Goal: Task Accomplishment & Management: Complete application form

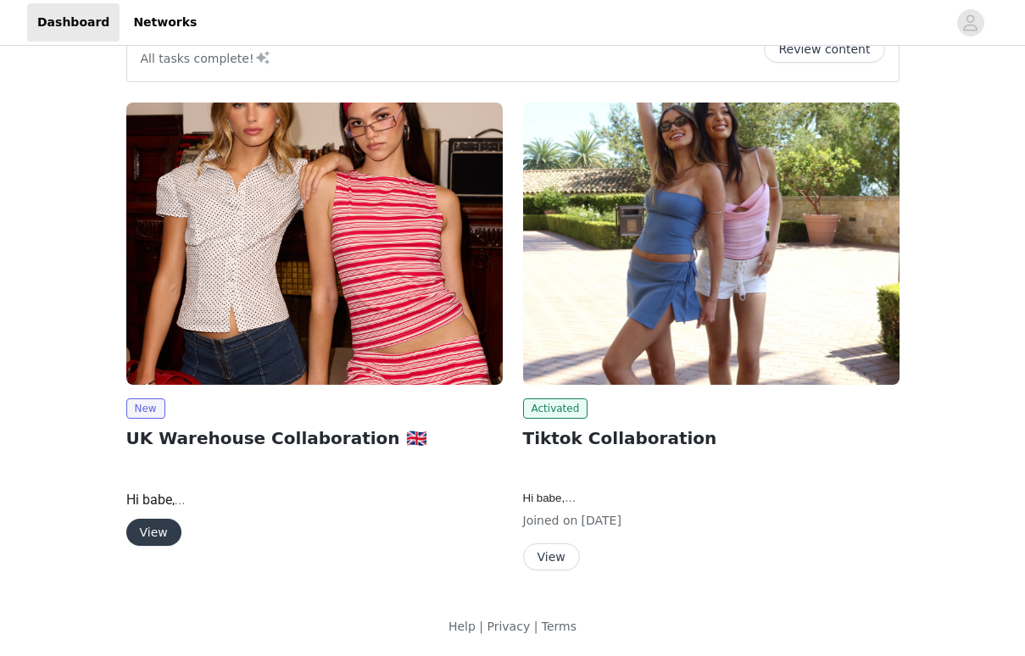
scroll to position [47, 0]
click at [158, 527] on button "View" at bounding box center [153, 532] width 55 height 27
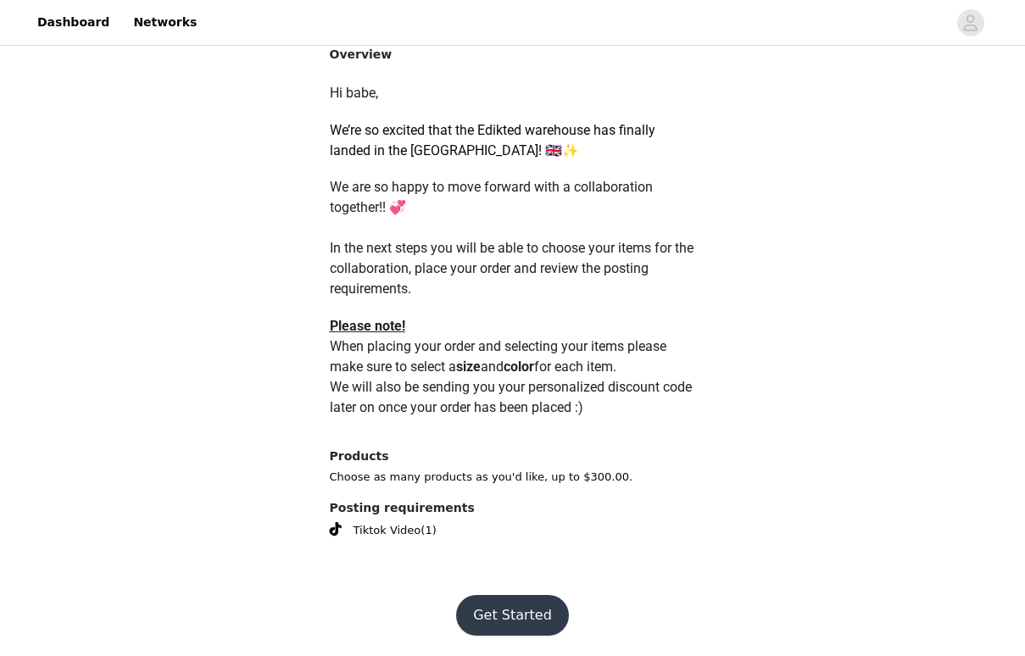
scroll to position [720, 0]
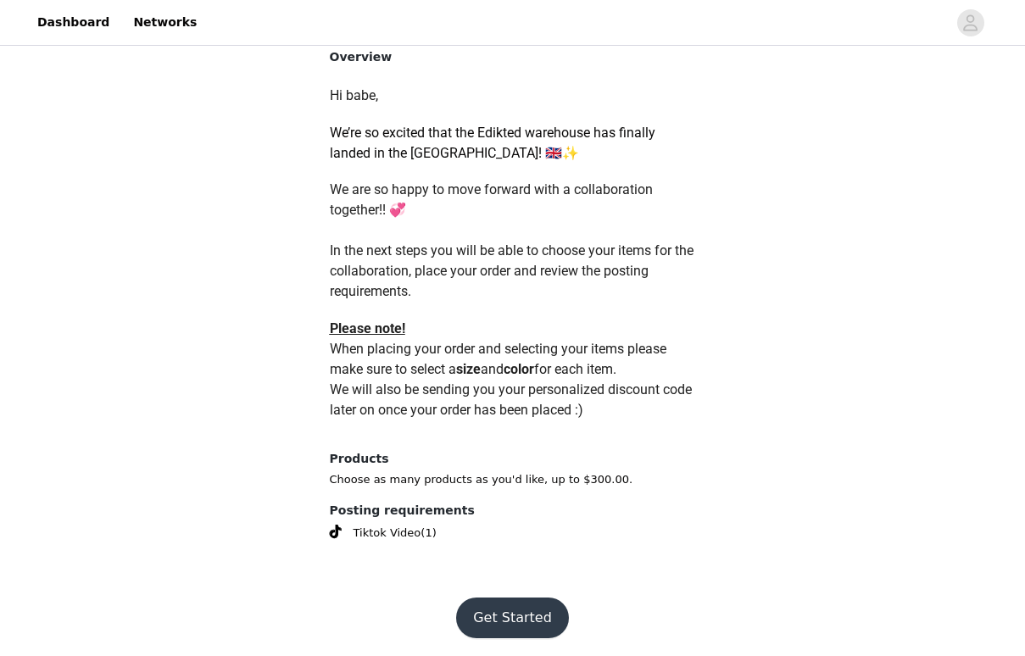
click at [511, 616] on button "Get Started" at bounding box center [512, 618] width 113 height 41
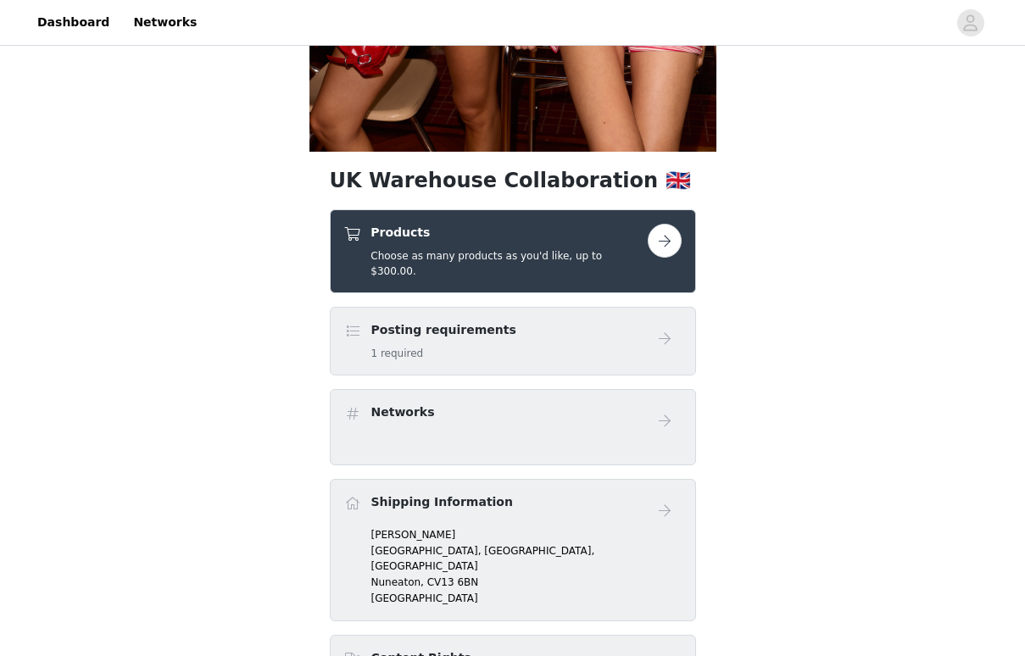
scroll to position [505, 0]
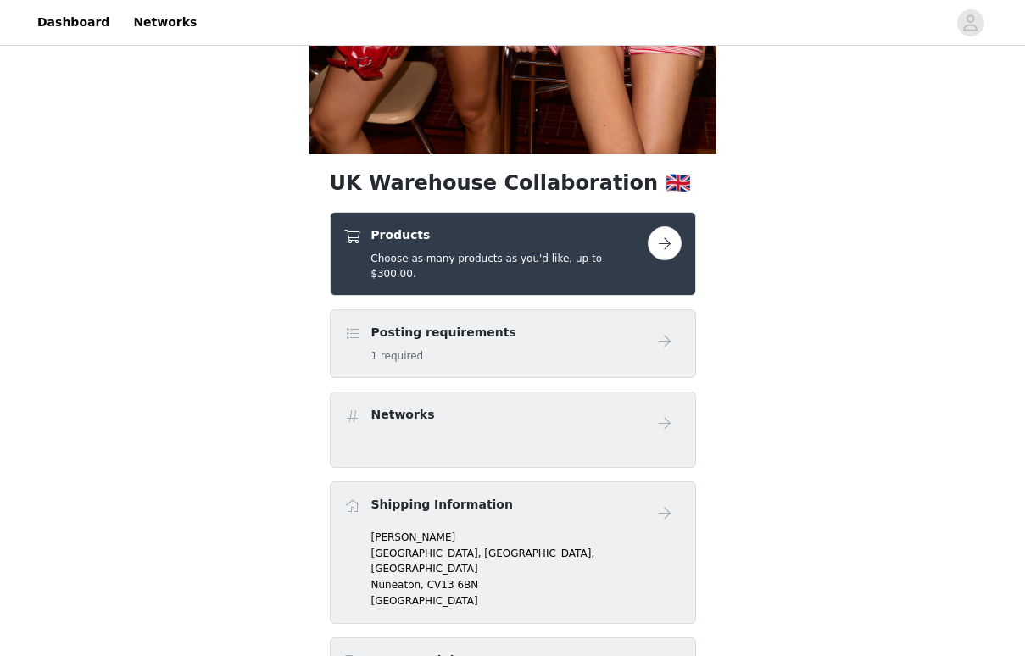
click at [654, 254] on button "button" at bounding box center [665, 243] width 34 height 34
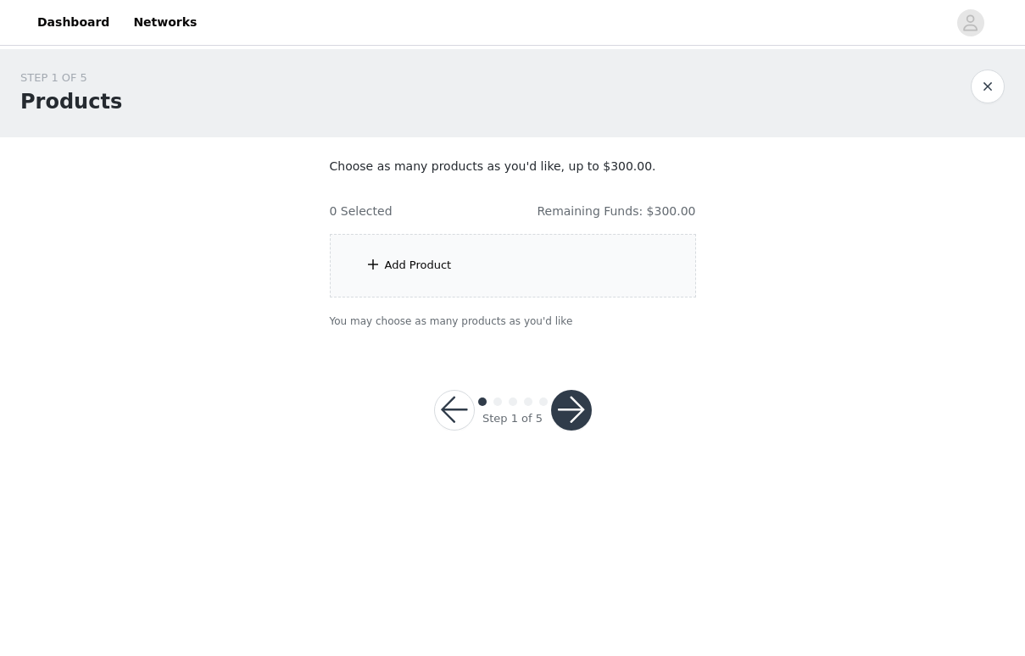
click at [607, 253] on div "Add Product" at bounding box center [513, 266] width 366 height 64
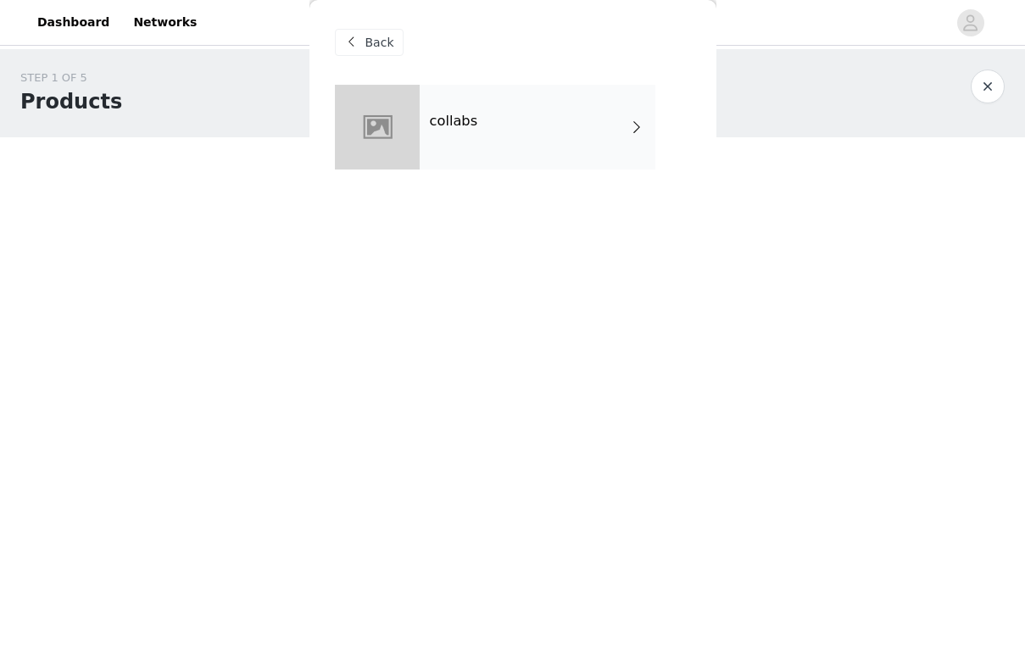
click at [580, 115] on div "collabs" at bounding box center [538, 127] width 236 height 85
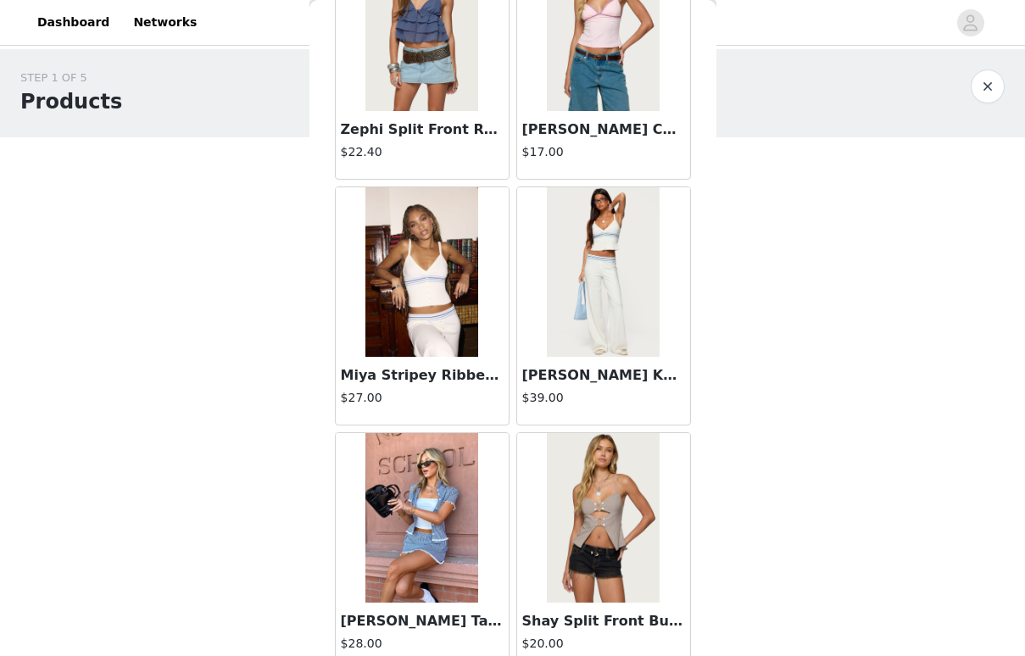
scroll to position [396, 0]
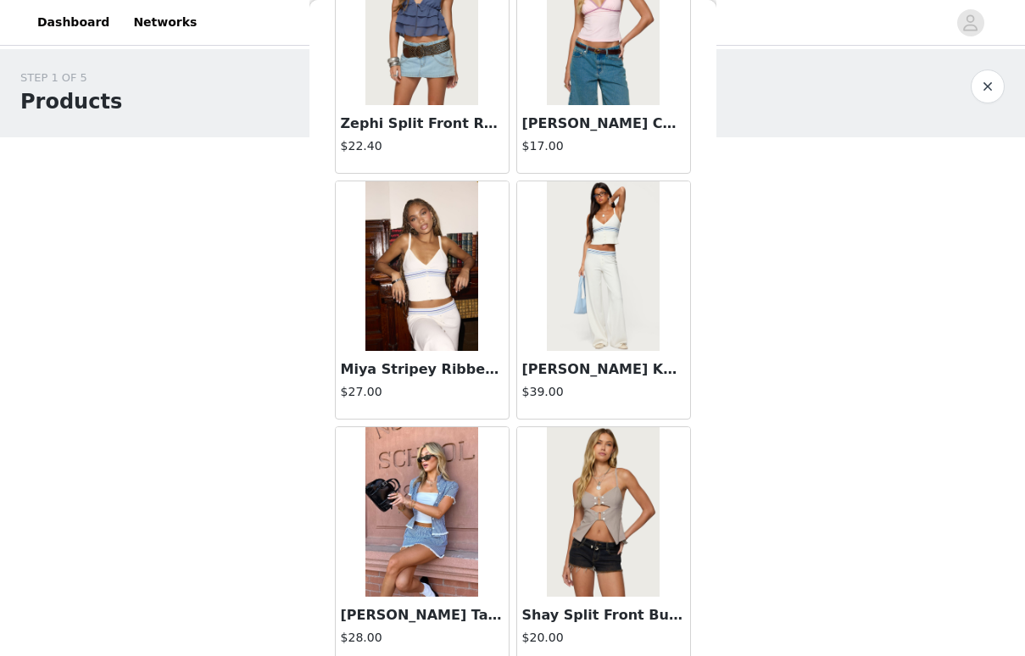
click at [432, 279] on img at bounding box center [421, 266] width 113 height 170
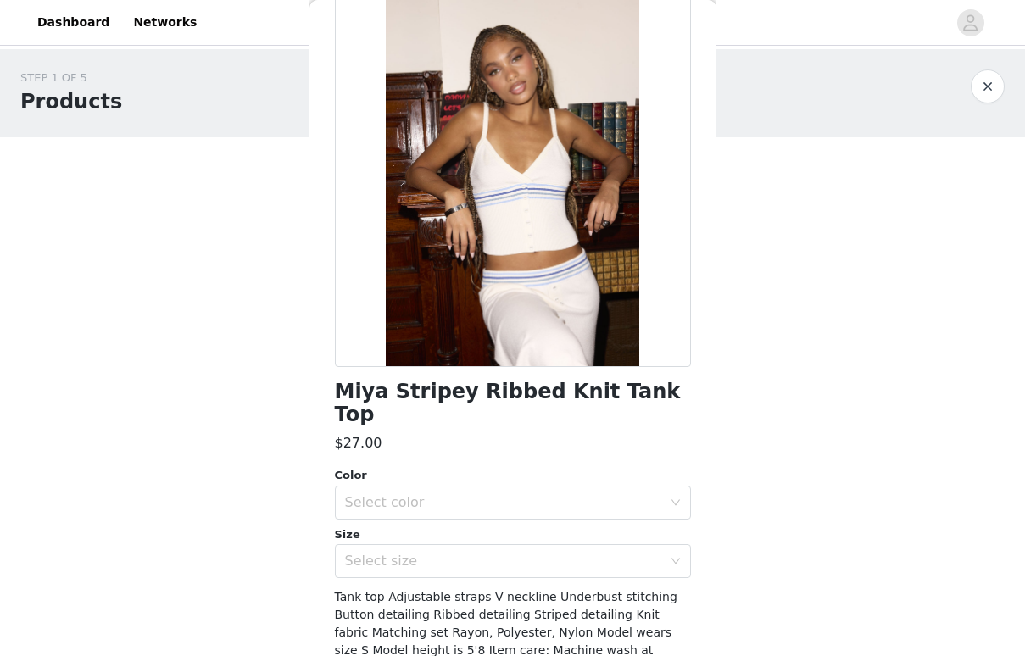
scroll to position [103, 0]
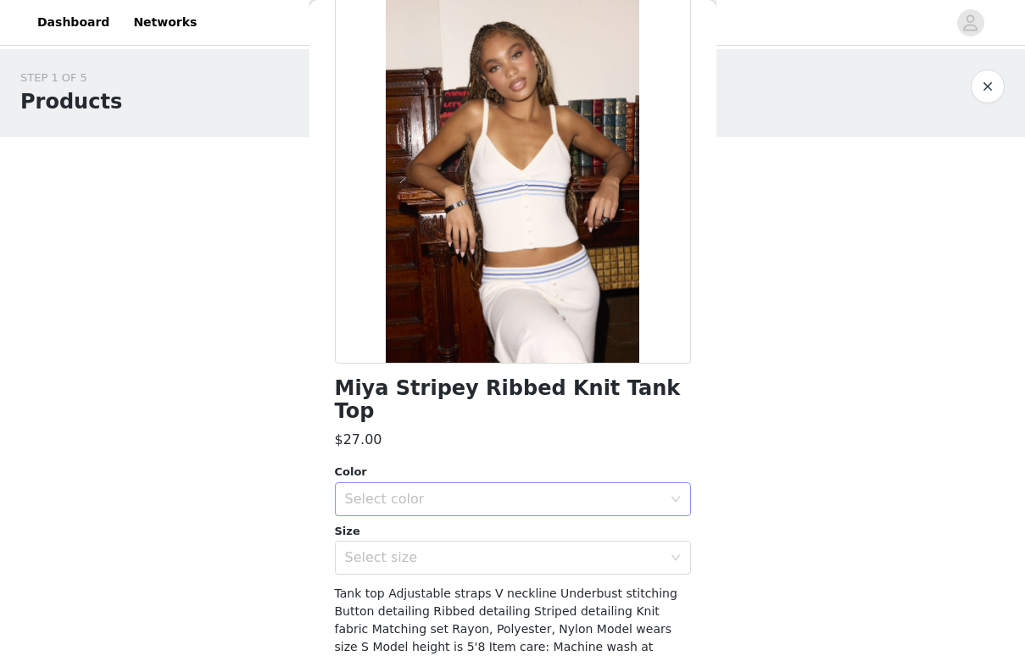
click at [403, 491] on div "Select color" at bounding box center [503, 499] width 317 height 17
click at [389, 509] on li "WHITE" at bounding box center [513, 512] width 356 height 27
click at [391, 549] on div "Select size" at bounding box center [503, 557] width 317 height 17
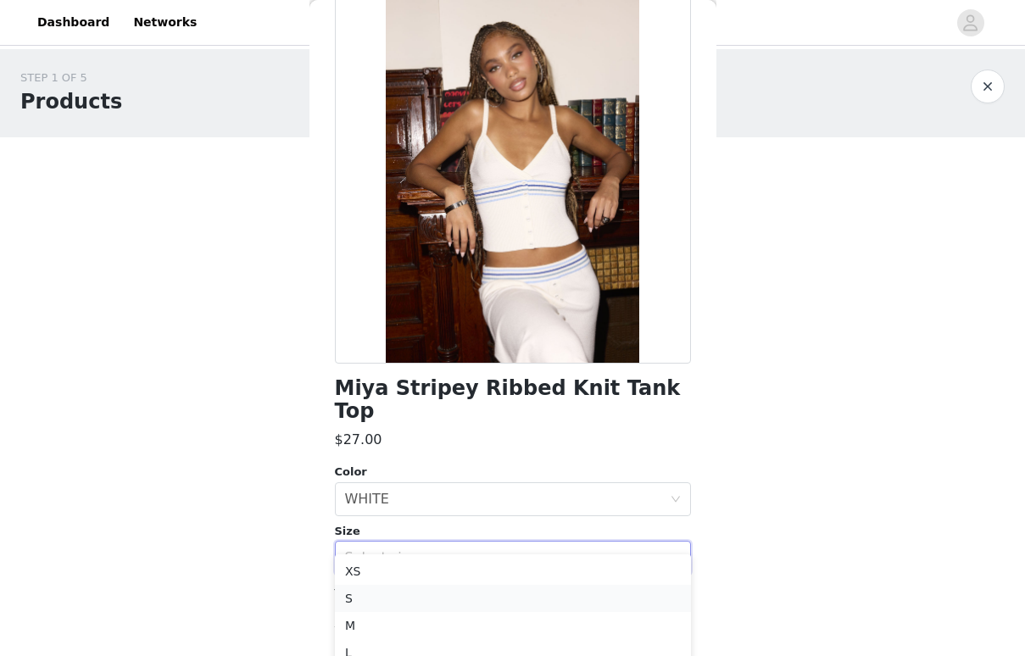
click at [373, 600] on li "S" at bounding box center [513, 598] width 356 height 27
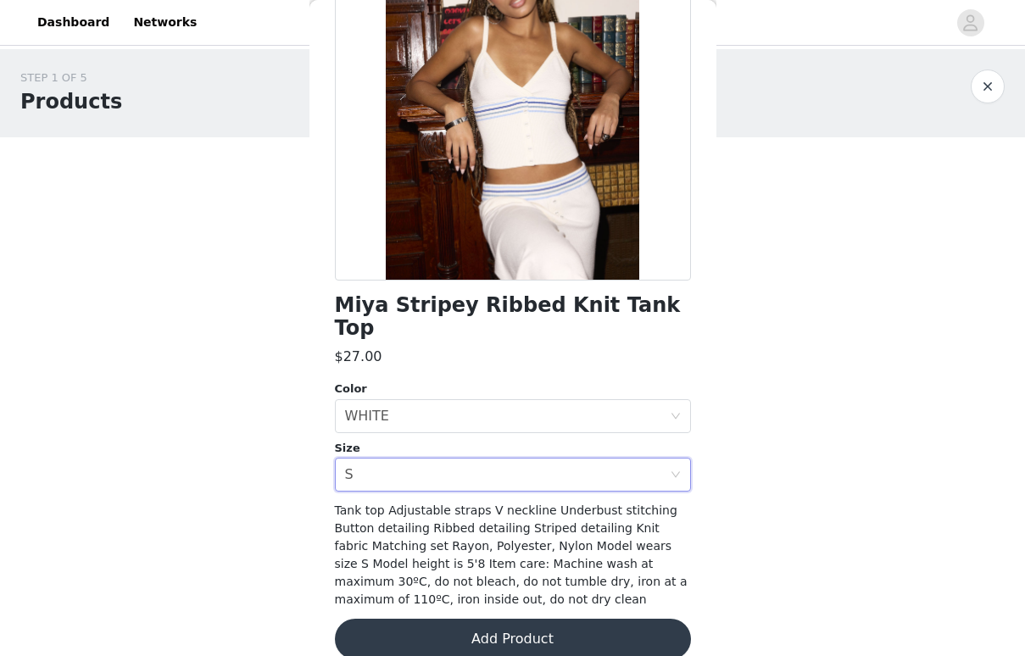
scroll to position [0, 0]
click at [468, 621] on button "Add Product" at bounding box center [513, 639] width 356 height 41
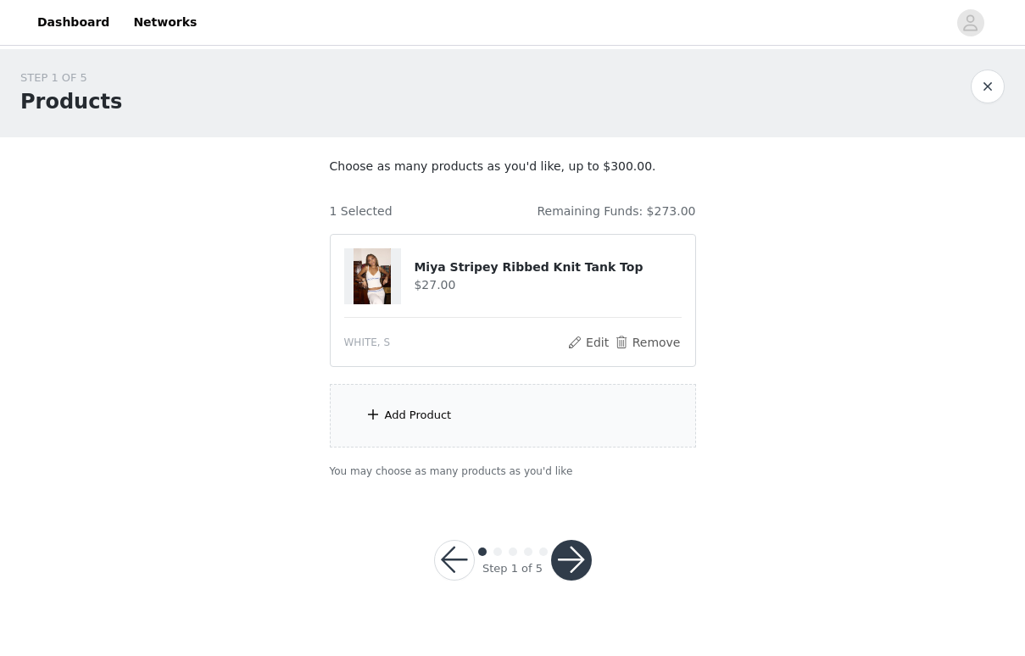
click at [448, 545] on button "button" at bounding box center [454, 560] width 41 height 41
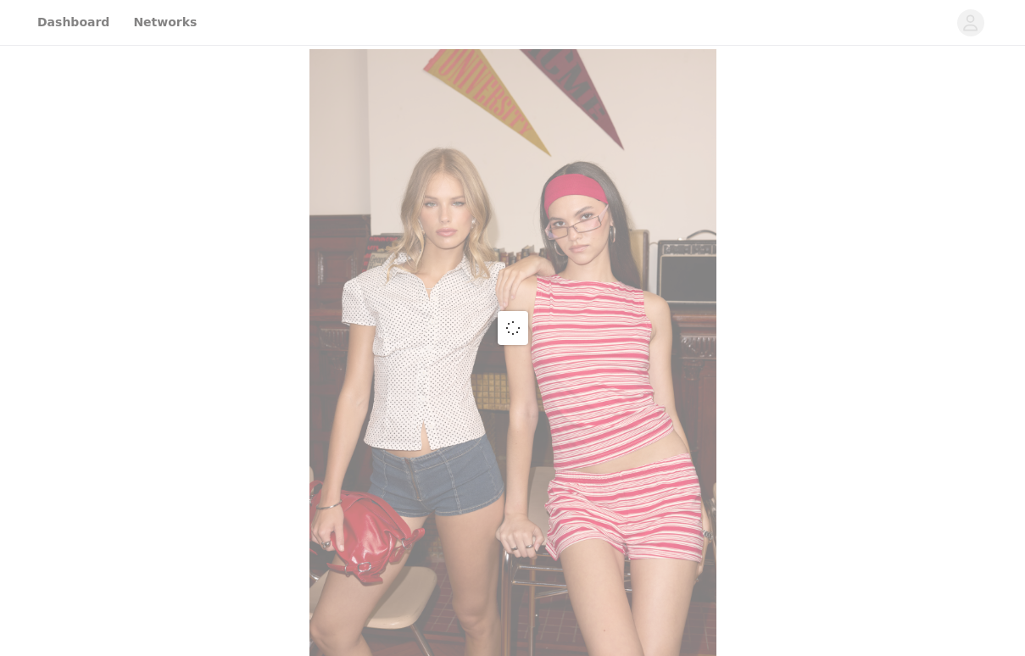
click at [474, 429] on div at bounding box center [512, 328] width 1025 height 656
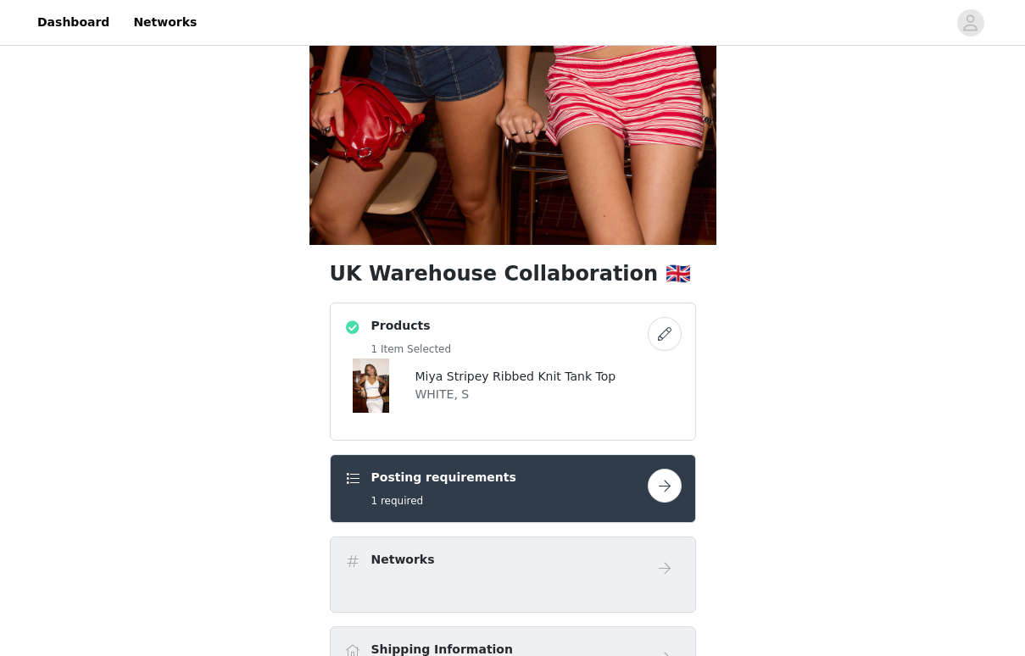
scroll to position [565, 0]
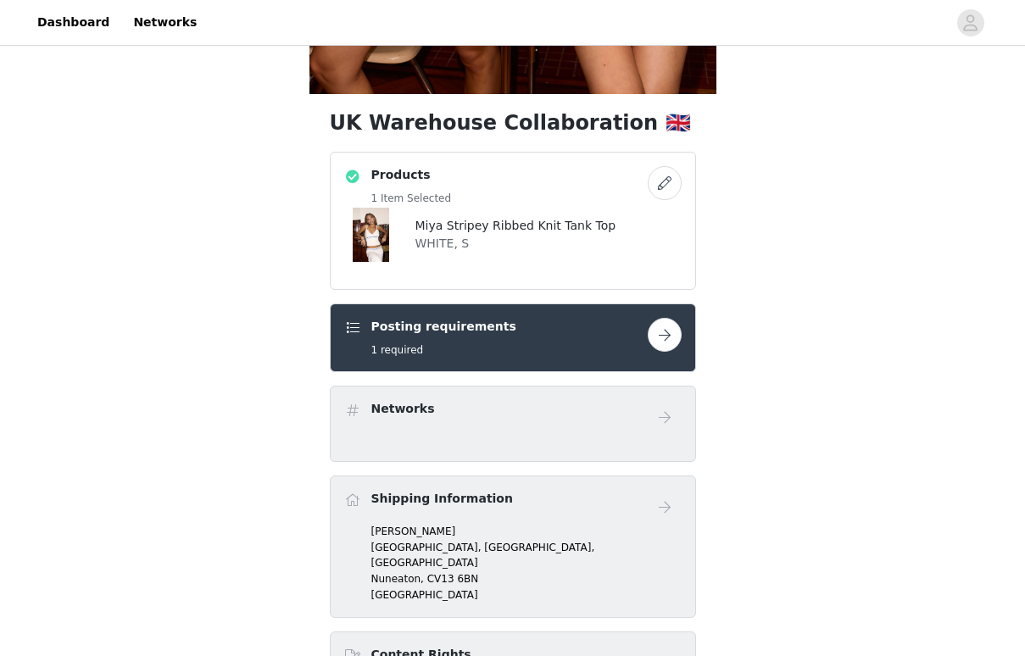
click at [612, 254] on div "Miya Stripey Ribbed Knit Tank Top WHITE, S" at bounding box center [512, 235] width 337 height 54
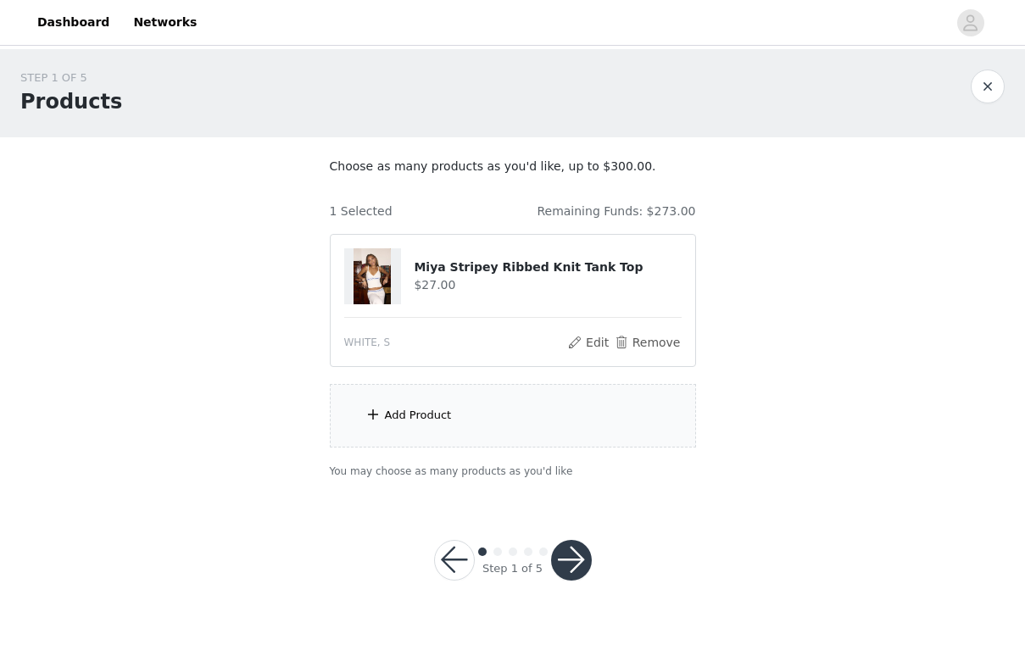
click at [443, 434] on div "Add Product" at bounding box center [513, 416] width 366 height 64
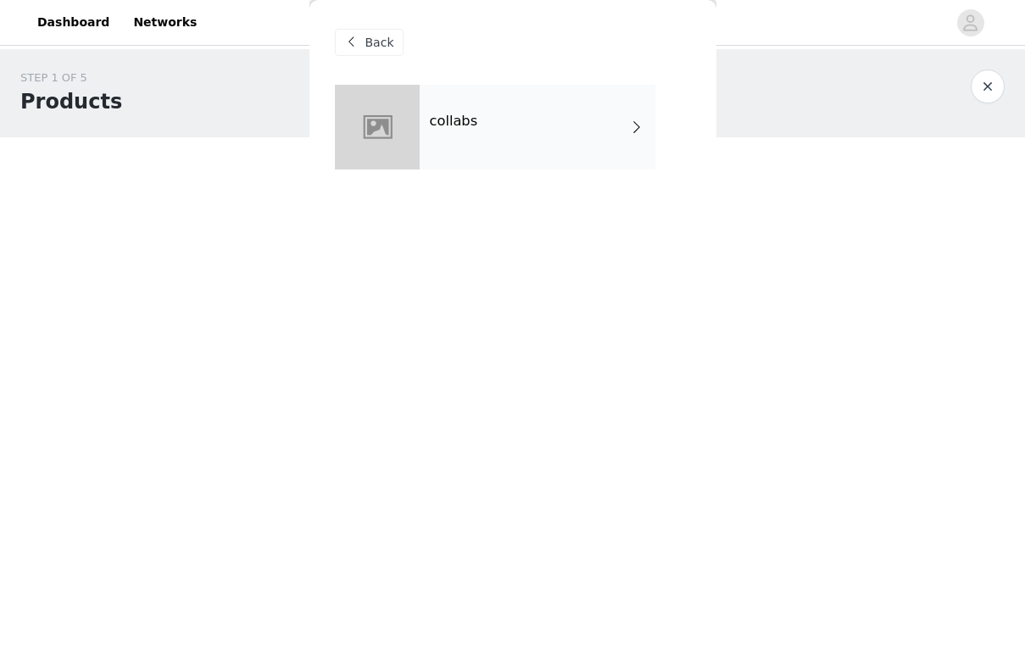
click at [578, 136] on div "collabs" at bounding box center [538, 127] width 236 height 85
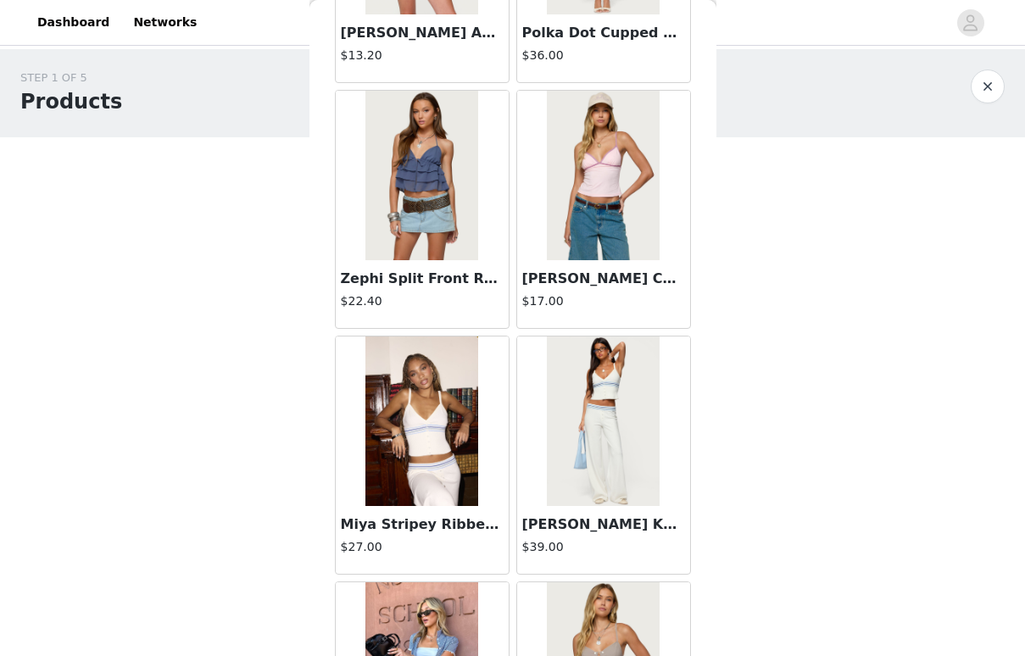
scroll to position [311, 0]
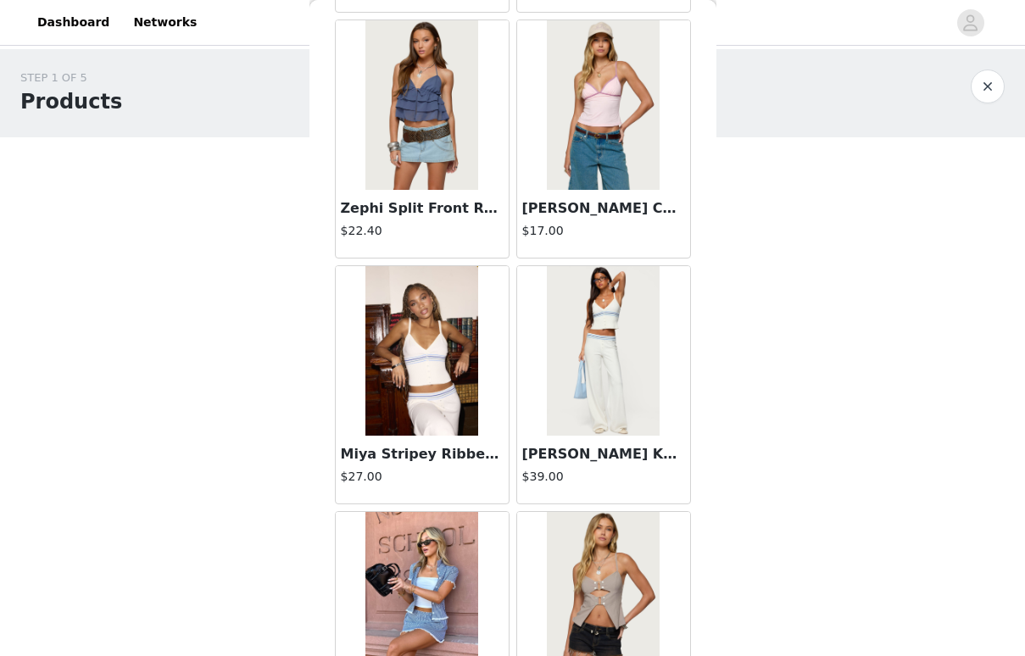
click at [584, 369] on img at bounding box center [603, 351] width 113 height 170
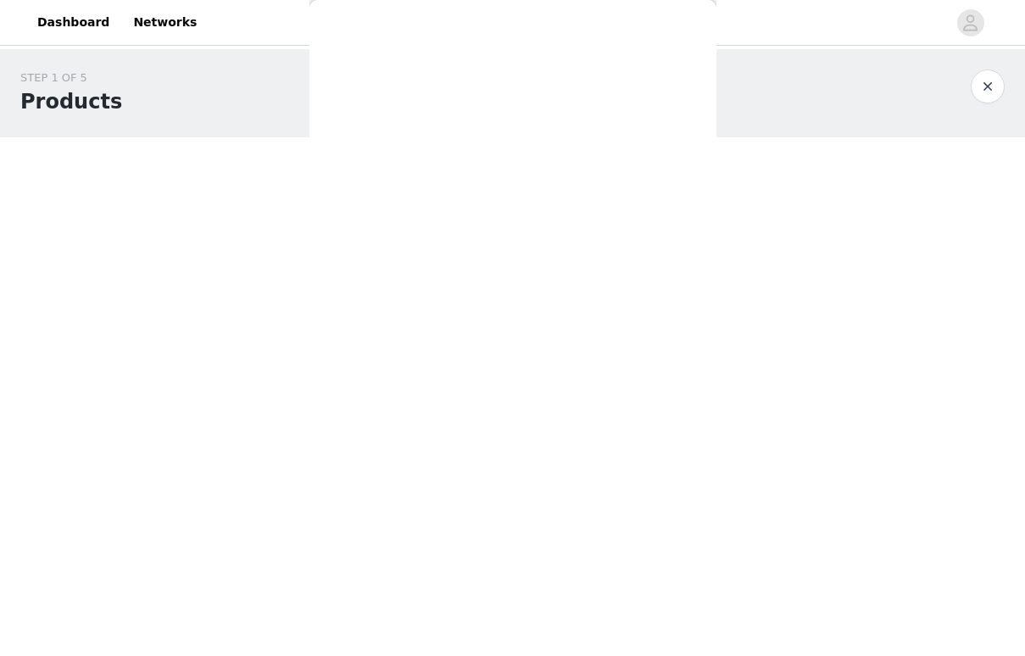
scroll to position [0, 0]
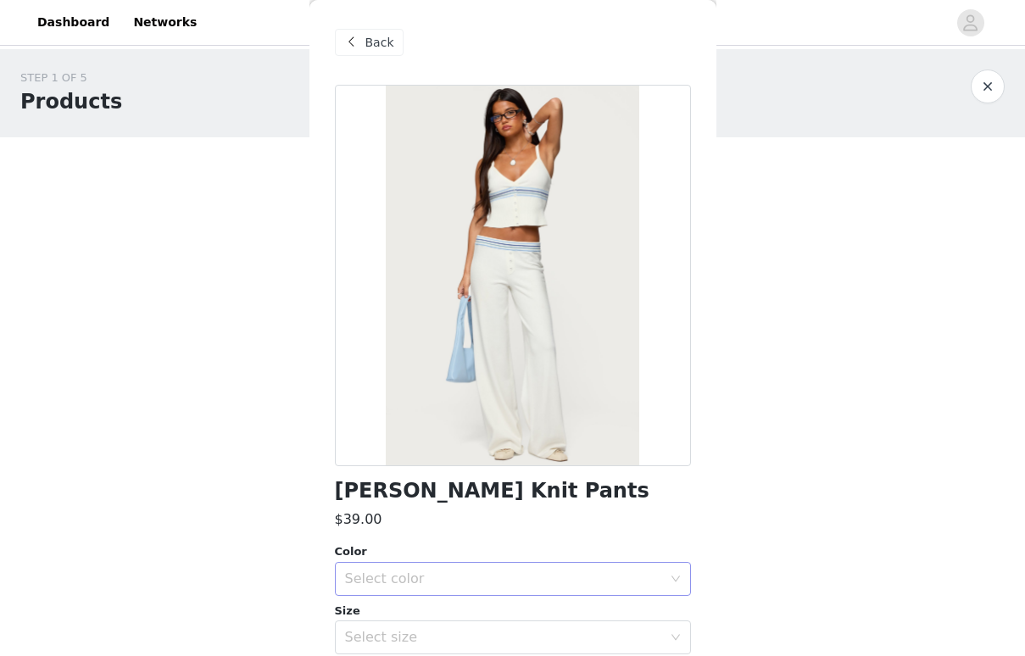
click at [435, 576] on div "Select color" at bounding box center [503, 578] width 317 height 17
click at [416, 614] on li "WHITE" at bounding box center [513, 615] width 356 height 27
click at [414, 651] on div "Select size" at bounding box center [507, 637] width 325 height 32
click at [415, 642] on div "Select size" at bounding box center [503, 637] width 317 height 17
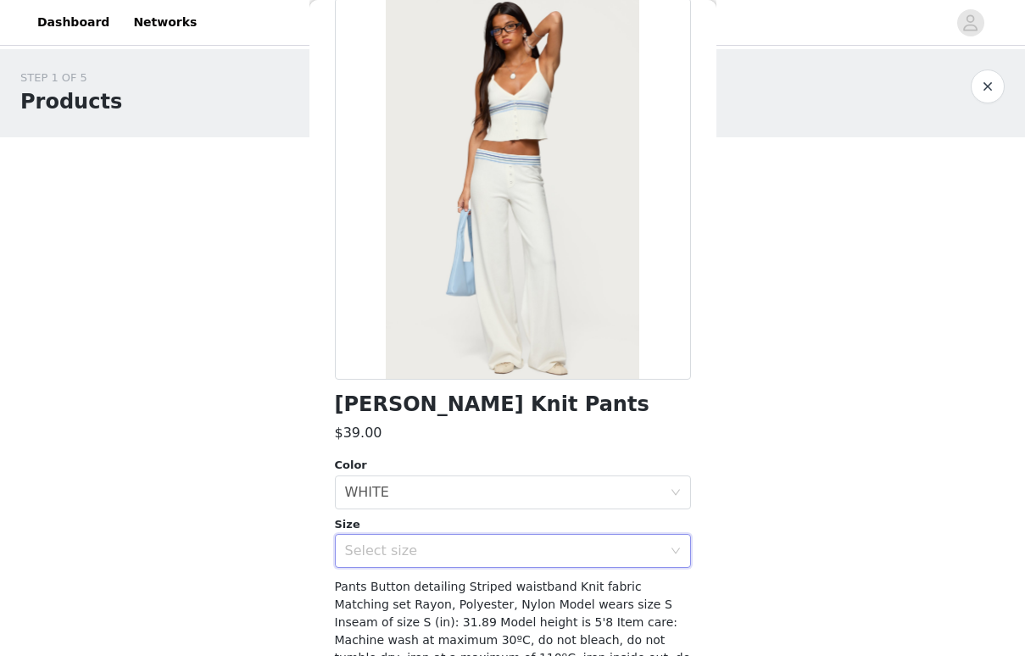
scroll to position [104, 0]
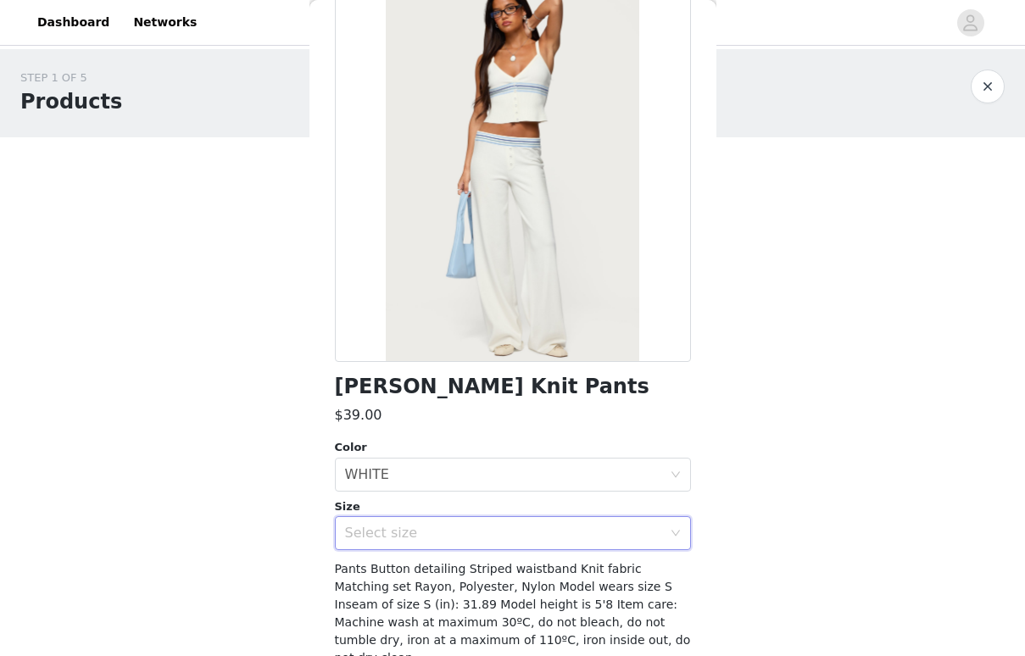
click at [496, 536] on div "Select size" at bounding box center [503, 533] width 317 height 17
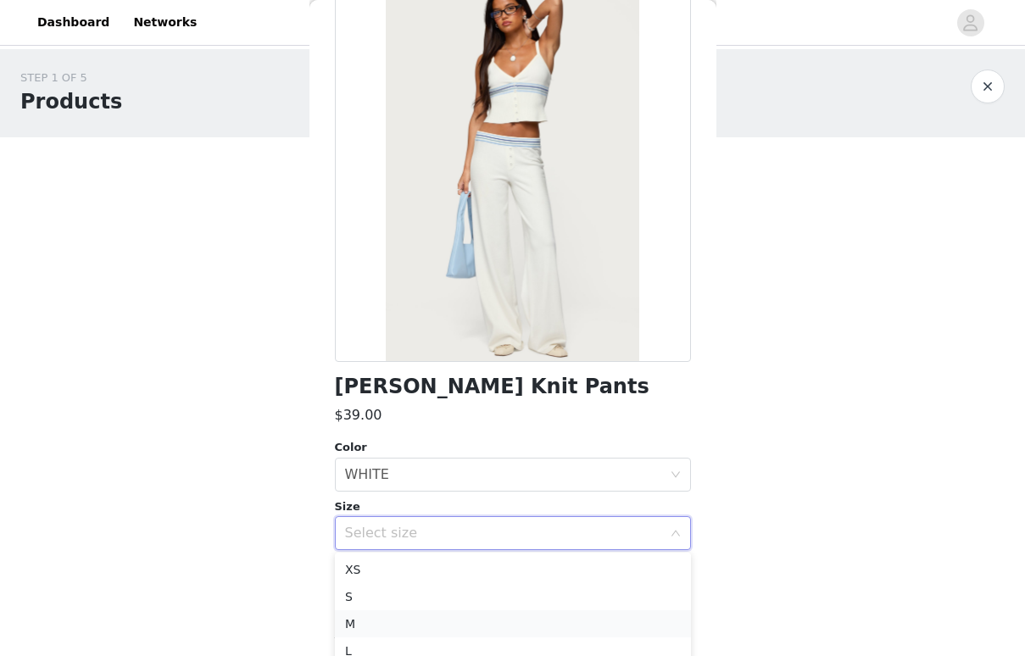
click at [379, 626] on li "M" at bounding box center [513, 623] width 356 height 27
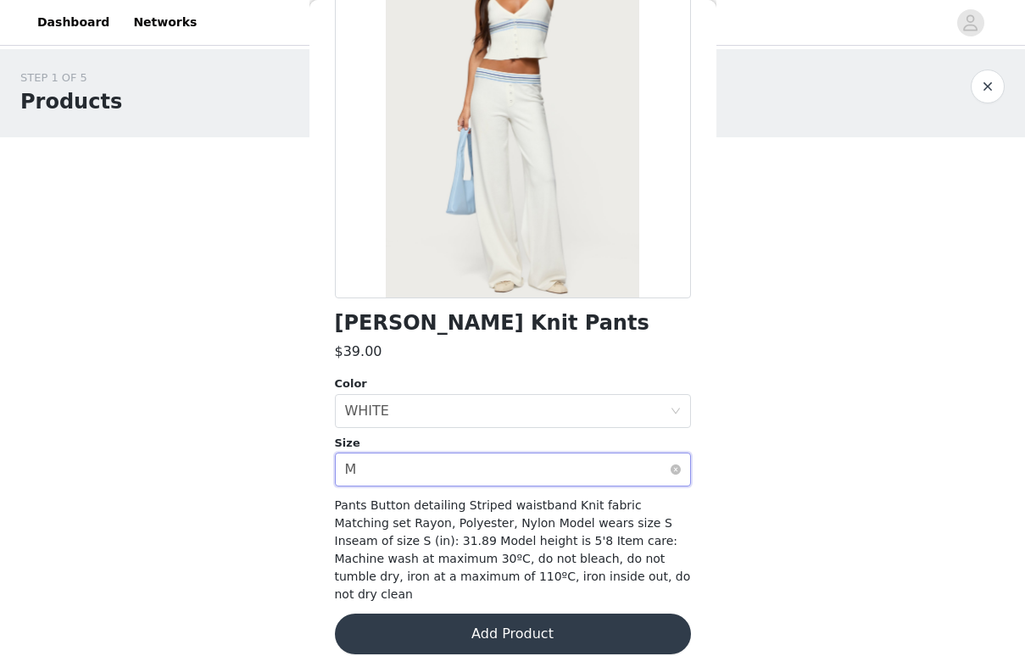
scroll to position [0, 0]
click at [441, 614] on button "Add Product" at bounding box center [513, 634] width 356 height 41
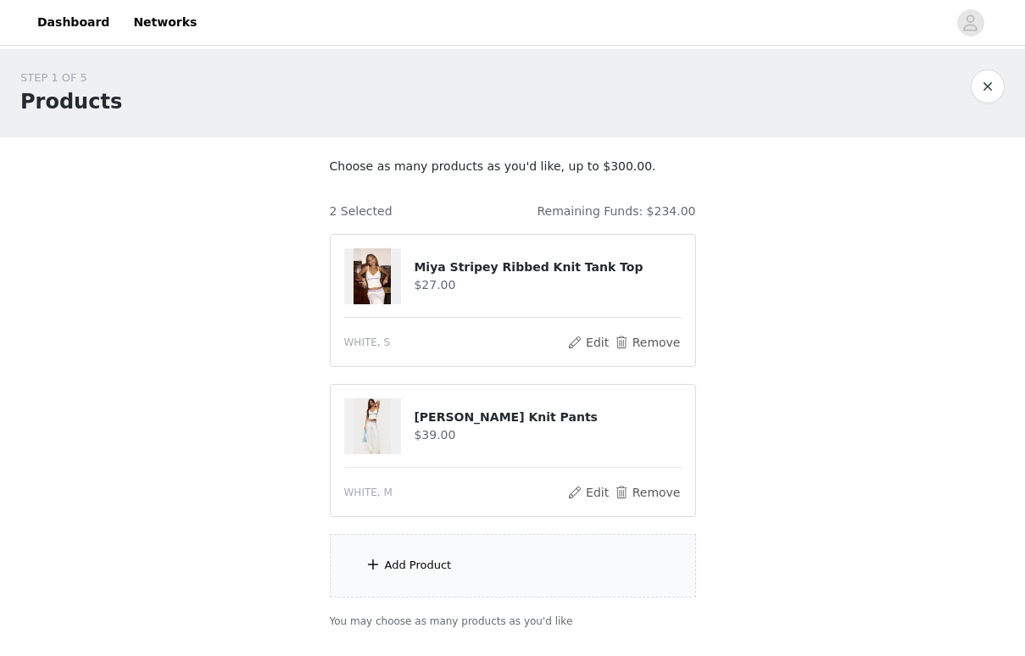
click at [431, 572] on div "Add Product" at bounding box center [418, 565] width 67 height 17
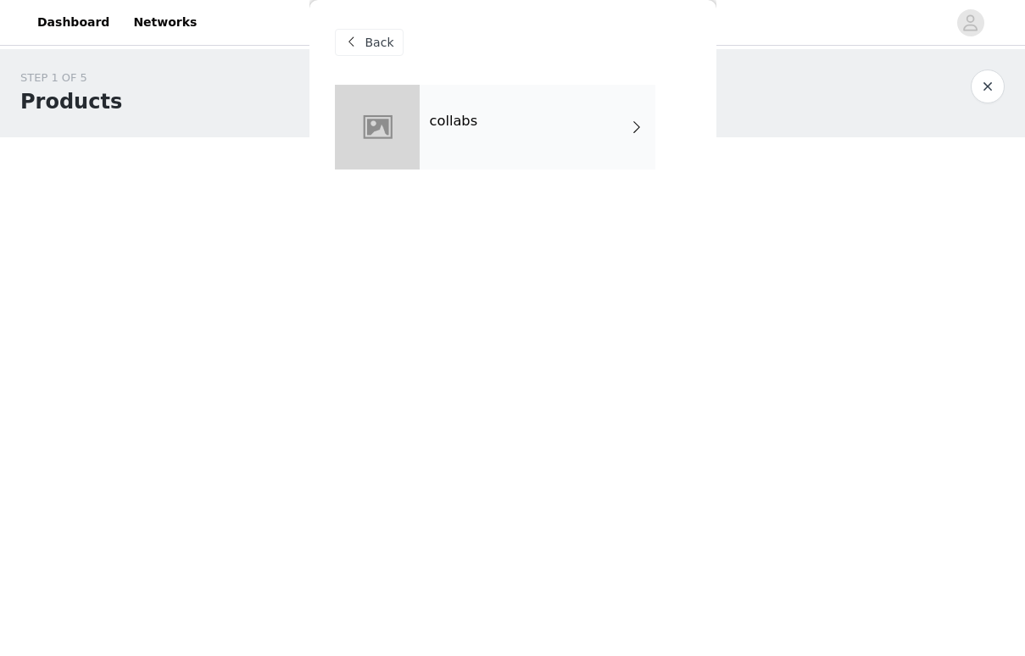
click at [587, 164] on div "collabs" at bounding box center [538, 127] width 236 height 85
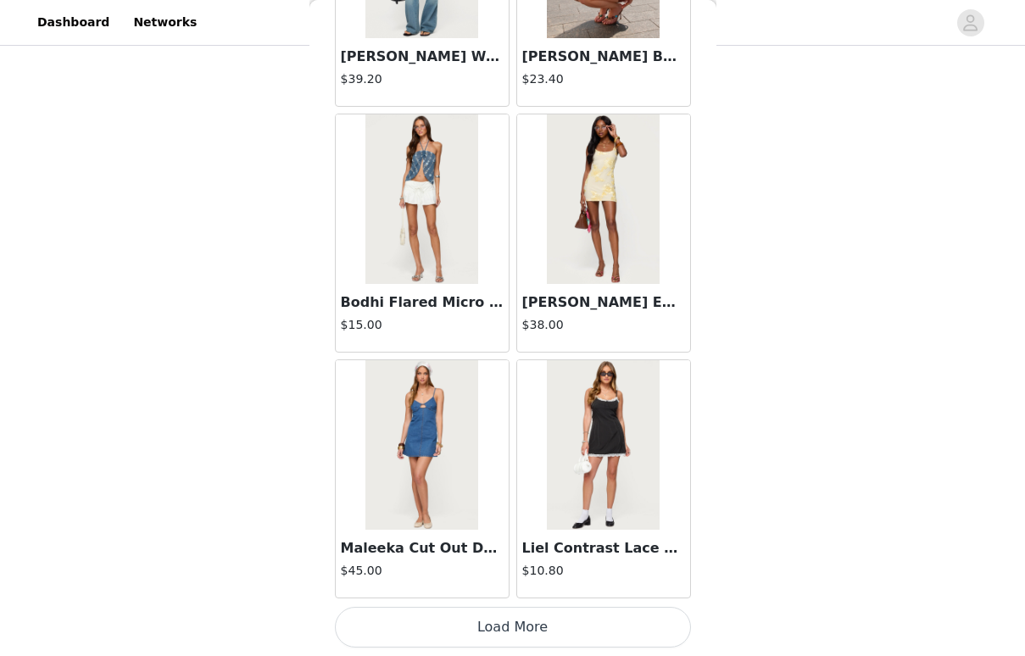
scroll to position [114, 0]
click at [457, 623] on button "Load More" at bounding box center [513, 627] width 356 height 41
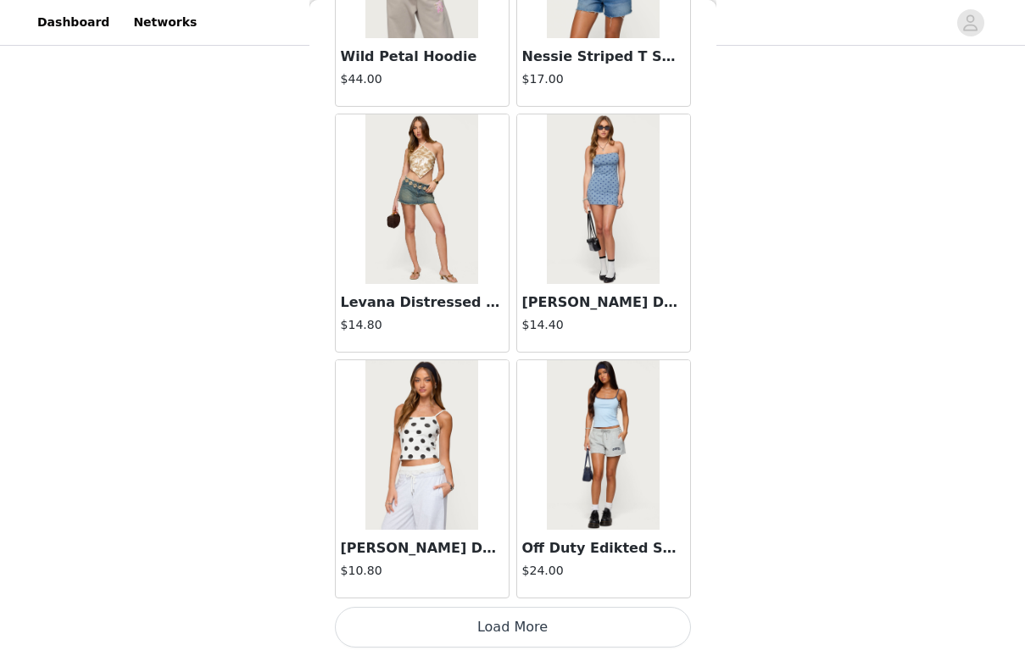
scroll to position [4396, 0]
click at [634, 320] on h4 "$14.40" at bounding box center [603, 325] width 163 height 18
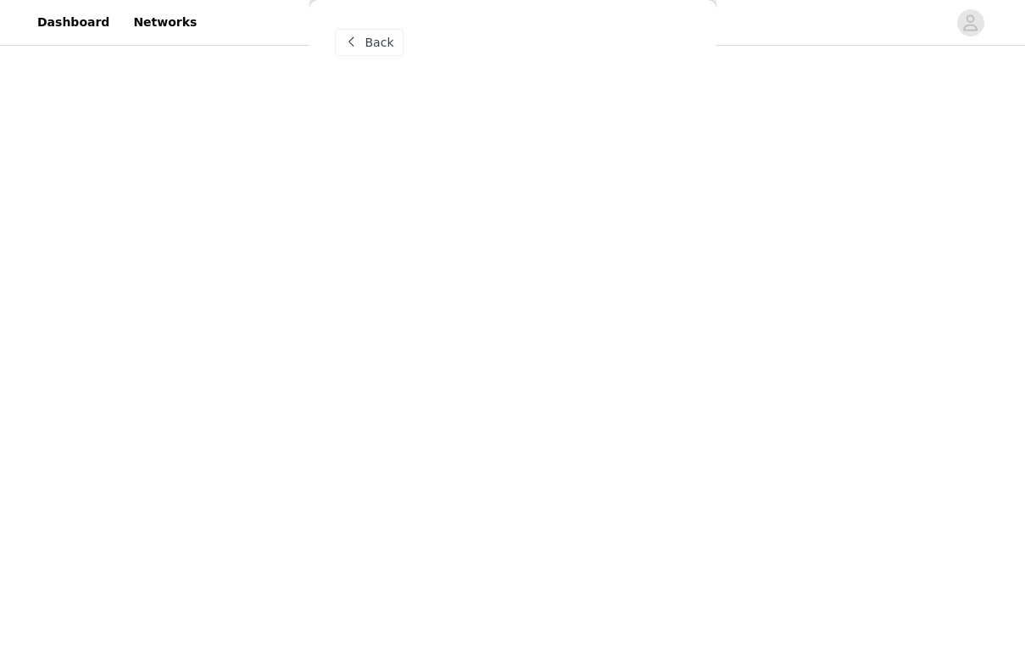
scroll to position [0, 0]
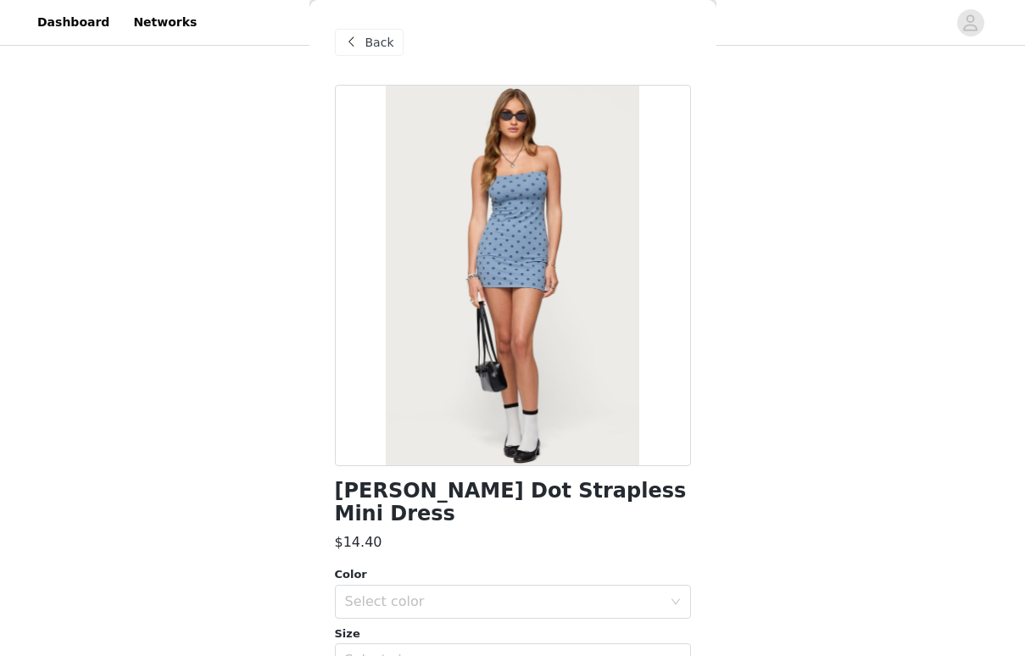
click at [361, 53] on div "Back" at bounding box center [369, 42] width 69 height 27
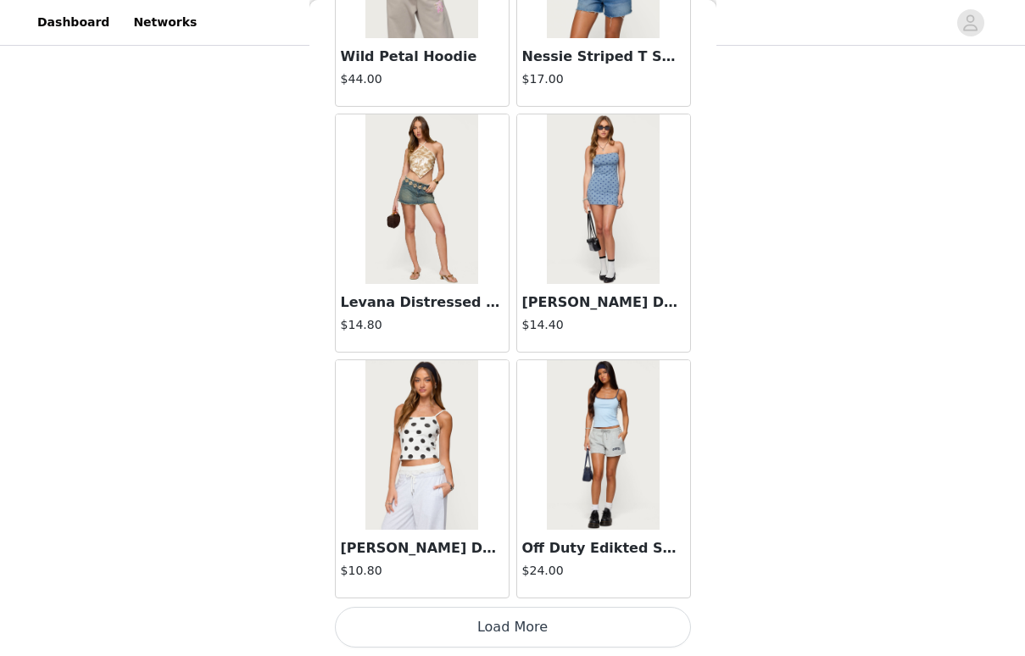
scroll to position [4396, 0]
click at [439, 621] on button "Load More" at bounding box center [513, 627] width 356 height 41
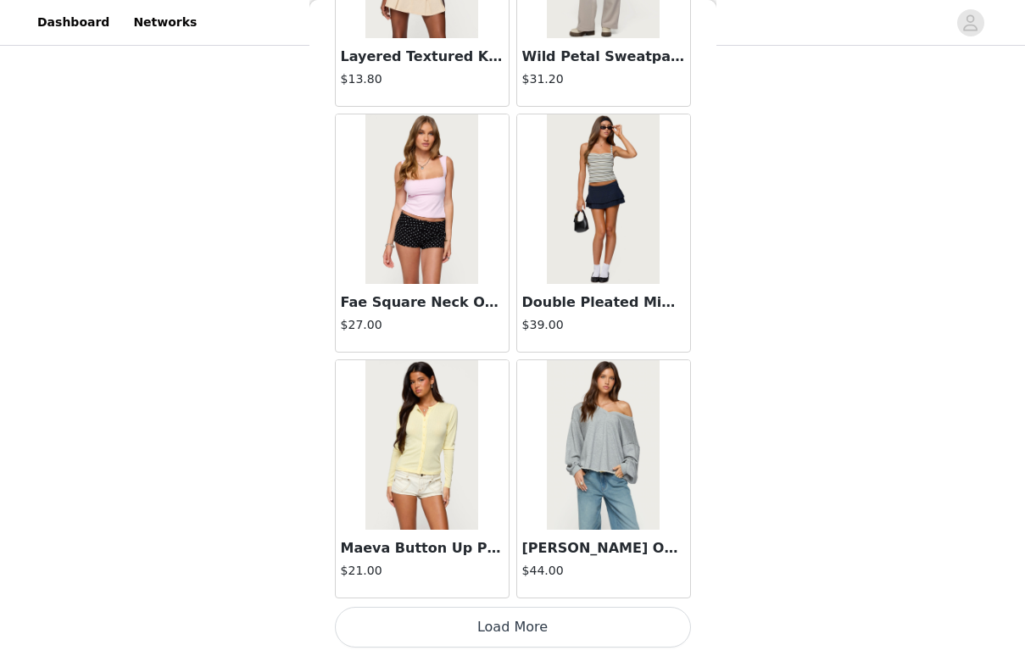
scroll to position [6854, 0]
click at [423, 637] on button "Load More" at bounding box center [513, 627] width 356 height 41
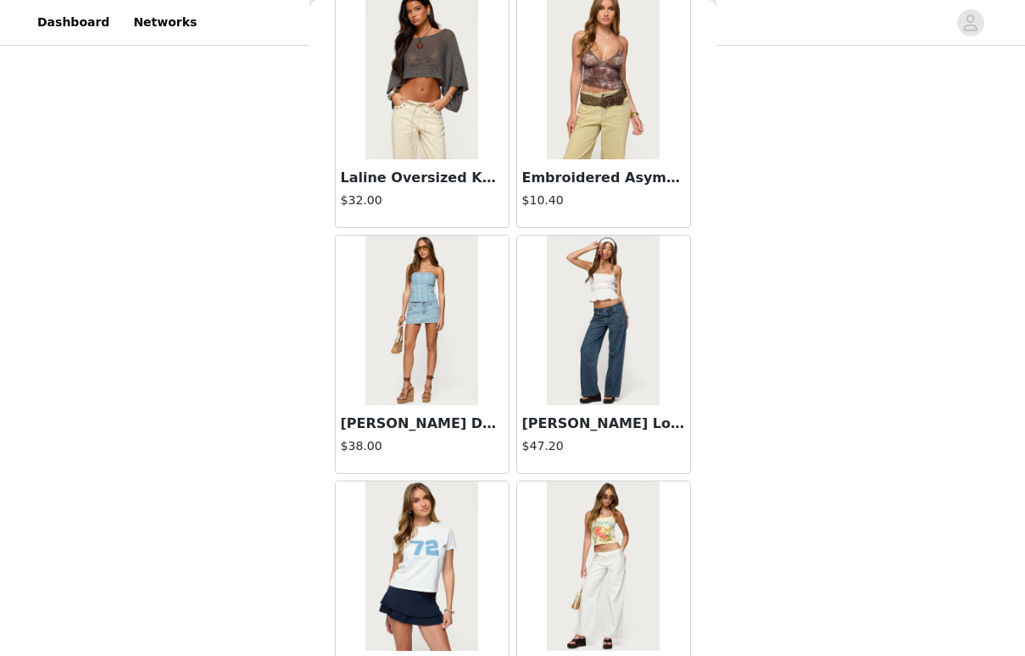
scroll to position [7475, 0]
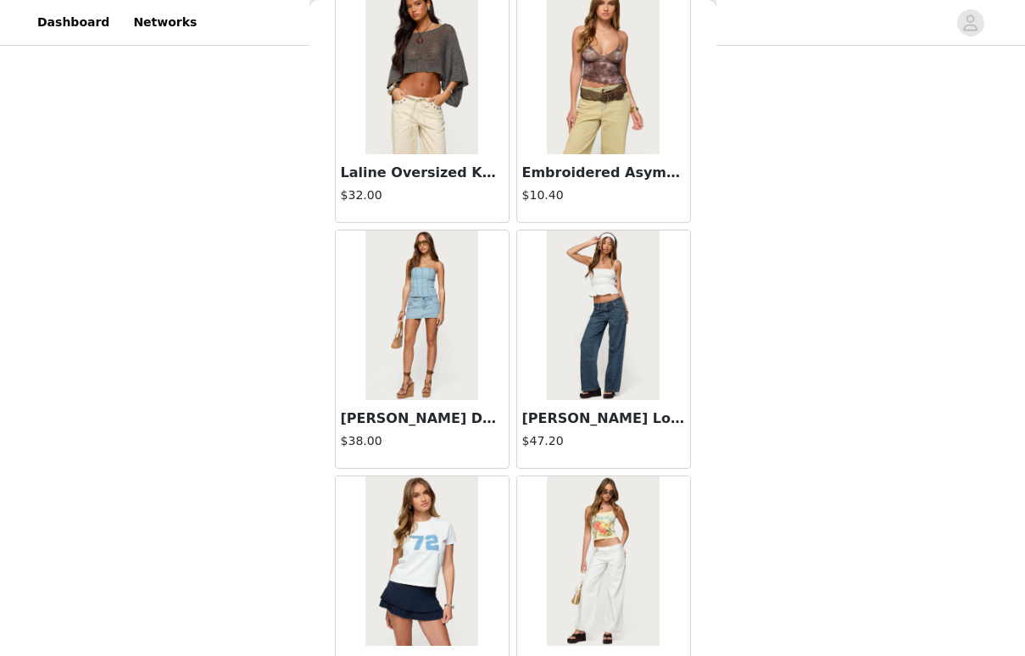
click at [571, 379] on img at bounding box center [603, 316] width 113 height 170
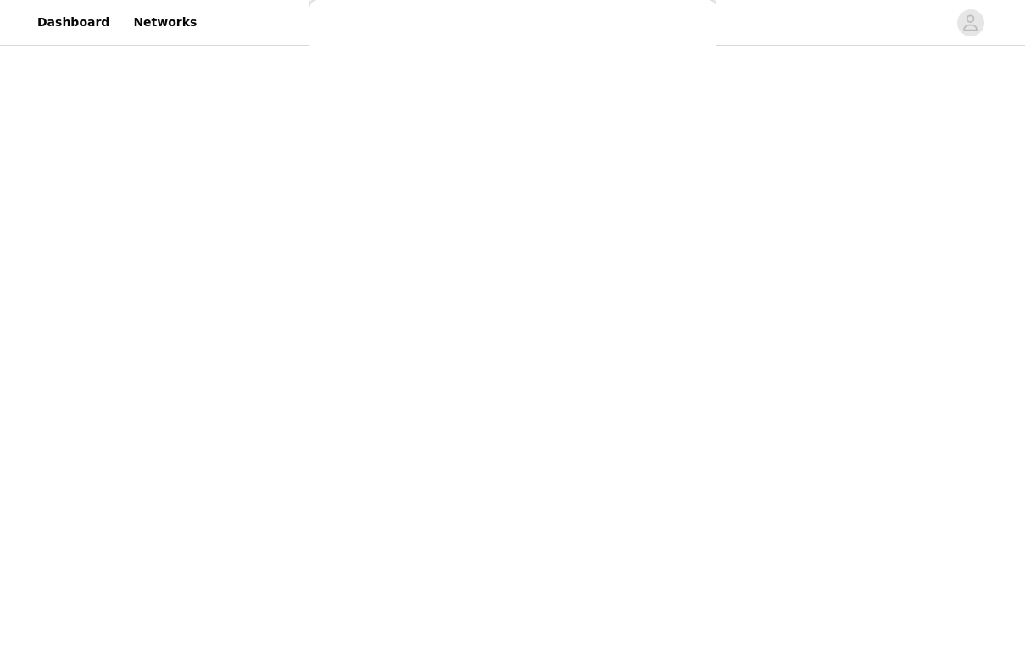
scroll to position [0, 0]
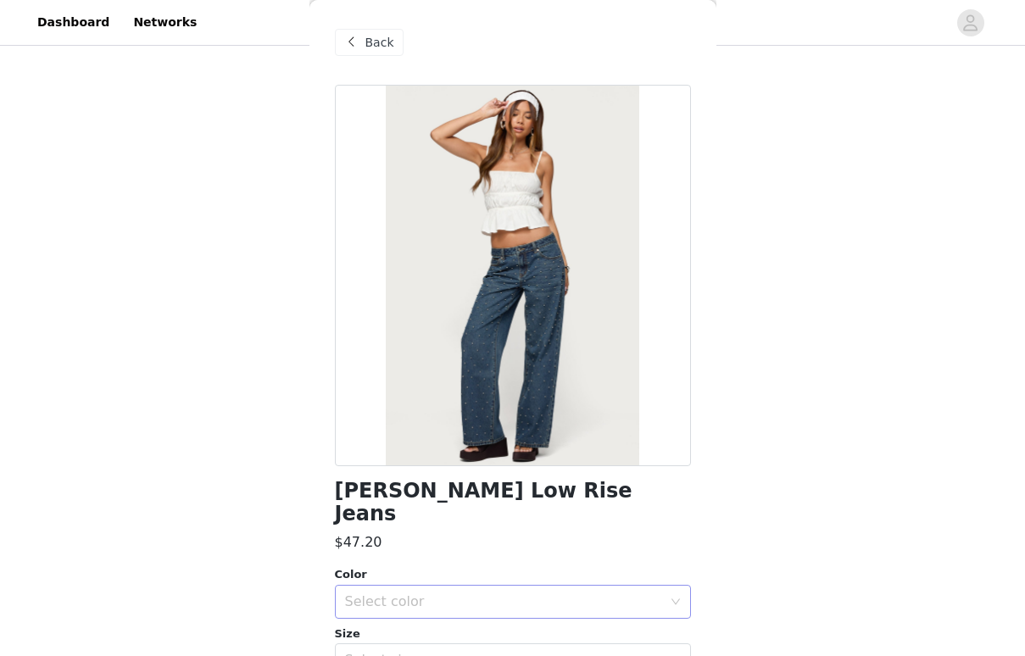
click at [459, 586] on div "Select color" at bounding box center [507, 602] width 325 height 32
click at [422, 611] on li "BLUE WASHED" at bounding box center [513, 615] width 356 height 27
click at [414, 652] on div "Select size" at bounding box center [503, 660] width 317 height 17
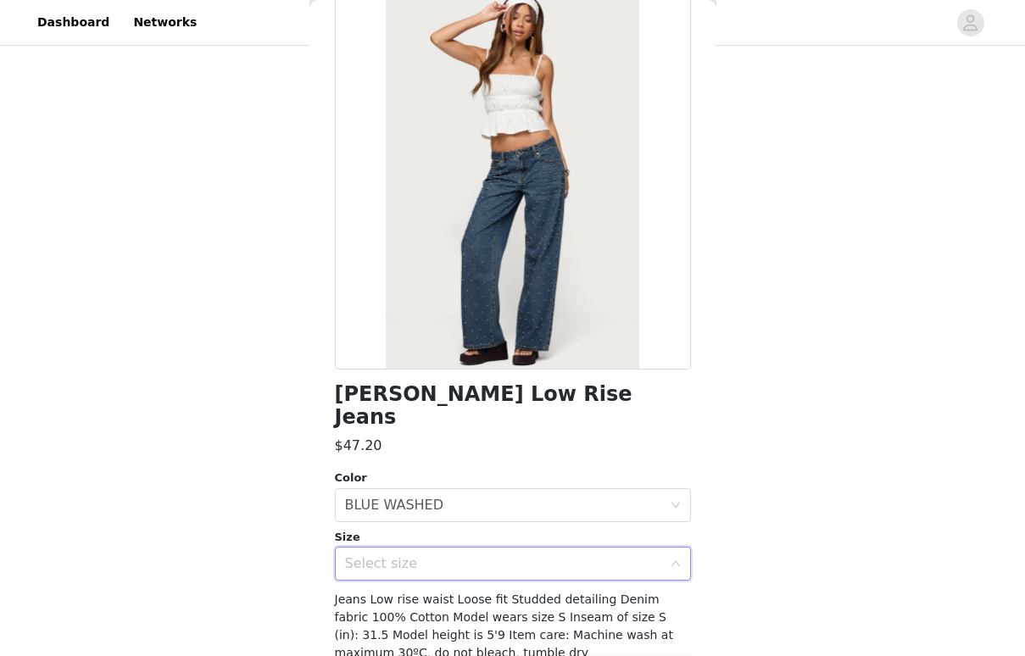
scroll to position [127, 0]
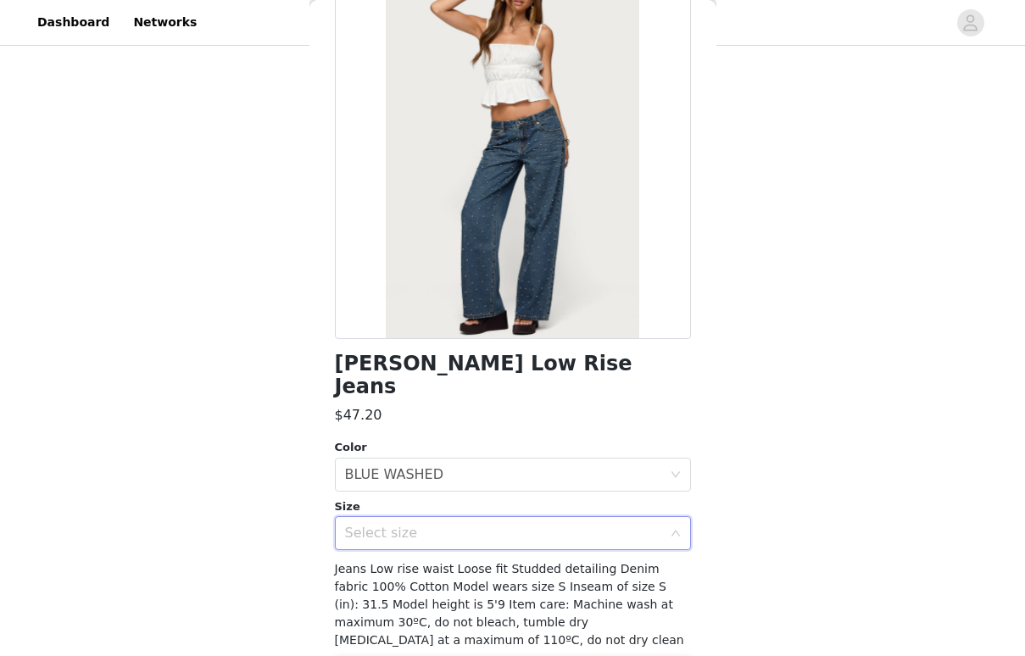
click at [444, 517] on div "Select size" at bounding box center [507, 533] width 325 height 32
click at [438, 525] on div "Select size" at bounding box center [503, 533] width 317 height 17
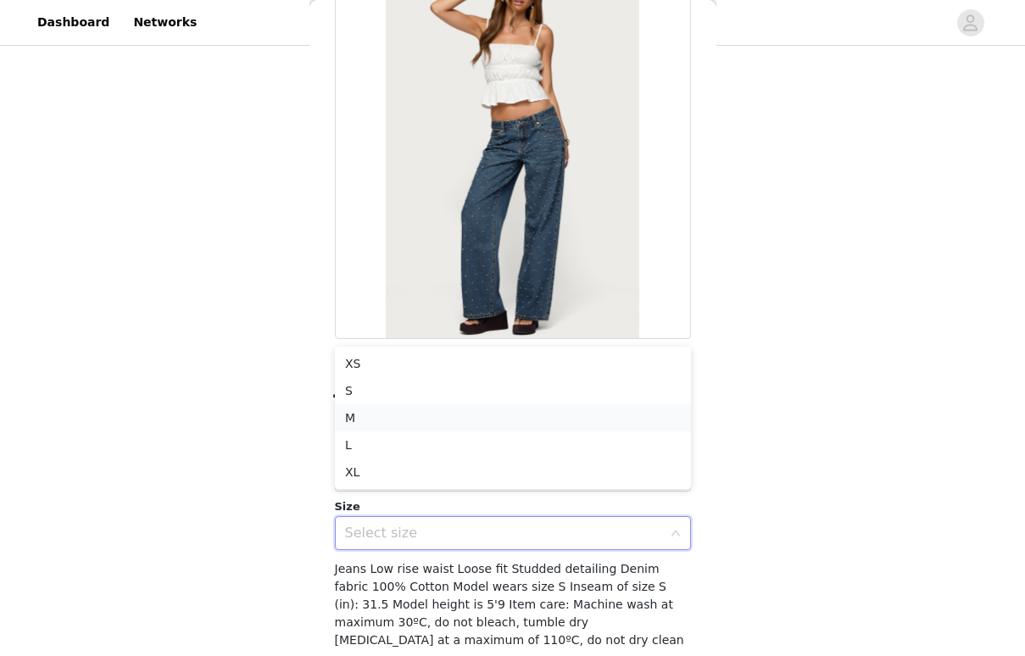
click at [426, 414] on li "M" at bounding box center [513, 417] width 356 height 27
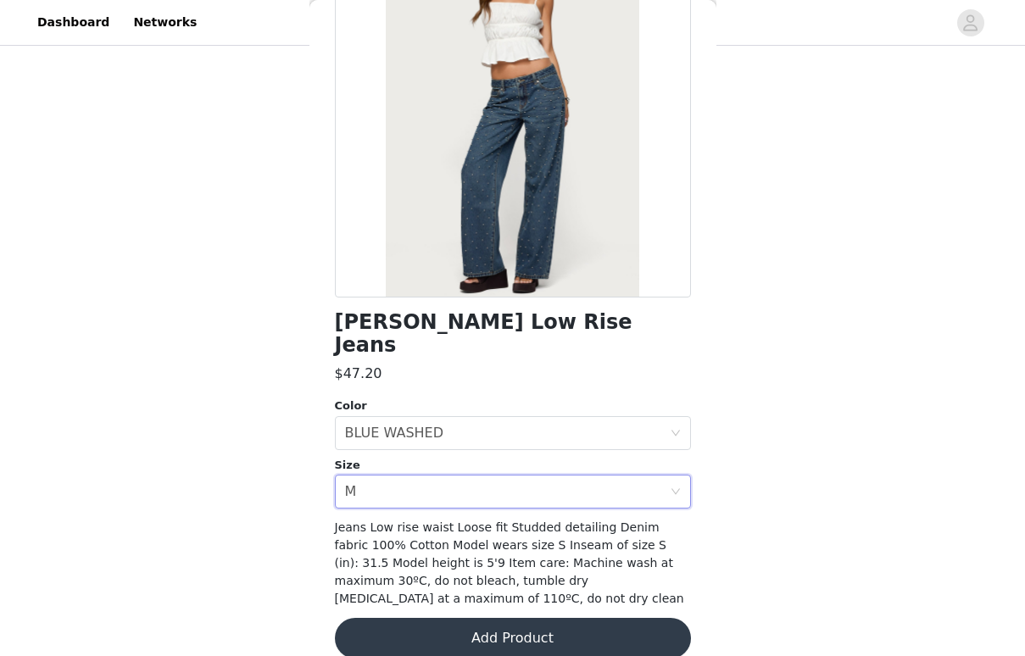
scroll to position [168, 0]
click at [440, 619] on button "Add Product" at bounding box center [513, 639] width 356 height 41
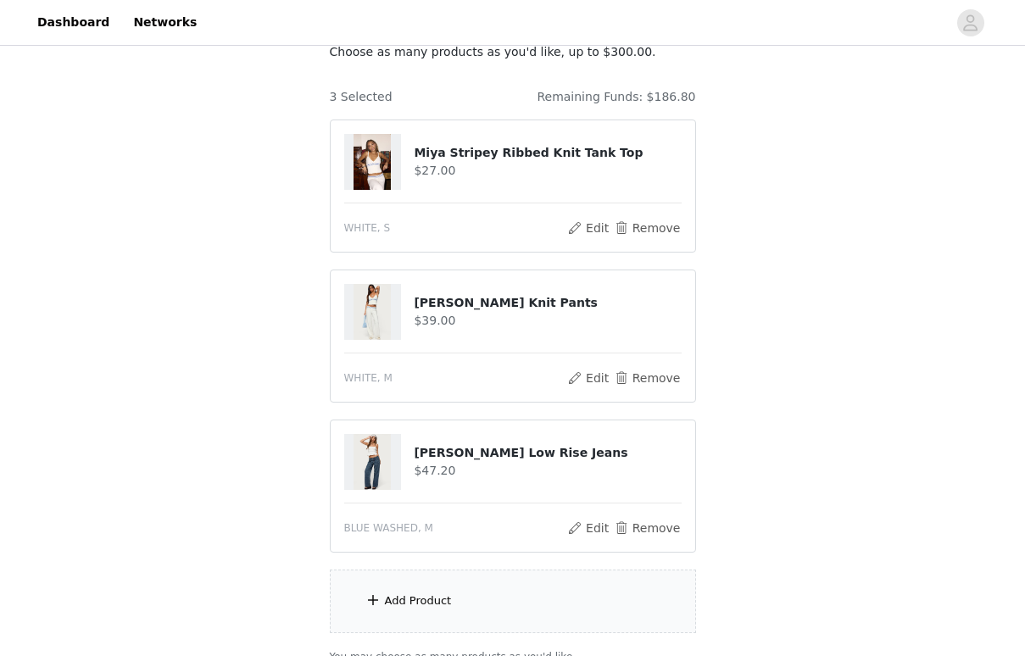
click at [443, 601] on div "Add Product" at bounding box center [418, 600] width 67 height 17
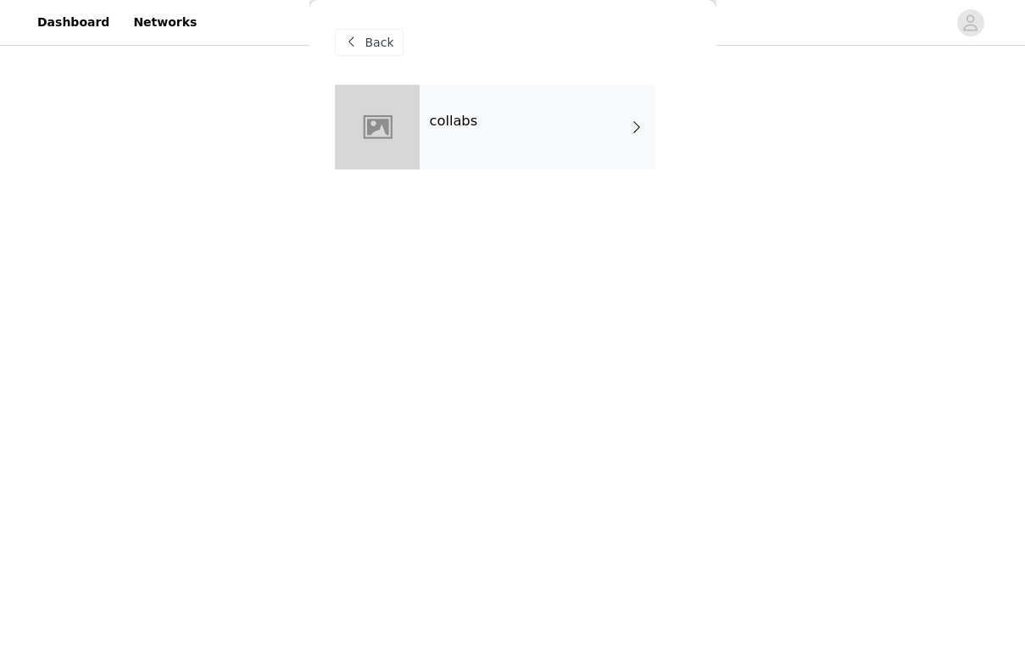
click at [617, 107] on div "collabs" at bounding box center [538, 127] width 236 height 85
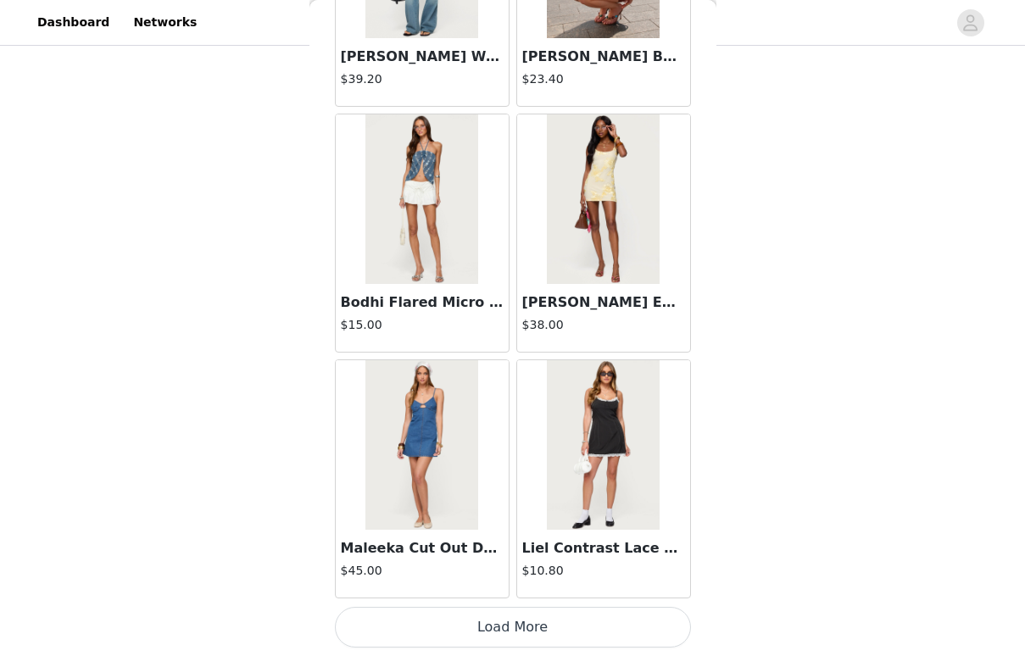
scroll to position [264, 0]
click at [504, 637] on button "Load More" at bounding box center [513, 627] width 356 height 41
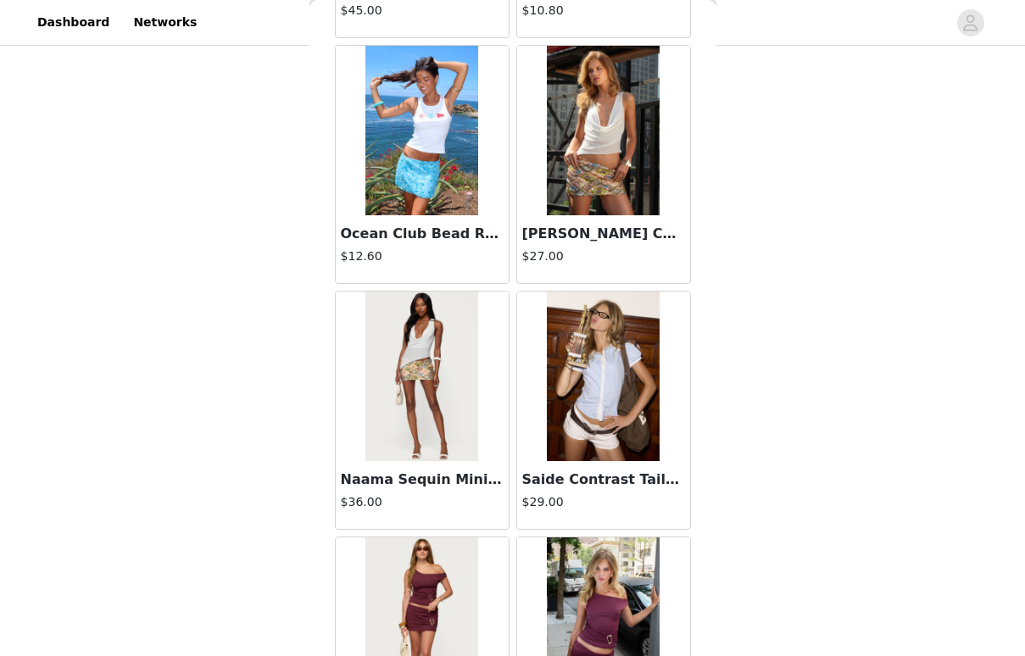
scroll to position [2499, 0]
click at [636, 242] on h3 "[PERSON_NAME] Chiffon Cowl Neck Top" at bounding box center [603, 233] width 163 height 20
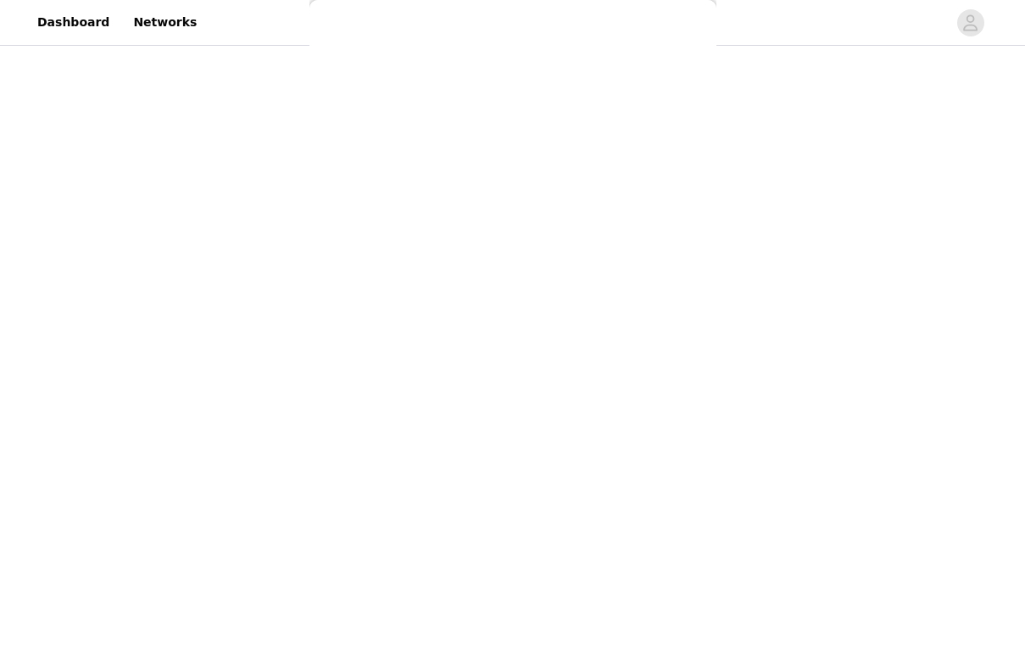
scroll to position [0, 0]
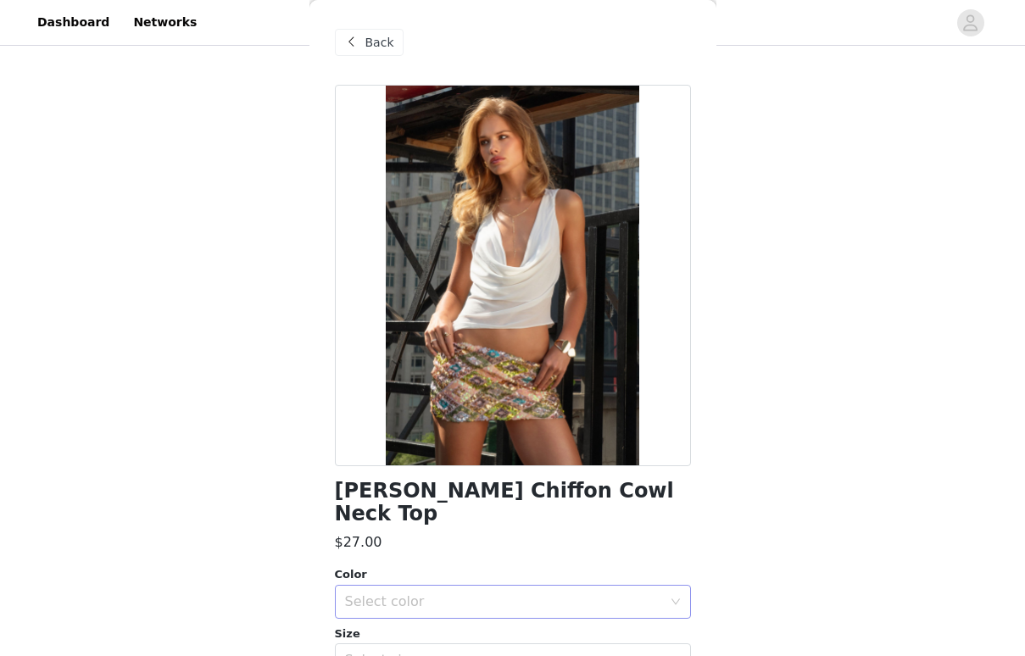
click at [448, 593] on div "Select color" at bounding box center [503, 601] width 317 height 17
click at [431, 627] on li "CREAM" at bounding box center [513, 638] width 356 height 27
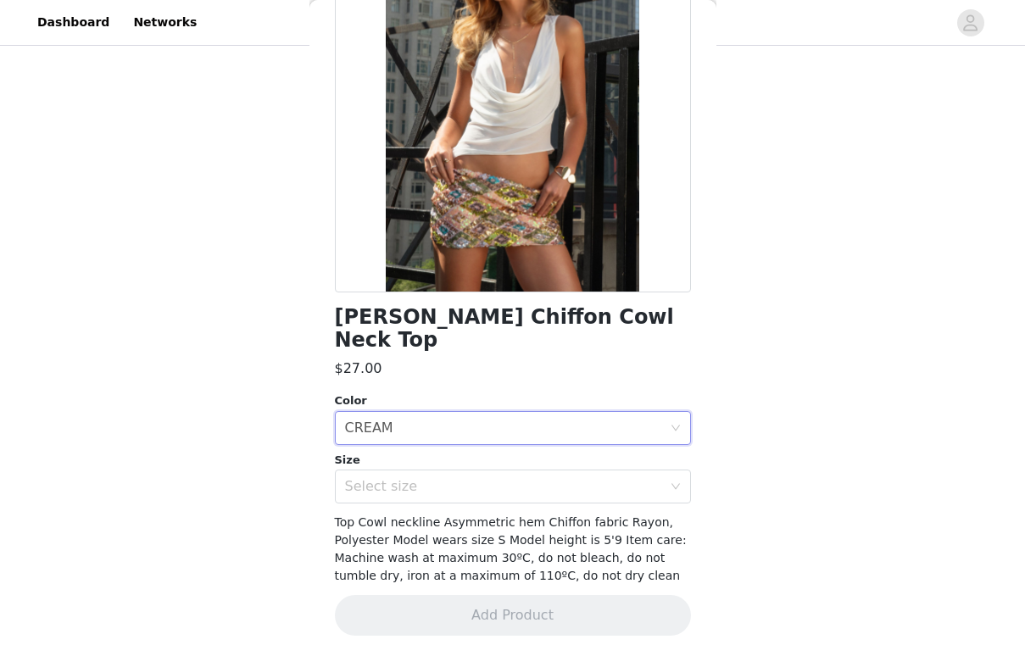
scroll to position [173, 0]
click at [489, 495] on div "Select size" at bounding box center [507, 487] width 325 height 32
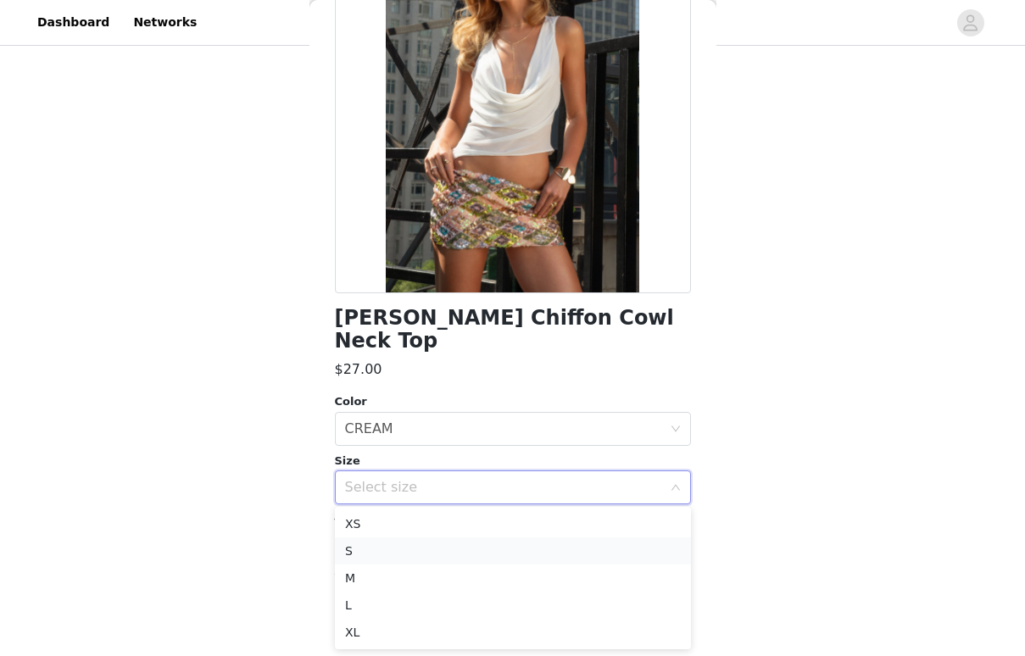
click at [439, 558] on li "S" at bounding box center [513, 550] width 356 height 27
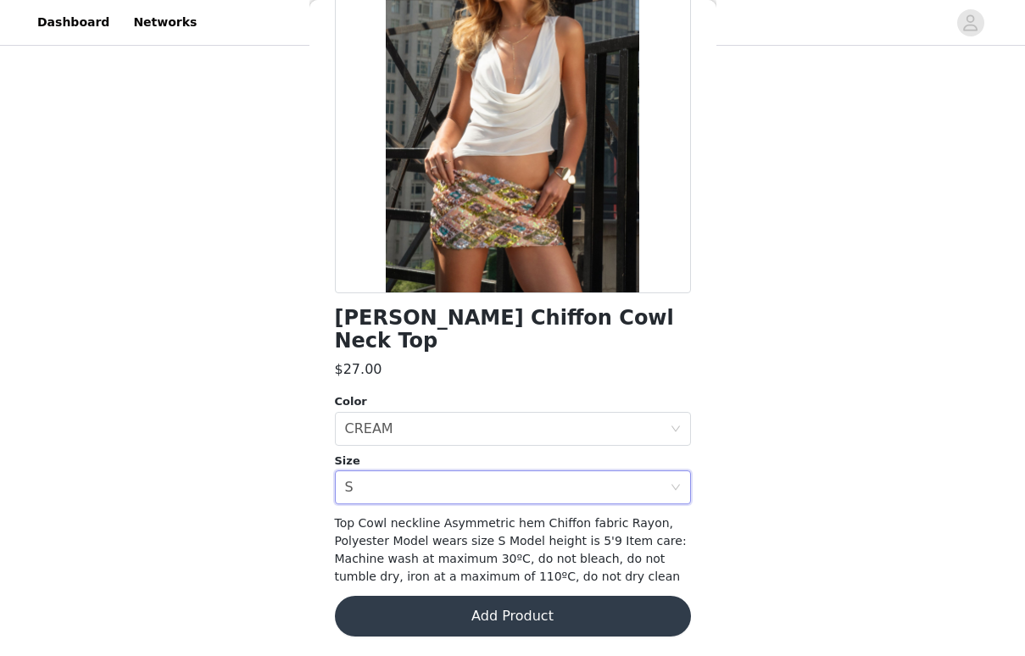
scroll to position [264, 0]
click at [434, 604] on button "Add Product" at bounding box center [513, 616] width 356 height 41
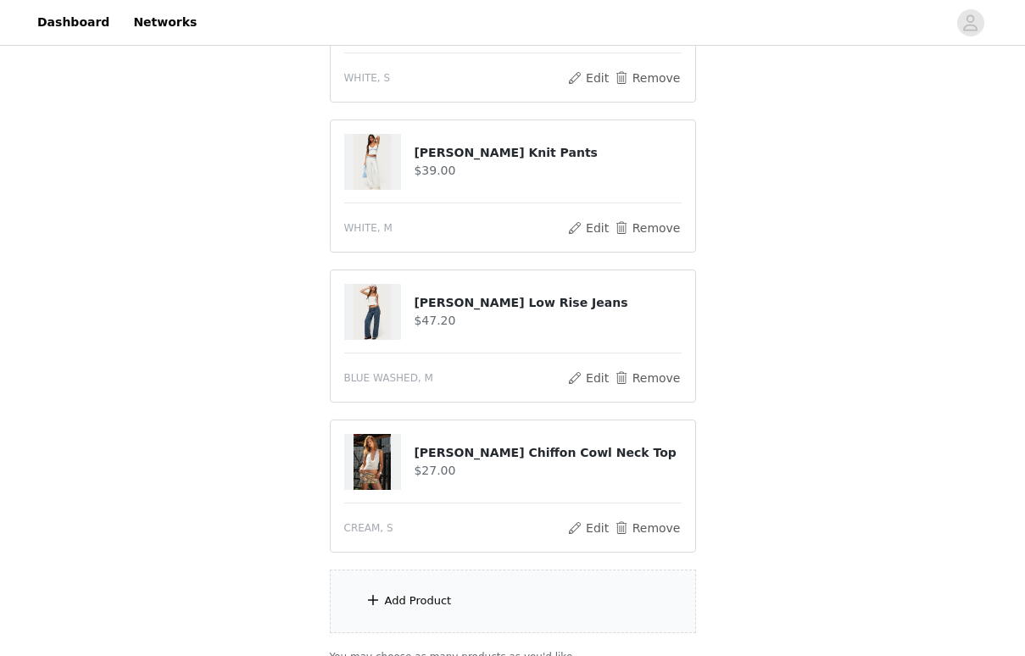
click at [387, 598] on div "Add Product" at bounding box center [418, 600] width 67 height 17
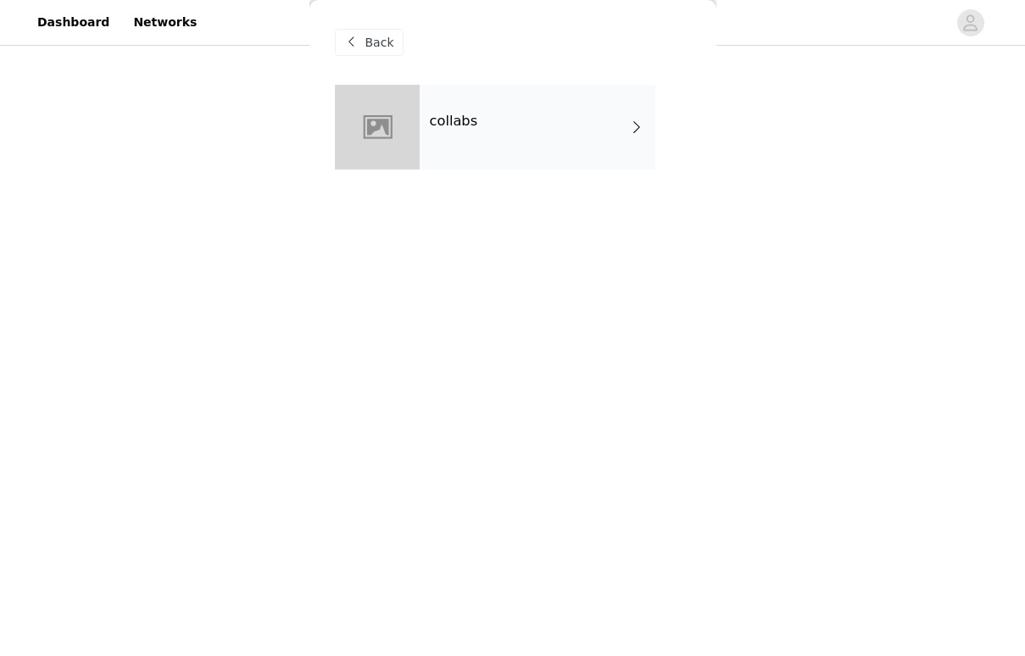
click at [596, 120] on div "collabs" at bounding box center [538, 127] width 236 height 85
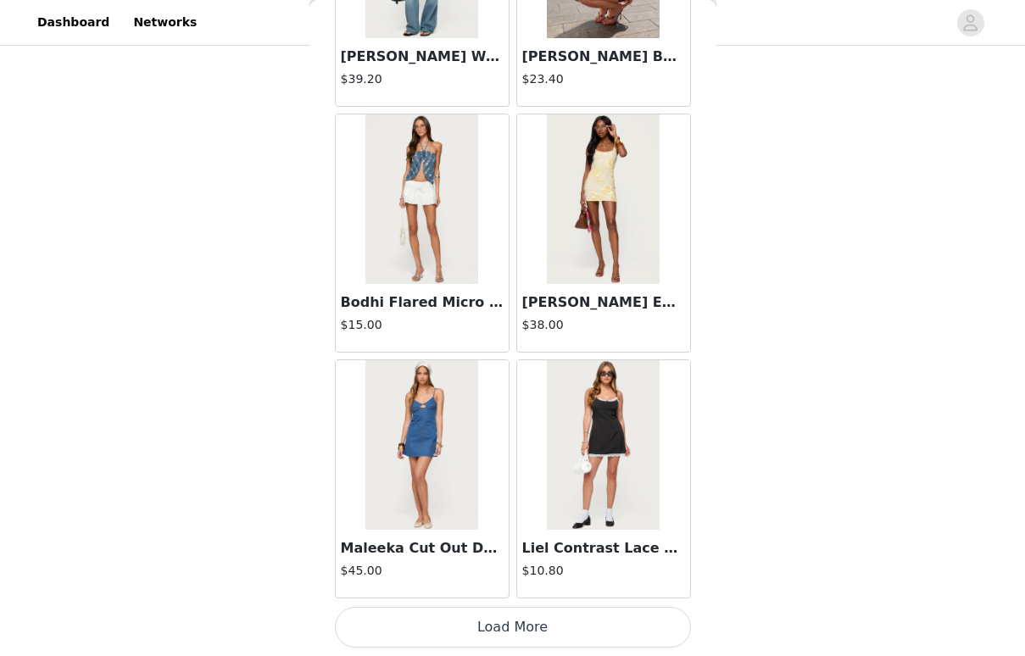
click at [526, 633] on button "Load More" at bounding box center [513, 627] width 356 height 41
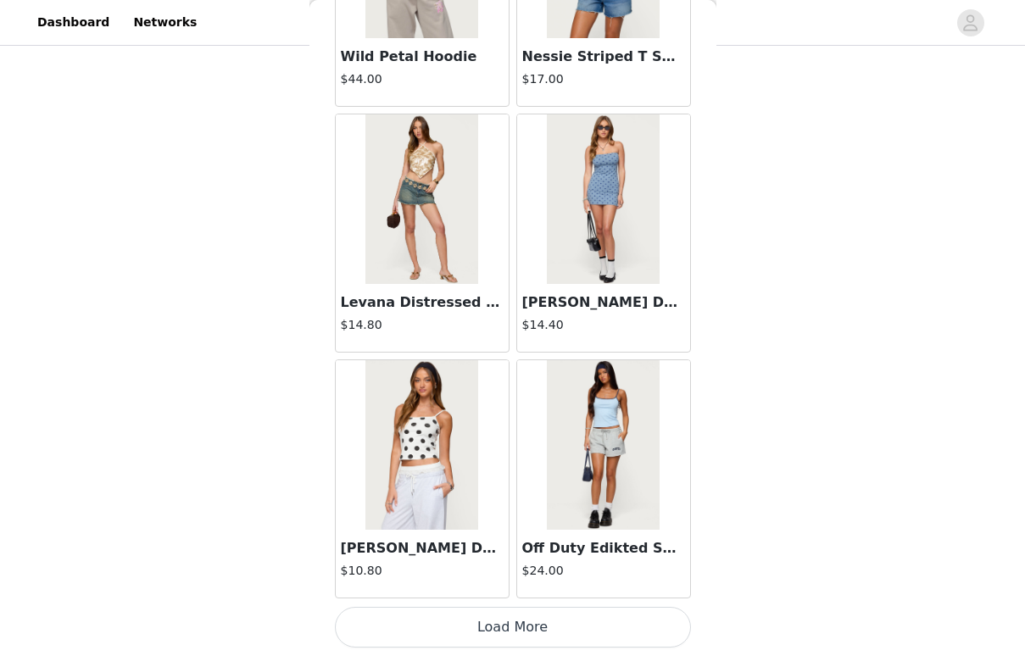
scroll to position [4396, 0]
click at [507, 626] on button "Load More" at bounding box center [513, 627] width 356 height 41
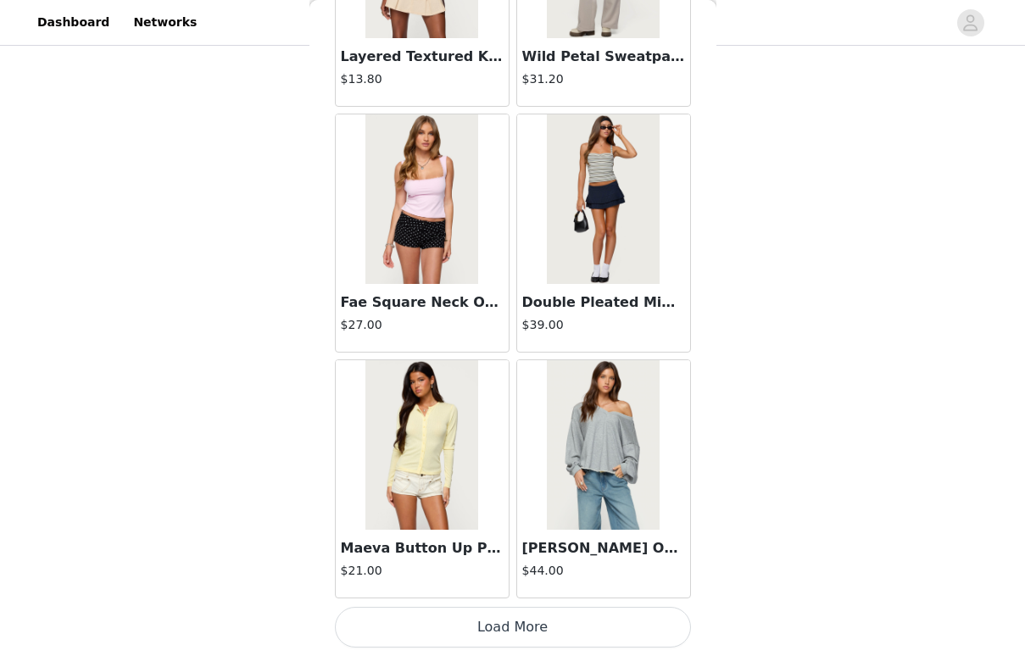
scroll to position [6854, 0]
click at [512, 626] on button "Load More" at bounding box center [513, 627] width 356 height 41
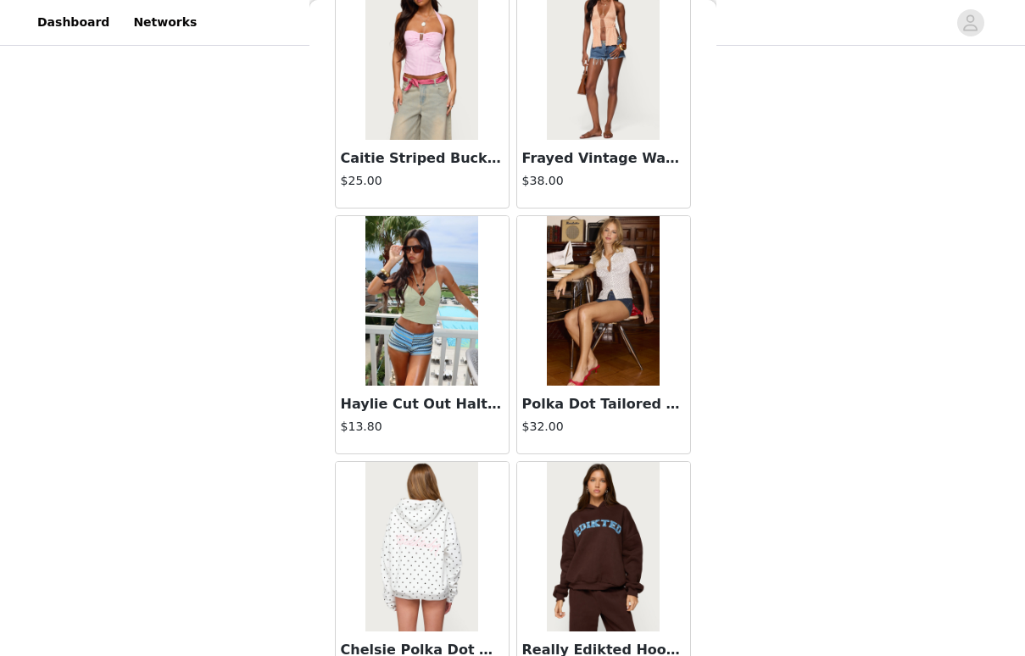
scroll to position [8222, 0]
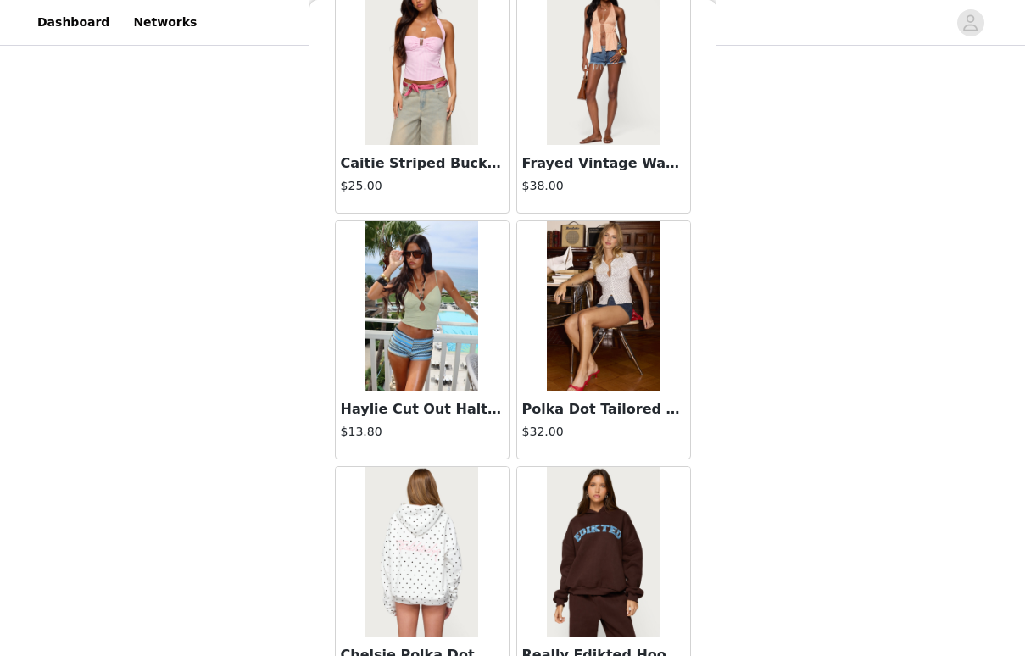
click at [582, 381] on img at bounding box center [603, 306] width 113 height 170
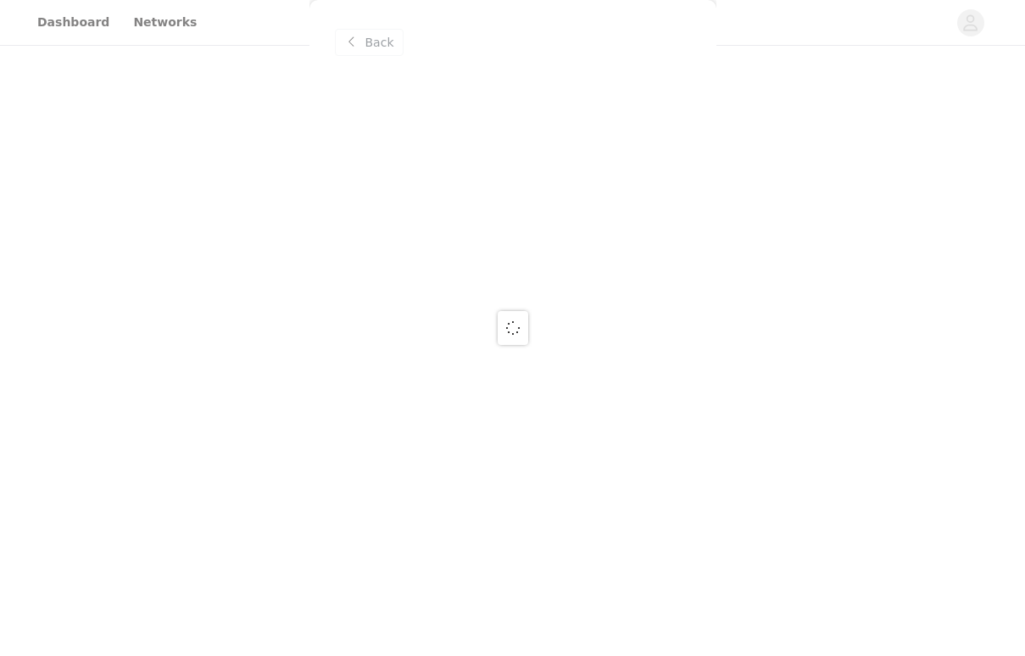
scroll to position [0, 0]
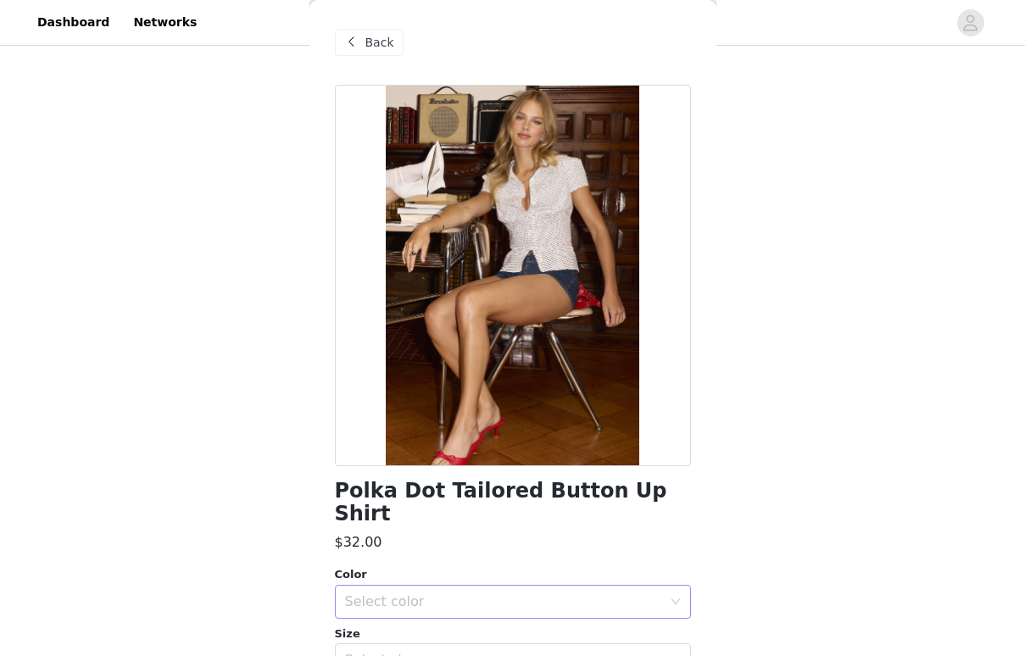
click at [465, 593] on div "Select color" at bounding box center [503, 601] width 317 height 17
click at [442, 617] on li "WHITE AND BLACK" at bounding box center [513, 615] width 356 height 27
click at [437, 652] on div "Select size" at bounding box center [503, 660] width 317 height 17
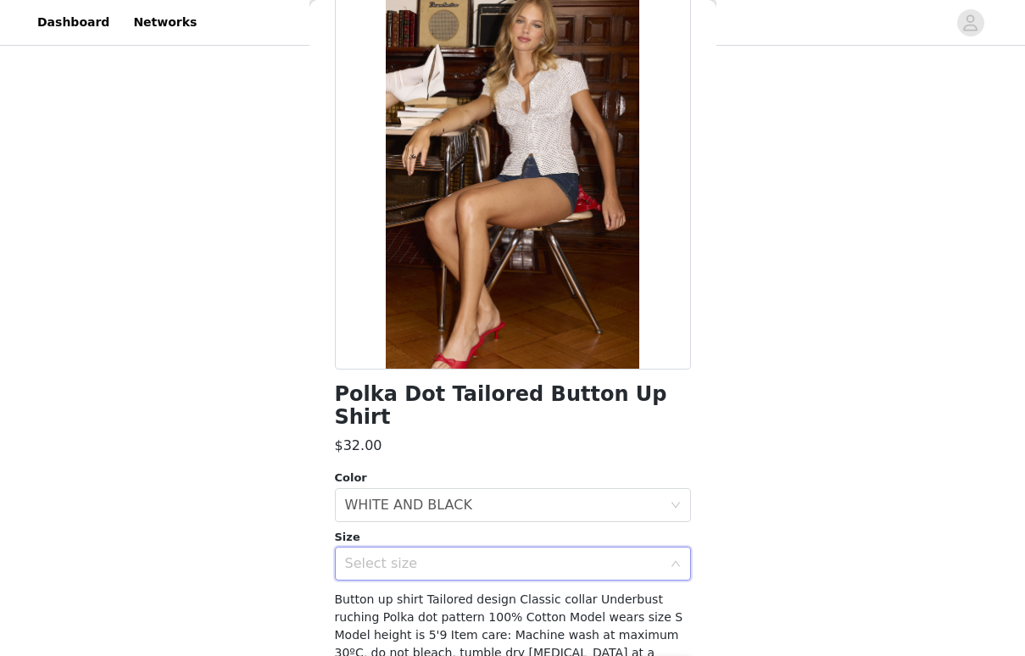
scroll to position [102, 0]
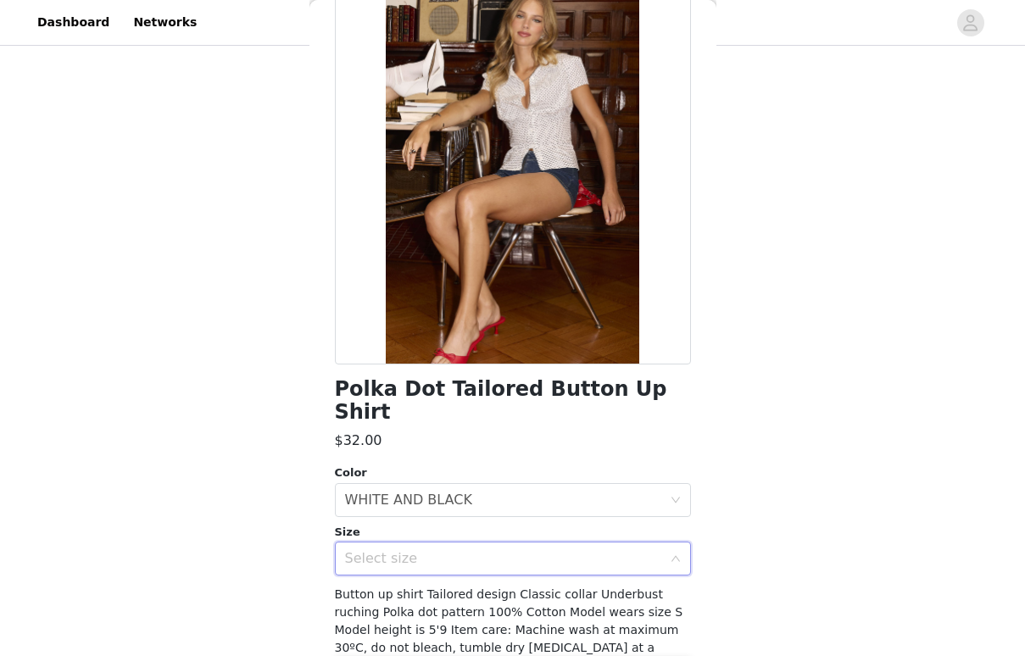
click at [494, 550] on div "Select size" at bounding box center [503, 558] width 317 height 17
click at [481, 546] on div "Select size" at bounding box center [507, 558] width 325 height 32
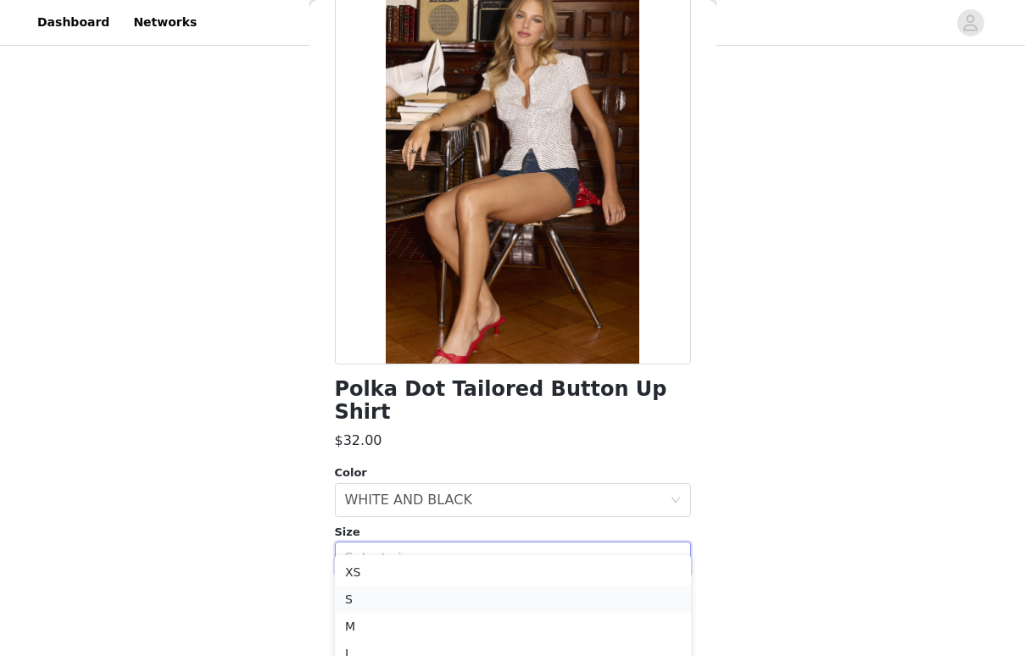
click at [449, 601] on li "S" at bounding box center [513, 599] width 356 height 27
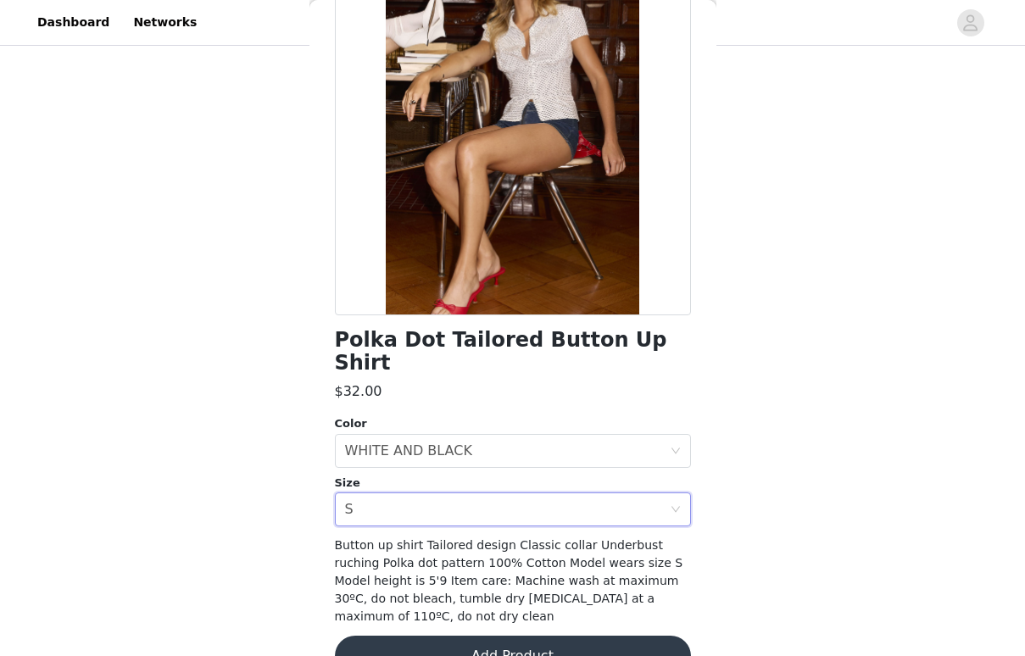
scroll to position [150, 0]
click at [446, 637] on button "Add Product" at bounding box center [513, 657] width 356 height 41
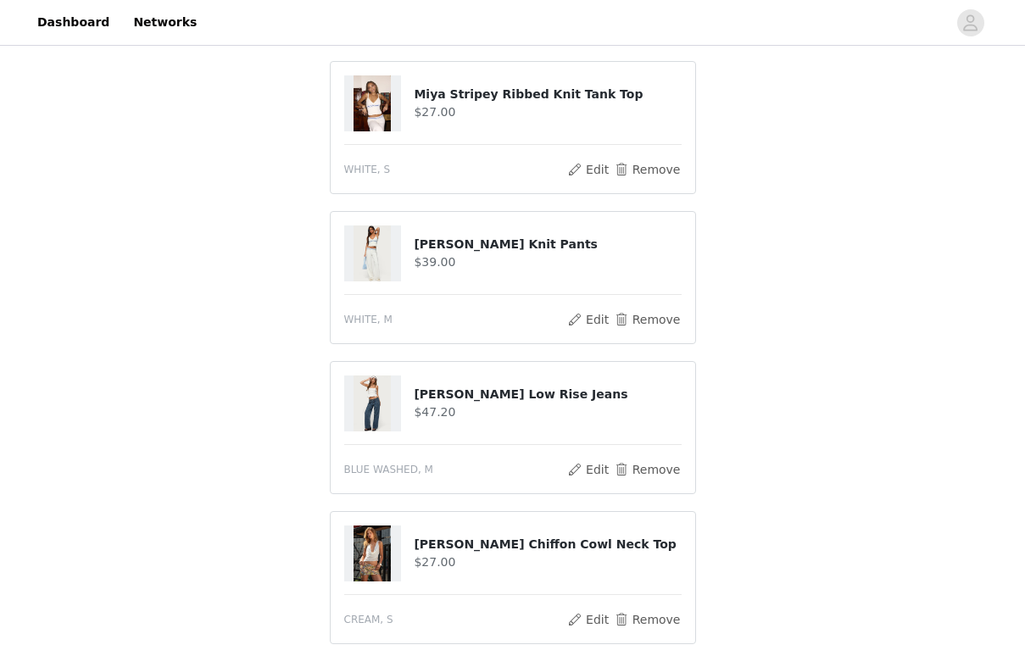
scroll to position [386, 0]
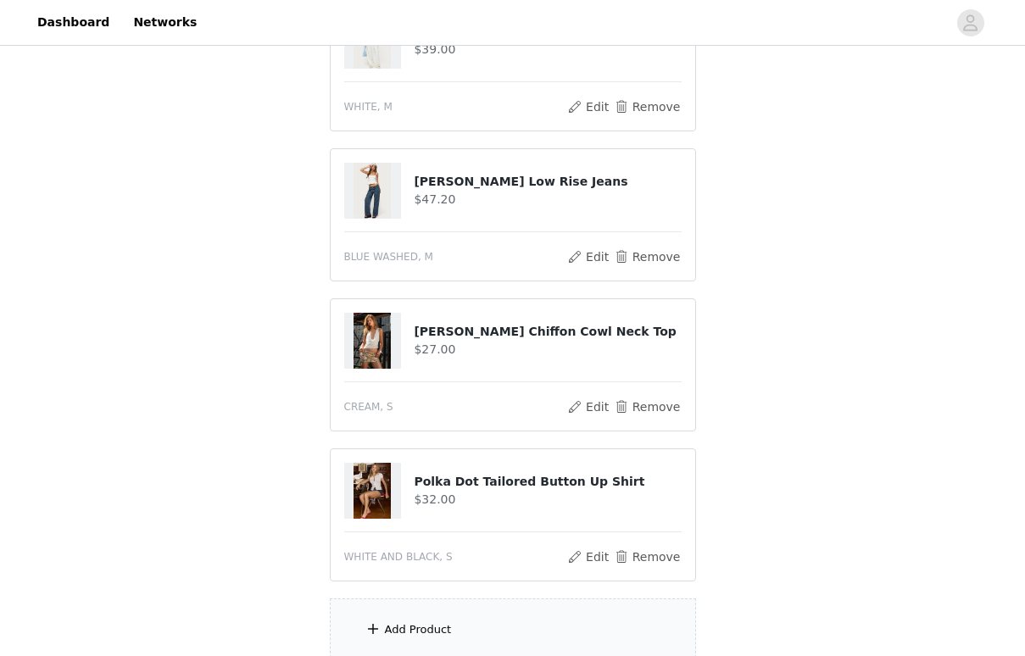
click at [439, 620] on div "Add Product" at bounding box center [513, 630] width 366 height 64
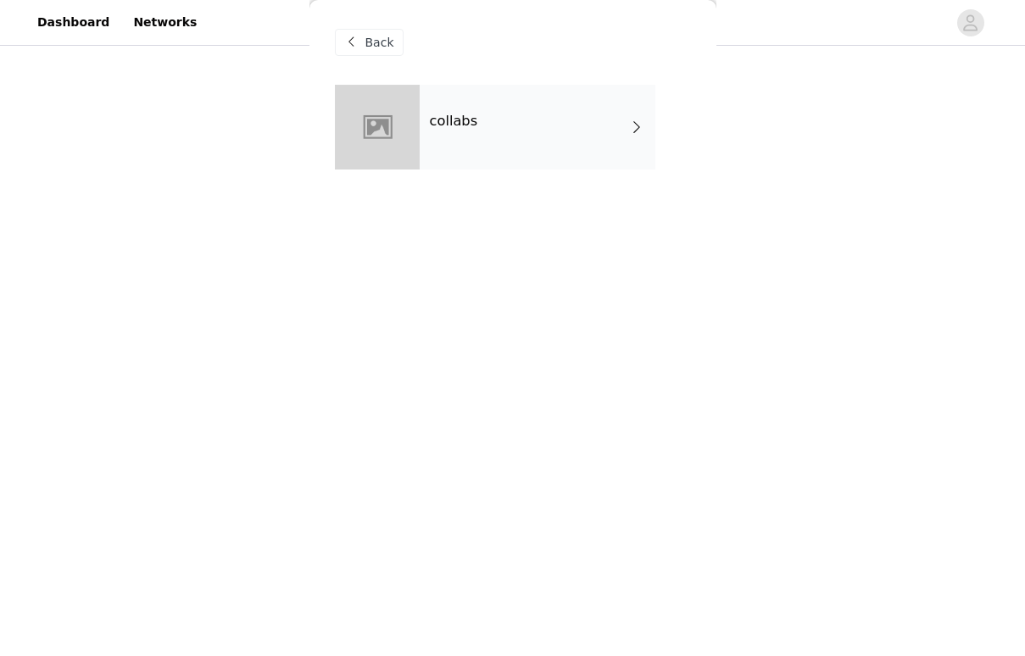
click at [624, 134] on div "collabs" at bounding box center [538, 127] width 236 height 85
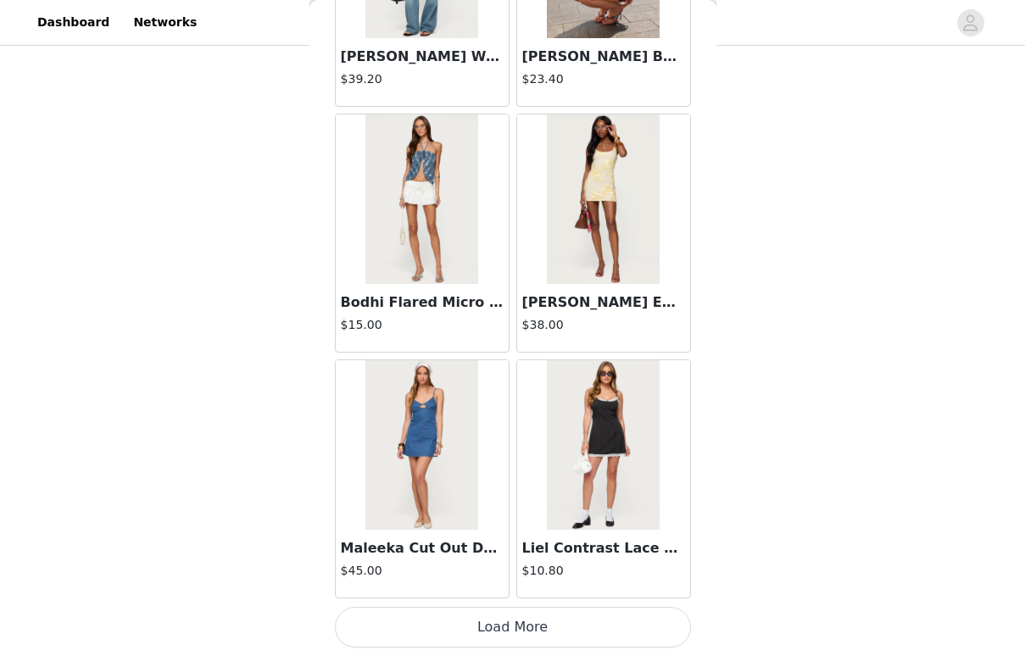
click at [451, 634] on button "Load More" at bounding box center [513, 627] width 356 height 41
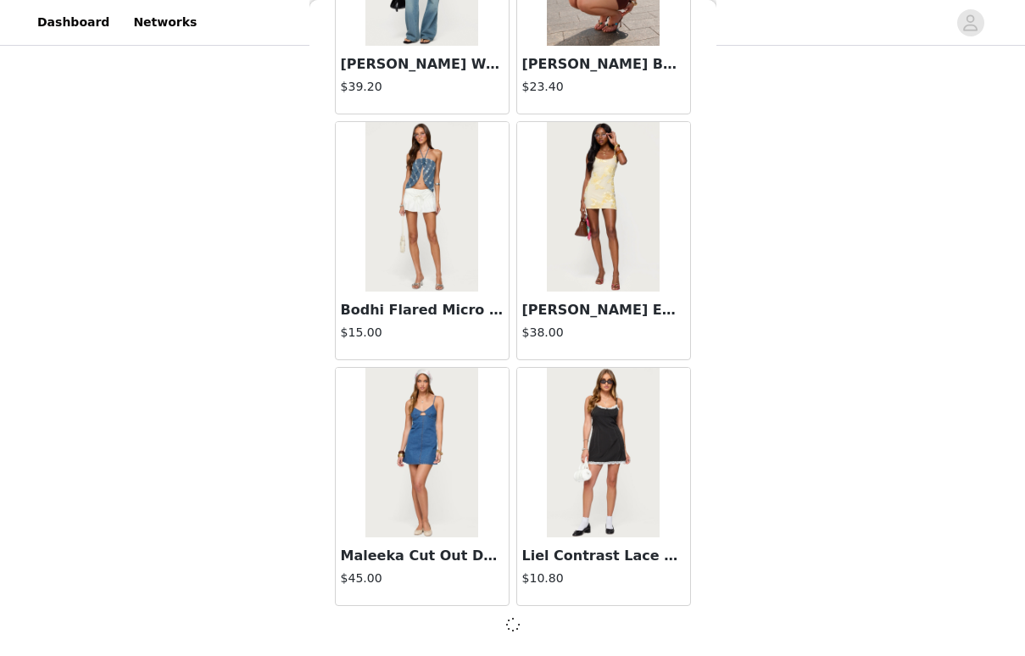
scroll to position [1930, 0]
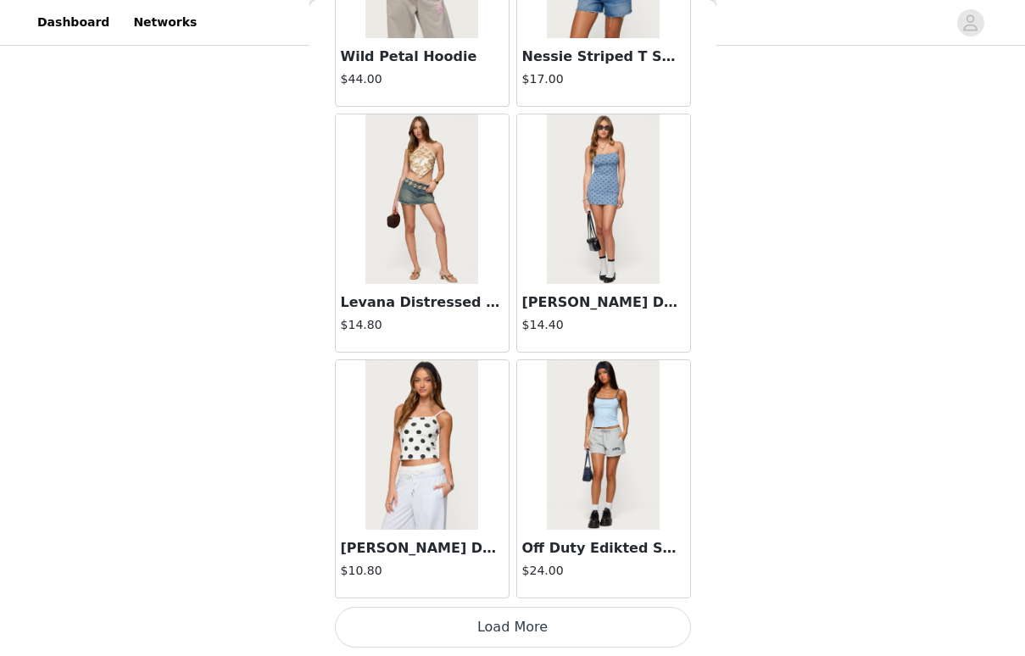
click at [486, 628] on button "Load More" at bounding box center [513, 627] width 356 height 41
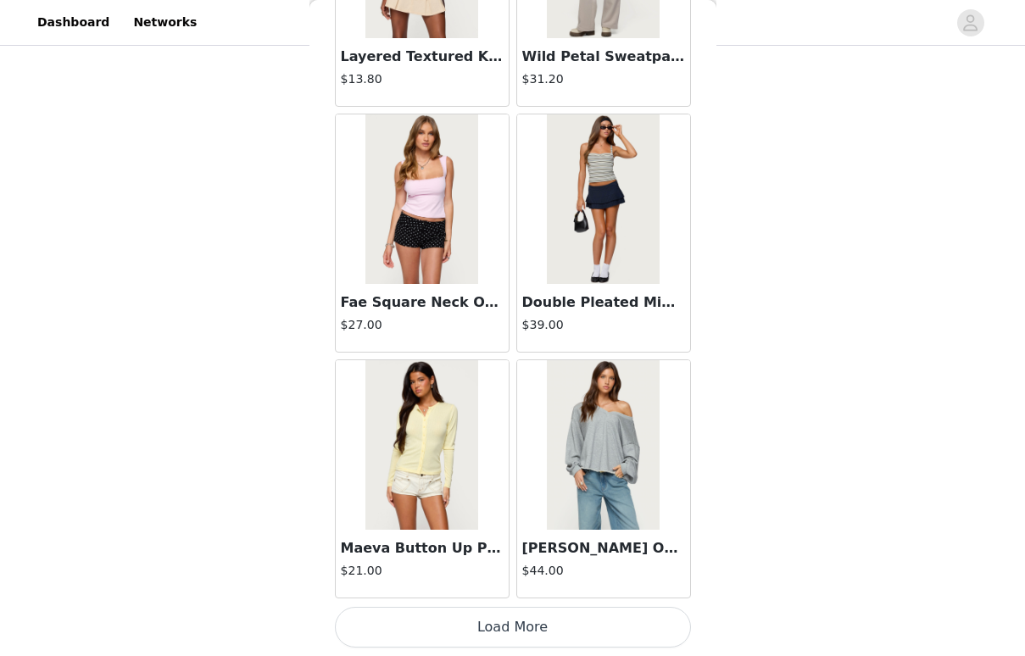
click at [490, 628] on button "Load More" at bounding box center [513, 627] width 356 height 41
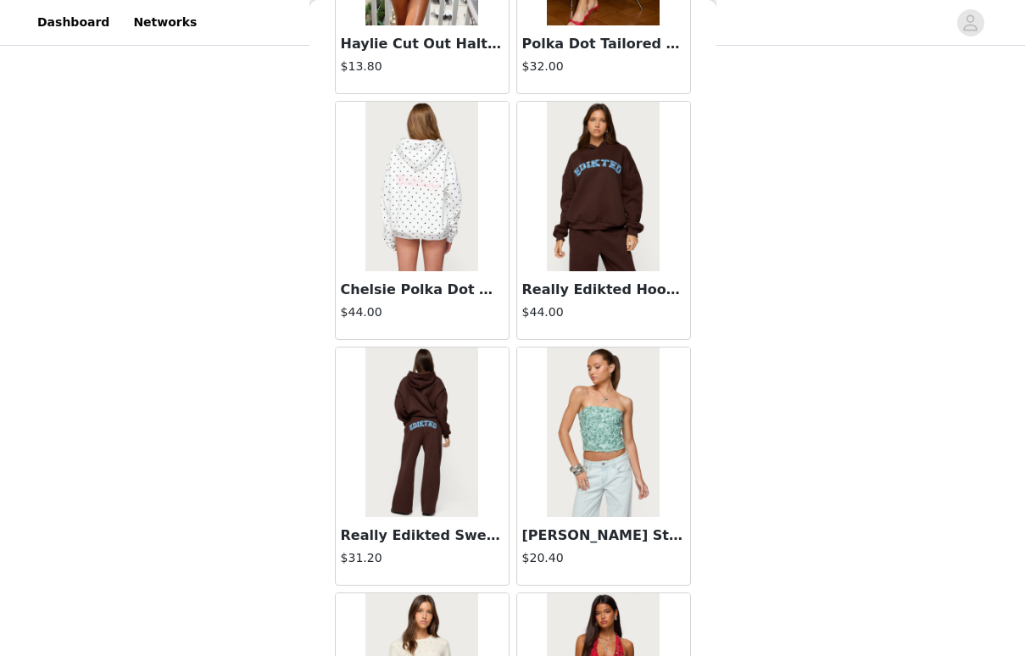
scroll to position [8560, 0]
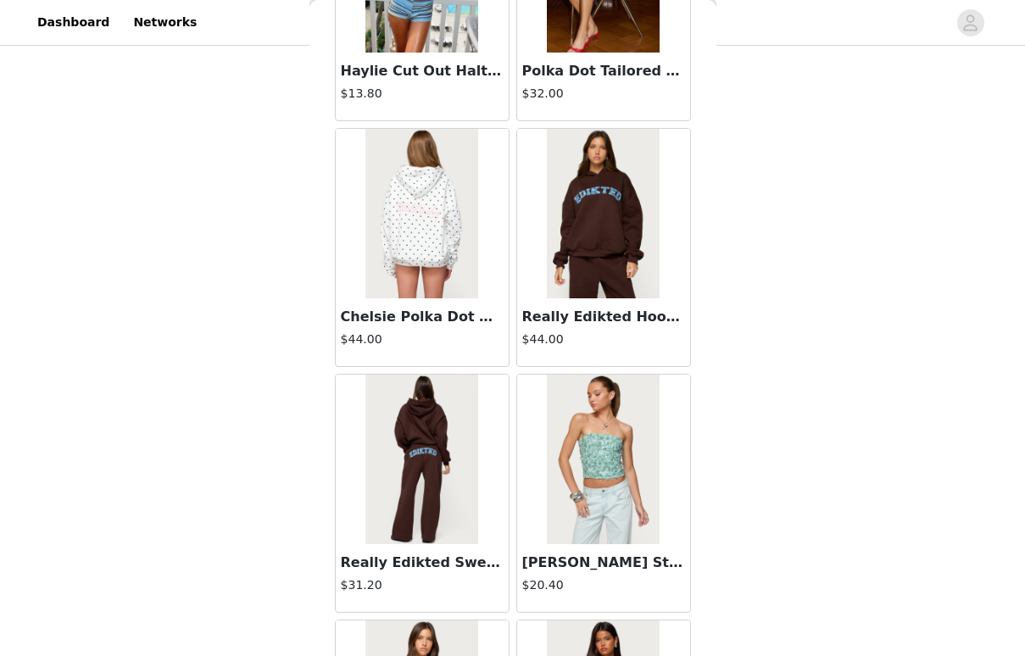
click at [609, 311] on h3 "Really Edikted Hoodie" at bounding box center [603, 317] width 163 height 20
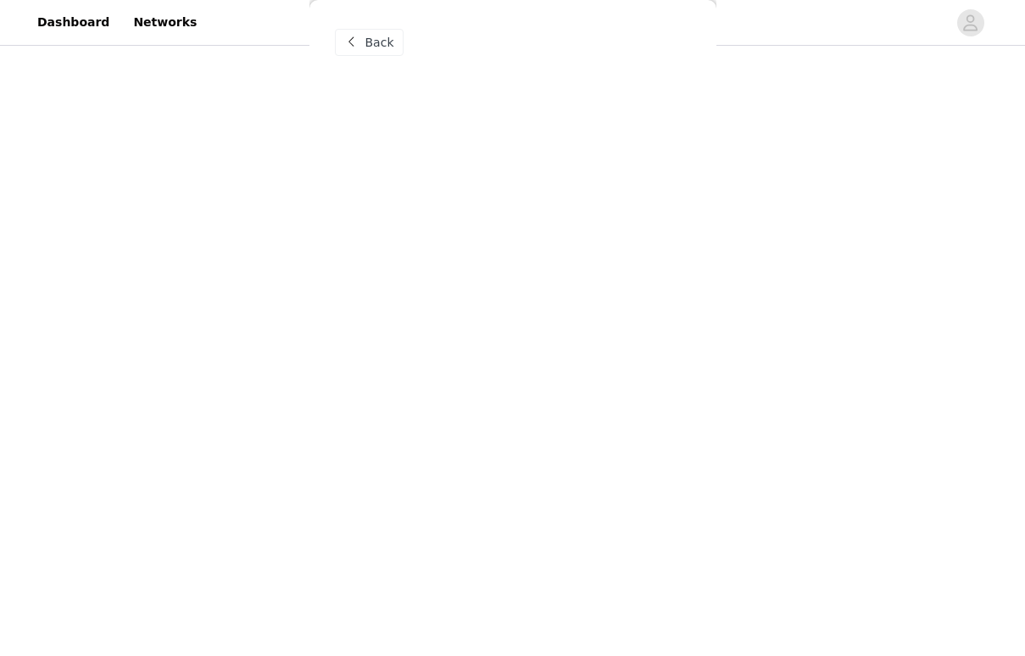
scroll to position [0, 0]
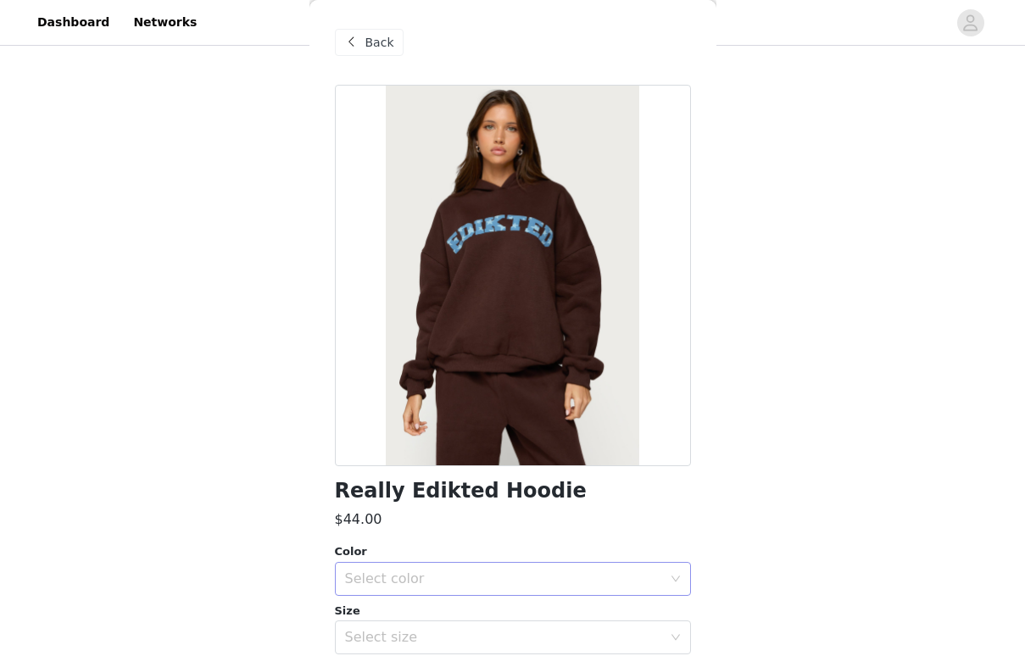
click at [469, 565] on div "Select color" at bounding box center [507, 579] width 325 height 32
click at [453, 614] on li "BROWN" at bounding box center [513, 615] width 356 height 27
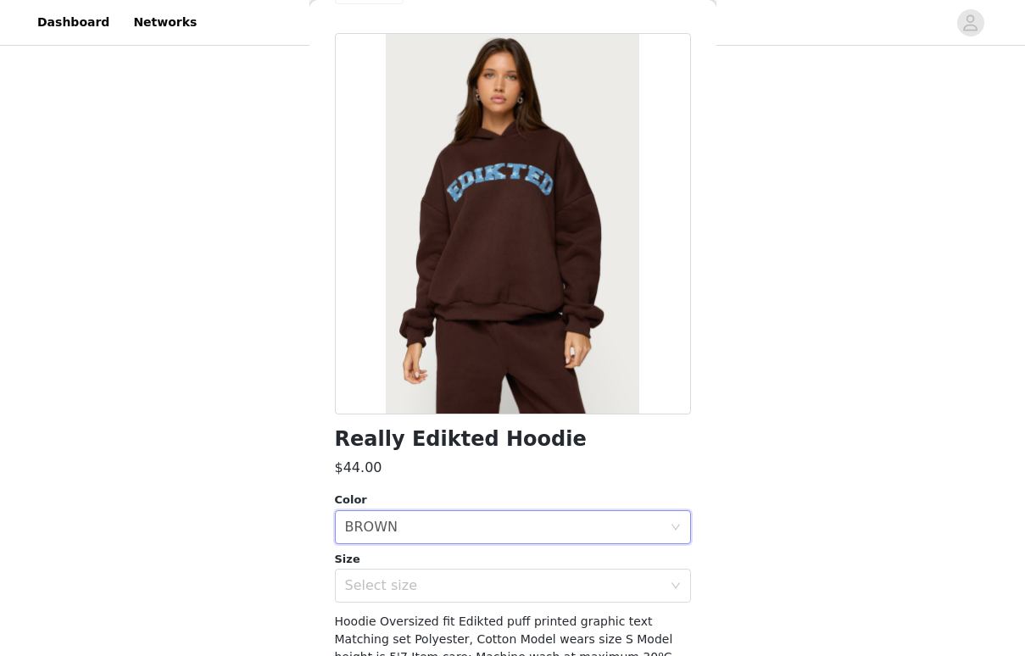
scroll to position [55, 0]
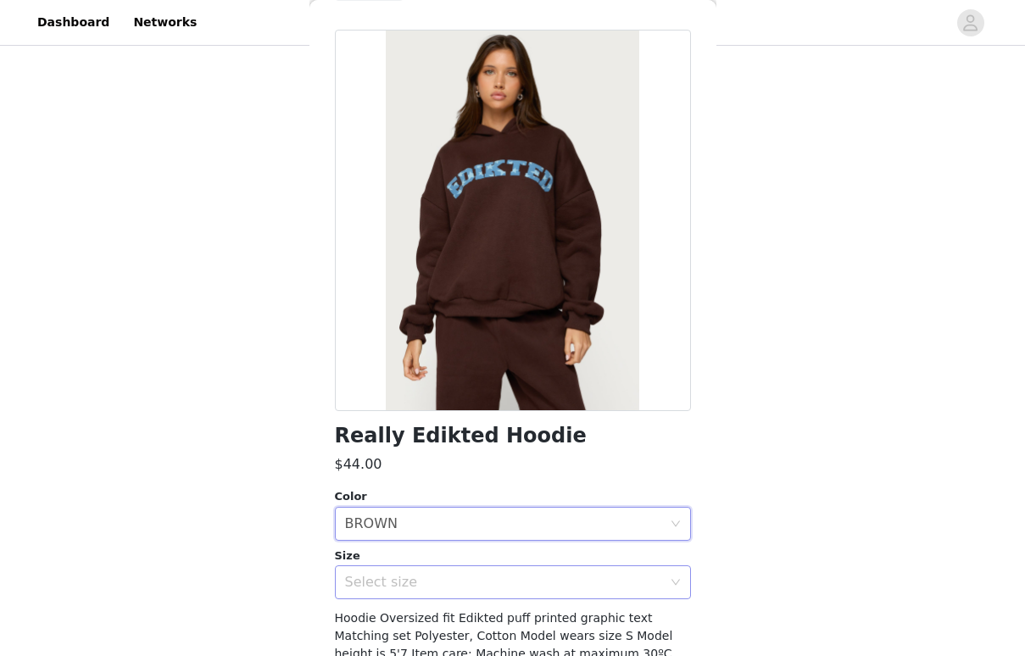
click at [472, 574] on div "Select size" at bounding box center [503, 582] width 317 height 17
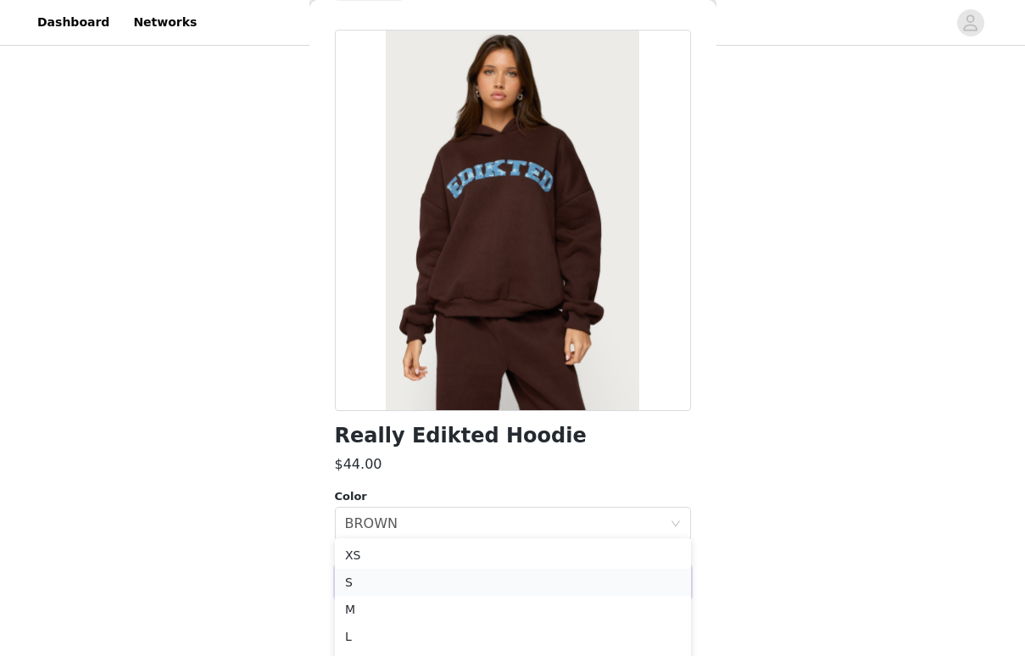
scroll to position [455, 0]
click at [459, 604] on li "M" at bounding box center [513, 603] width 356 height 27
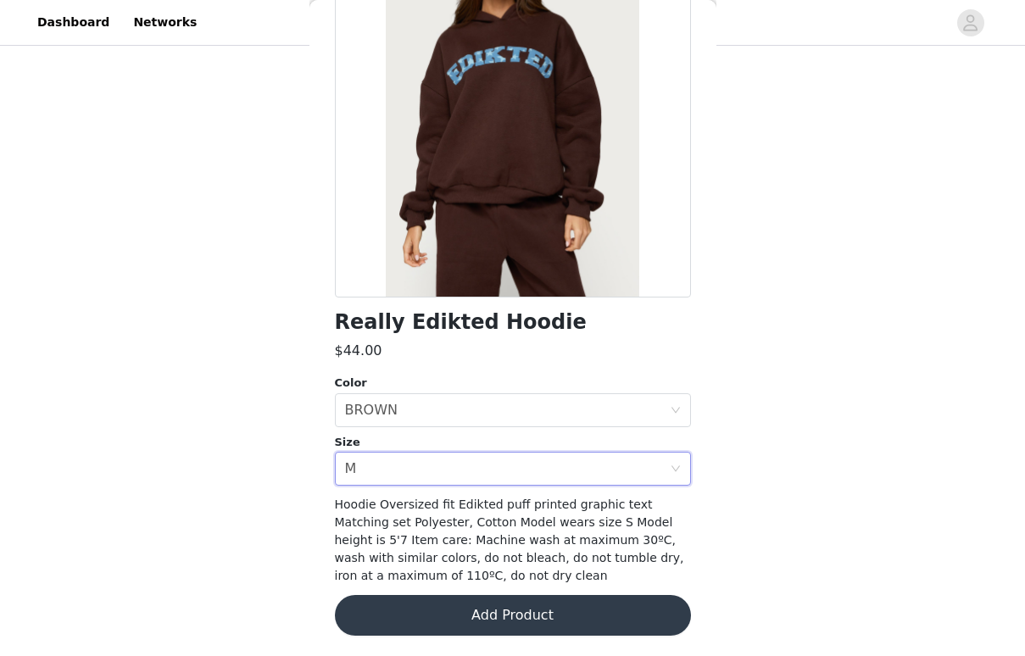
scroll to position [168, 0]
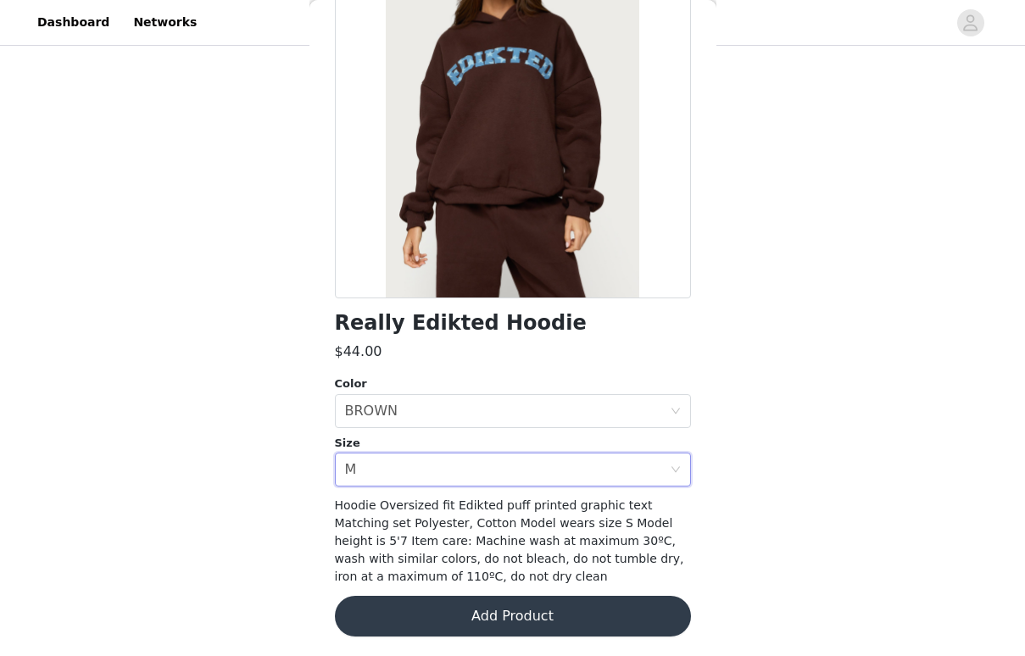
click at [476, 603] on button "Add Product" at bounding box center [513, 616] width 356 height 41
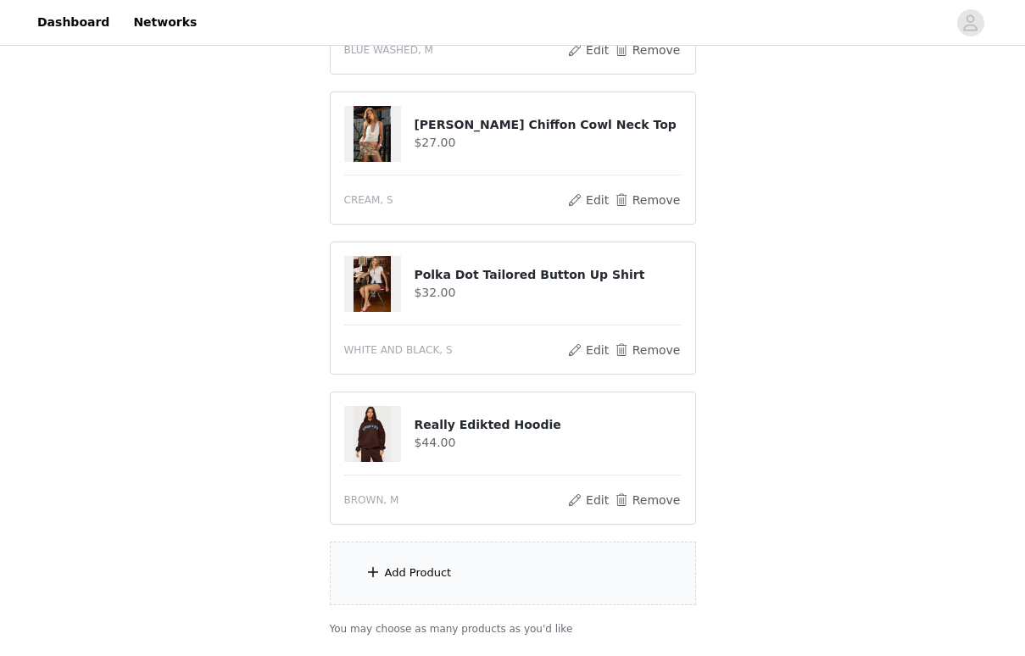
scroll to position [596, 0]
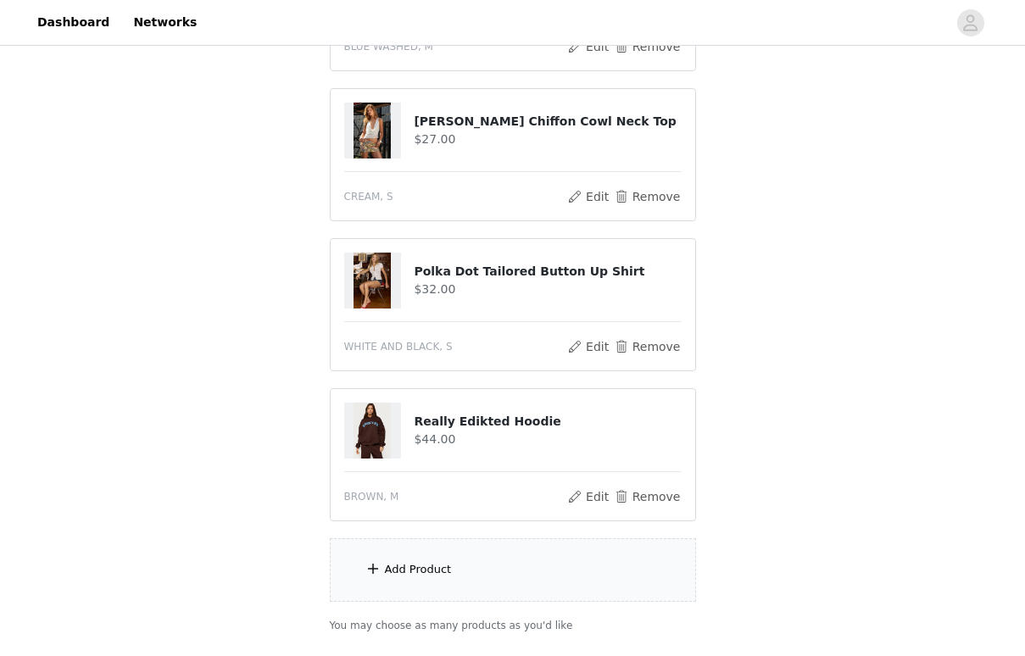
click at [487, 598] on div "Add Product" at bounding box center [513, 570] width 366 height 64
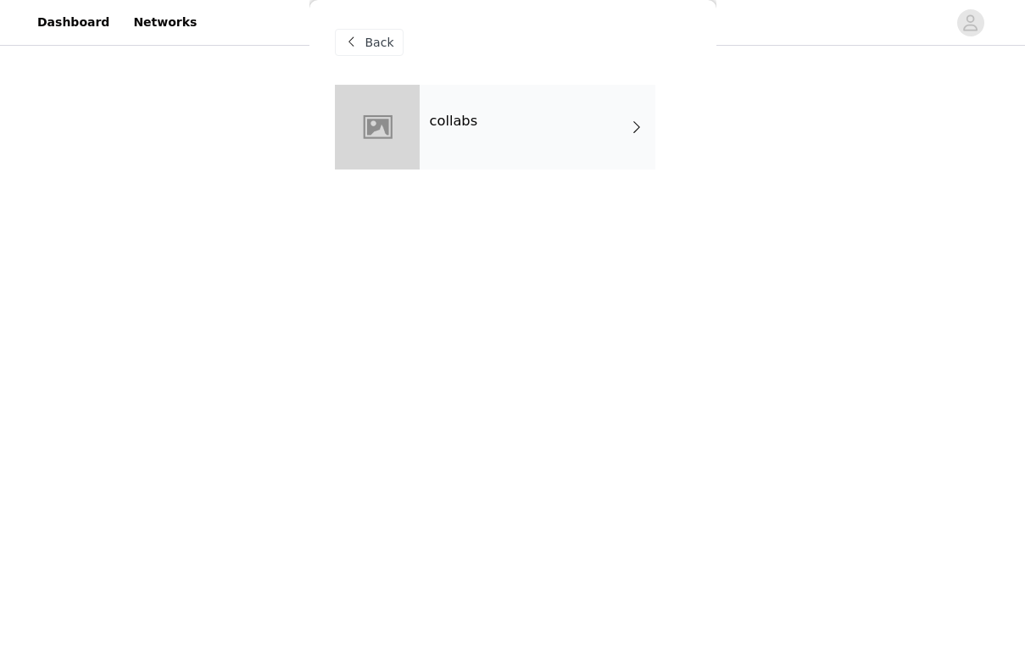
click at [648, 134] on div "collabs" at bounding box center [538, 127] width 236 height 85
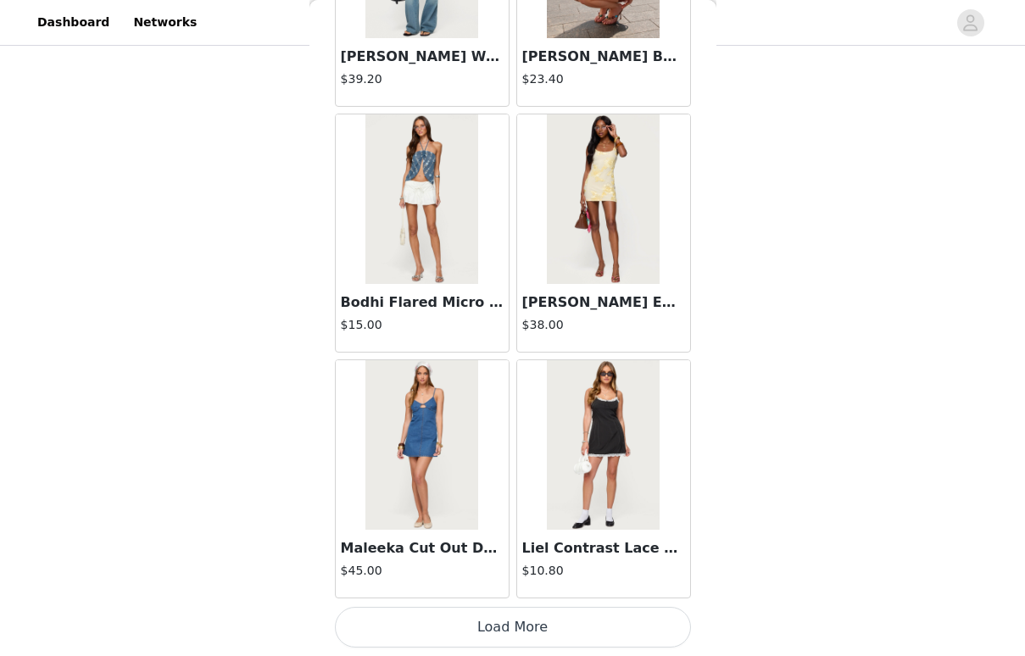
click at [434, 622] on button "Load More" at bounding box center [513, 627] width 356 height 41
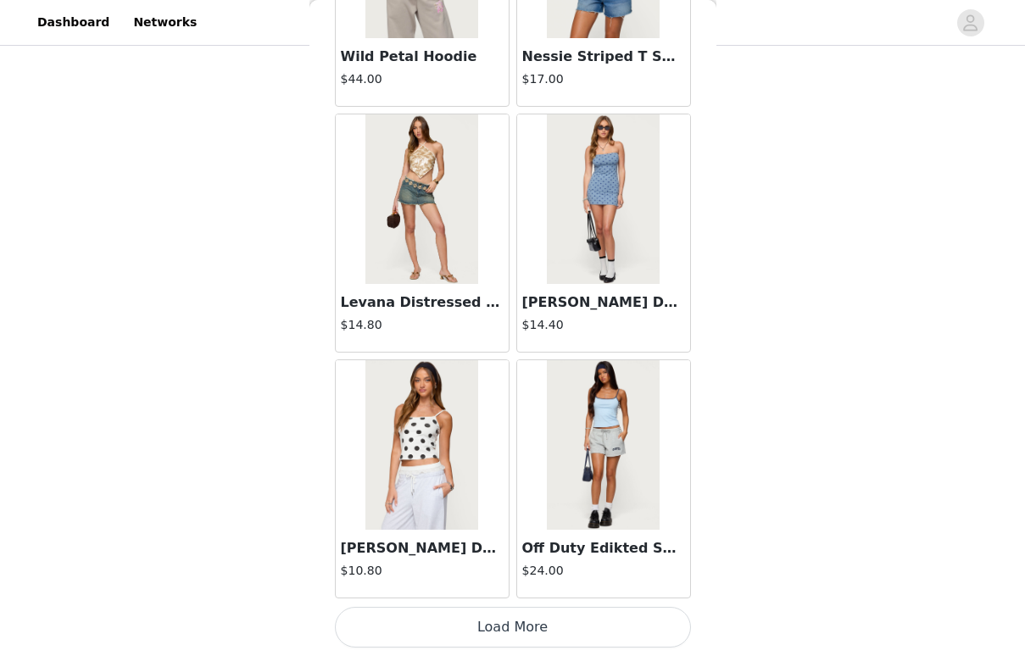
click at [434, 622] on button "Load More" at bounding box center [513, 627] width 356 height 41
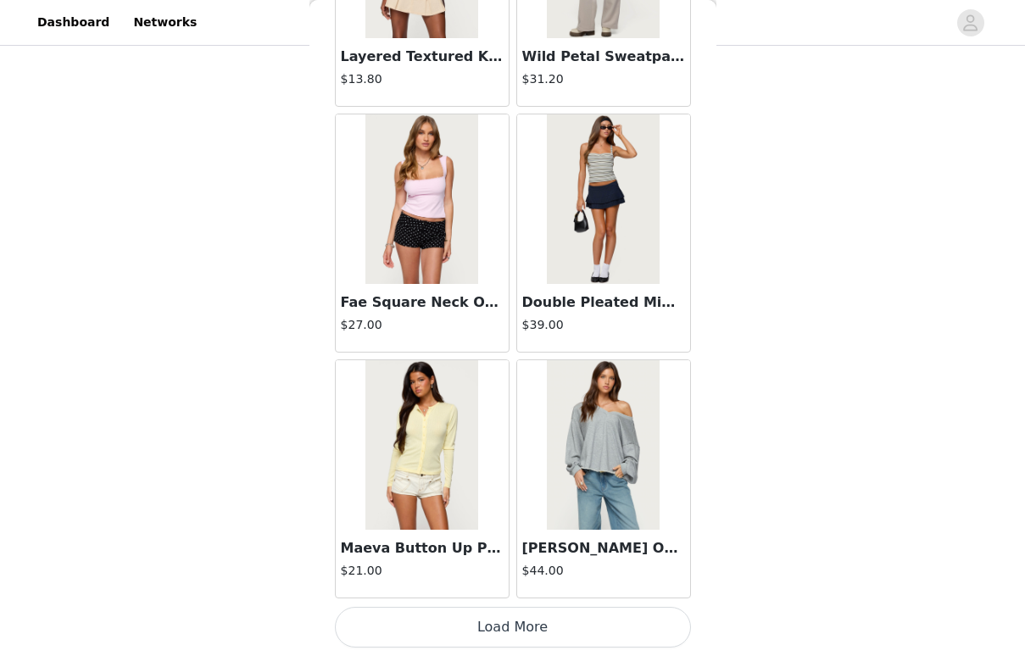
scroll to position [6854, 0]
click at [467, 615] on button "Load More" at bounding box center [513, 627] width 356 height 41
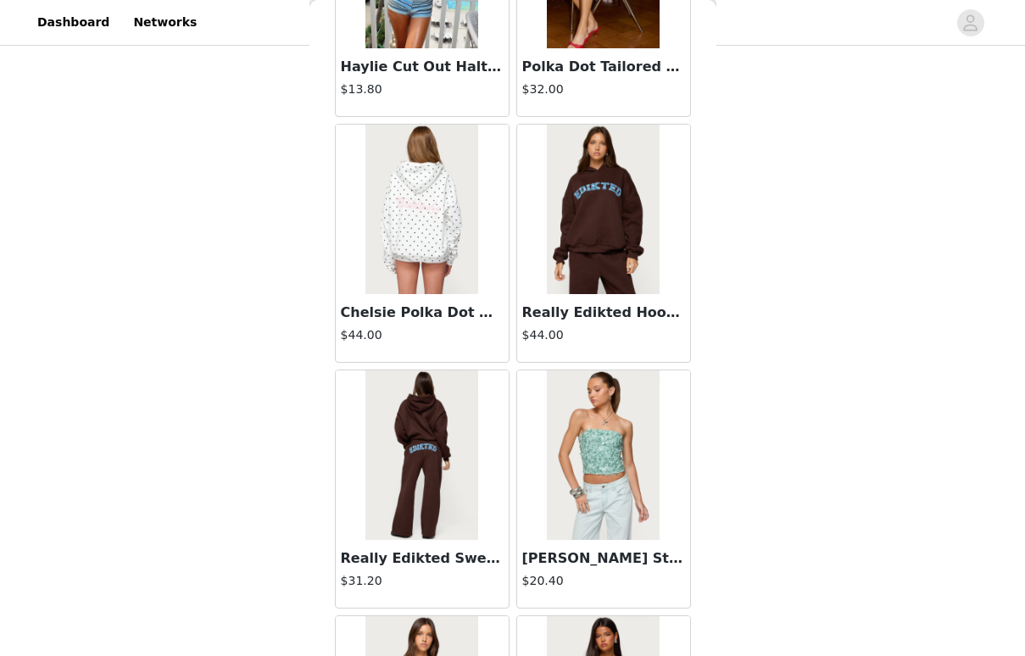
scroll to position [8485, 0]
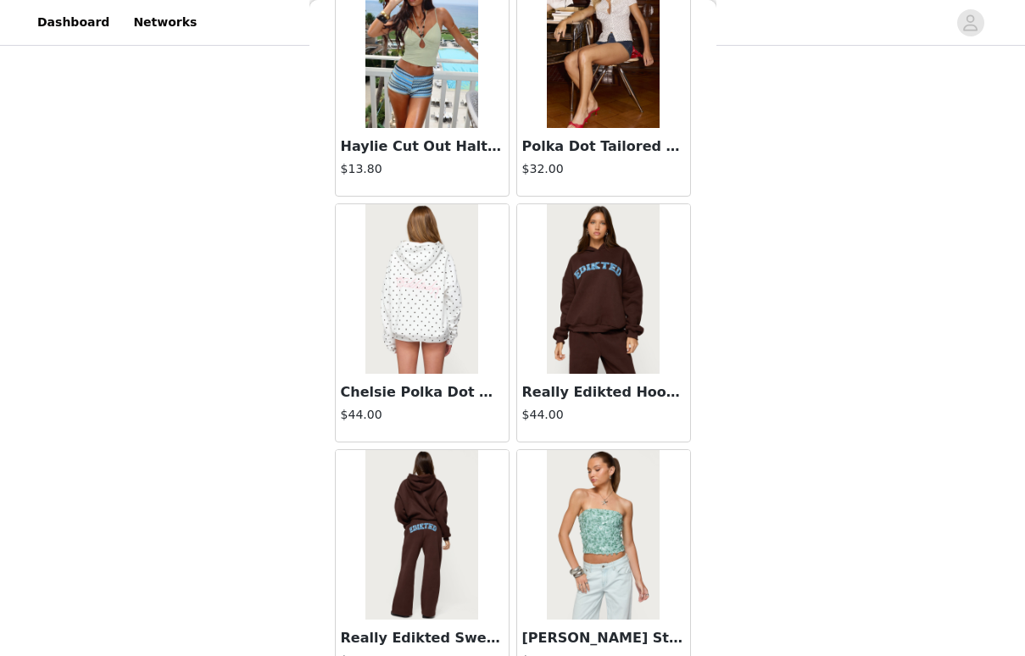
click at [418, 525] on img at bounding box center [421, 535] width 113 height 170
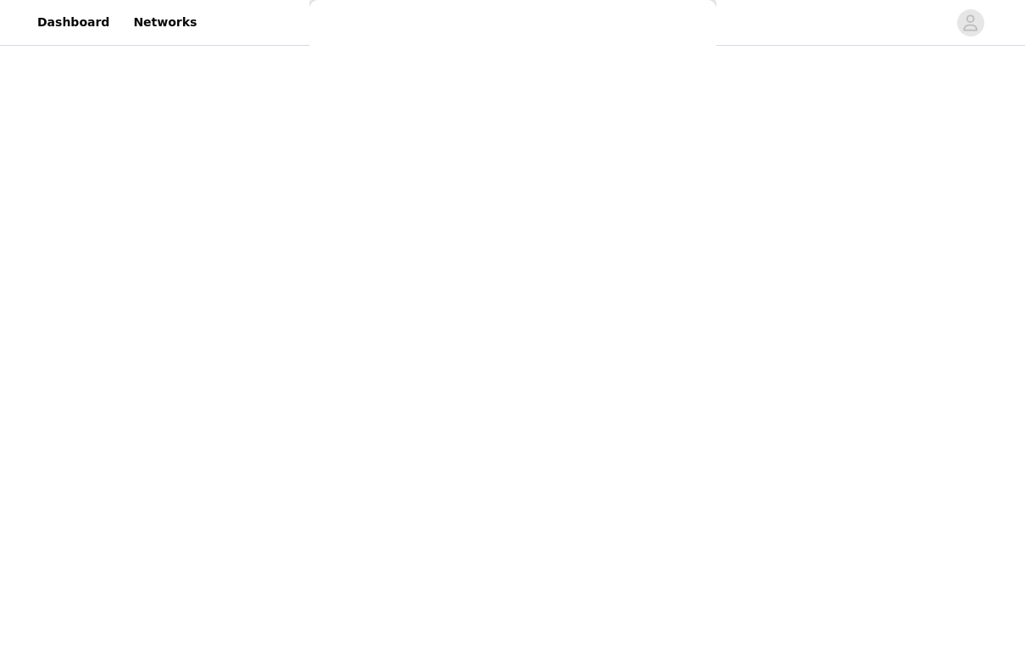
scroll to position [0, 0]
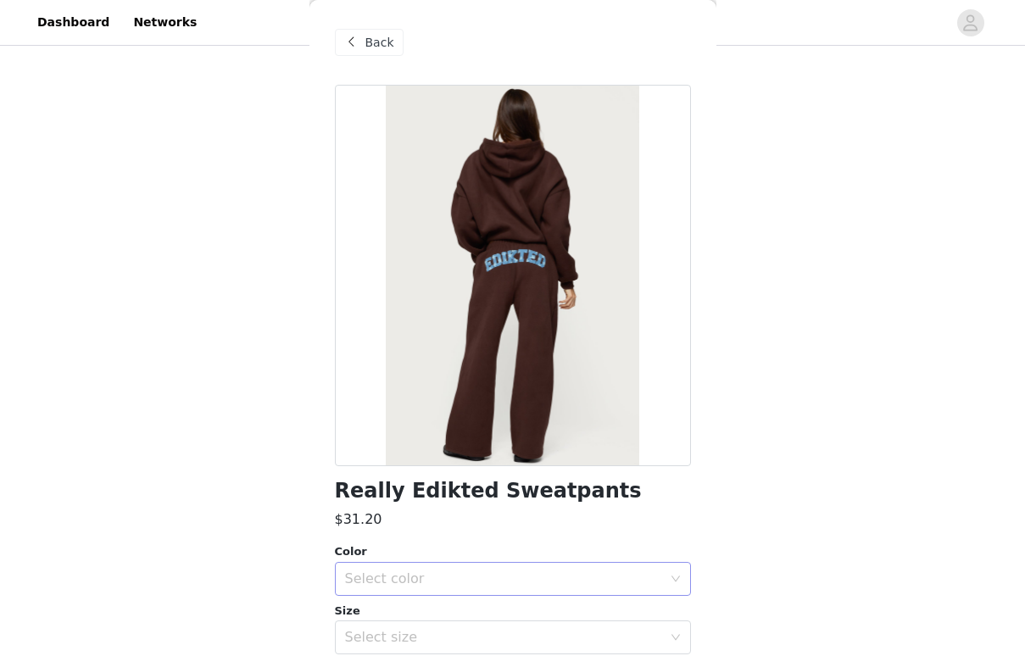
click at [431, 578] on div "Select color" at bounding box center [503, 578] width 317 height 17
click at [424, 619] on li "BROWN" at bounding box center [513, 615] width 356 height 27
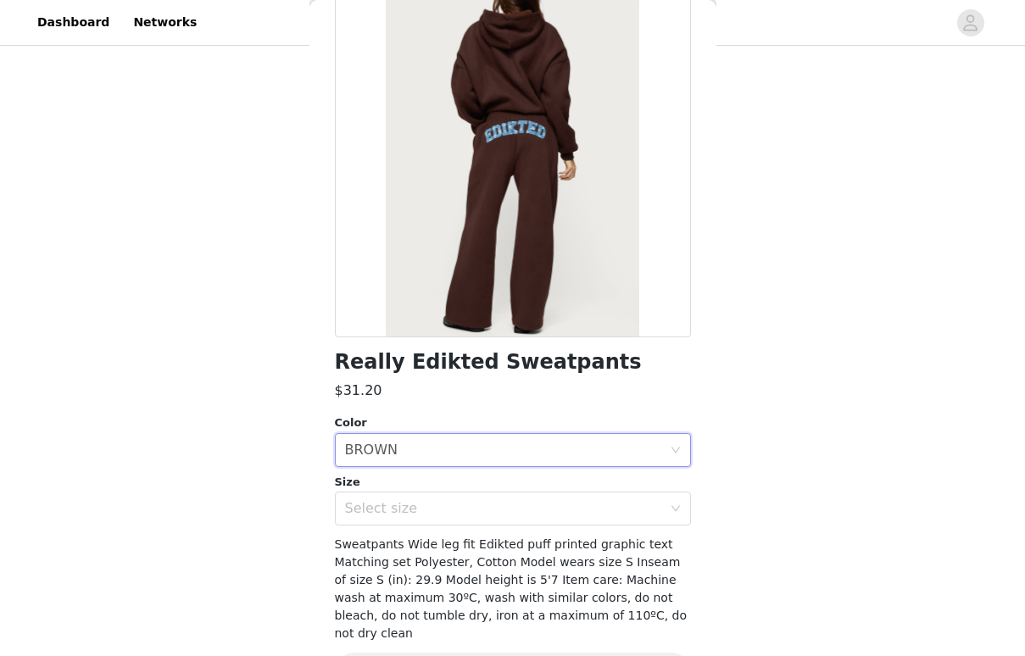
scroll to position [130, 0]
click at [491, 507] on div "Select size" at bounding box center [503, 507] width 317 height 17
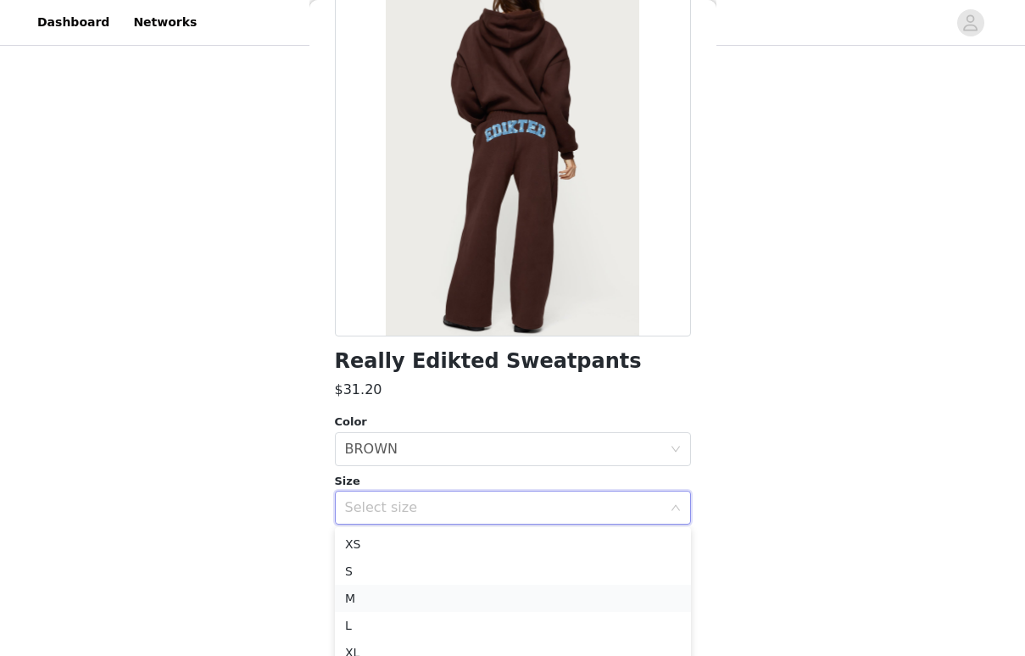
click at [454, 603] on li "M" at bounding box center [513, 598] width 356 height 27
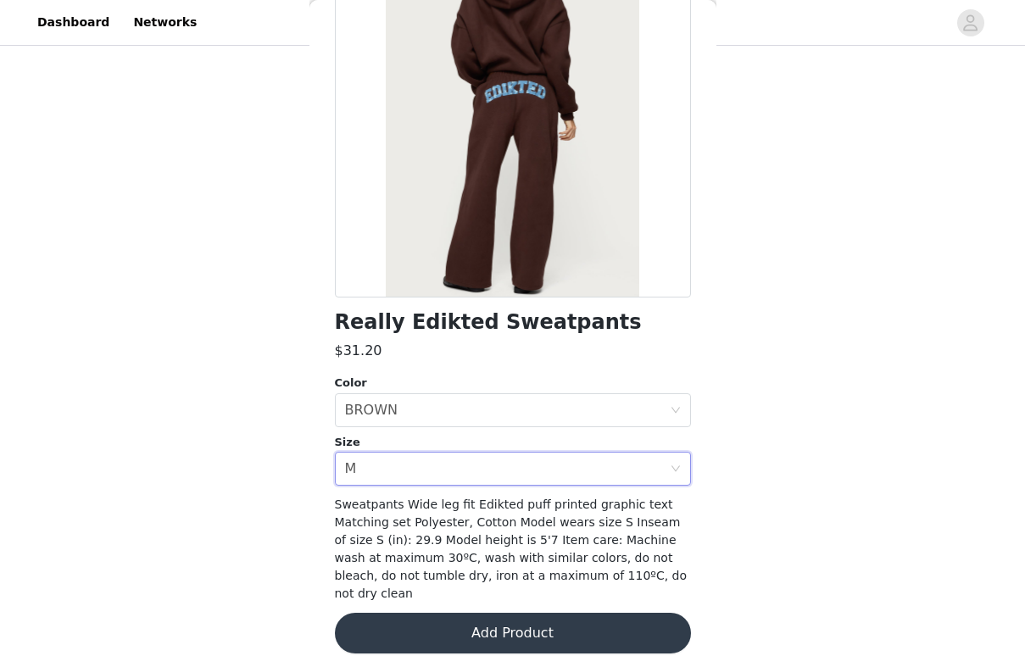
scroll to position [168, 0]
click at [460, 631] on button "Add Product" at bounding box center [513, 634] width 356 height 41
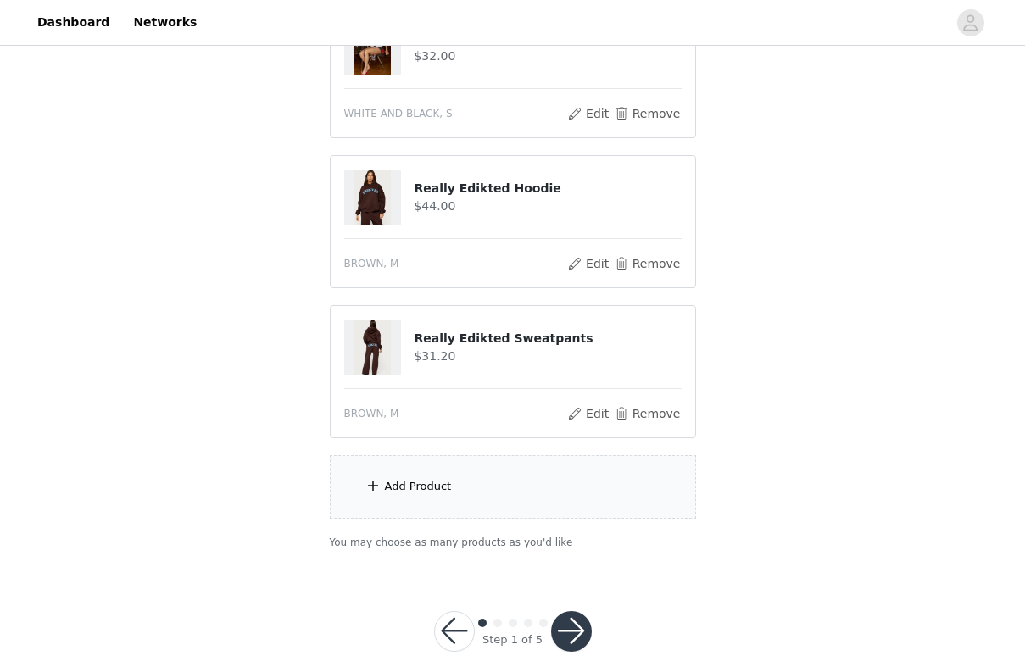
scroll to position [862, 0]
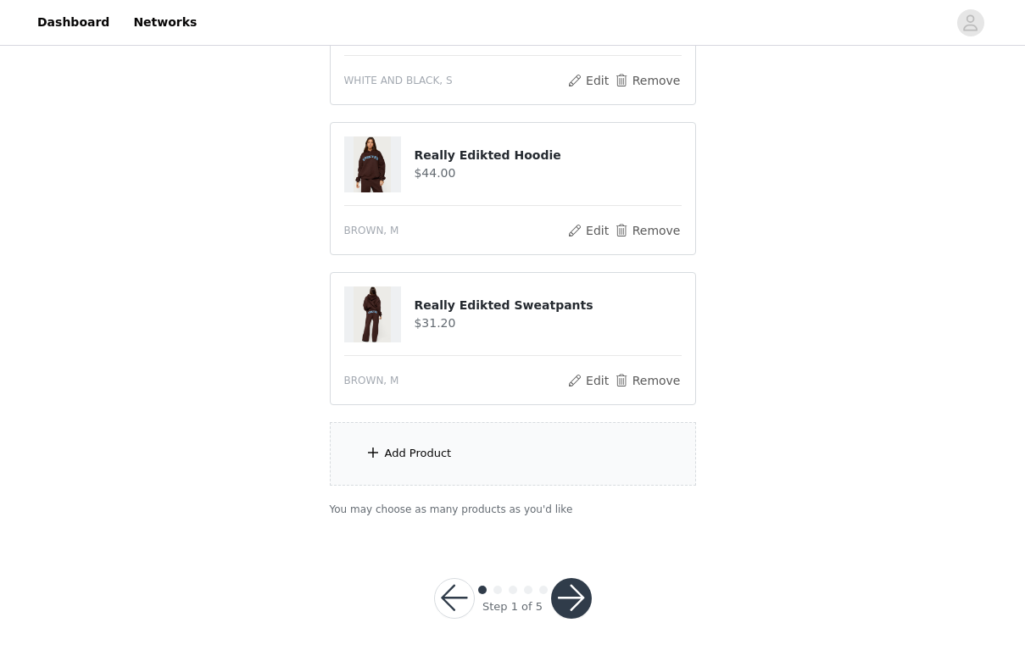
click at [523, 450] on div "Add Product" at bounding box center [513, 454] width 366 height 64
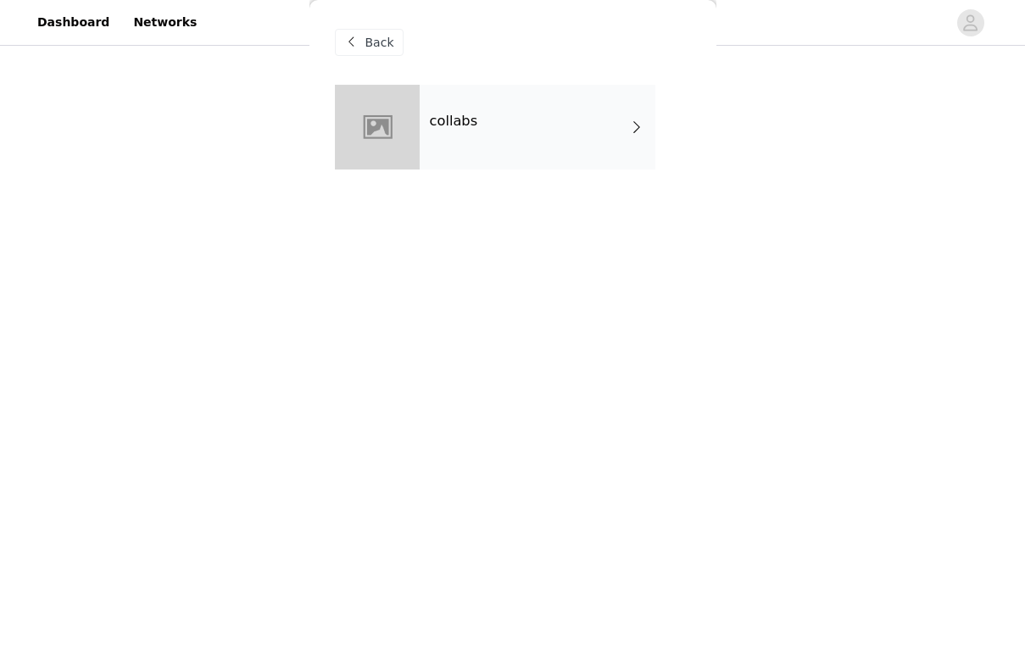
click at [624, 118] on div "collabs" at bounding box center [538, 127] width 236 height 85
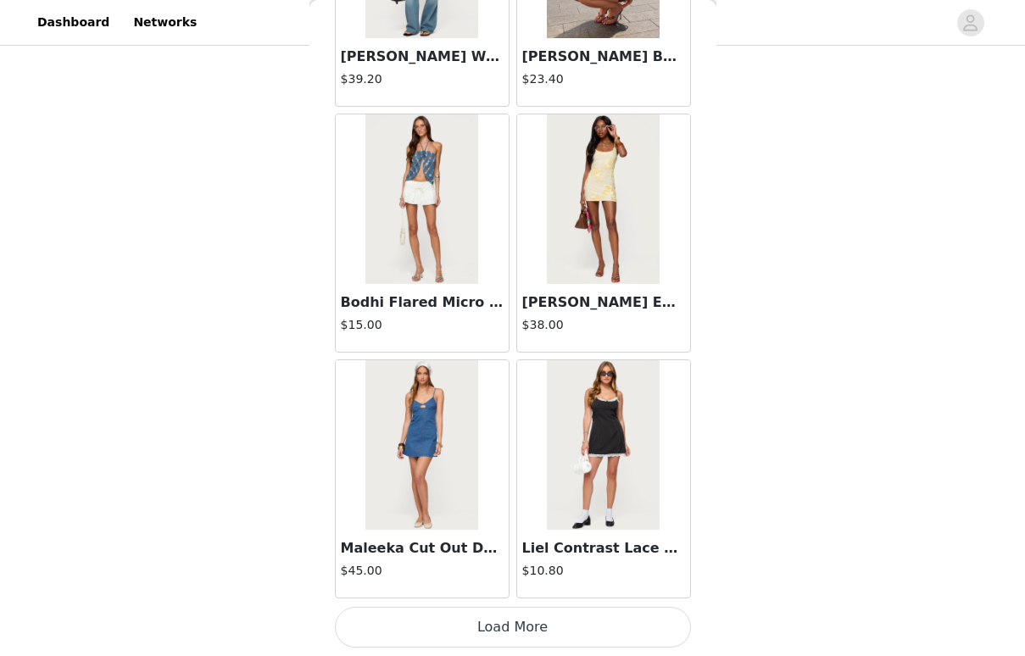
click at [498, 615] on button "Load More" at bounding box center [513, 627] width 356 height 41
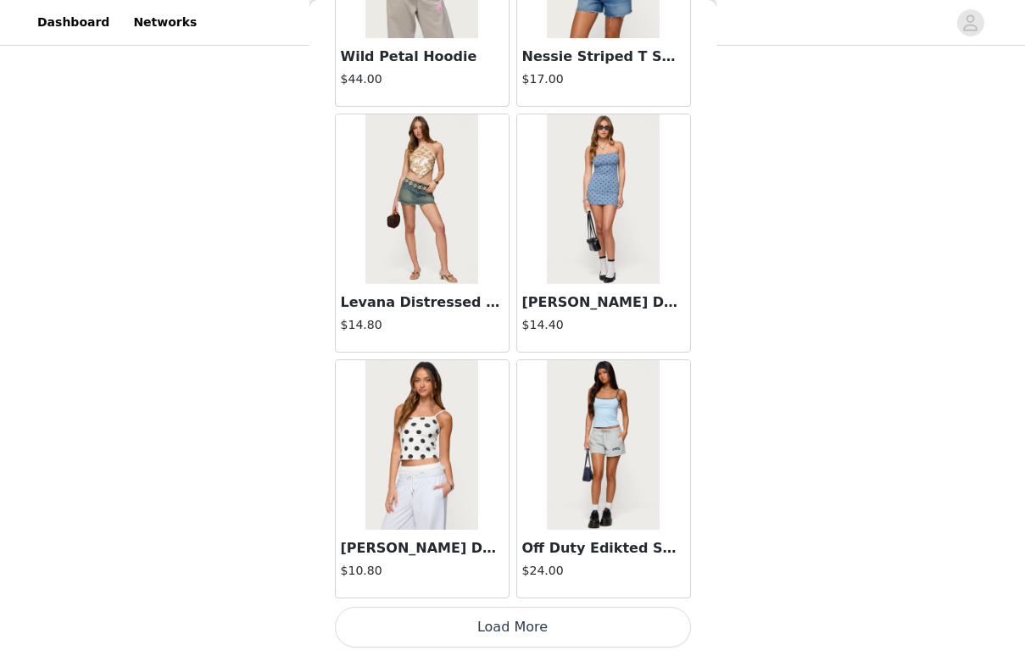
scroll to position [865, 0]
click at [494, 625] on button "Load More" at bounding box center [513, 627] width 356 height 41
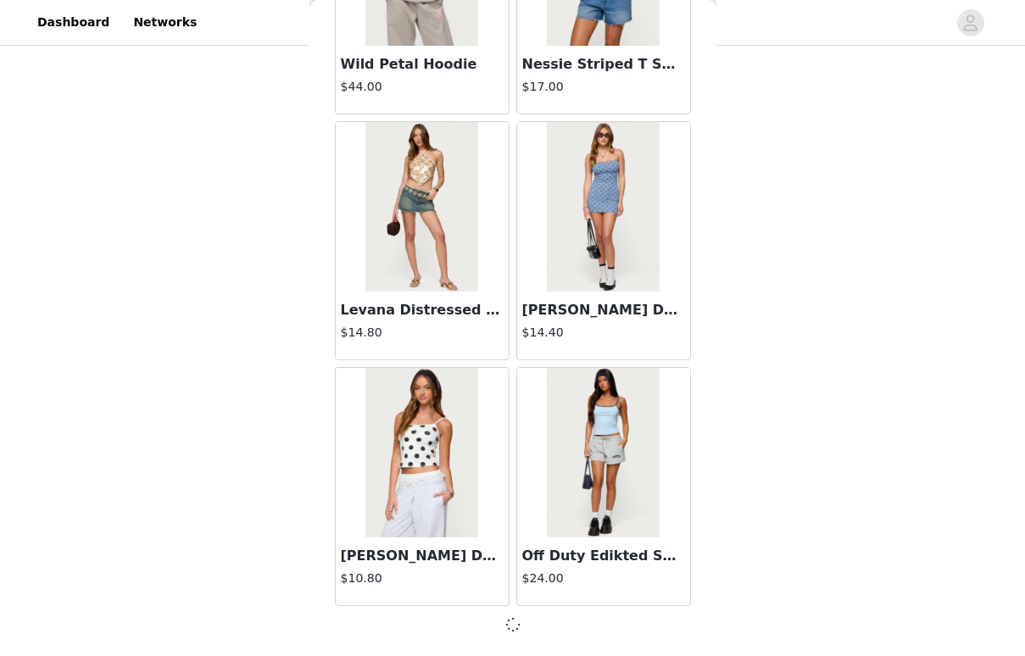
scroll to position [4388, 0]
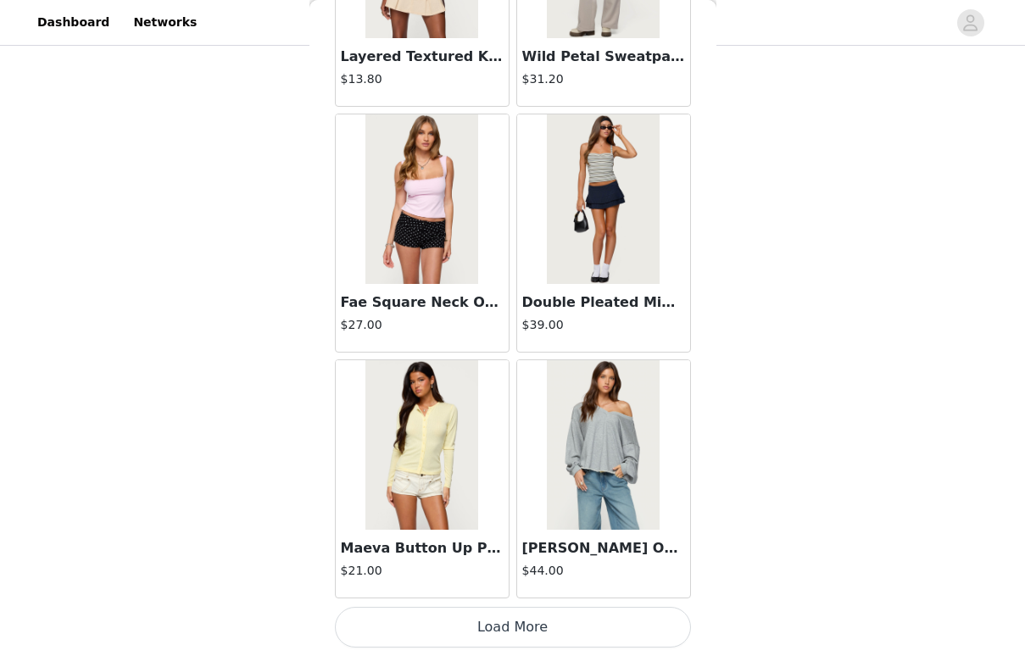
click at [494, 625] on button "Load More" at bounding box center [513, 627] width 356 height 41
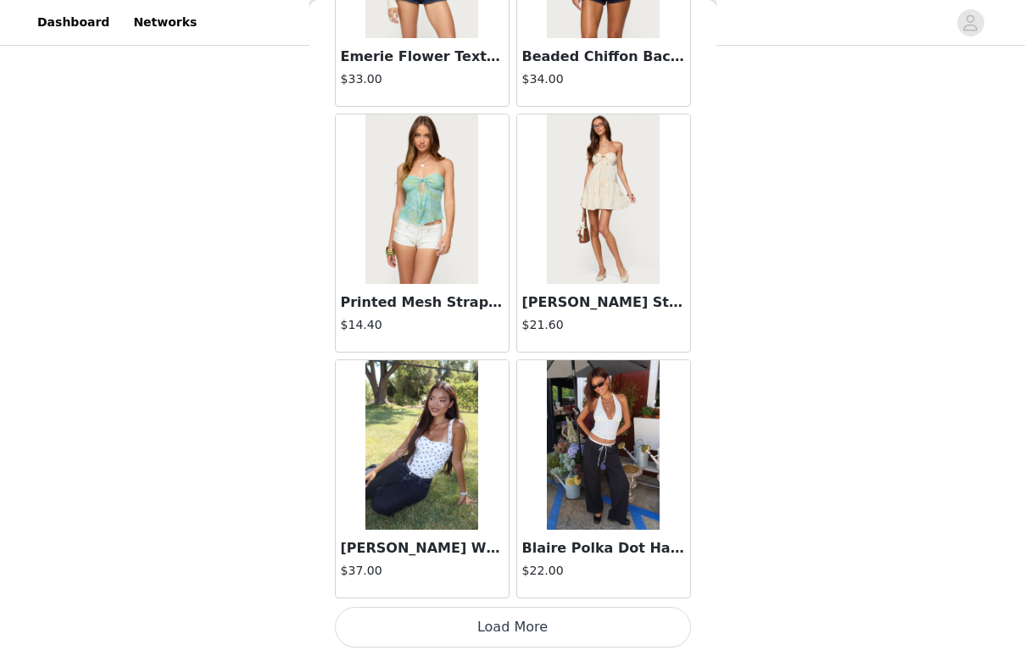
scroll to position [9312, 0]
click at [547, 633] on button "Load More" at bounding box center [513, 627] width 356 height 41
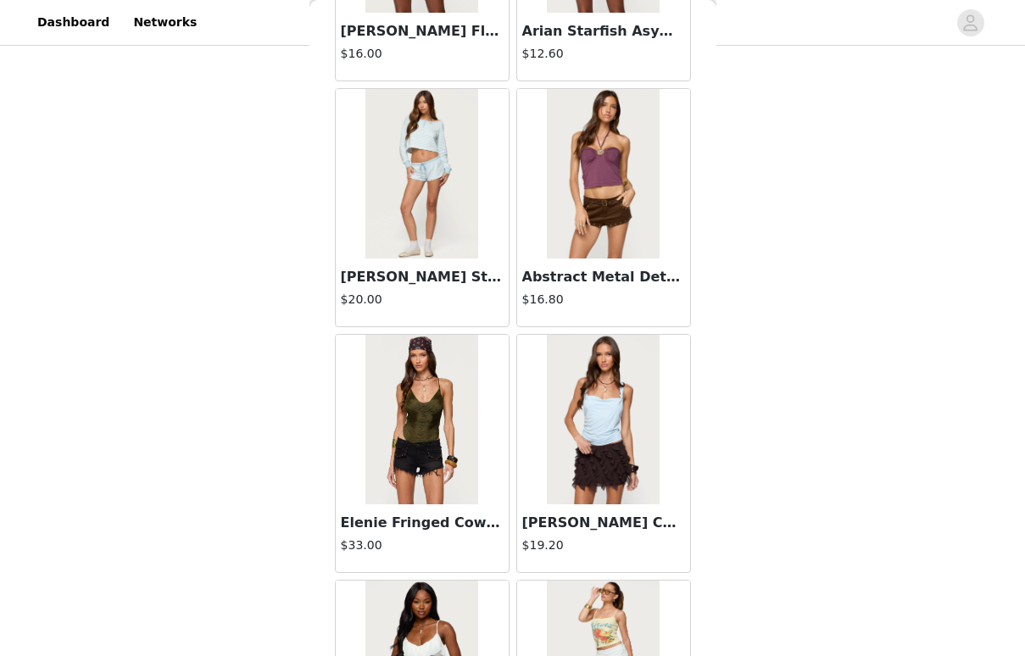
scroll to position [11566, 0]
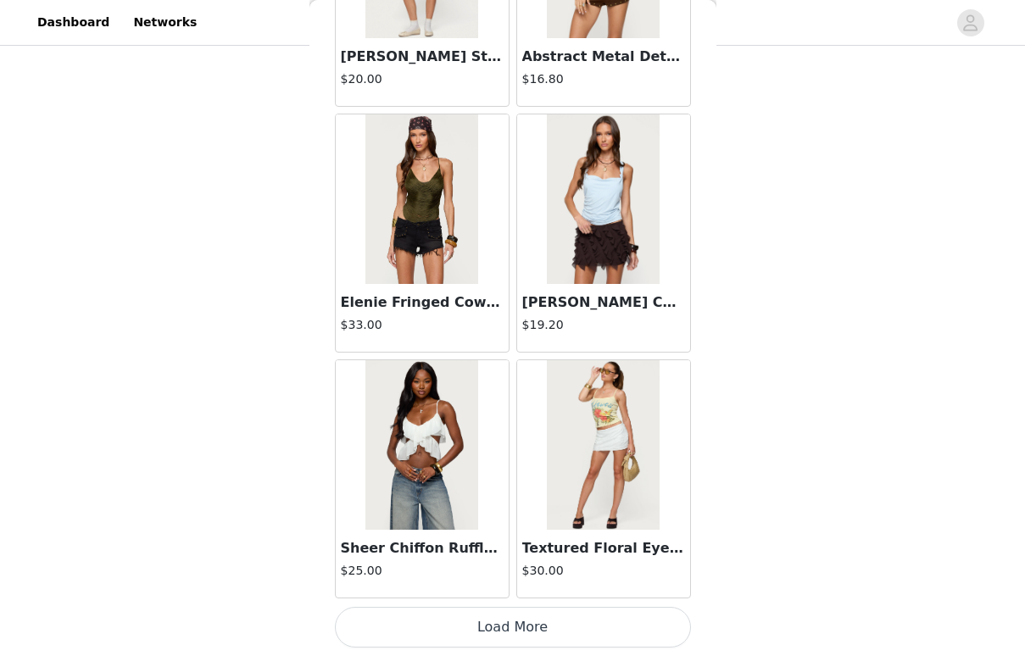
click at [547, 633] on button "Load More" at bounding box center [513, 627] width 356 height 41
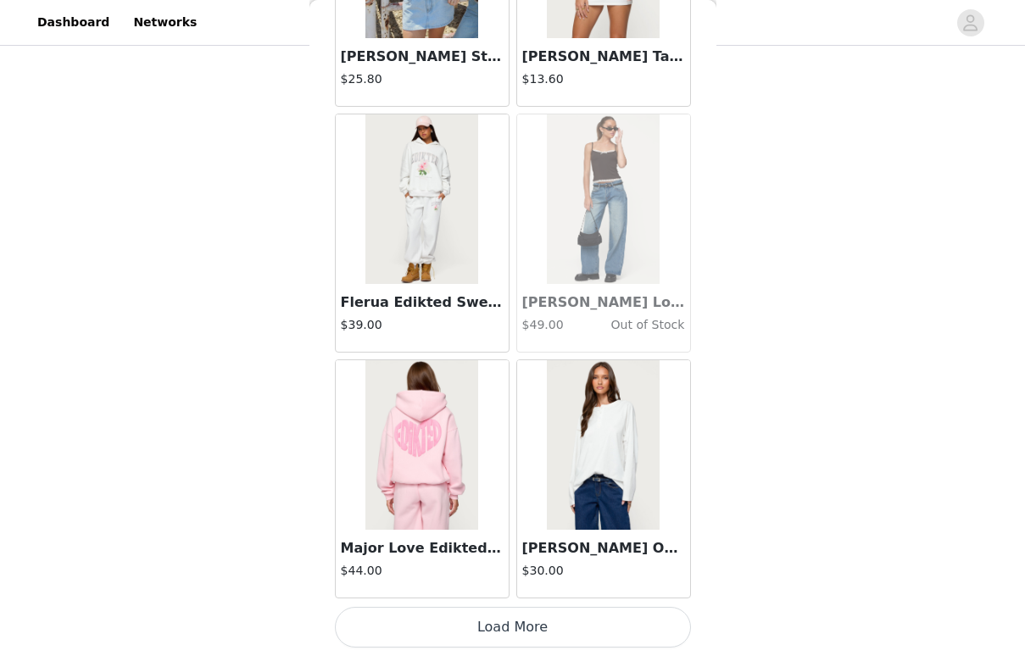
scroll to position [14228, 0]
click at [565, 630] on button "Load More" at bounding box center [513, 627] width 356 height 41
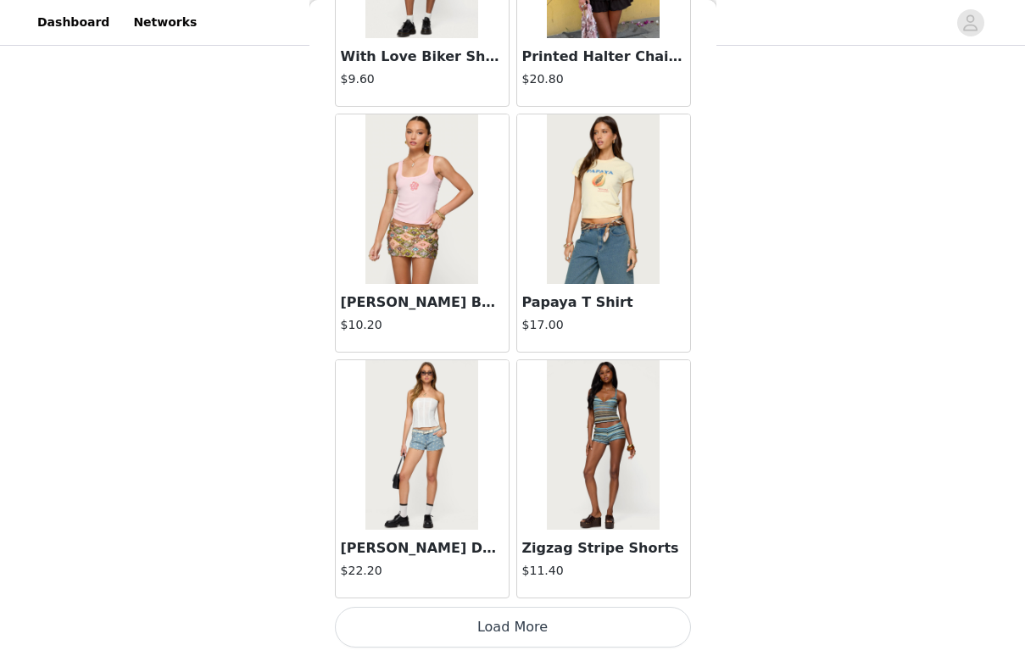
scroll to position [865, 0]
click at [543, 626] on button "Load More" at bounding box center [513, 627] width 356 height 41
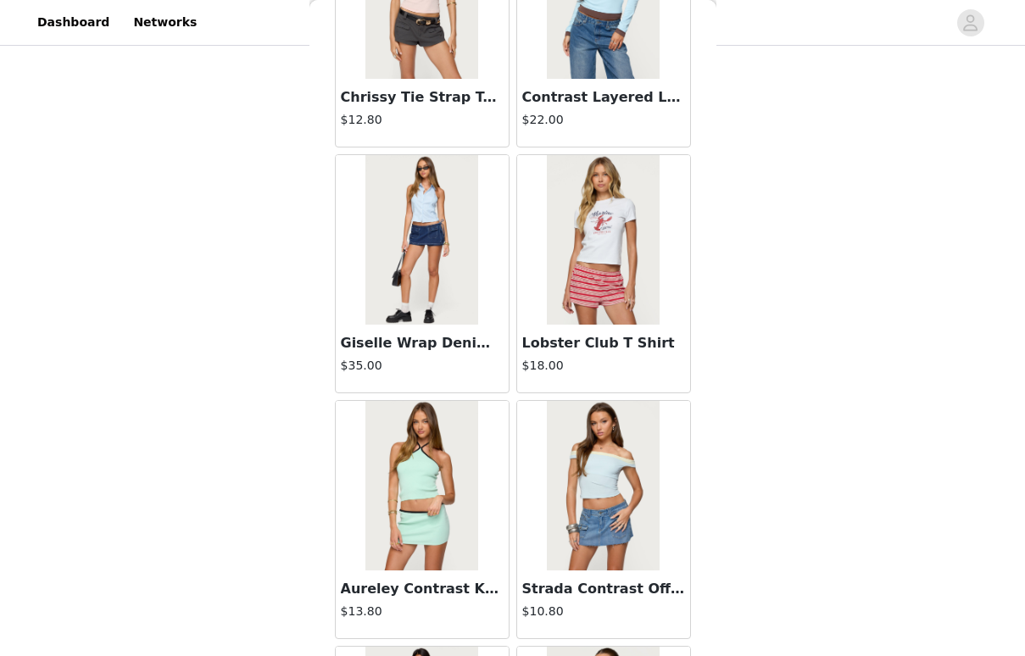
scroll to position [18150, 0]
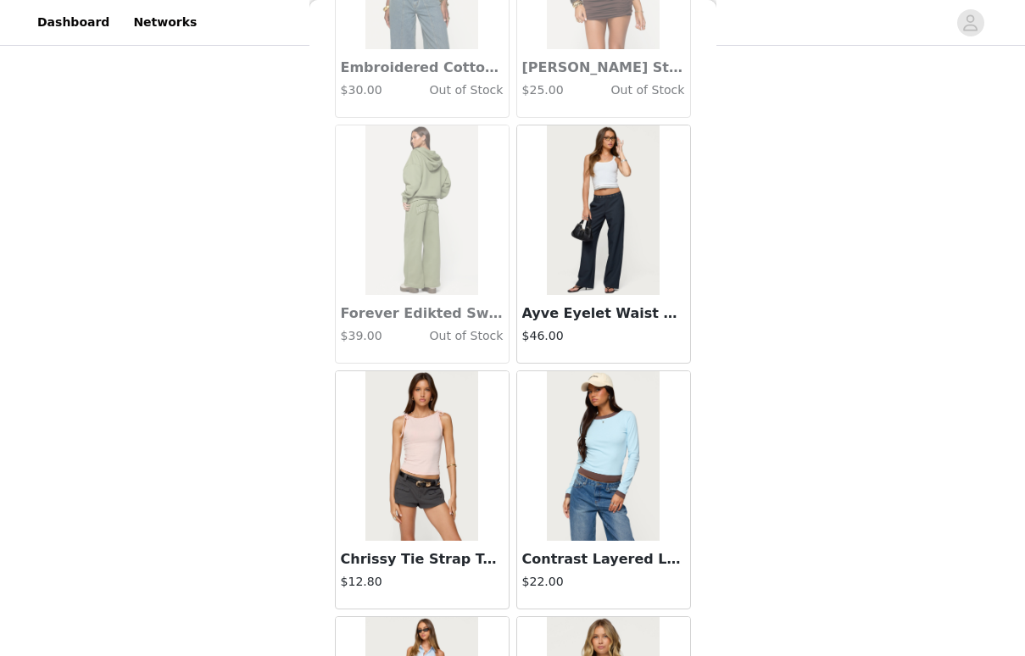
click at [611, 286] on img at bounding box center [603, 210] width 113 height 170
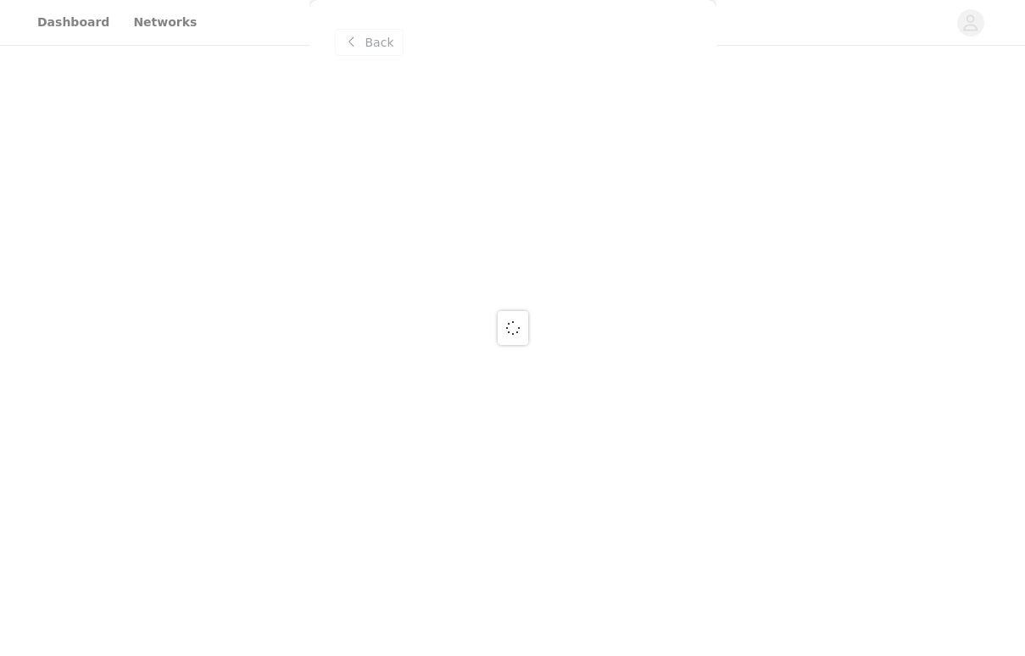
scroll to position [0, 0]
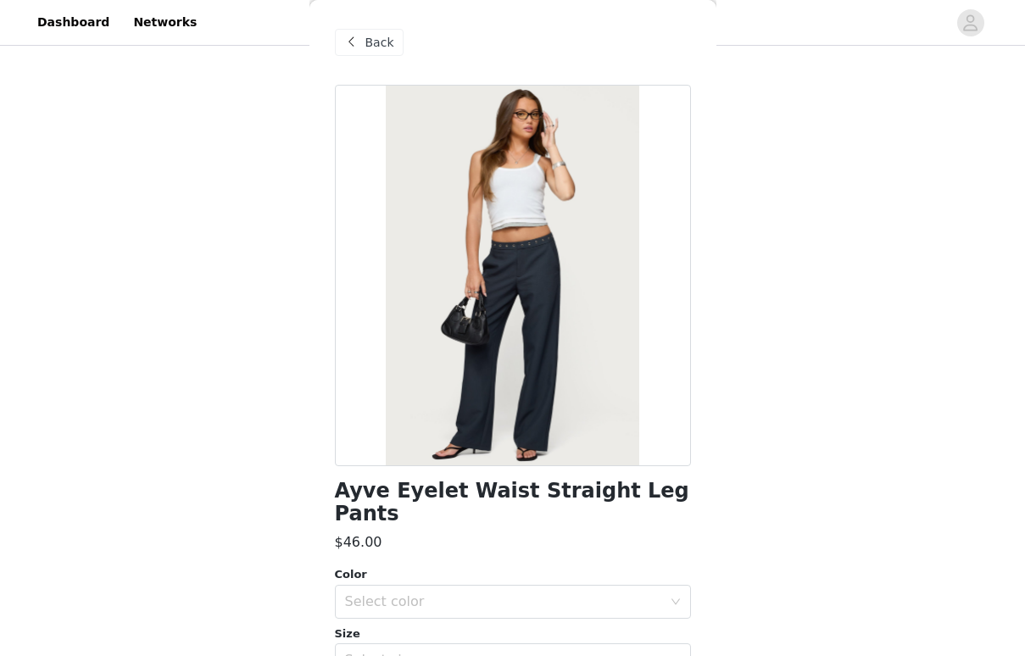
click at [372, 43] on span "Back" at bounding box center [379, 43] width 29 height 18
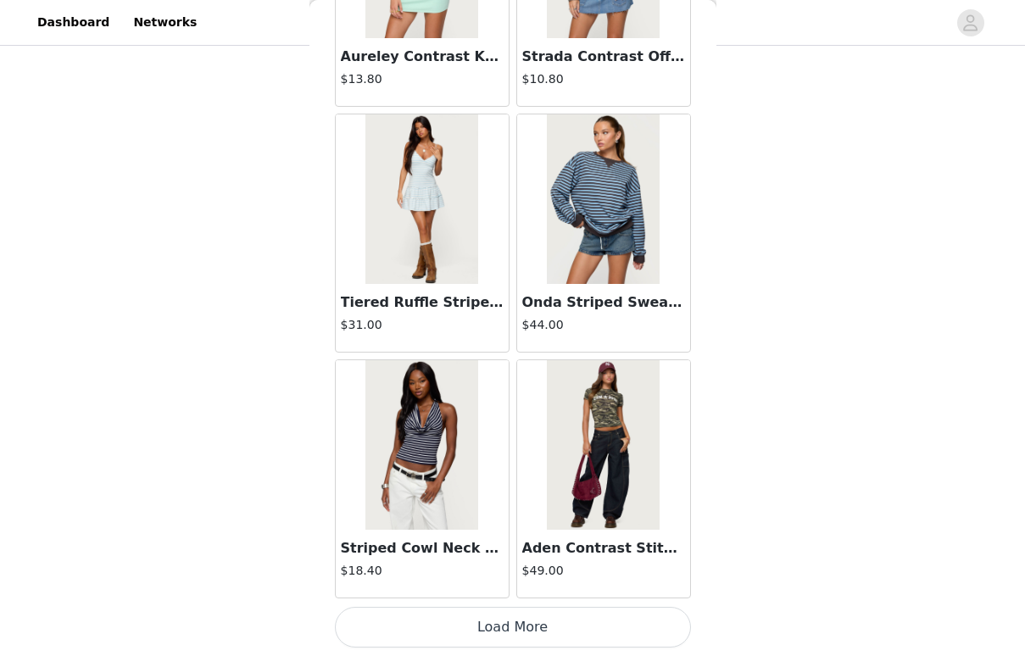
scroll to position [19145, 0]
click at [586, 620] on button "Load More" at bounding box center [513, 627] width 356 height 41
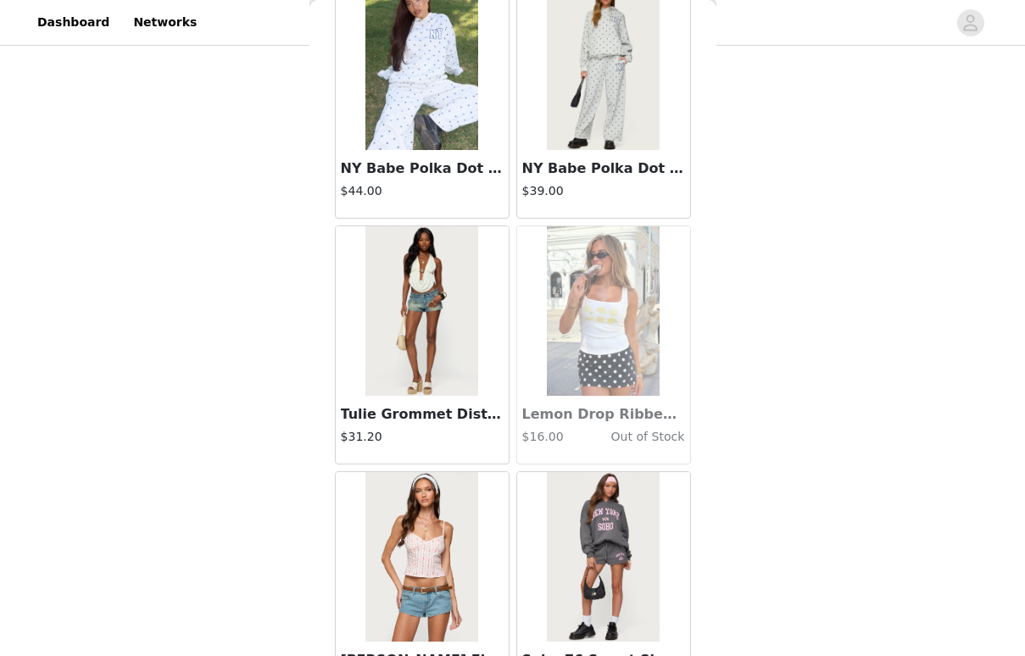
scroll to position [21523, 0]
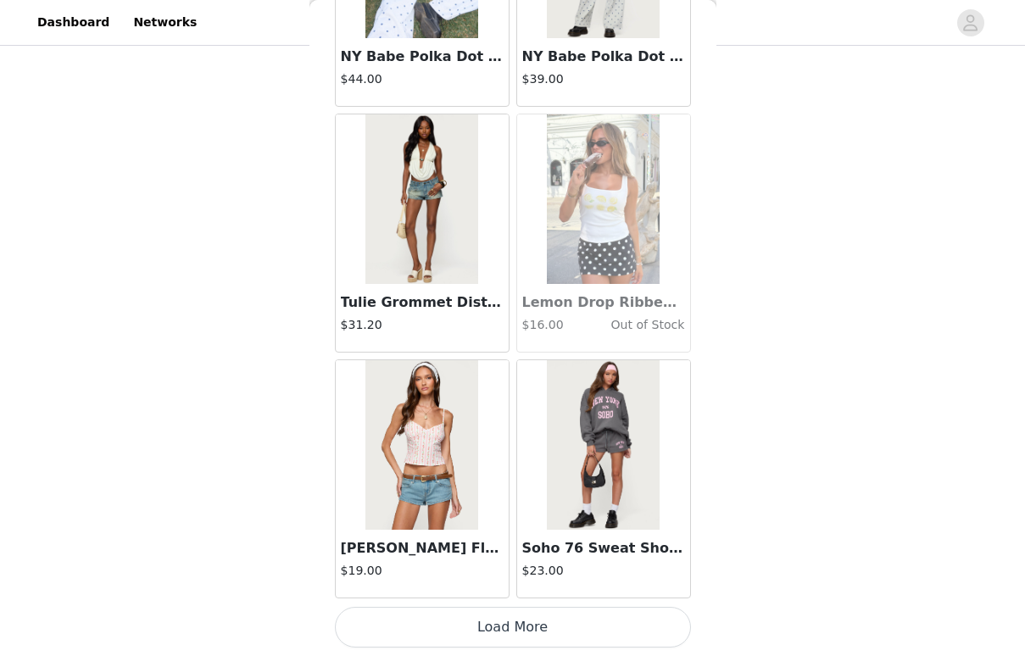
click at [564, 630] on button "Load More" at bounding box center [513, 627] width 356 height 41
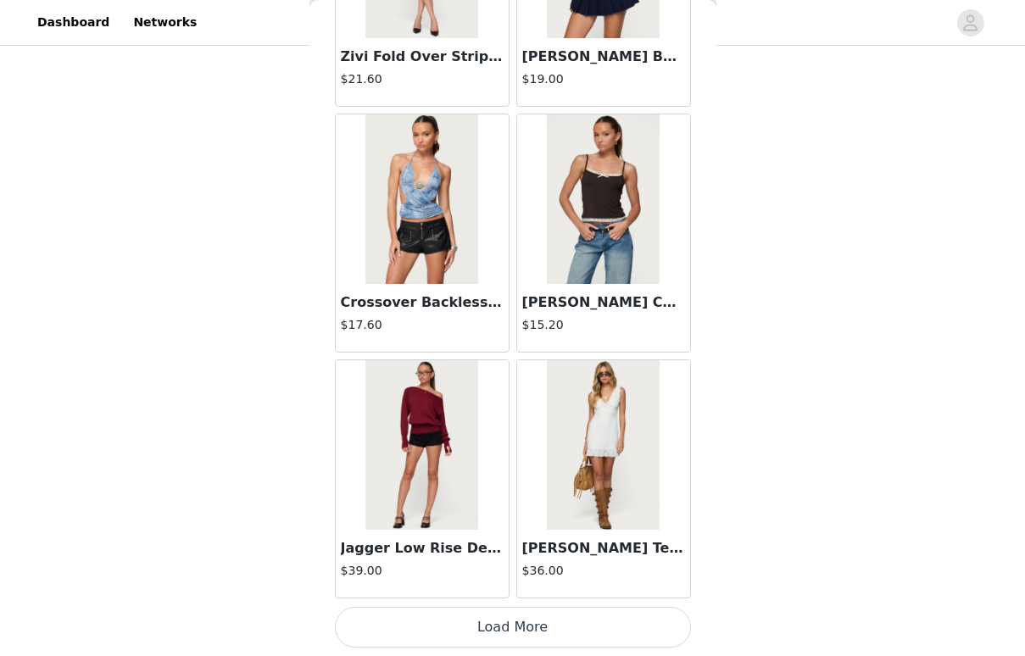
scroll to position [24061, 0]
click at [566, 617] on button "Load More" at bounding box center [513, 627] width 356 height 41
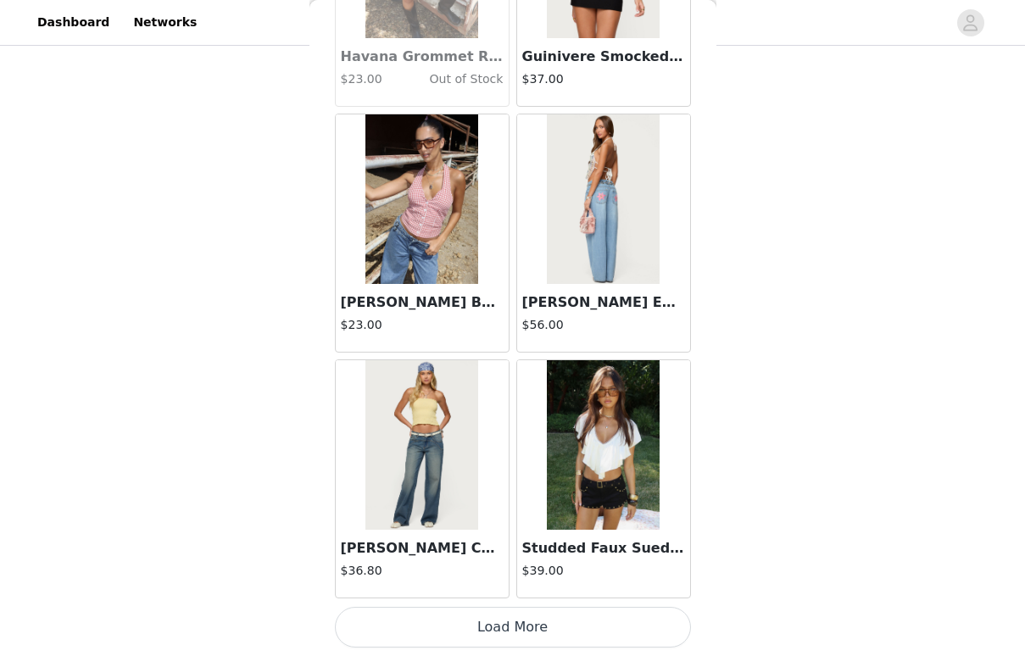
scroll to position [26519, 0]
click at [484, 628] on button "Load More" at bounding box center [513, 627] width 356 height 41
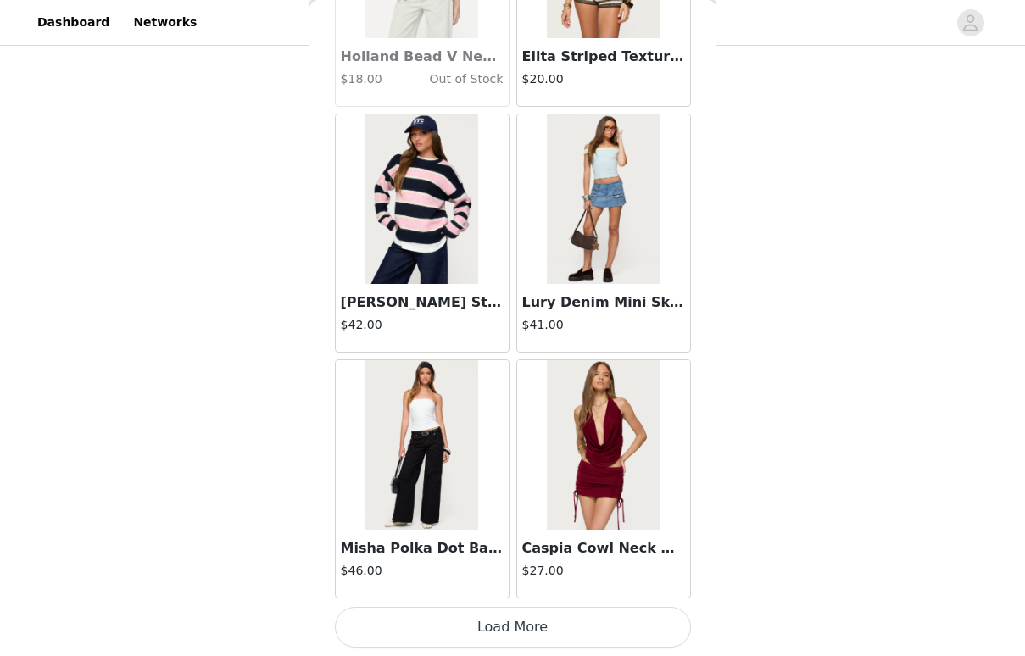
scroll to position [865, 0]
click at [481, 620] on button "Load More" at bounding box center [513, 627] width 356 height 41
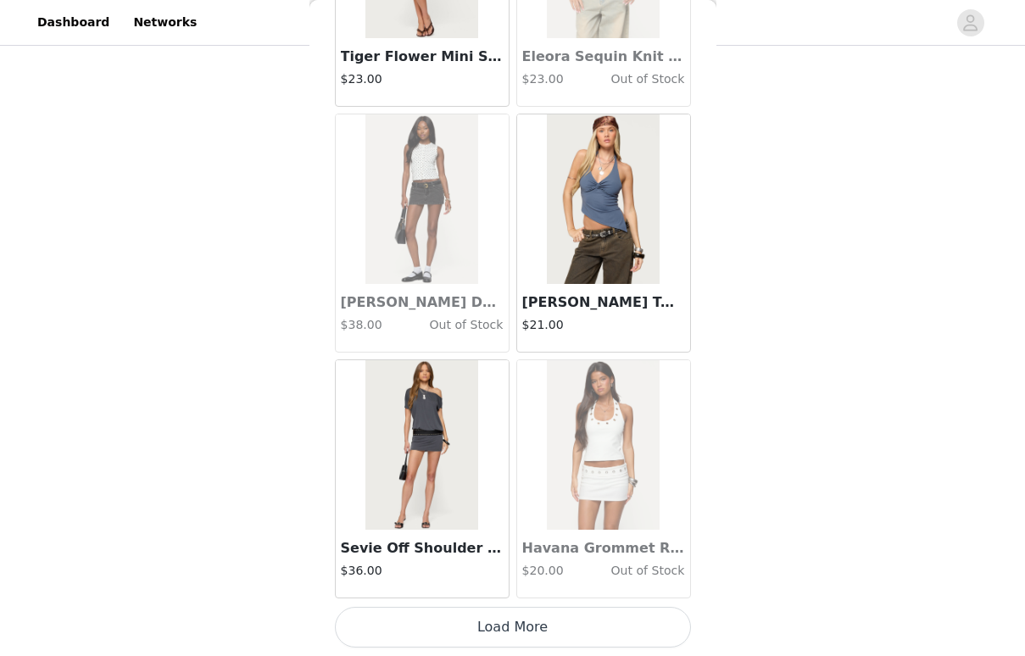
click at [481, 627] on button "Load More" at bounding box center [513, 627] width 356 height 41
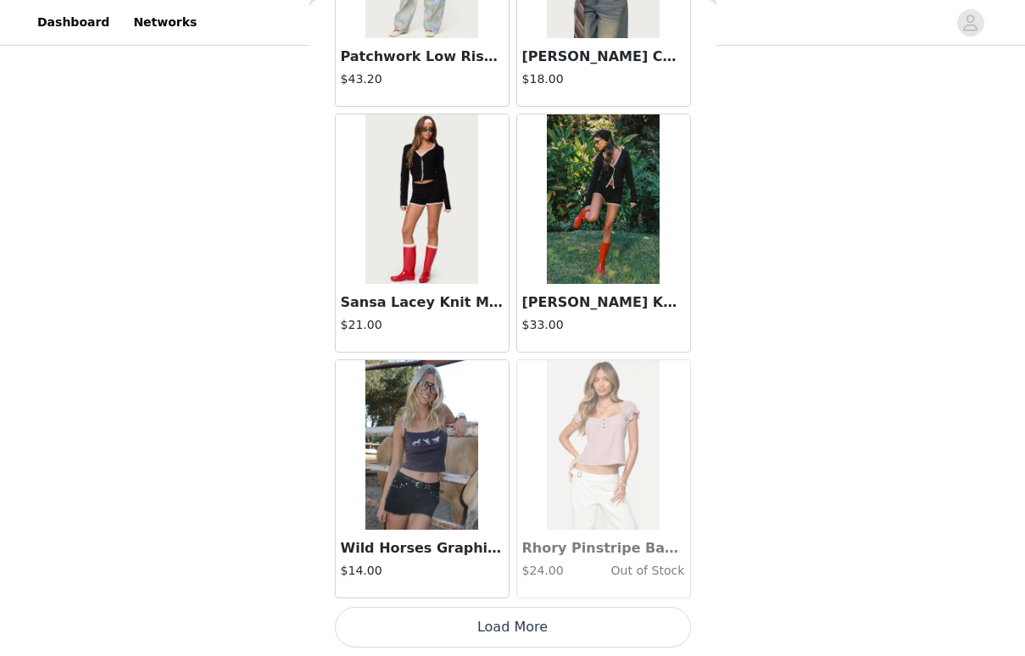
scroll to position [33893, 0]
click at [501, 612] on button "Load More" at bounding box center [513, 627] width 356 height 41
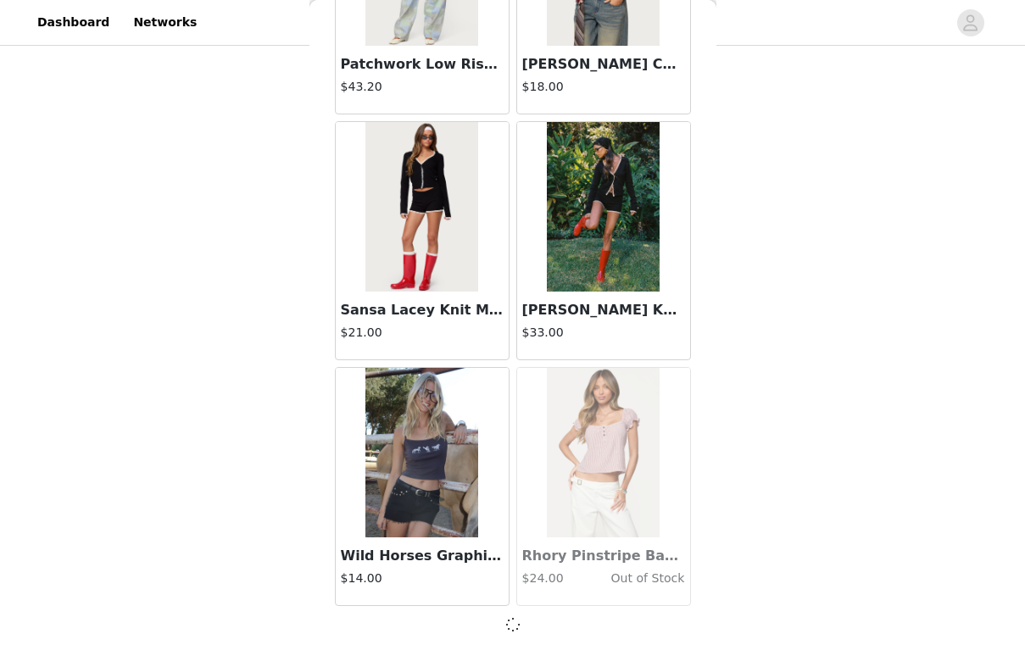
scroll to position [33886, 0]
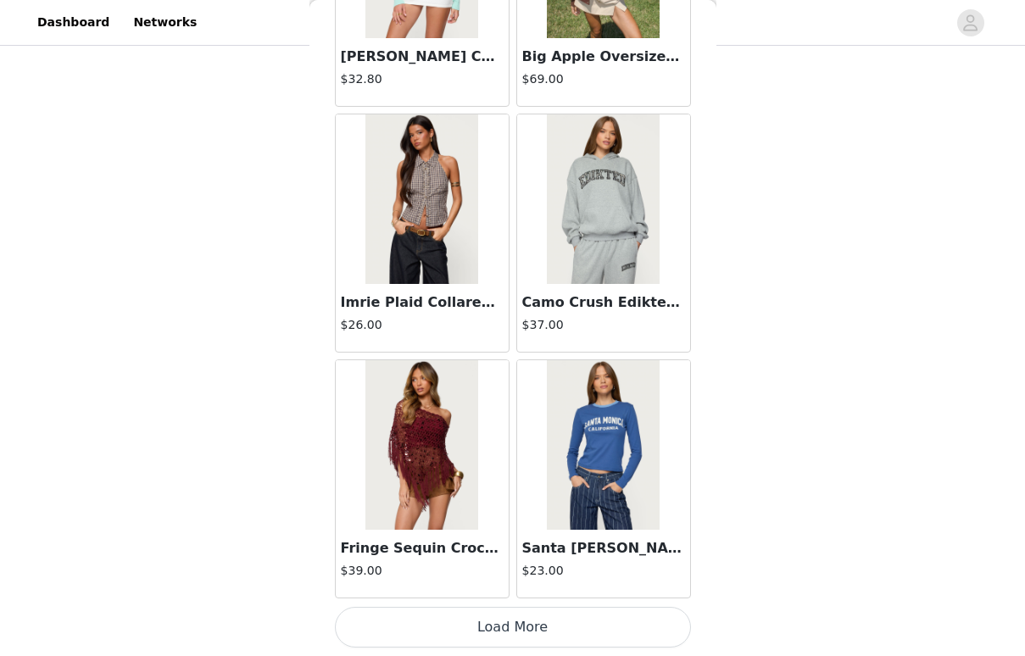
click at [494, 626] on button "Load More" at bounding box center [513, 627] width 356 height 41
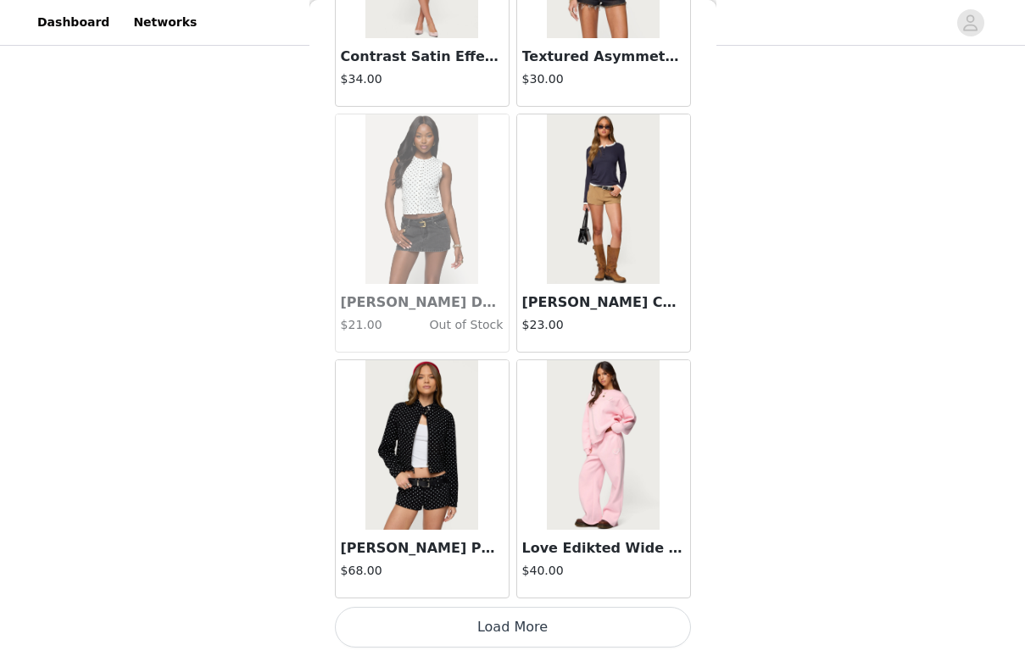
scroll to position [865, 0]
click at [487, 616] on button "Load More" at bounding box center [513, 627] width 356 height 41
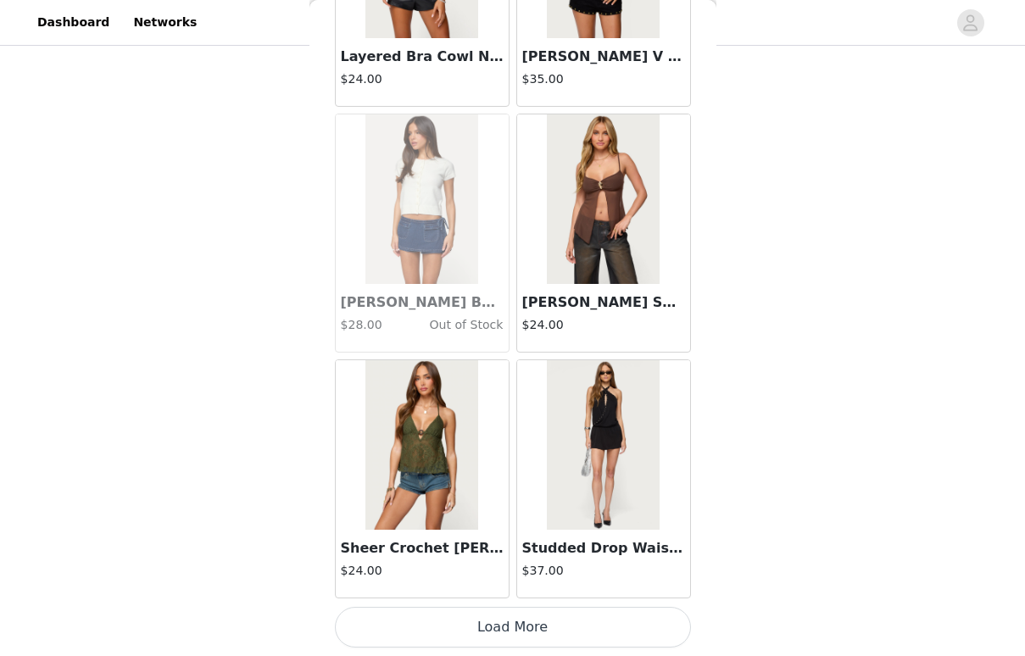
click at [471, 639] on button "Load More" at bounding box center [513, 627] width 356 height 41
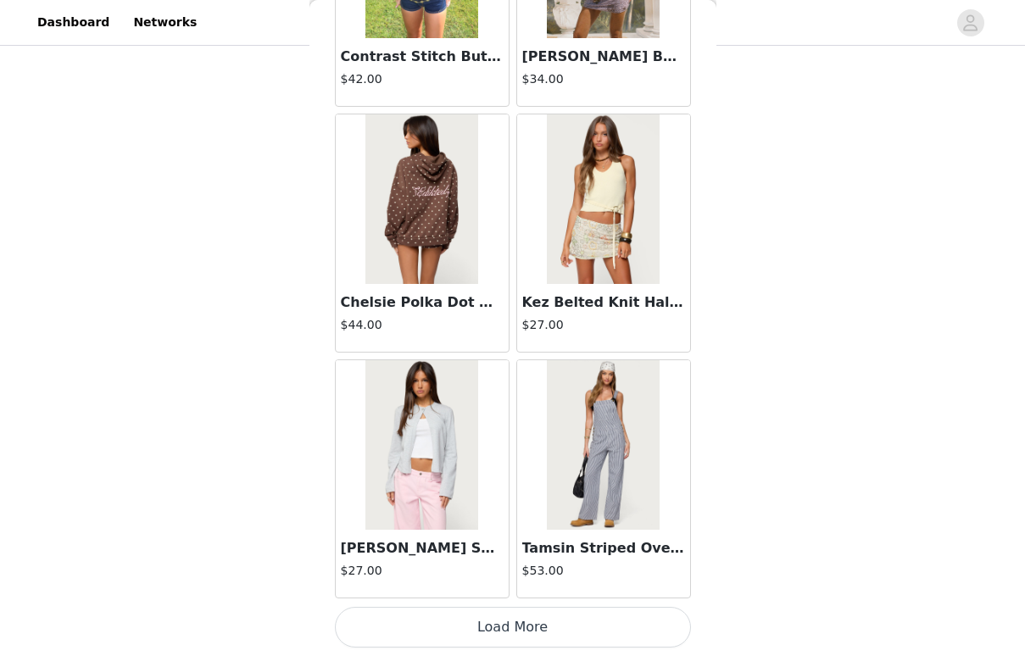
click at [471, 629] on button "Load More" at bounding box center [513, 627] width 356 height 41
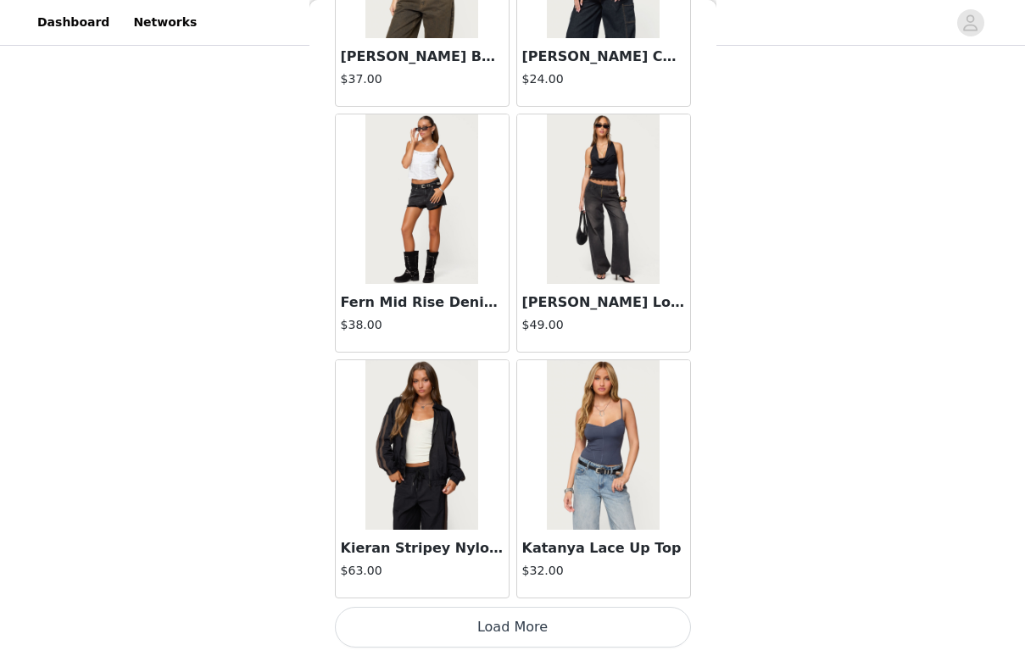
scroll to position [46176, 0]
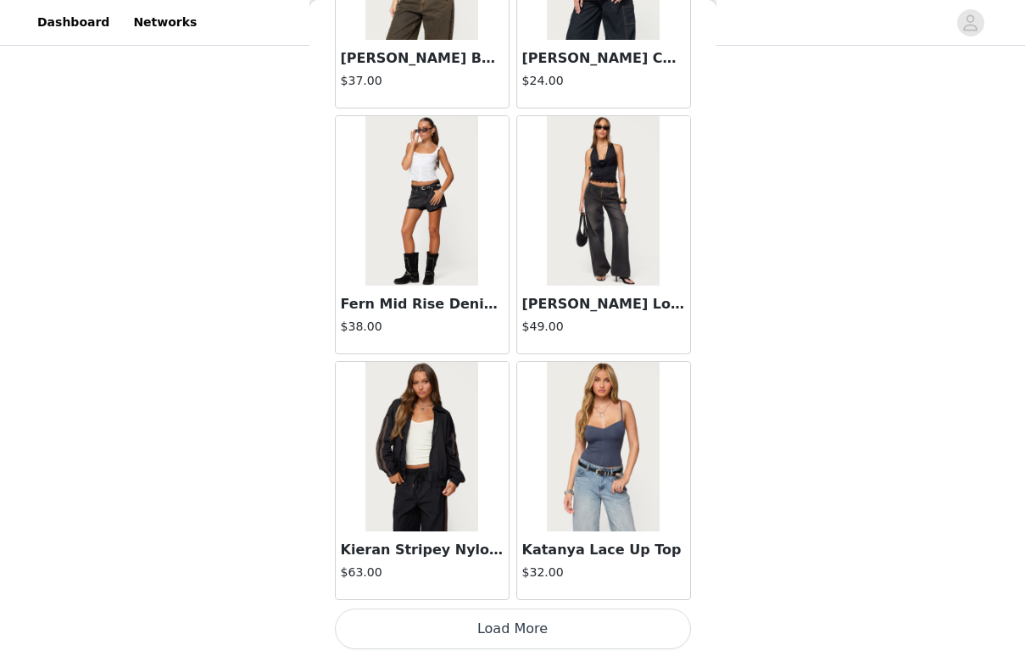
click at [471, 629] on button "Load More" at bounding box center [513, 629] width 356 height 41
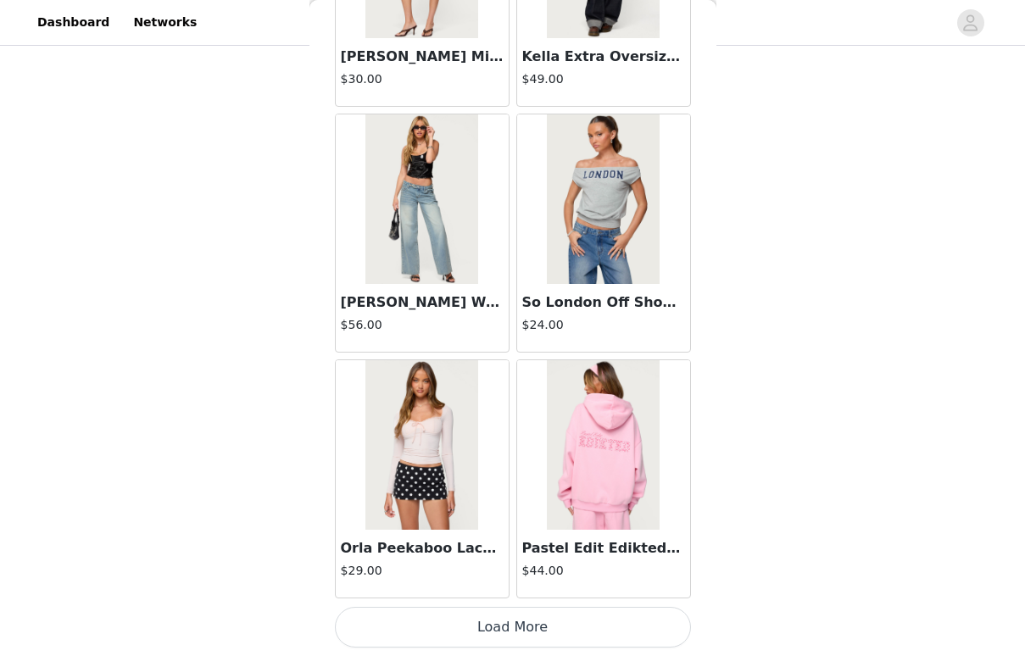
click at [471, 629] on button "Load More" at bounding box center [513, 627] width 356 height 41
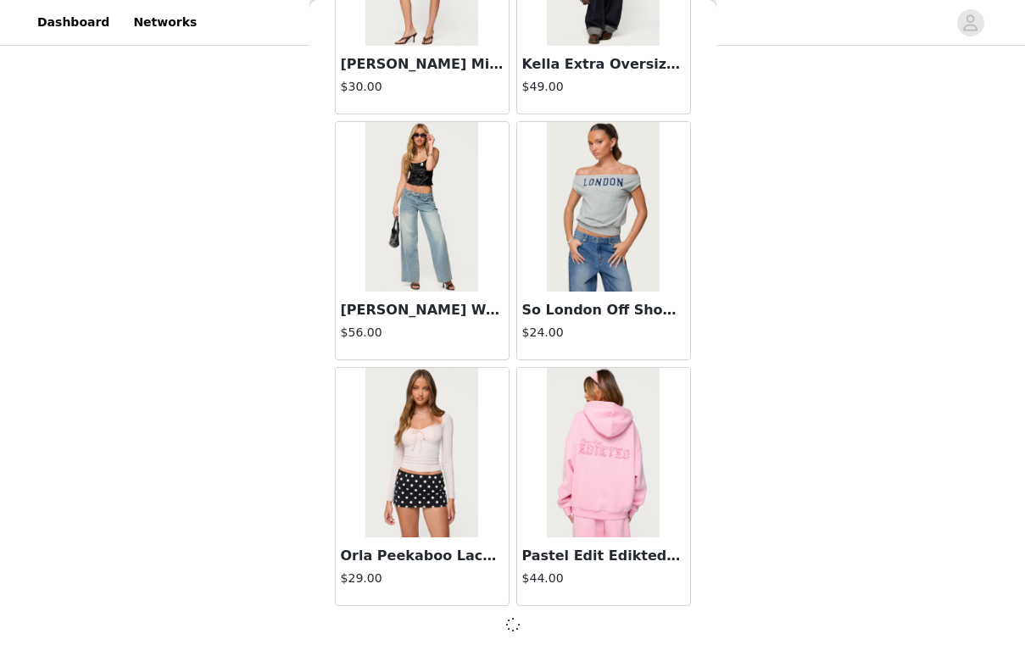
scroll to position [48635, 0]
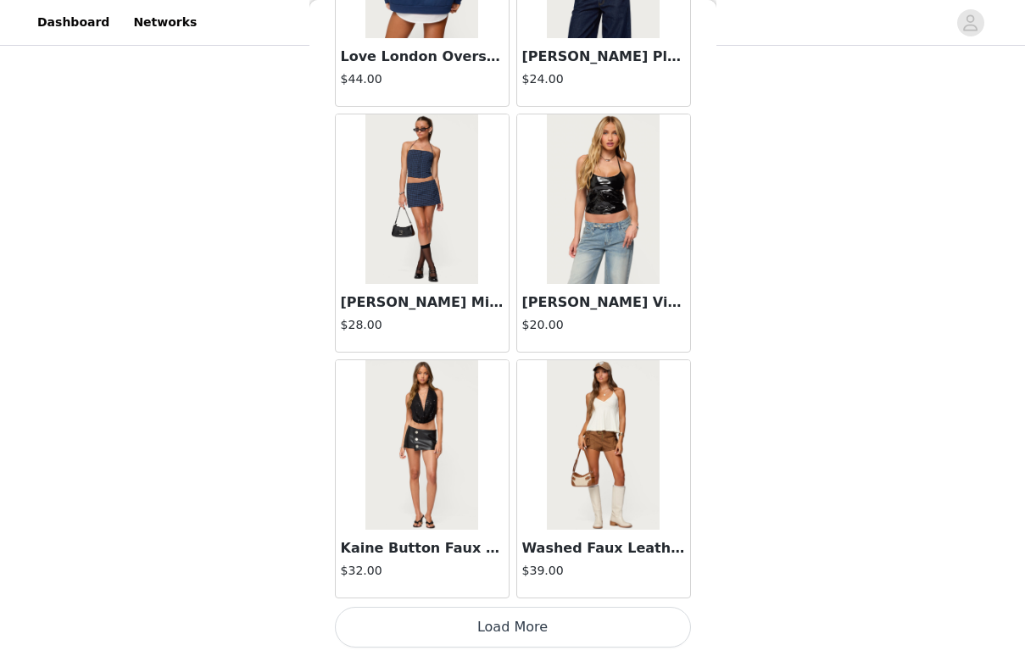
click at [471, 629] on button "Load More" at bounding box center [513, 627] width 356 height 41
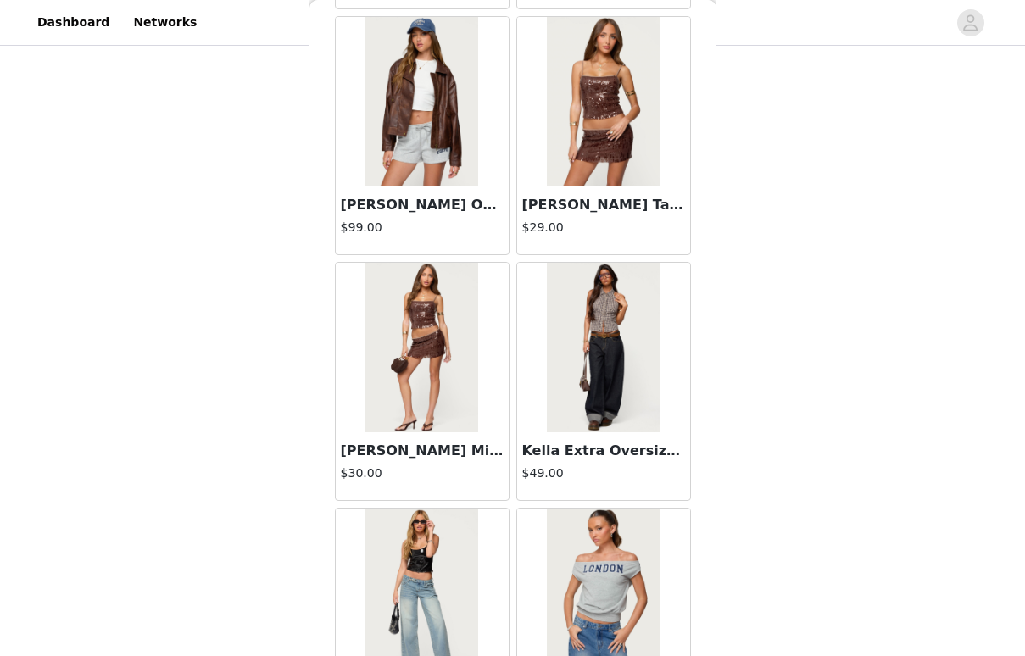
scroll to position [48229, 0]
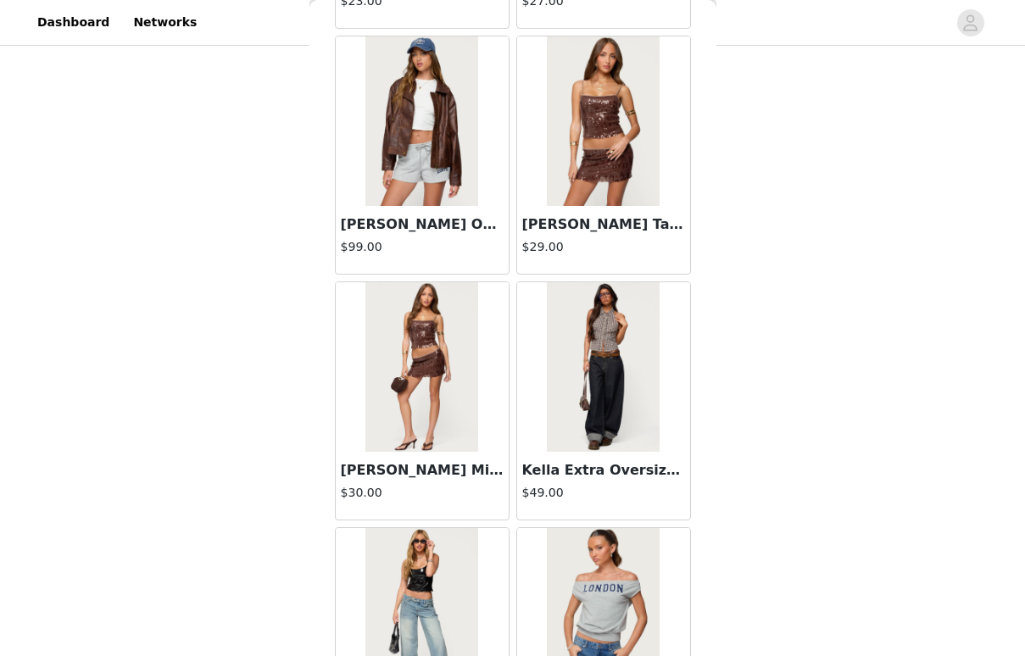
click at [416, 192] on img at bounding box center [421, 121] width 113 height 170
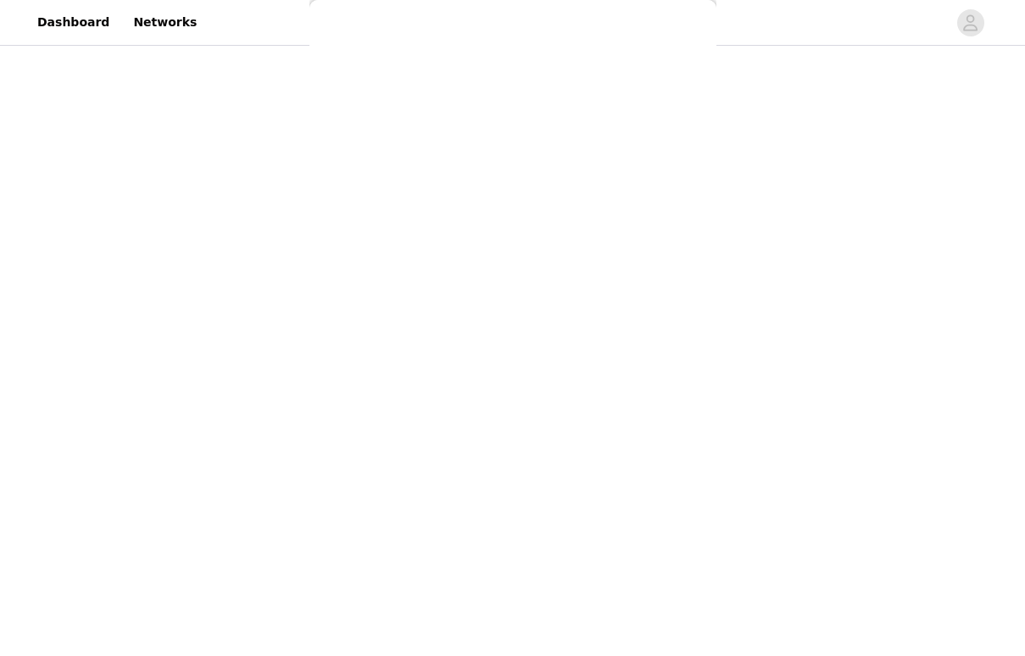
scroll to position [0, 0]
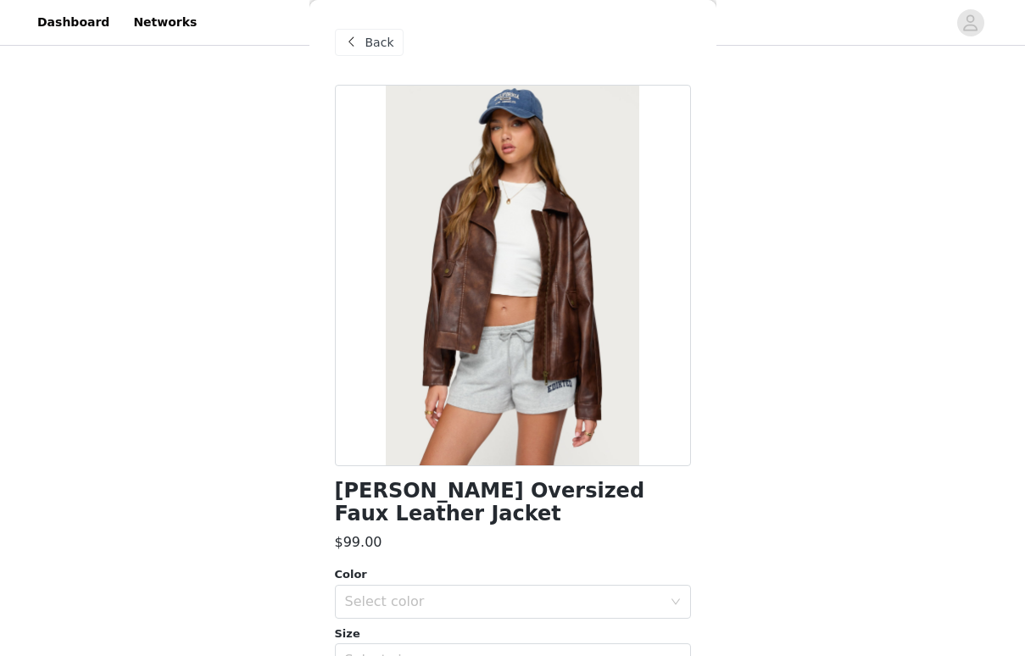
click at [385, 49] on span "Back" at bounding box center [379, 43] width 29 height 18
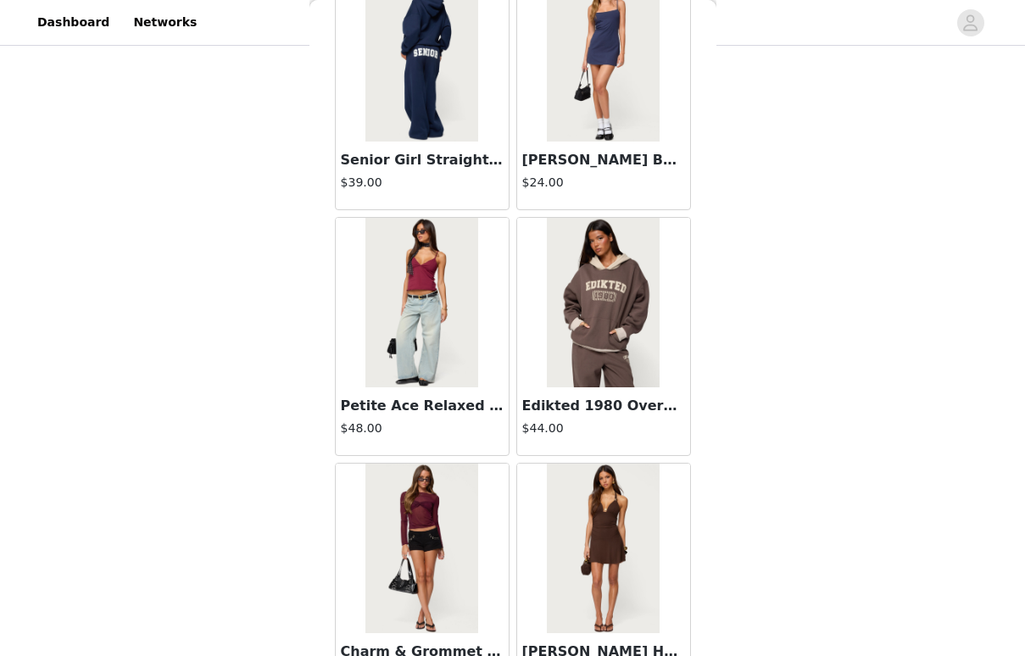
scroll to position [40428, 0]
click at [641, 368] on img at bounding box center [603, 302] width 113 height 170
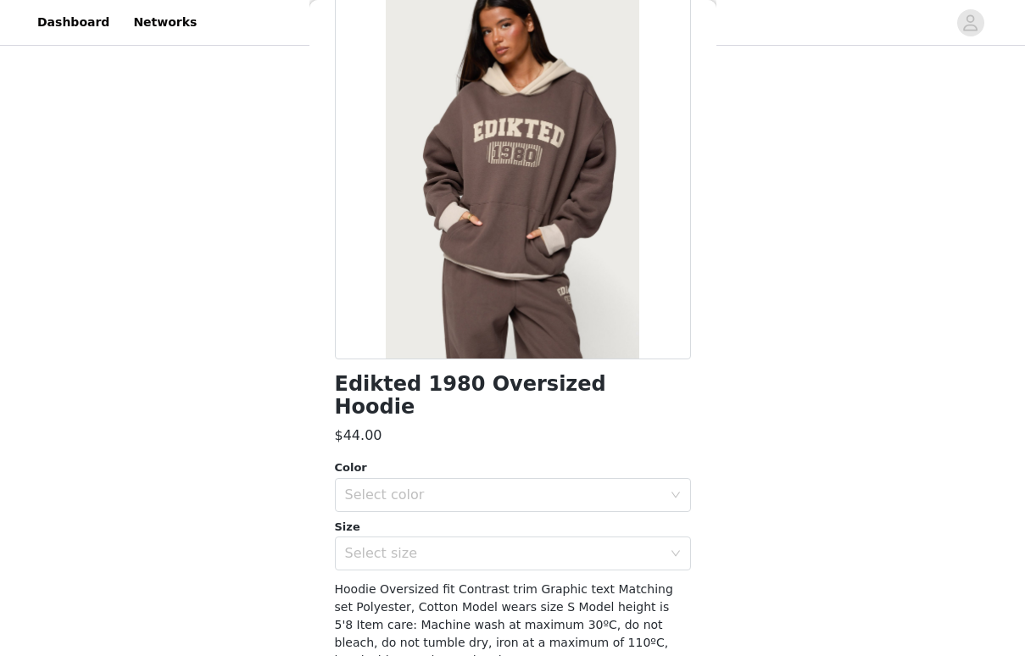
scroll to position [111, 0]
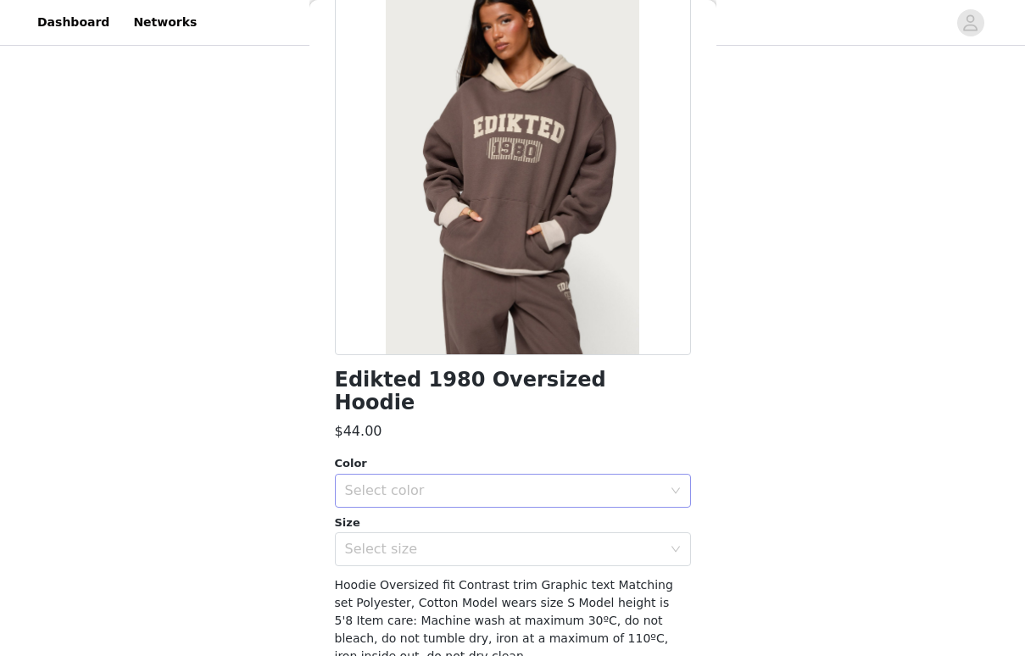
click at [510, 482] on div "Select color" at bounding box center [503, 490] width 317 height 17
click at [508, 499] on li "BROWN" at bounding box center [513, 504] width 356 height 27
click at [509, 541] on div "Select size" at bounding box center [503, 549] width 317 height 17
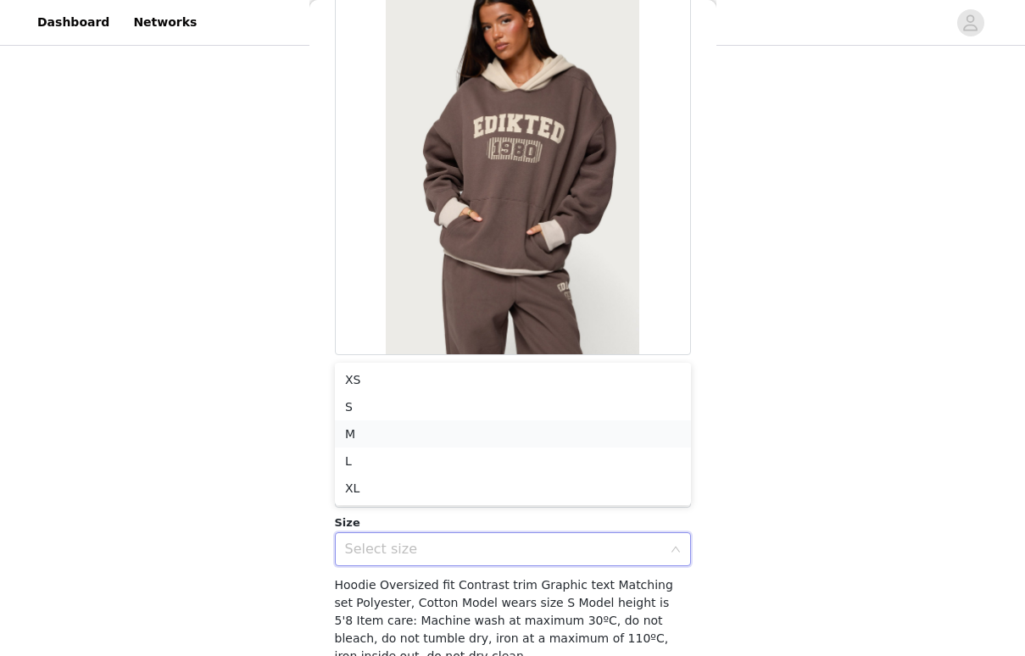
click at [492, 438] on li "M" at bounding box center [513, 433] width 356 height 27
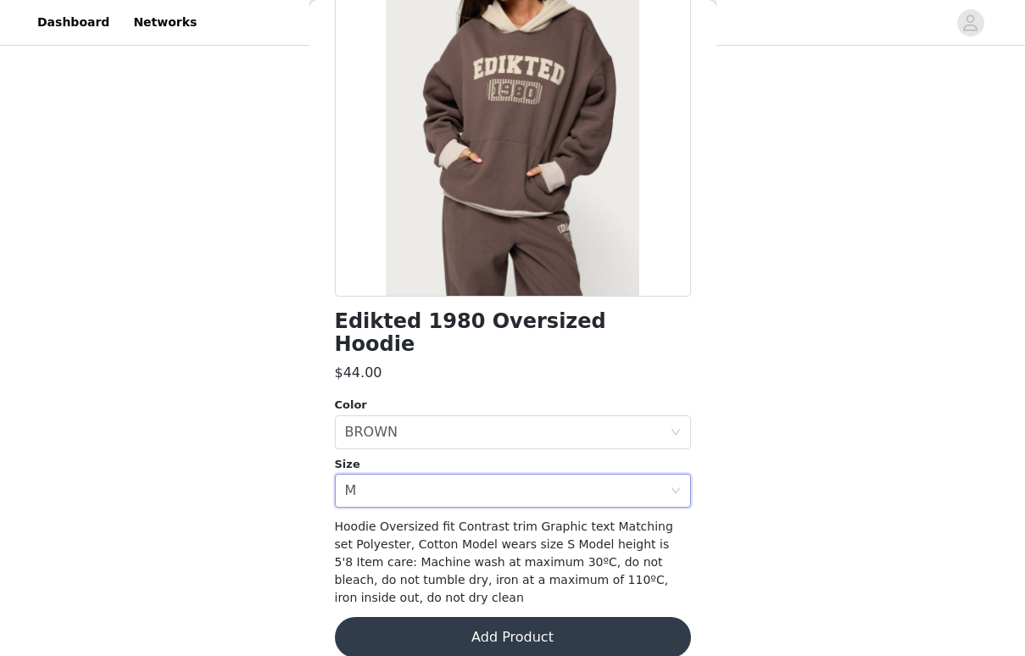
scroll to position [168, 0]
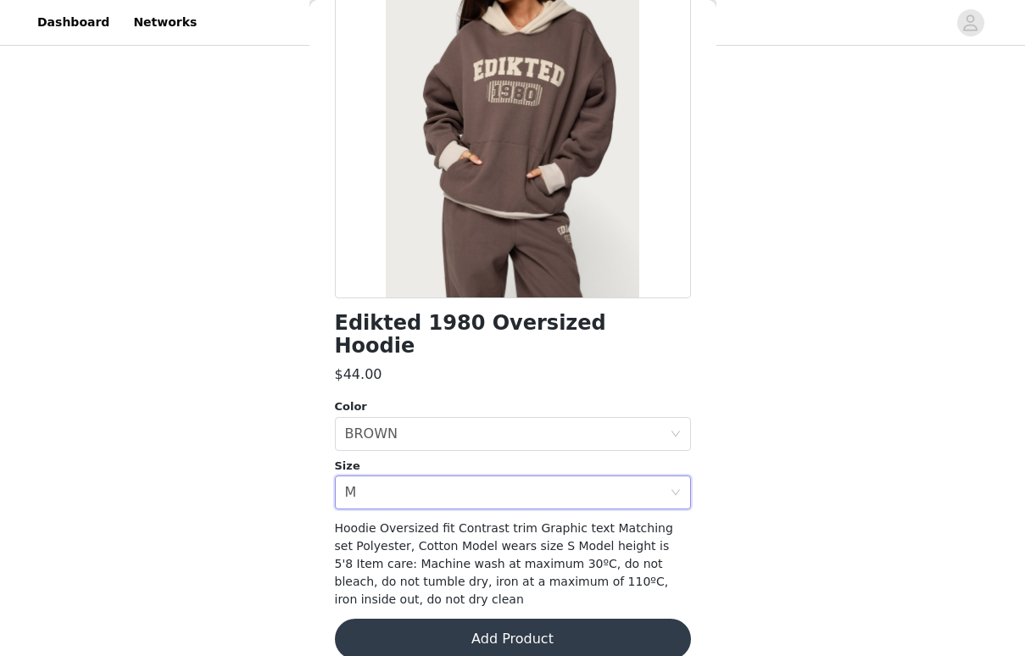
click at [485, 619] on button "Add Product" at bounding box center [513, 639] width 356 height 41
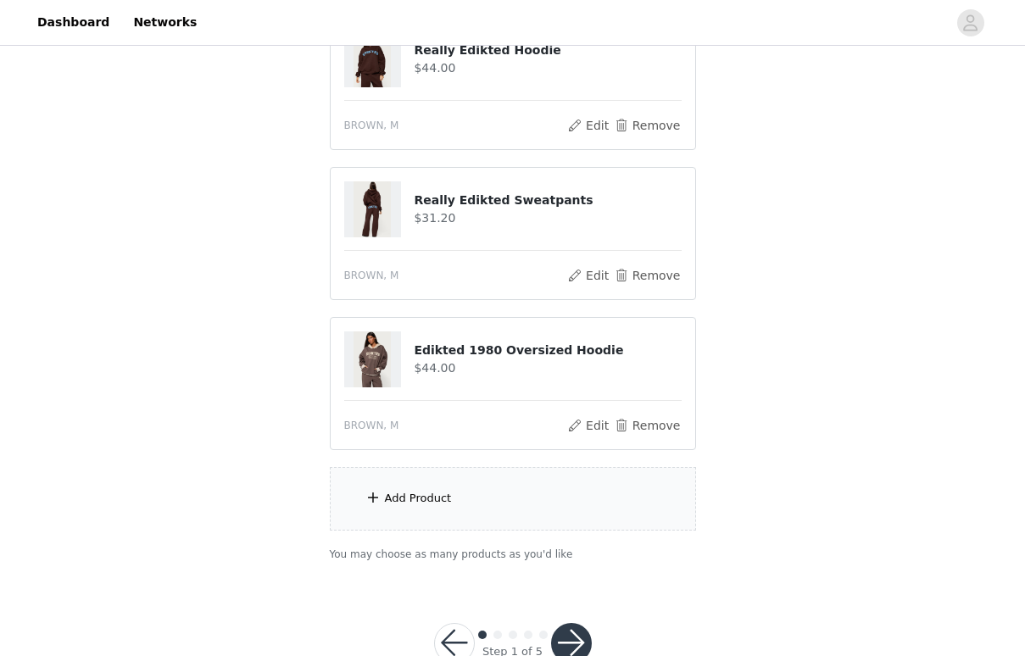
scroll to position [985, 0]
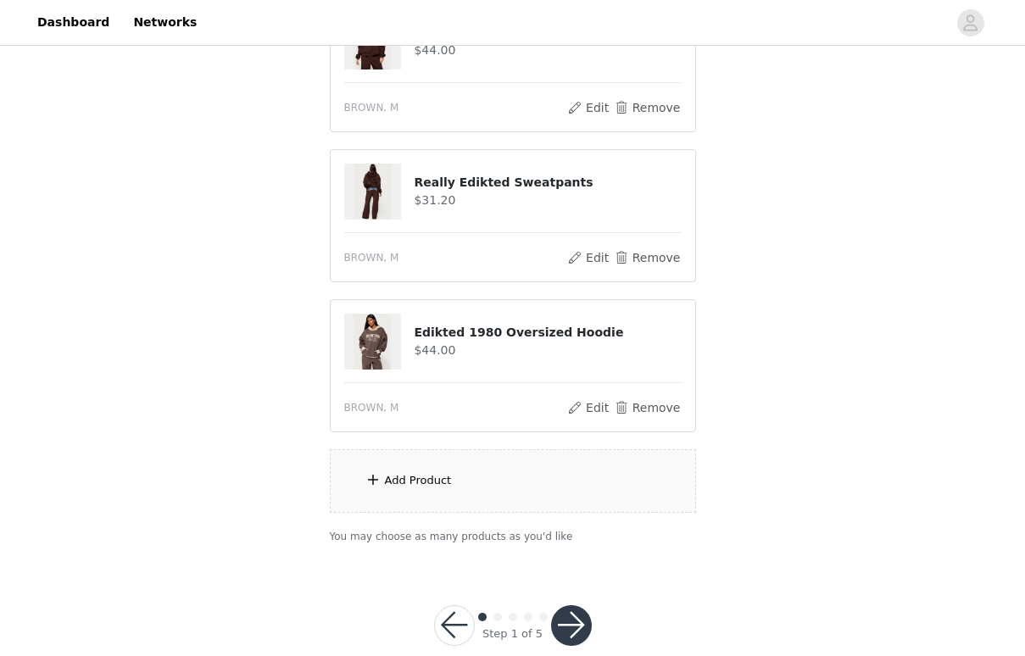
click at [493, 493] on div "Add Product" at bounding box center [513, 481] width 366 height 64
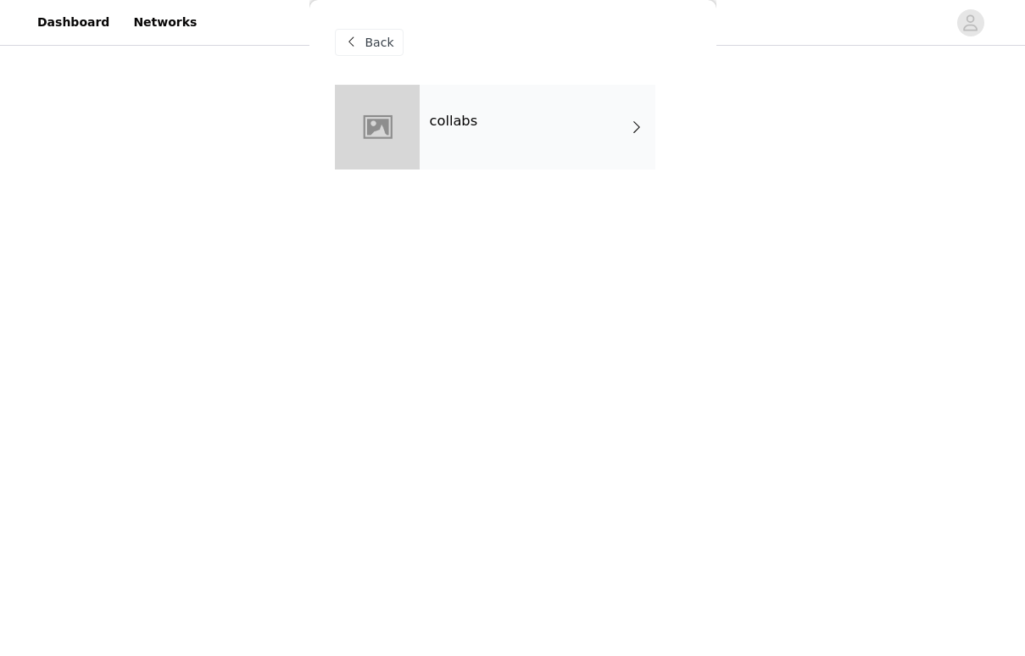
click at [550, 162] on div "collabs" at bounding box center [538, 127] width 236 height 85
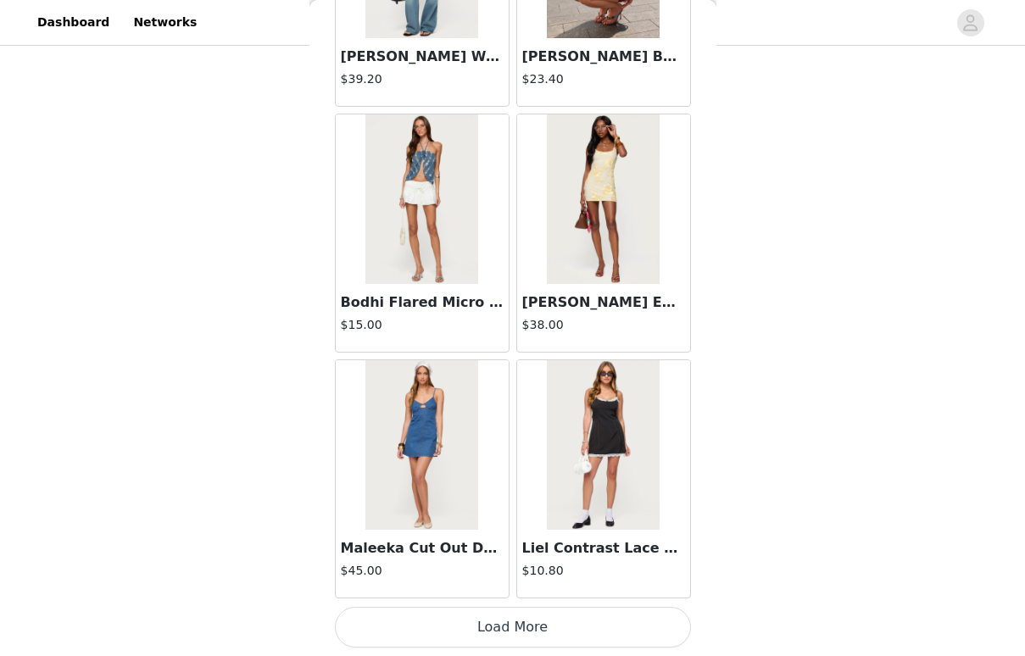
scroll to position [1015, 0]
click at [541, 613] on button "Load More" at bounding box center [513, 627] width 356 height 41
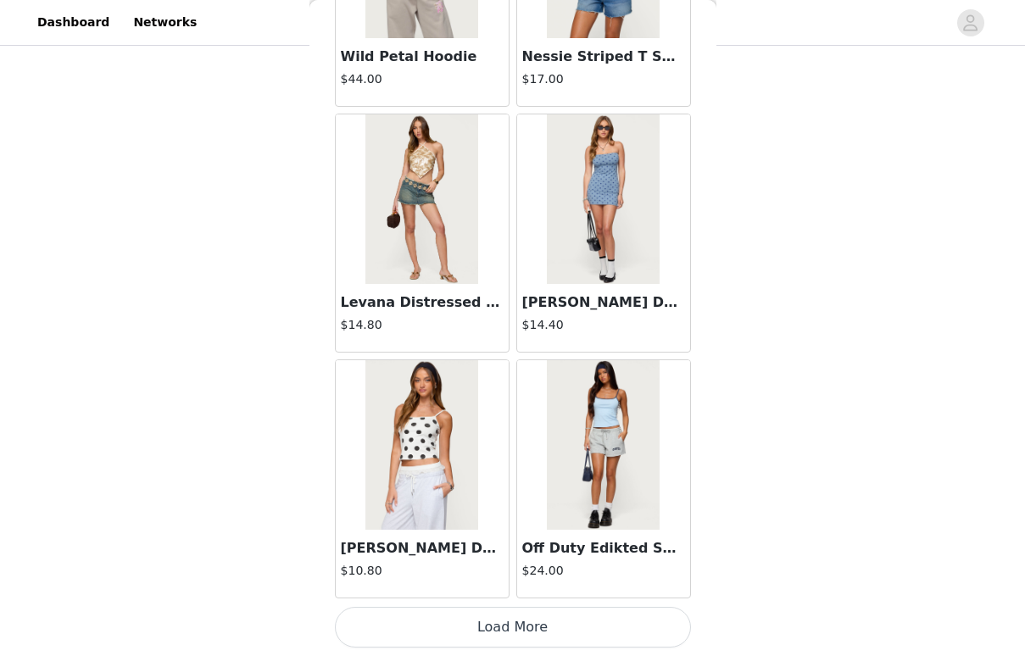
scroll to position [4388, 0]
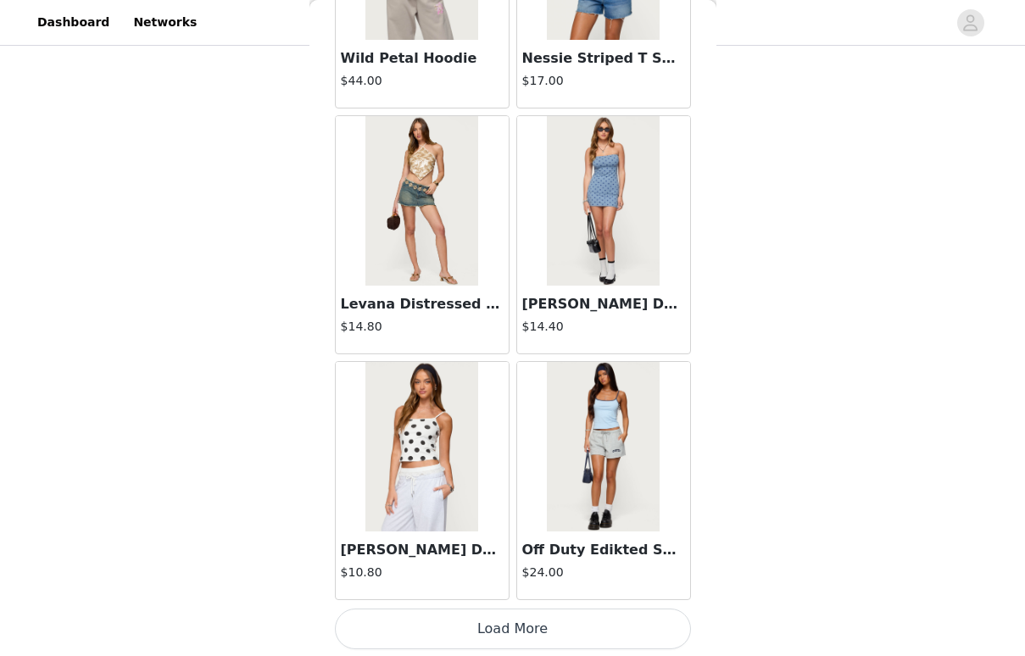
click at [542, 614] on button "Load More" at bounding box center [513, 629] width 356 height 41
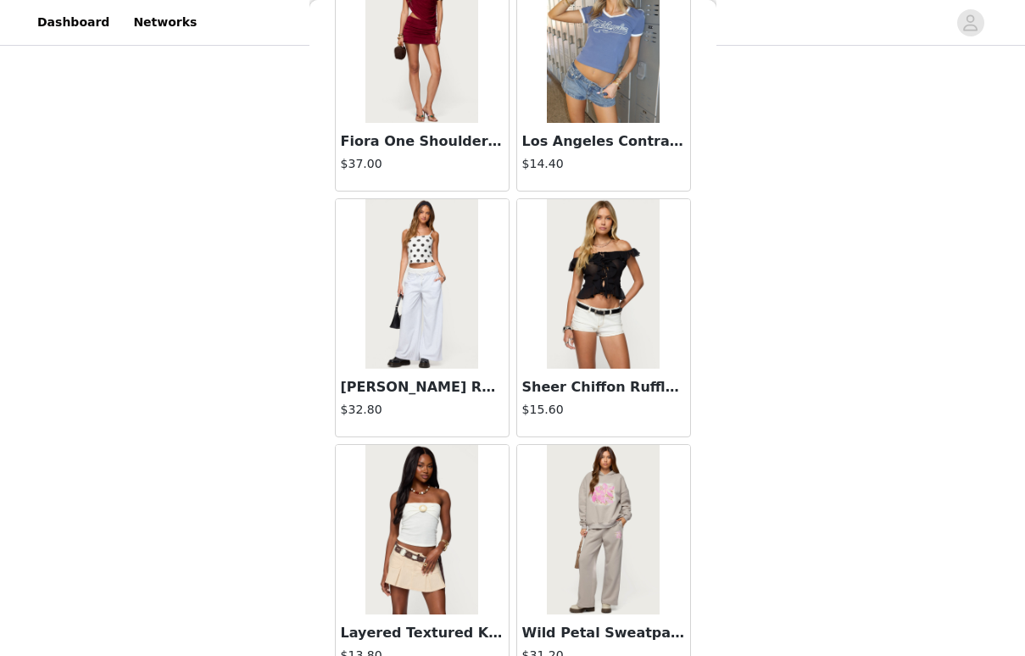
scroll to position [6328, 0]
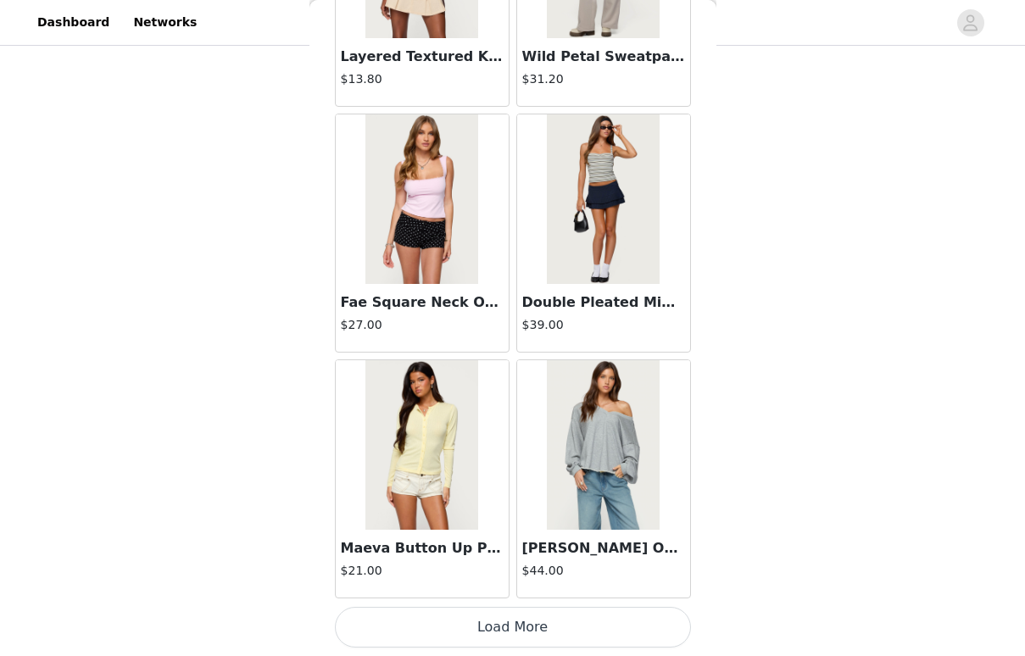
click at [504, 614] on button "Load More" at bounding box center [513, 627] width 356 height 41
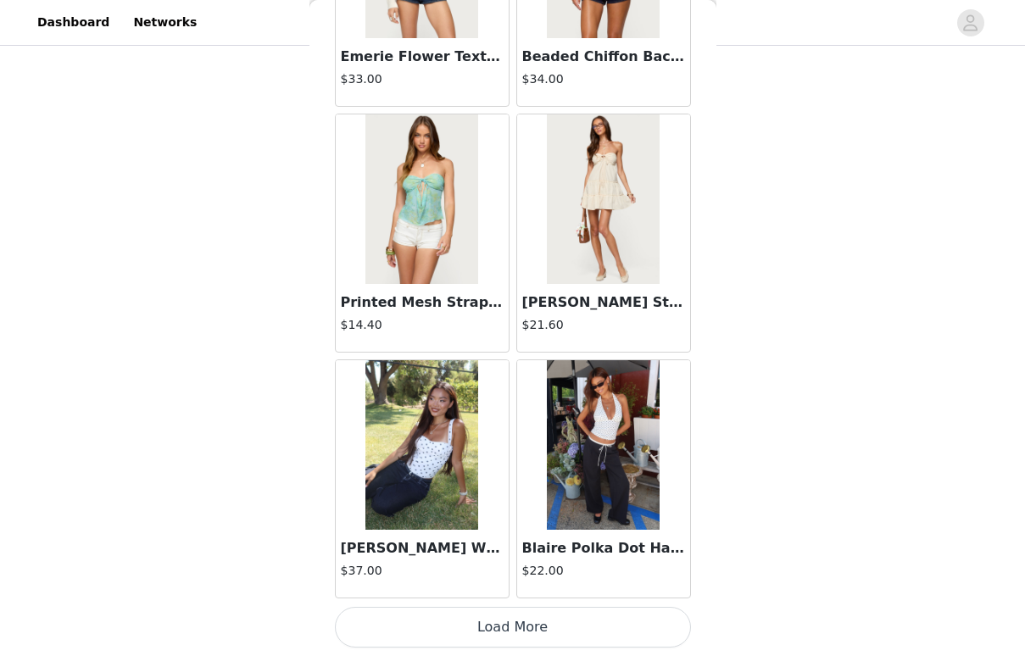
click at [498, 626] on button "Load More" at bounding box center [513, 627] width 356 height 41
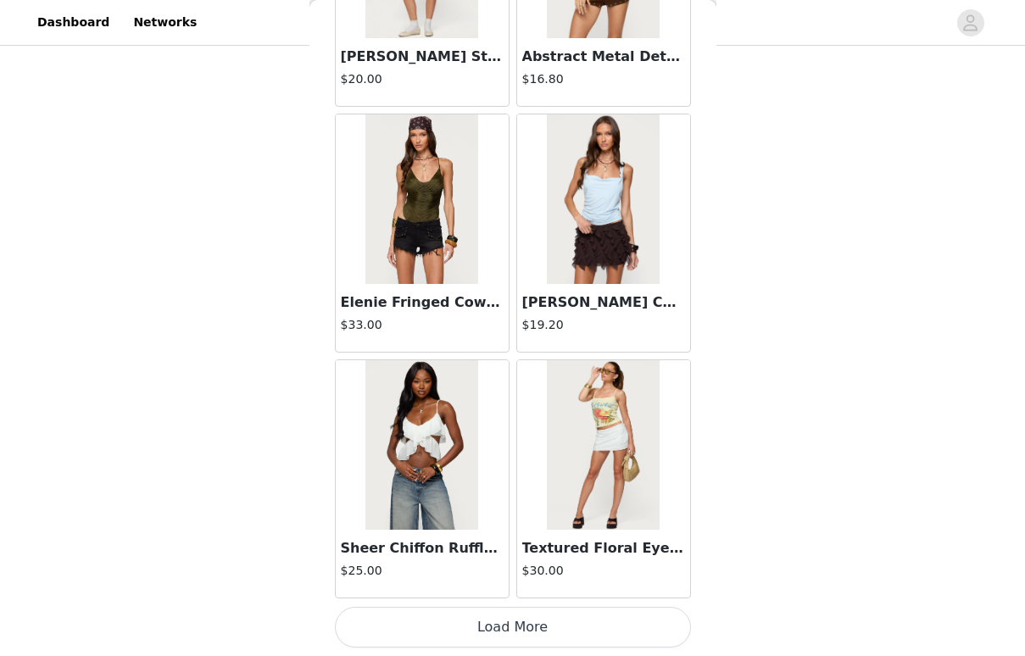
click at [498, 628] on button "Load More" at bounding box center [513, 627] width 356 height 41
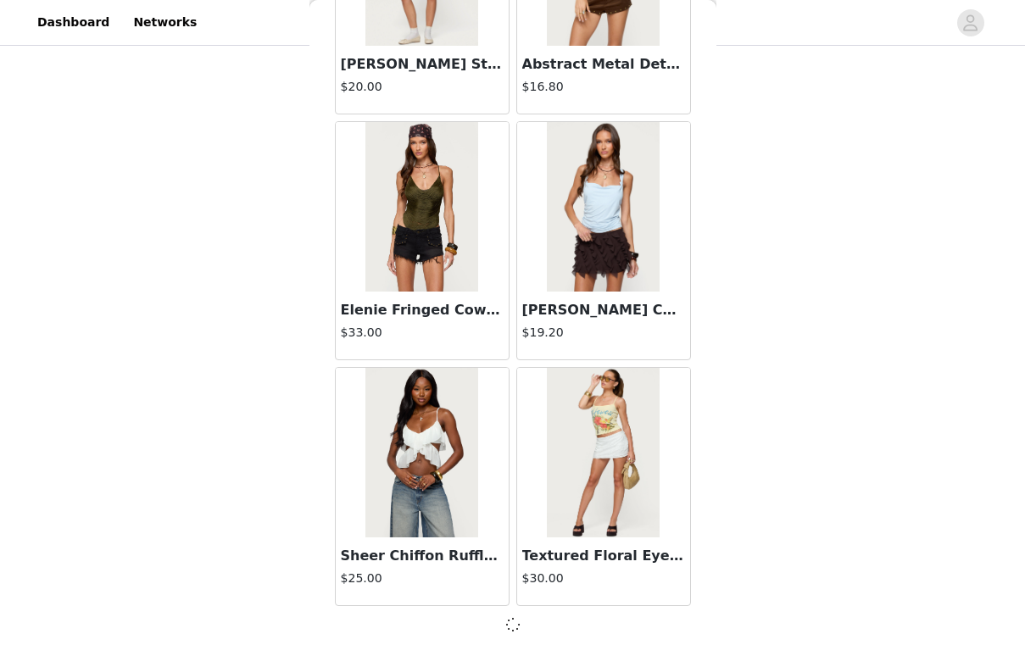
scroll to position [11763, 0]
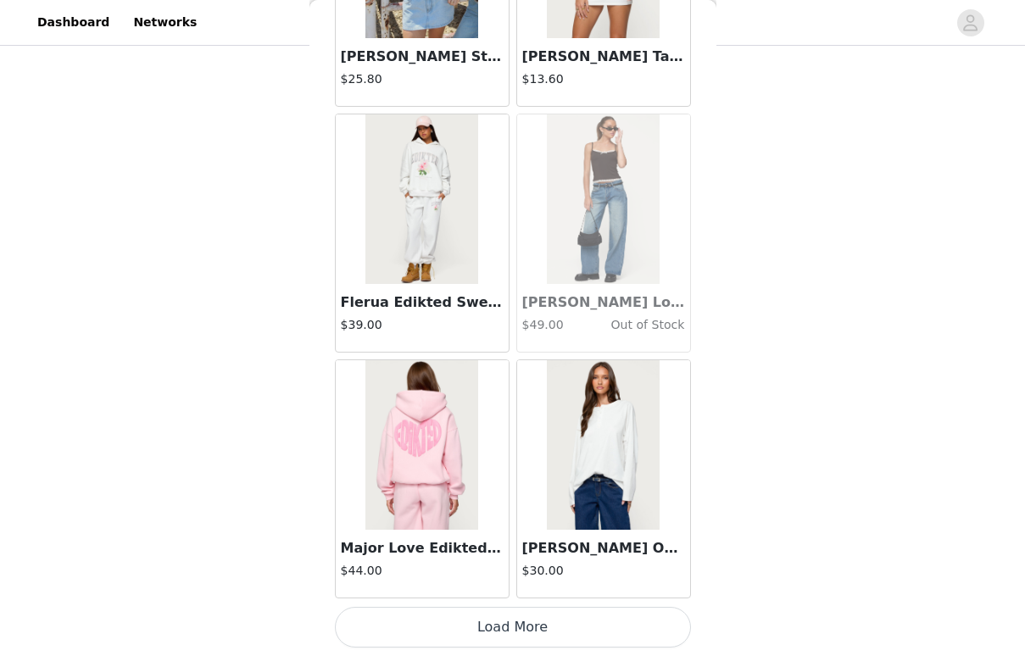
click at [498, 628] on button "Load More" at bounding box center [513, 627] width 356 height 41
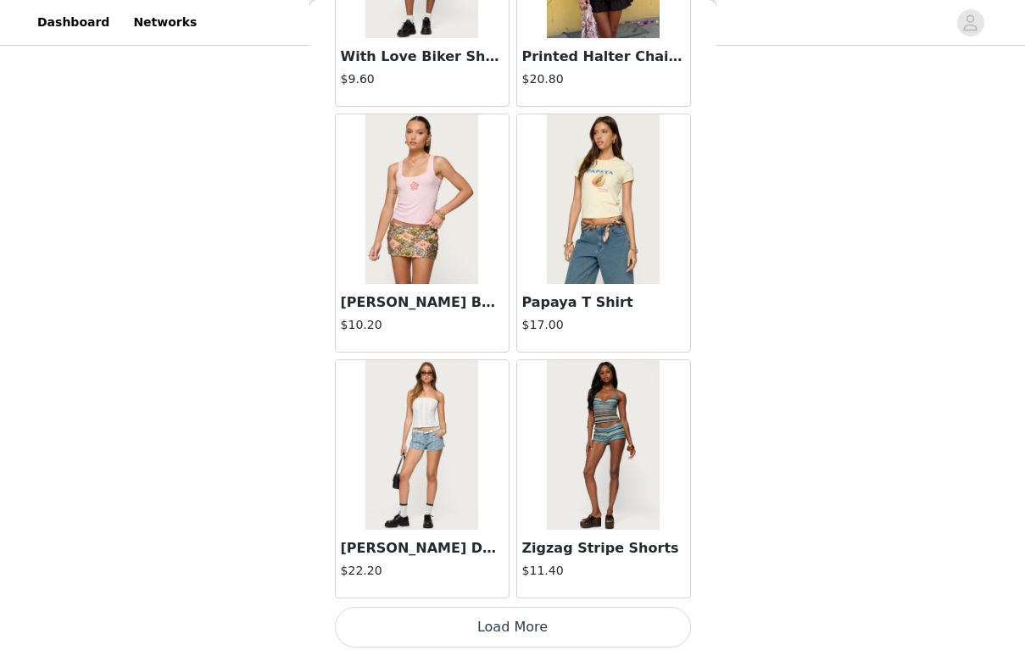
click at [501, 628] on button "Load More" at bounding box center [513, 627] width 356 height 41
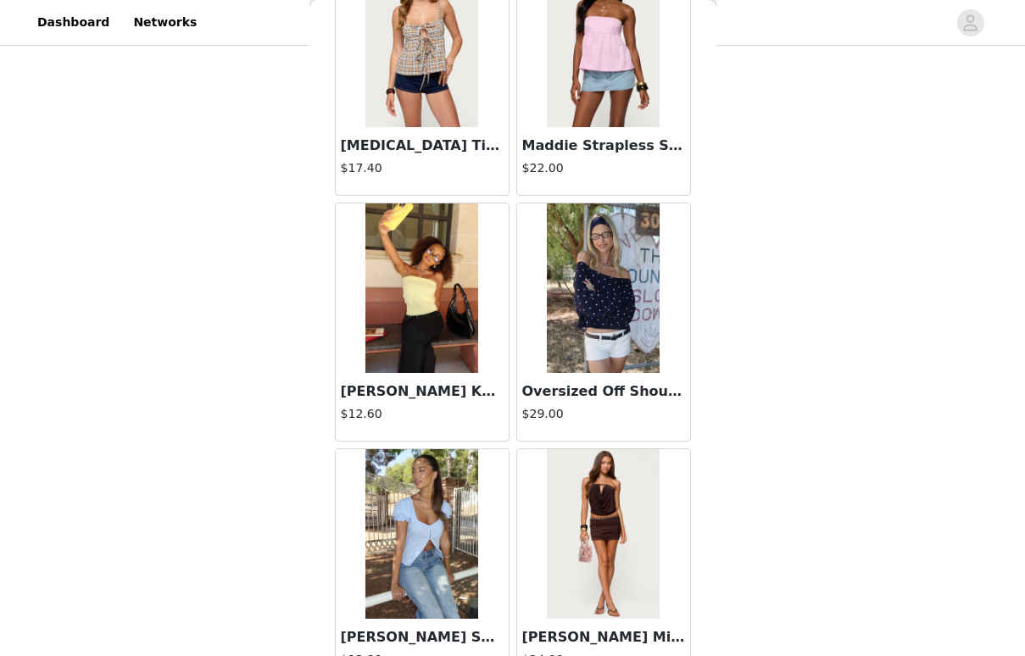
scroll to position [17337, 0]
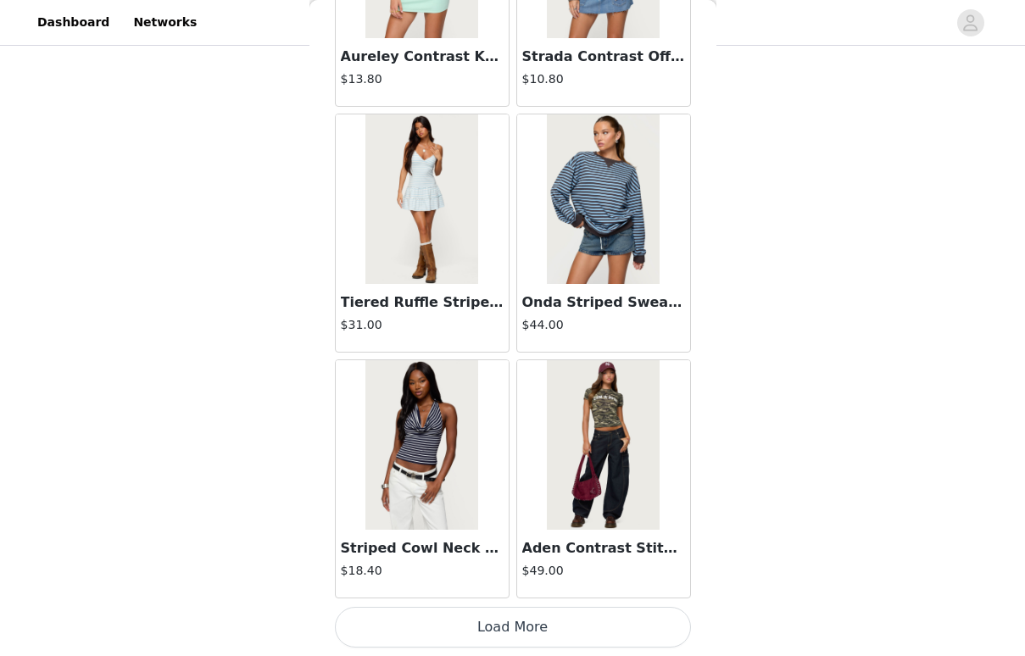
click at [492, 626] on button "Load More" at bounding box center [513, 627] width 356 height 41
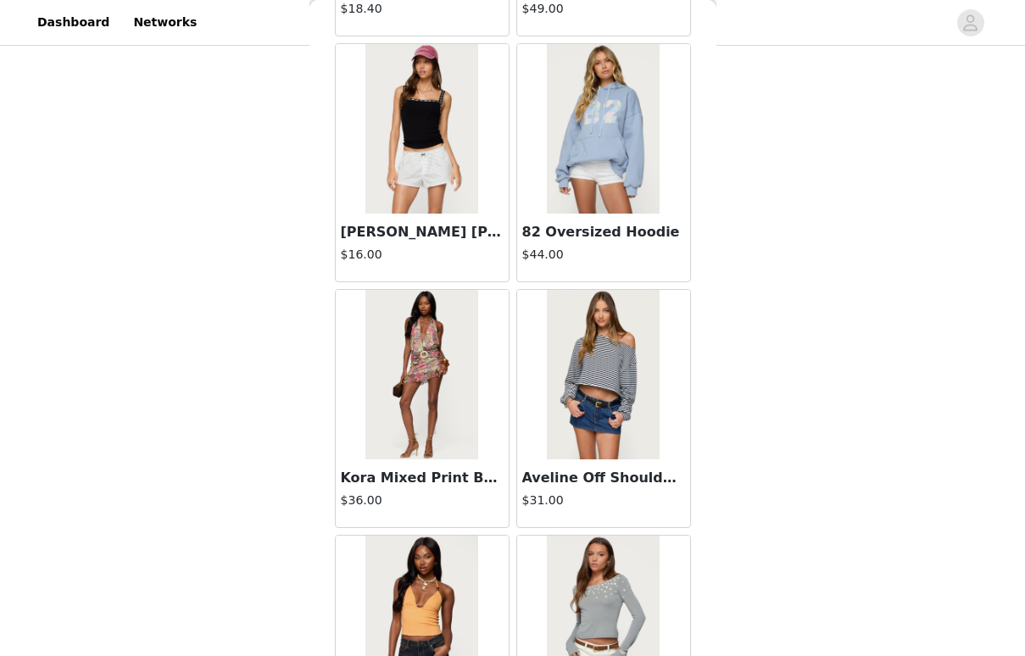
scroll to position [1015, 0]
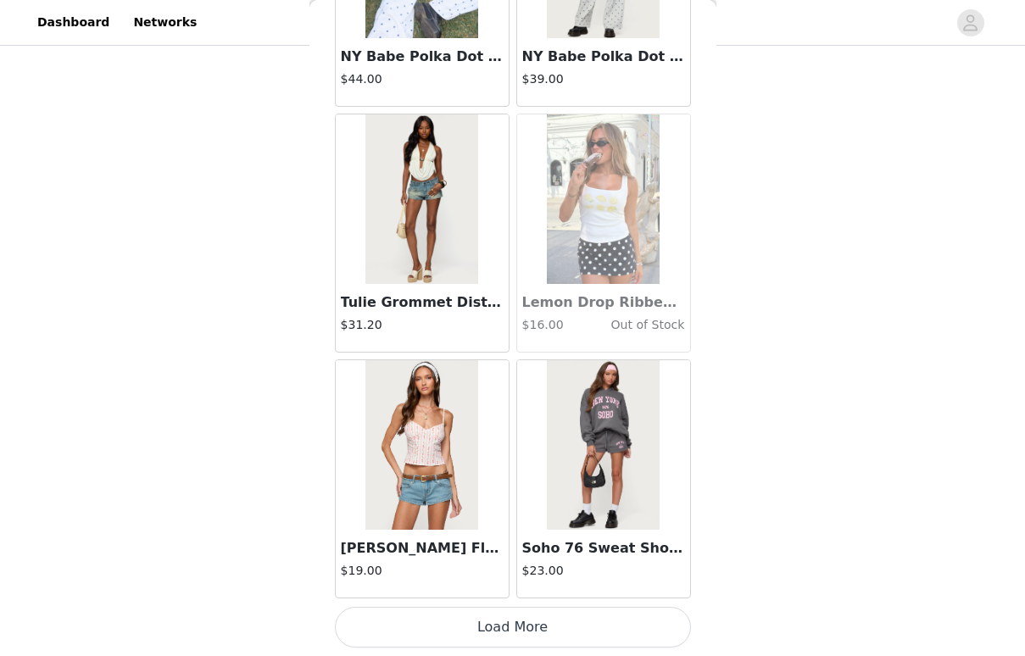
click at [498, 609] on button "Load More" at bounding box center [513, 627] width 356 height 41
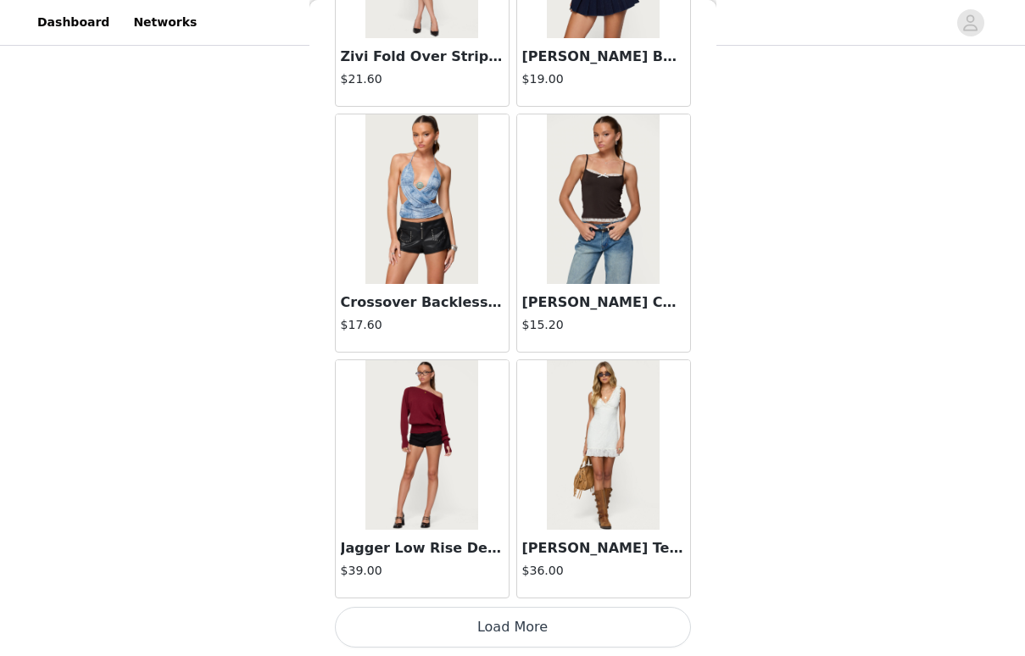
scroll to position [24061, 0]
click at [503, 624] on button "Load More" at bounding box center [513, 627] width 356 height 41
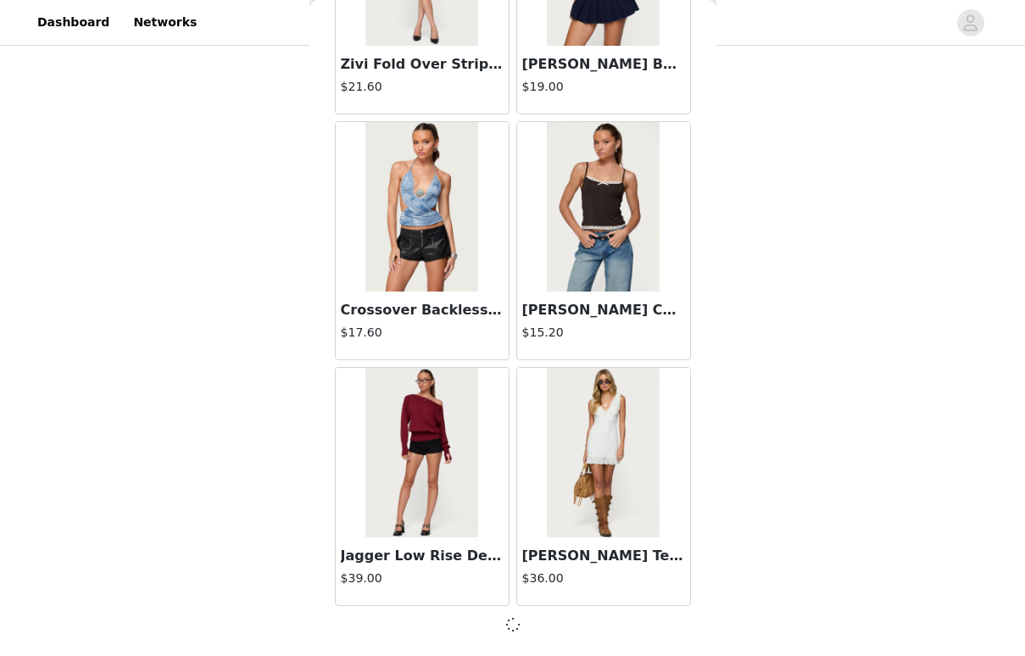
scroll to position [24053, 0]
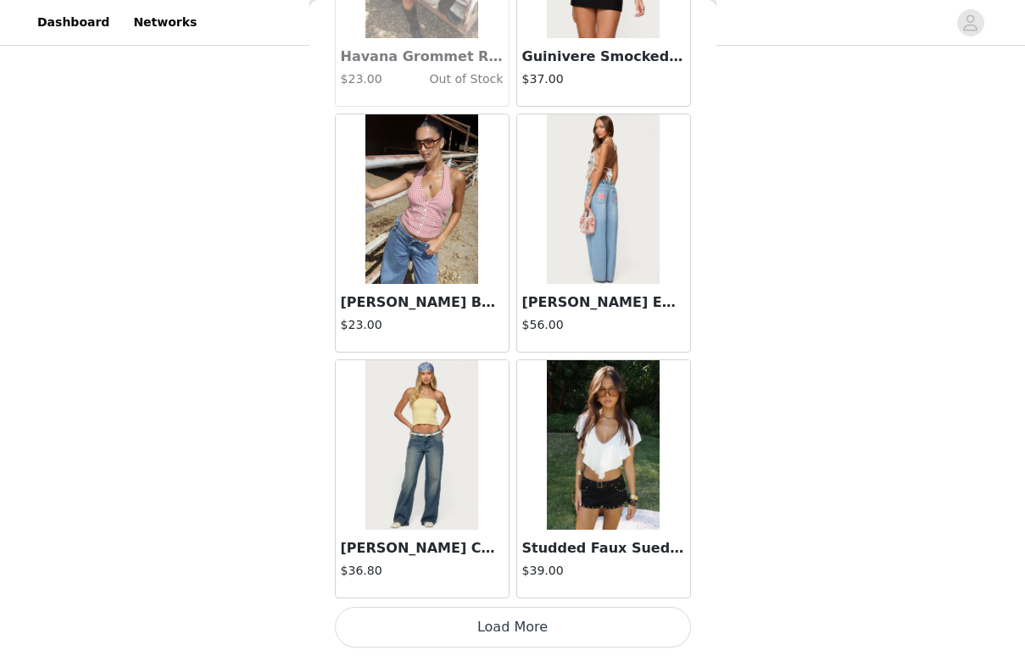
click at [503, 623] on button "Load More" at bounding box center [513, 627] width 356 height 41
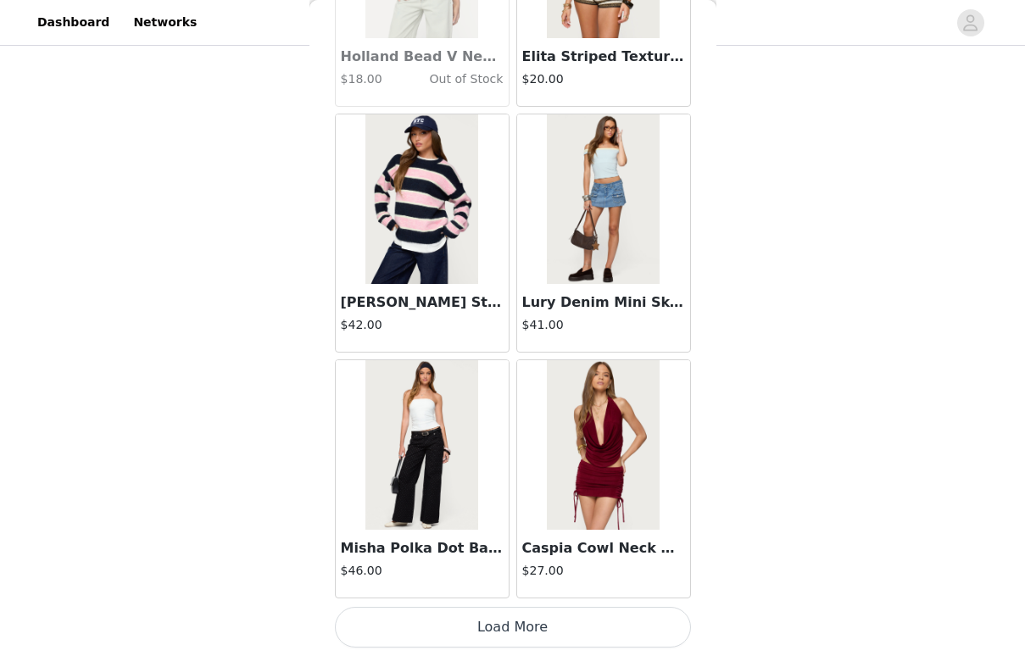
click at [503, 623] on button "Load More" at bounding box center [513, 627] width 356 height 41
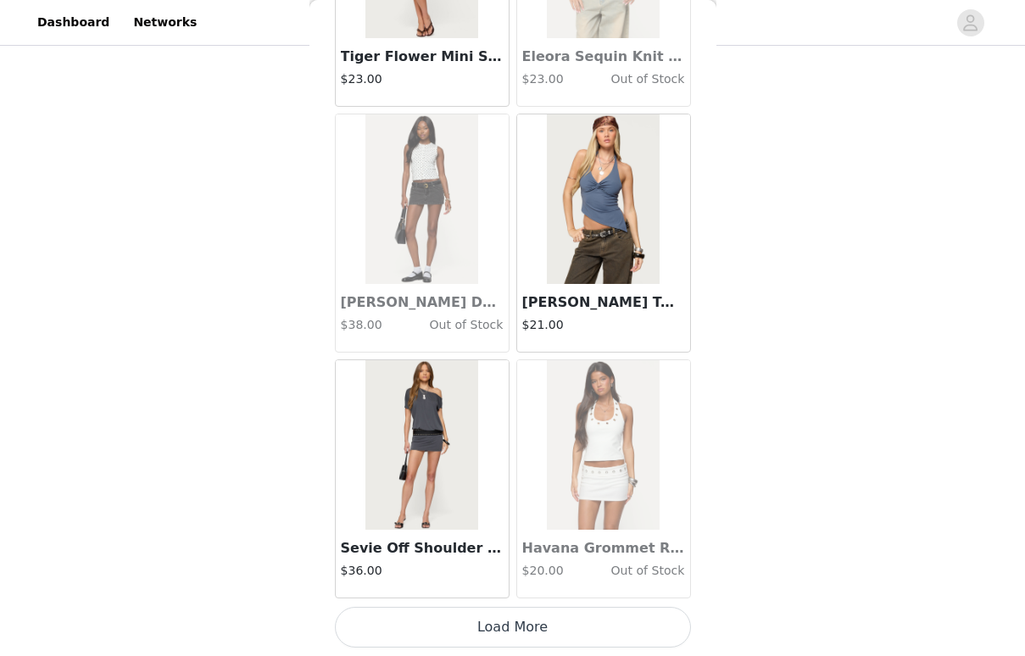
click at [503, 623] on button "Load More" at bounding box center [513, 627] width 356 height 41
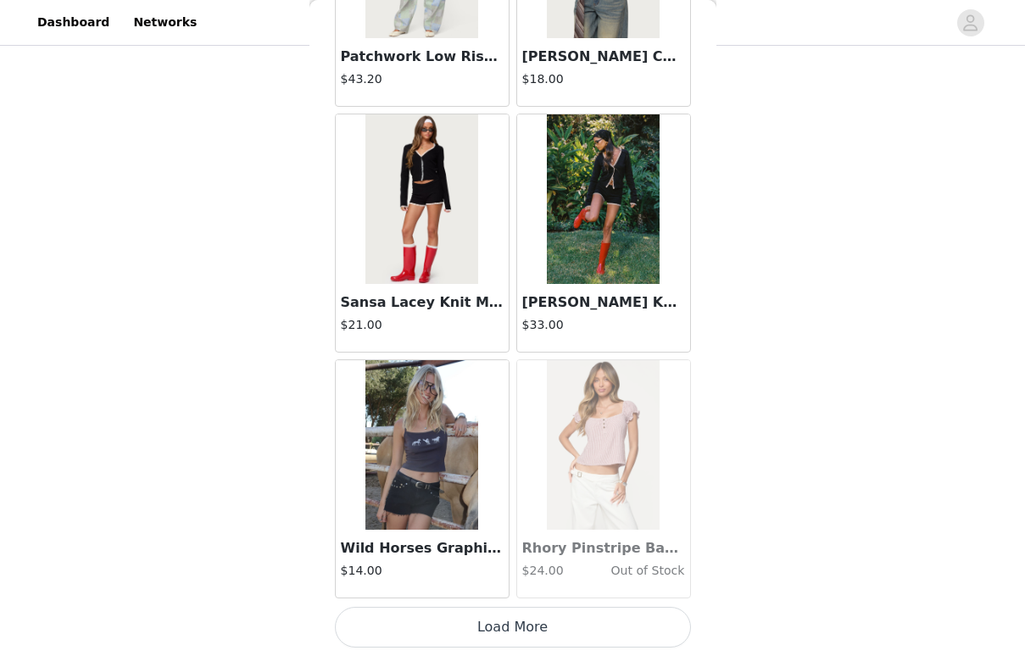
click at [503, 623] on button "Load More" at bounding box center [513, 627] width 356 height 41
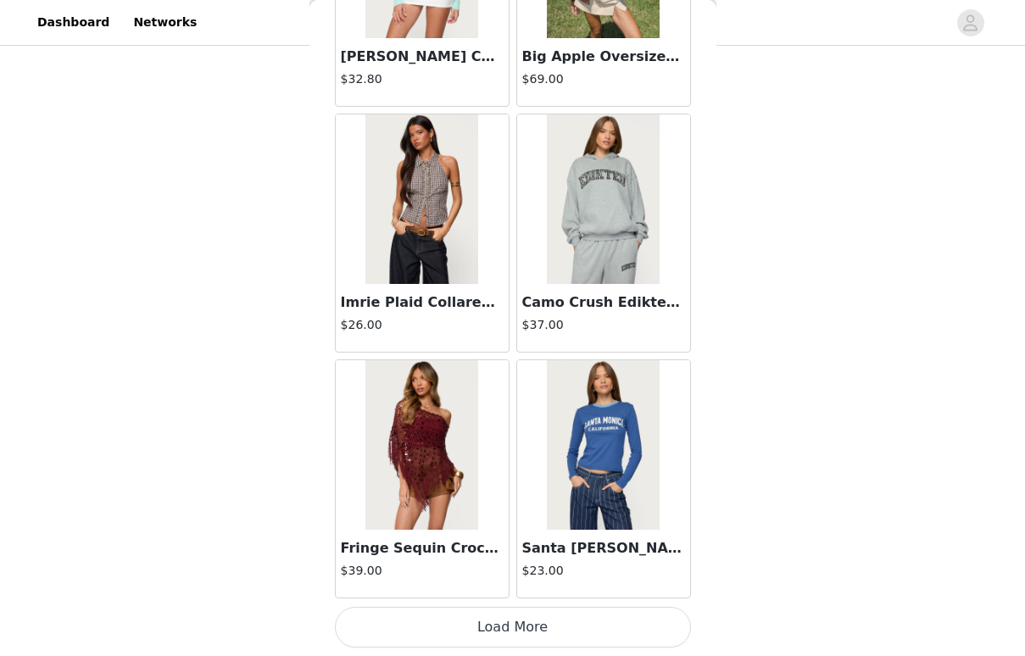
scroll to position [36352, 0]
click at [503, 623] on button "Load More" at bounding box center [513, 627] width 356 height 41
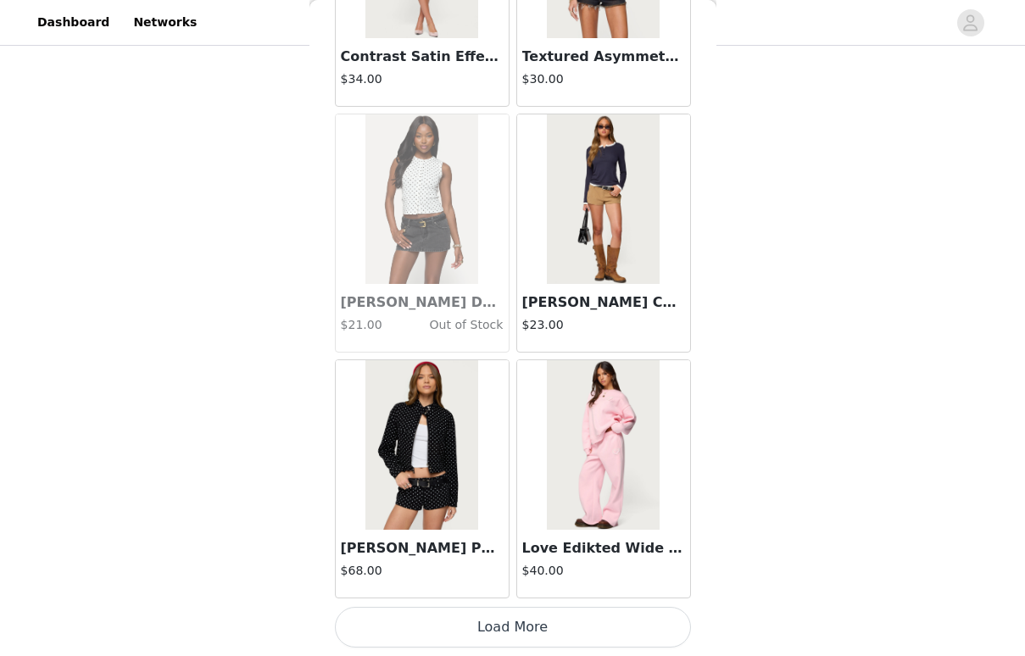
scroll to position [1015, 0]
click at [494, 615] on button "Load More" at bounding box center [513, 627] width 356 height 41
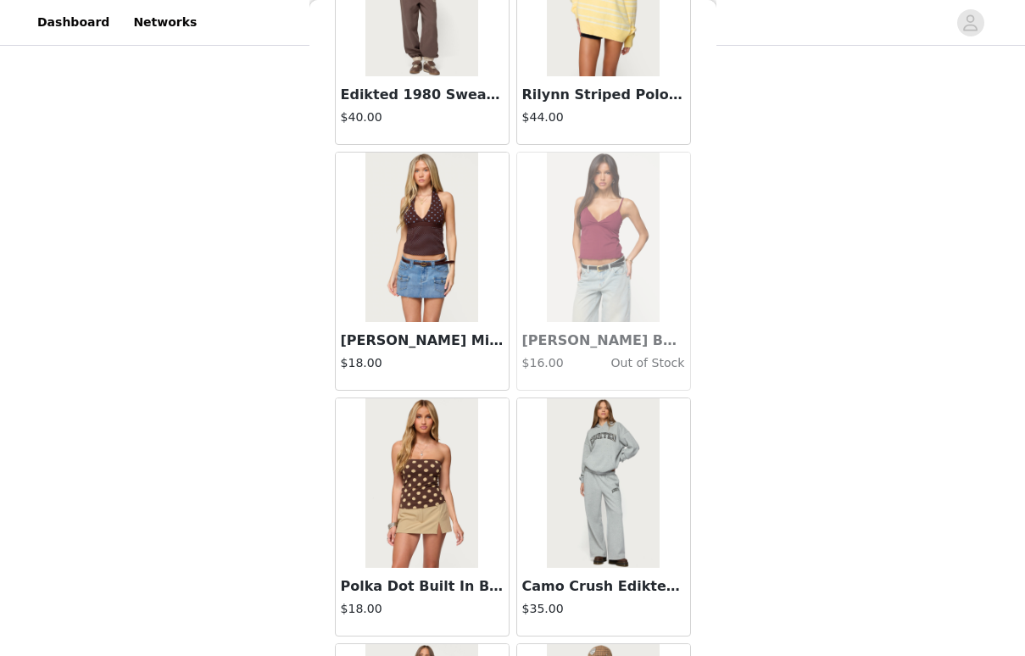
scroll to position [39506, 0]
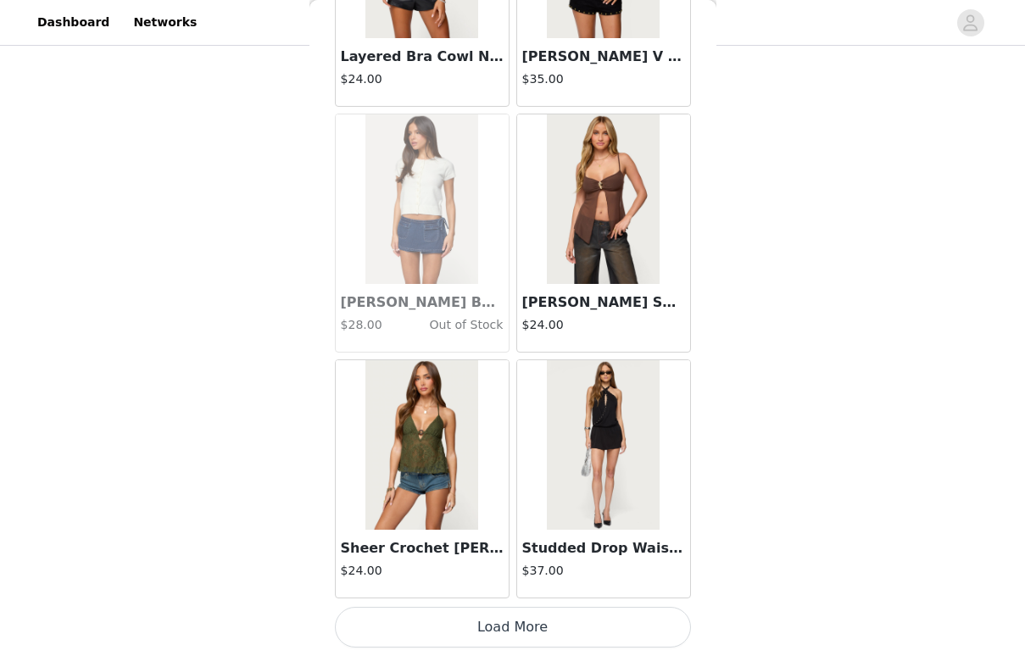
click at [530, 620] on button "Load More" at bounding box center [513, 627] width 356 height 41
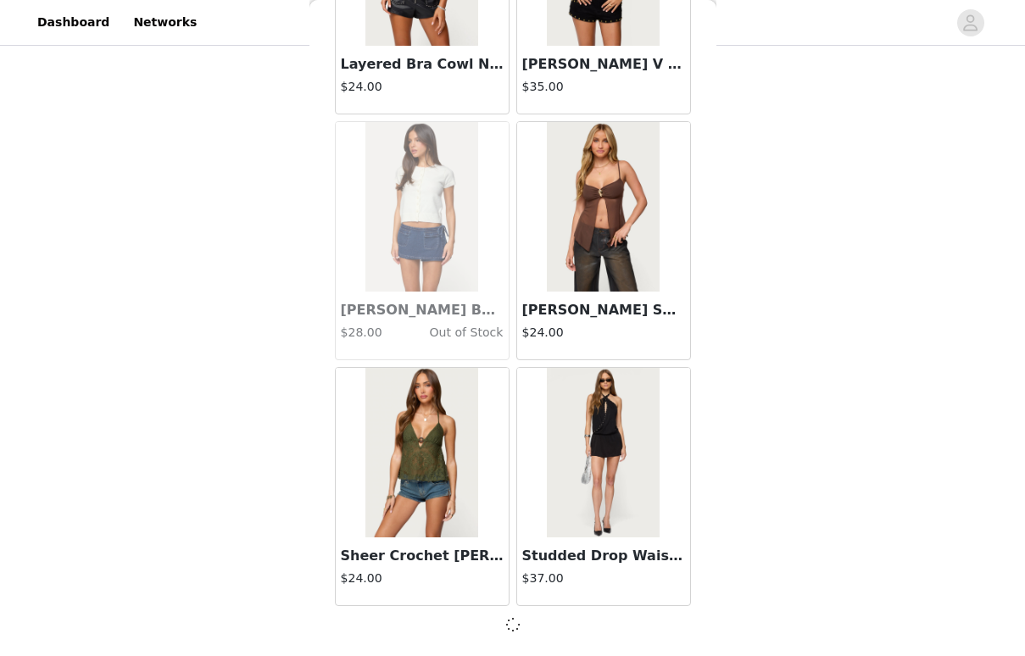
scroll to position [41260, 0]
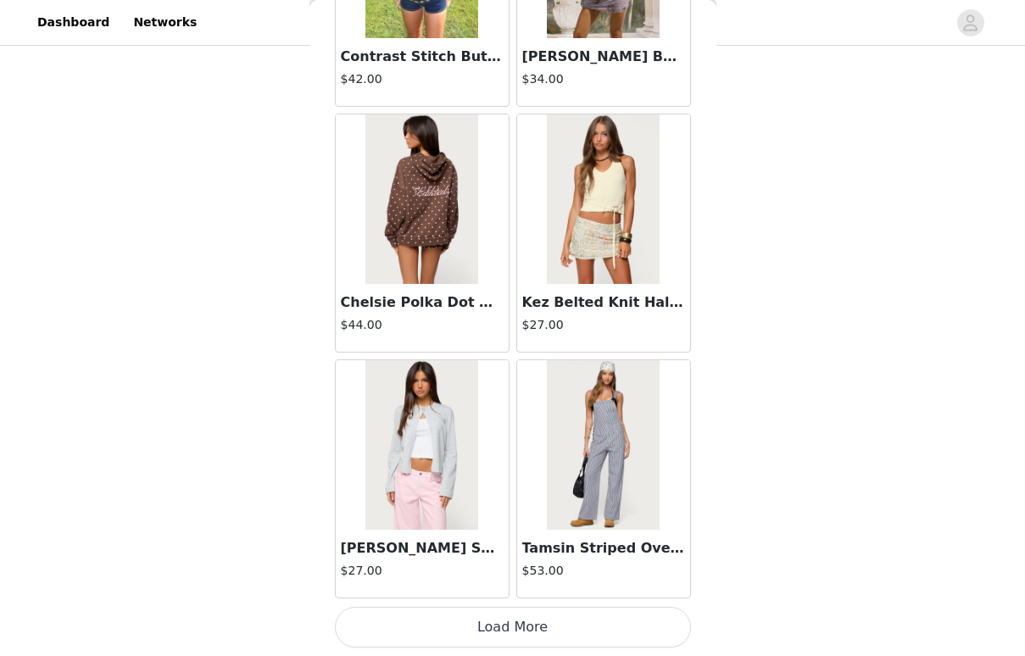
click at [502, 615] on button "Load More" at bounding box center [513, 627] width 356 height 41
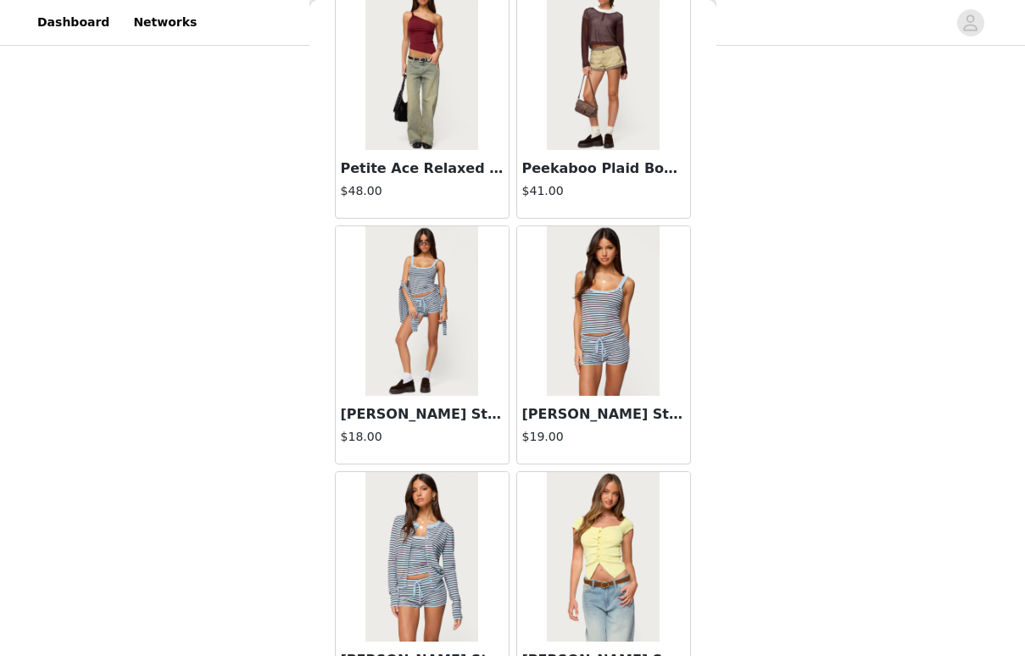
scroll to position [44599, 0]
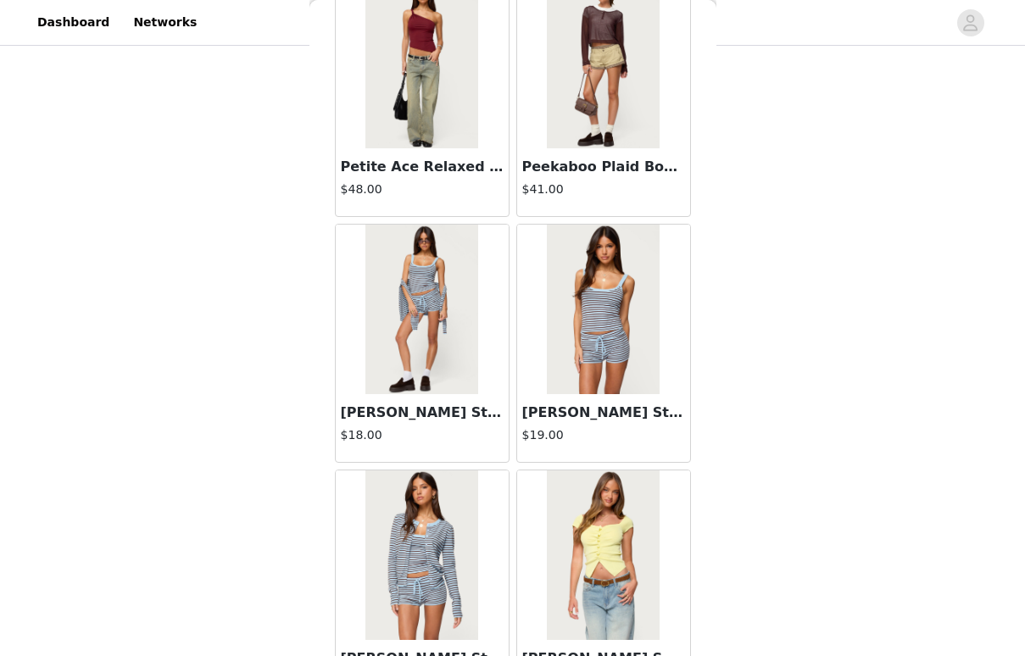
click at [424, 421] on h3 "[PERSON_NAME] Striped Knit Shorts" at bounding box center [422, 413] width 163 height 20
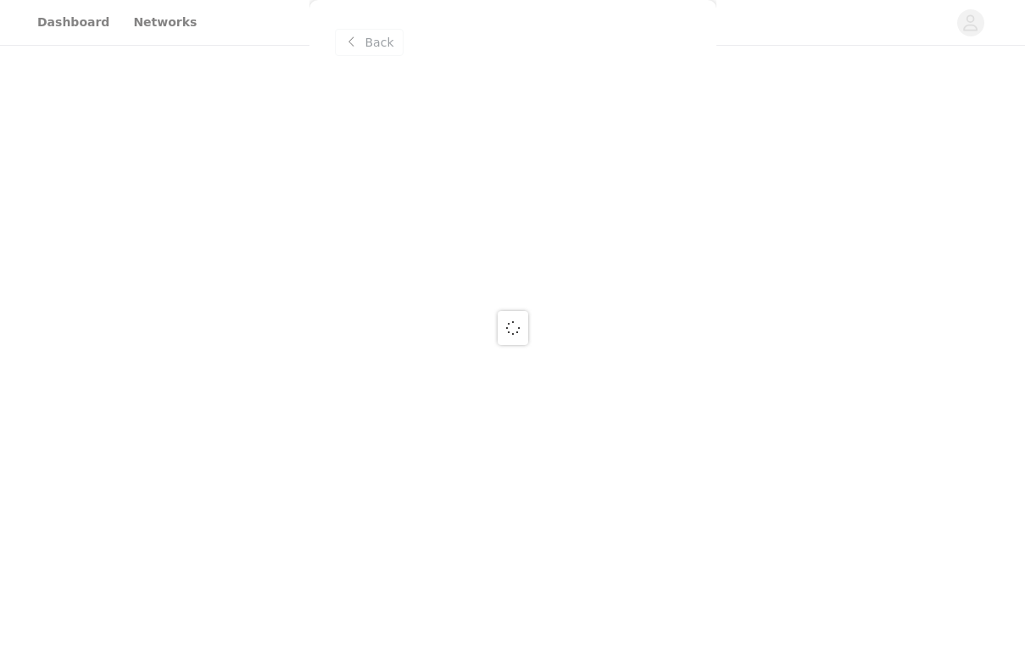
scroll to position [0, 0]
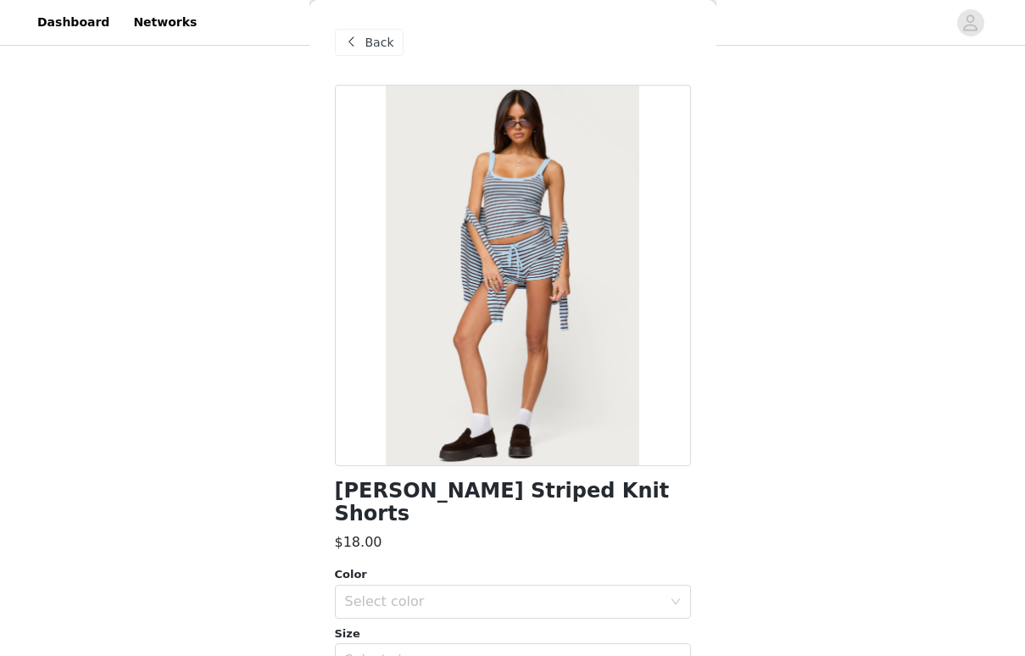
click at [365, 41] on span "Back" at bounding box center [379, 43] width 29 height 18
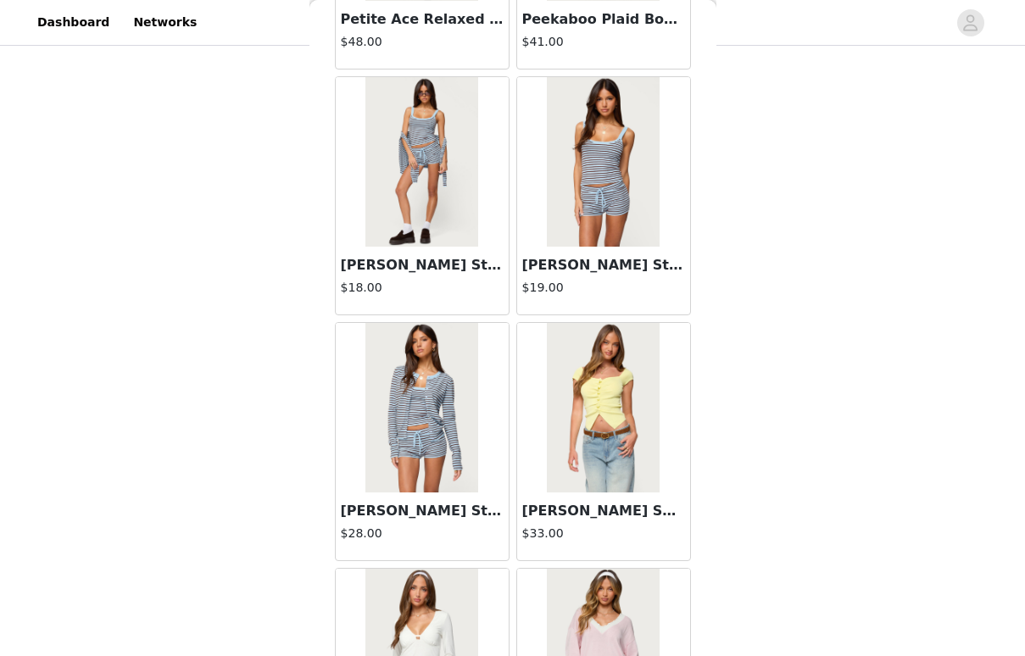
scroll to position [44746, 0]
click at [585, 265] on h3 "[PERSON_NAME] Striped Knit Tank Top" at bounding box center [603, 266] width 163 height 20
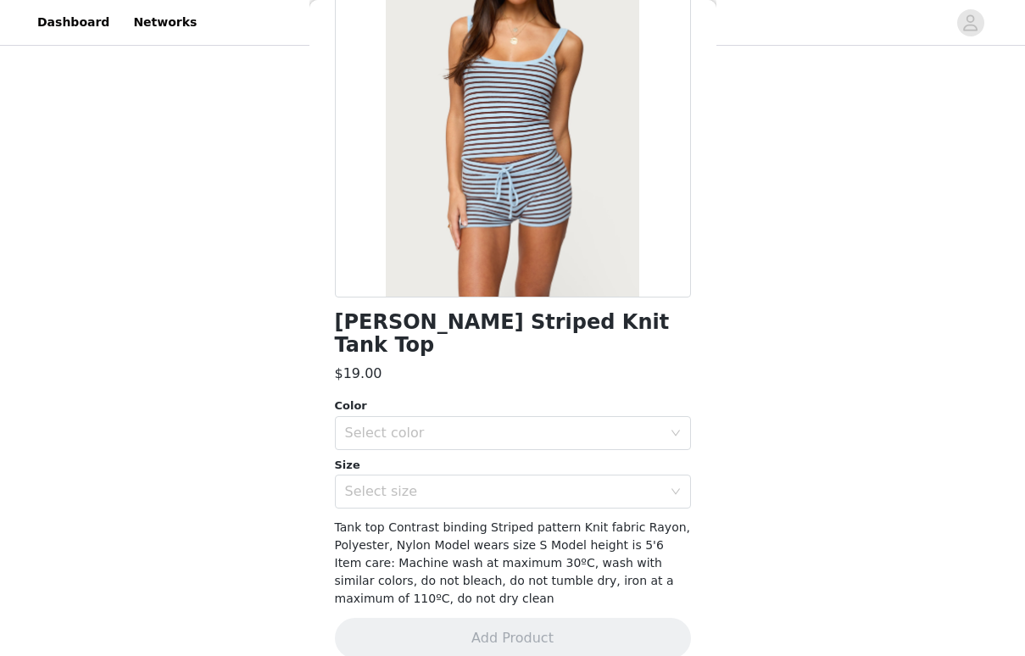
scroll to position [168, 0]
click at [520, 426] on div "Select color" at bounding box center [503, 434] width 317 height 17
click at [520, 448] on li "LIGHT BLUE" at bounding box center [513, 447] width 356 height 27
click at [520, 484] on div "Select size" at bounding box center [503, 492] width 317 height 17
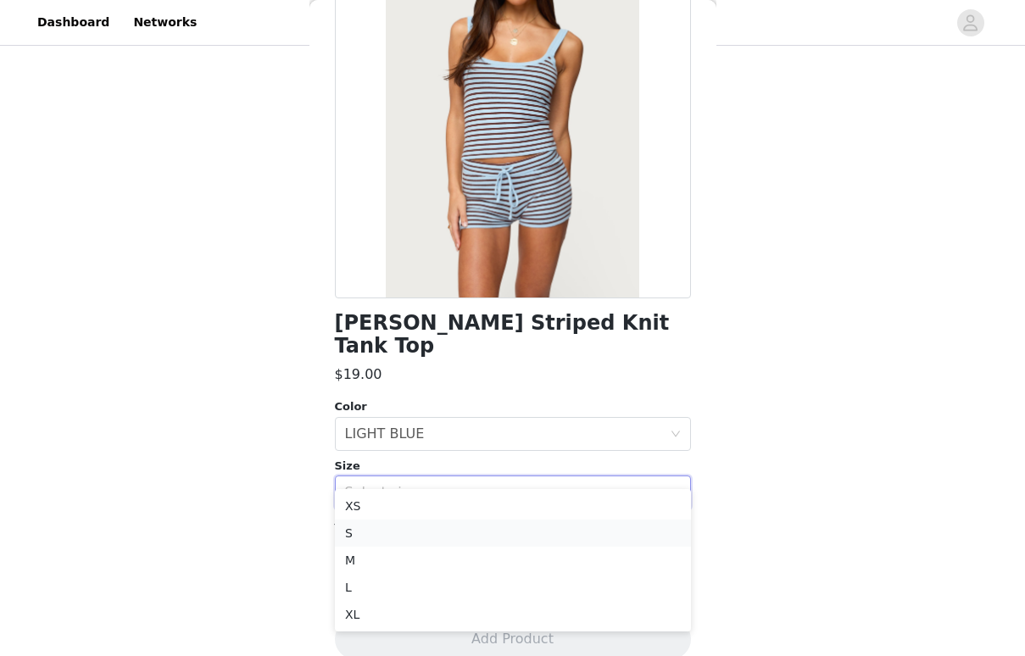
click at [520, 537] on li "S" at bounding box center [513, 533] width 356 height 27
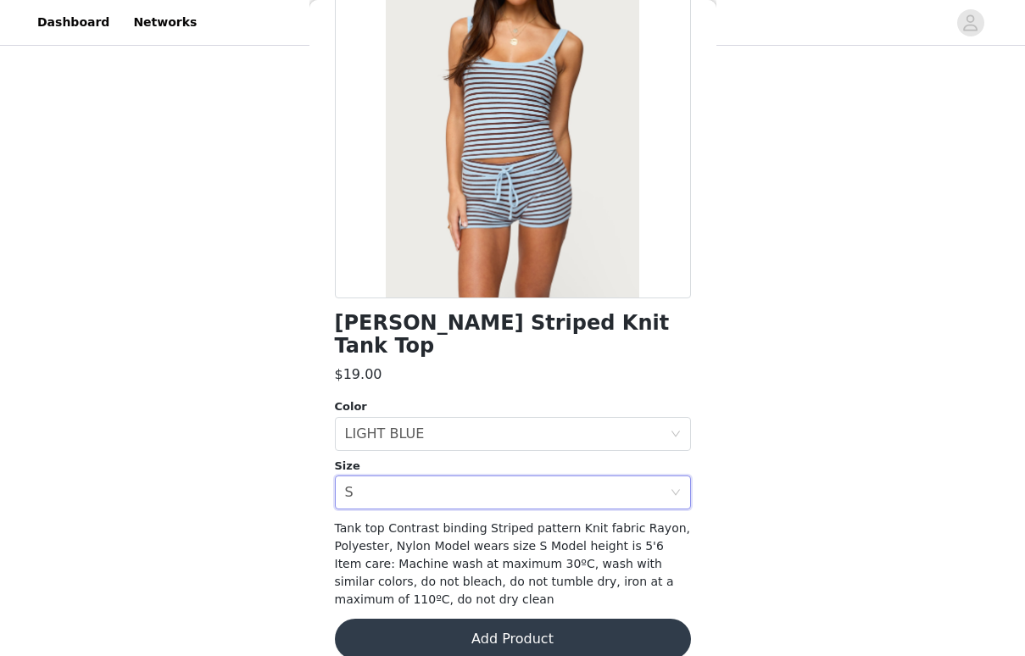
click at [517, 623] on button "Add Product" at bounding box center [513, 639] width 356 height 41
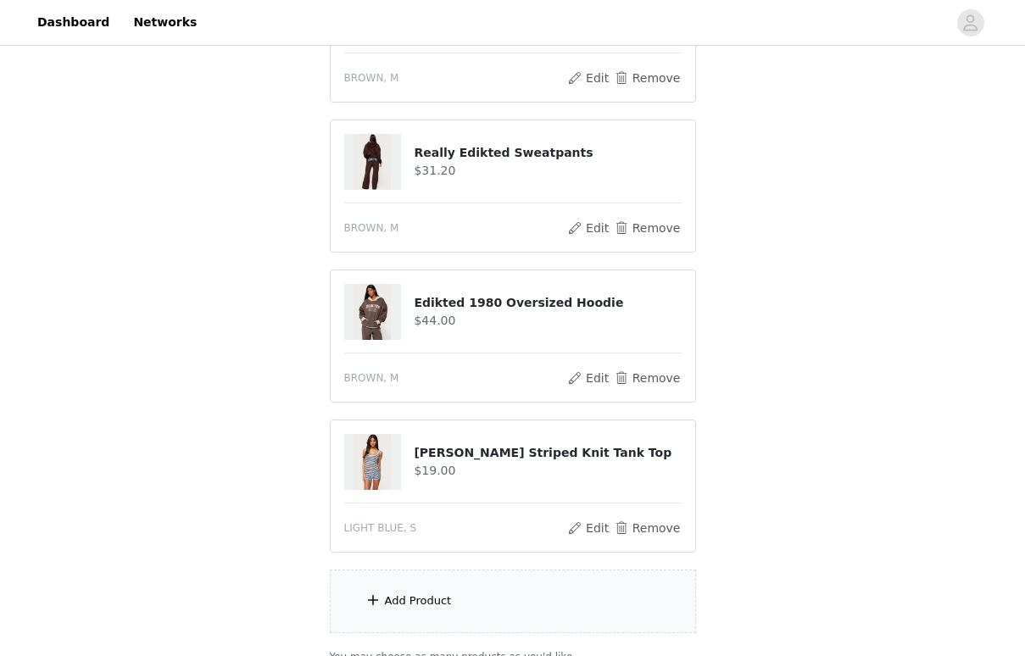
click at [520, 605] on div "Add Product" at bounding box center [513, 602] width 366 height 64
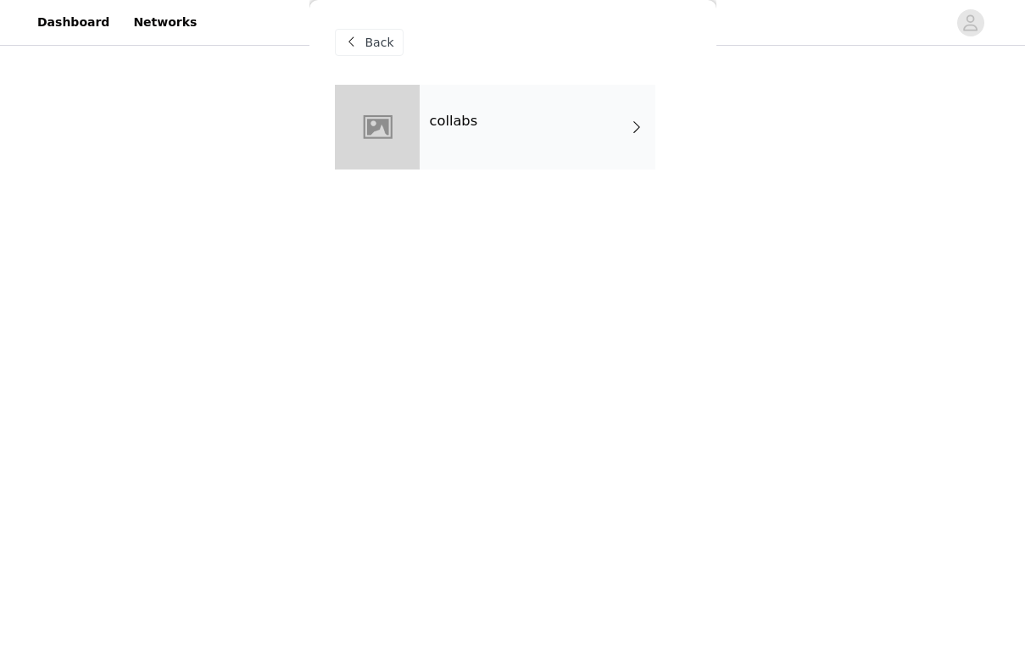
click at [393, 48] on div "Back" at bounding box center [369, 42] width 69 height 27
click at [371, 42] on span "Back" at bounding box center [379, 43] width 29 height 18
click at [353, 39] on span at bounding box center [352, 42] width 20 height 20
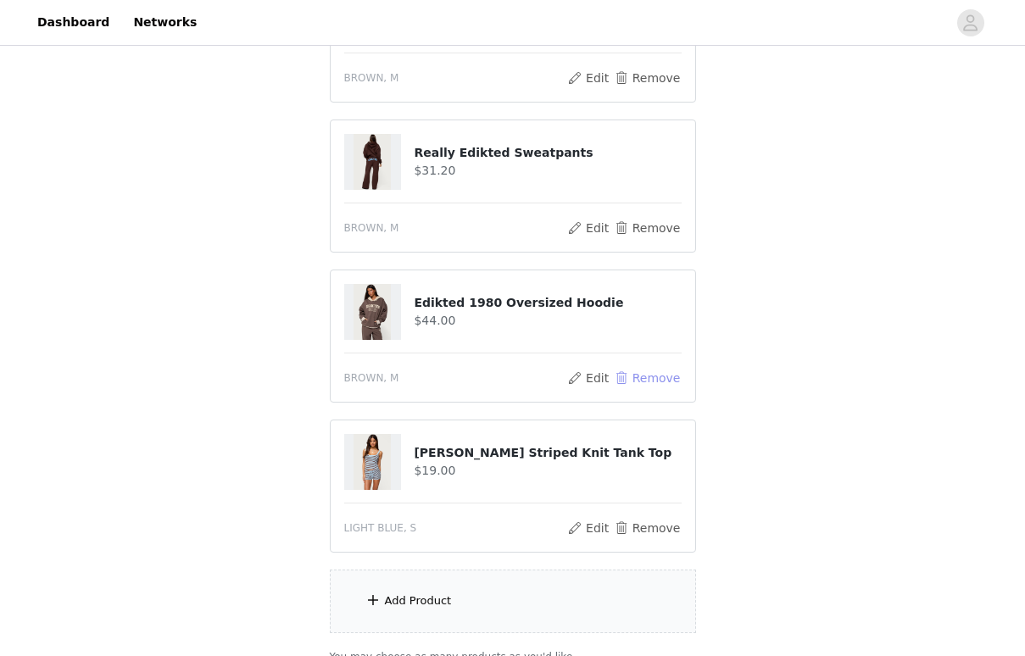
click at [629, 381] on button "Remove" at bounding box center [647, 378] width 68 height 20
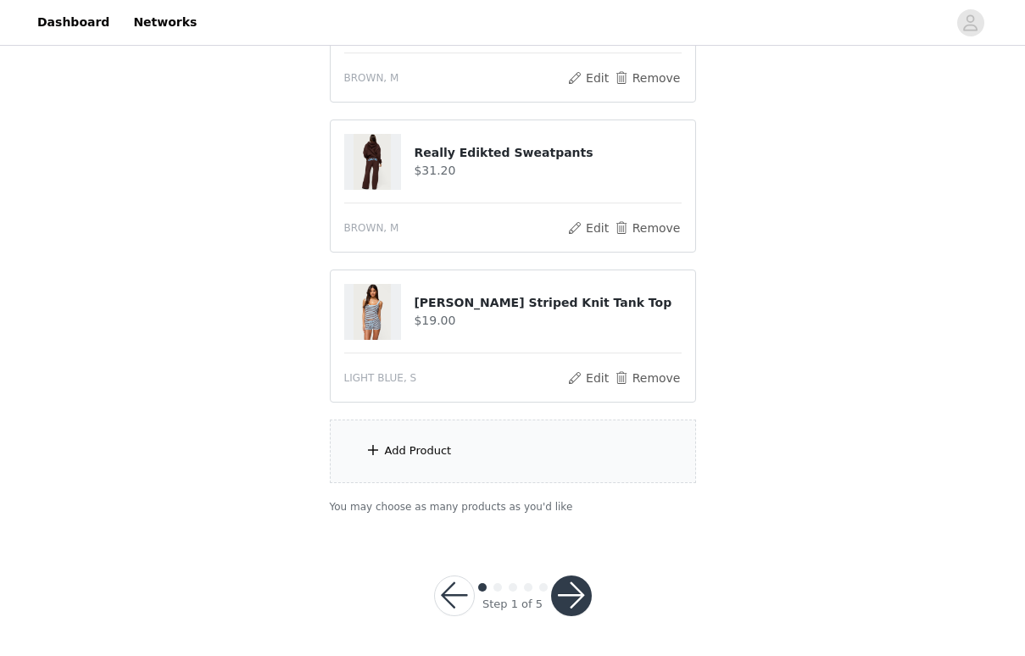
click at [495, 474] on div "Add Product" at bounding box center [513, 452] width 366 height 64
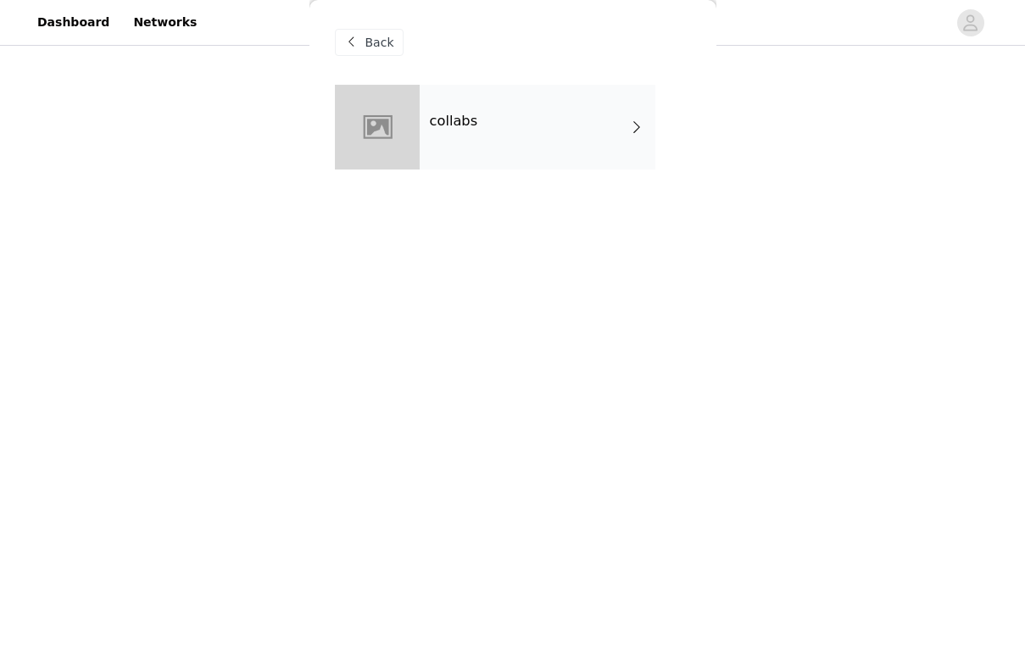
click at [519, 119] on div "collabs" at bounding box center [538, 127] width 236 height 85
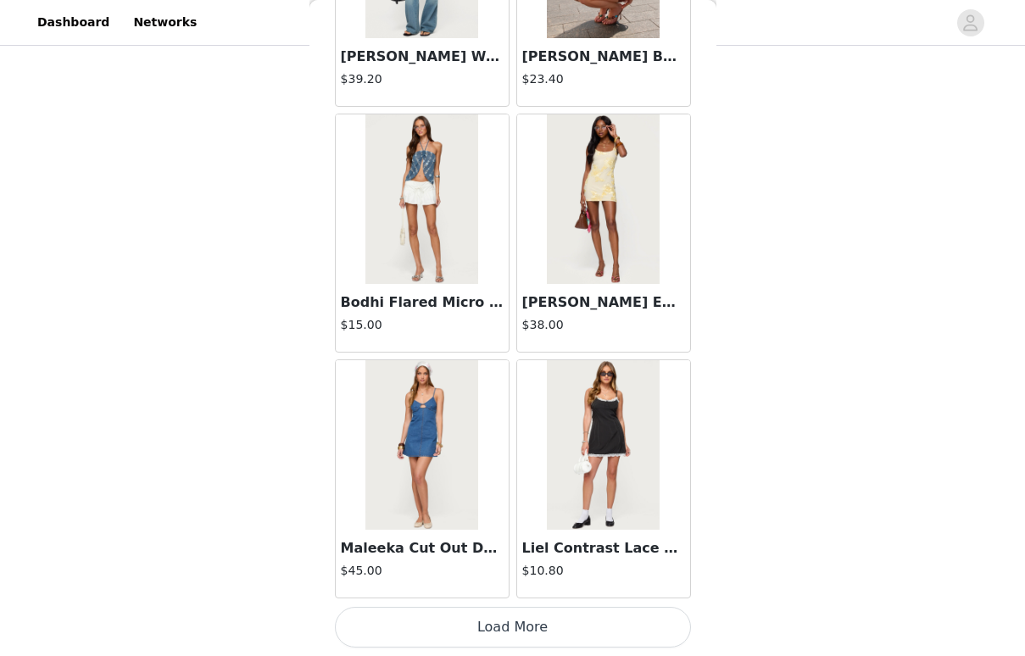
click at [481, 624] on button "Load More" at bounding box center [513, 627] width 356 height 41
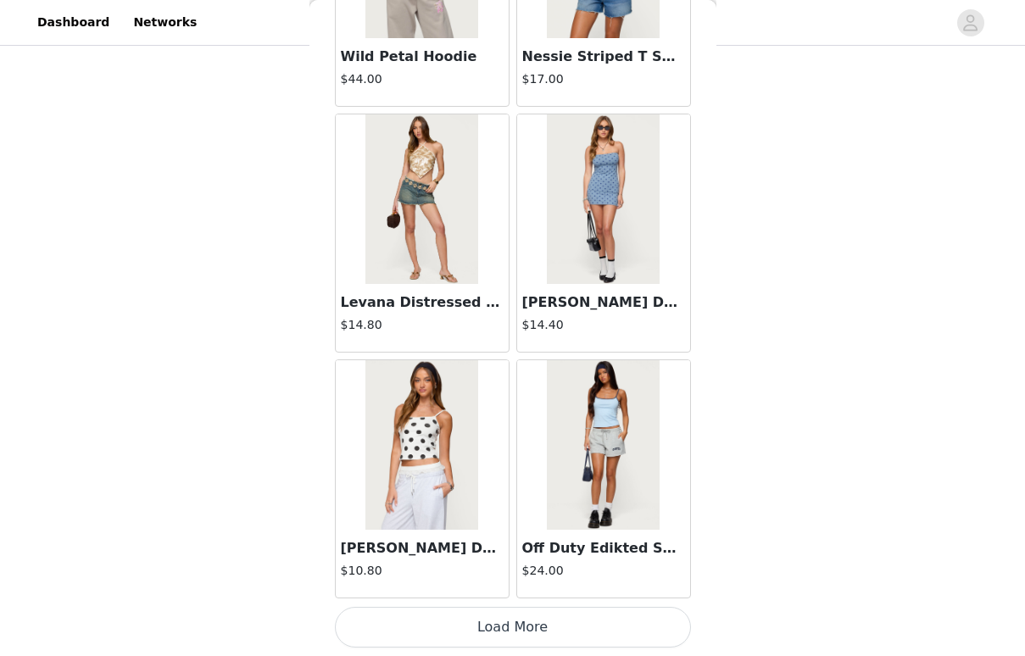
click at [481, 624] on button "Load More" at bounding box center [513, 627] width 356 height 41
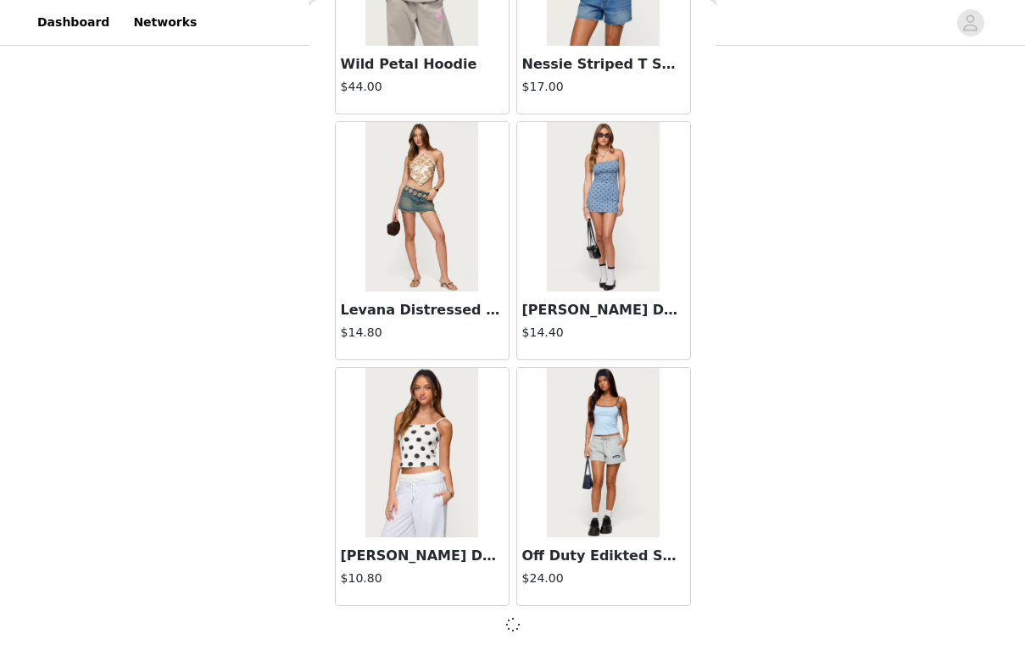
scroll to position [4388, 0]
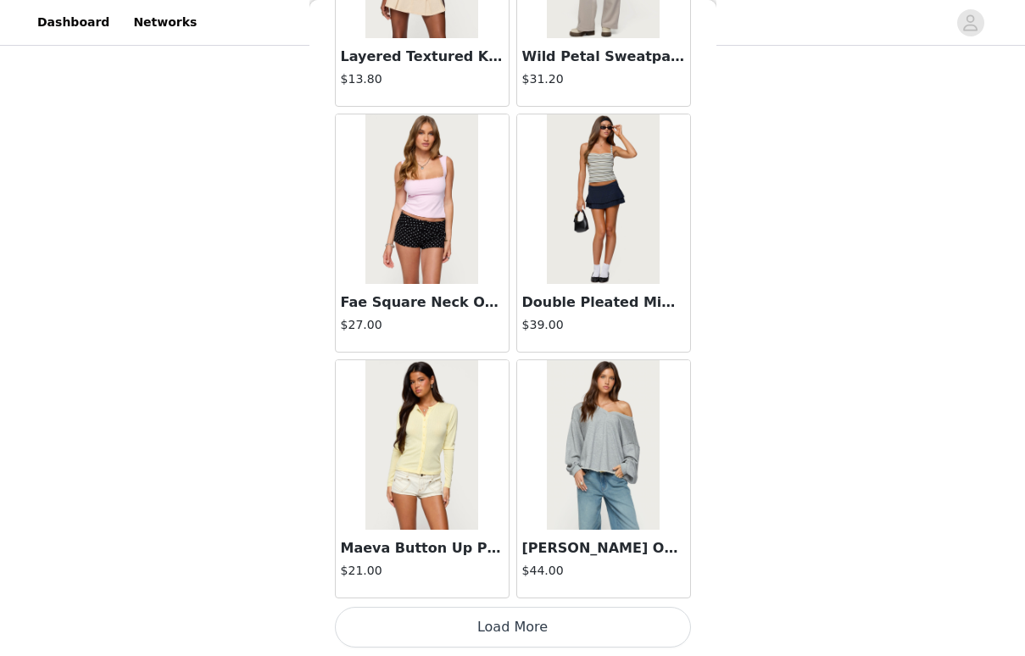
click at [481, 624] on button "Load More" at bounding box center [513, 627] width 356 height 41
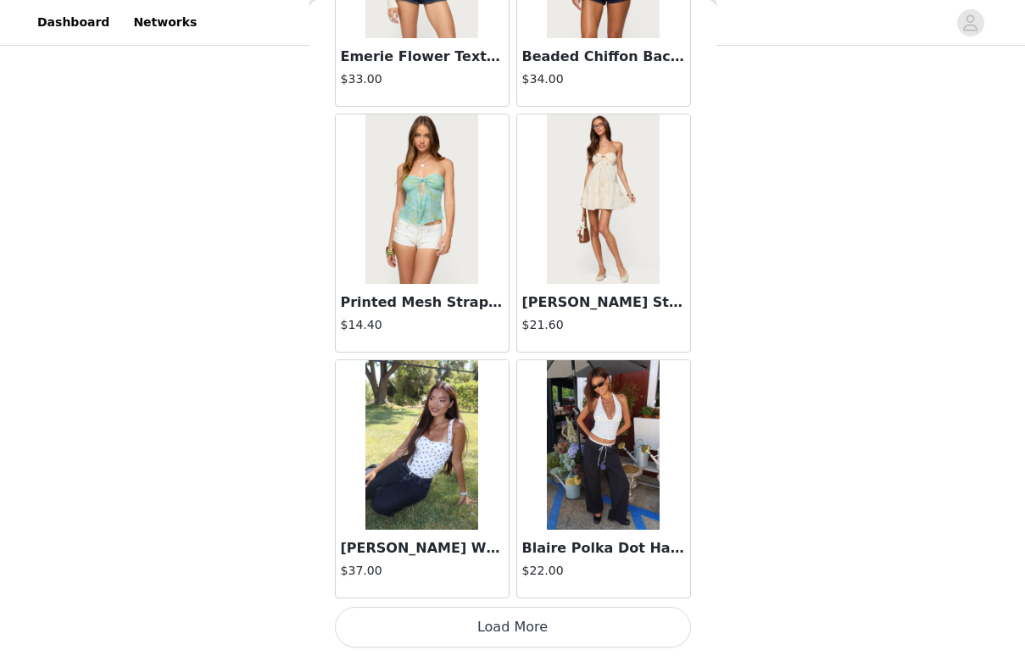
click at [481, 624] on button "Load More" at bounding box center [513, 627] width 356 height 41
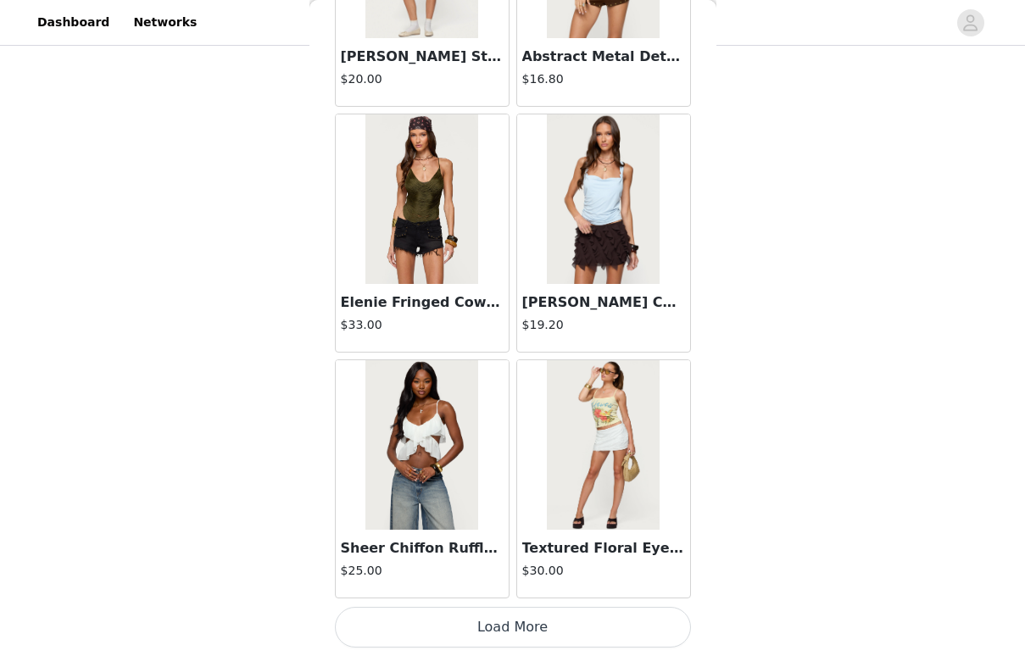
click at [481, 624] on button "Load More" at bounding box center [513, 627] width 356 height 41
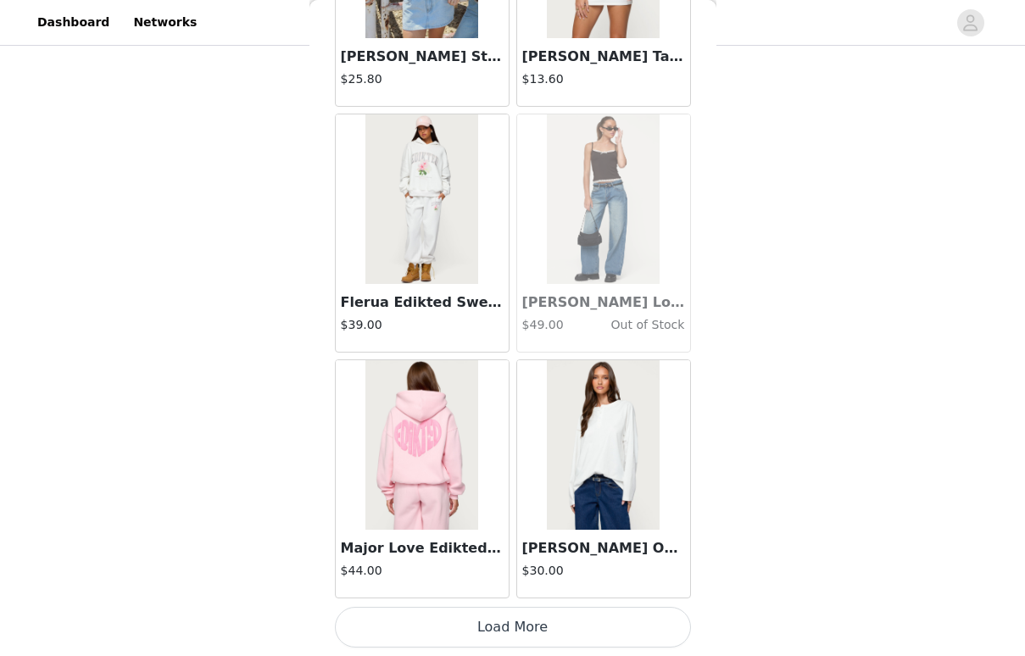
click at [483, 624] on button "Load More" at bounding box center [513, 627] width 356 height 41
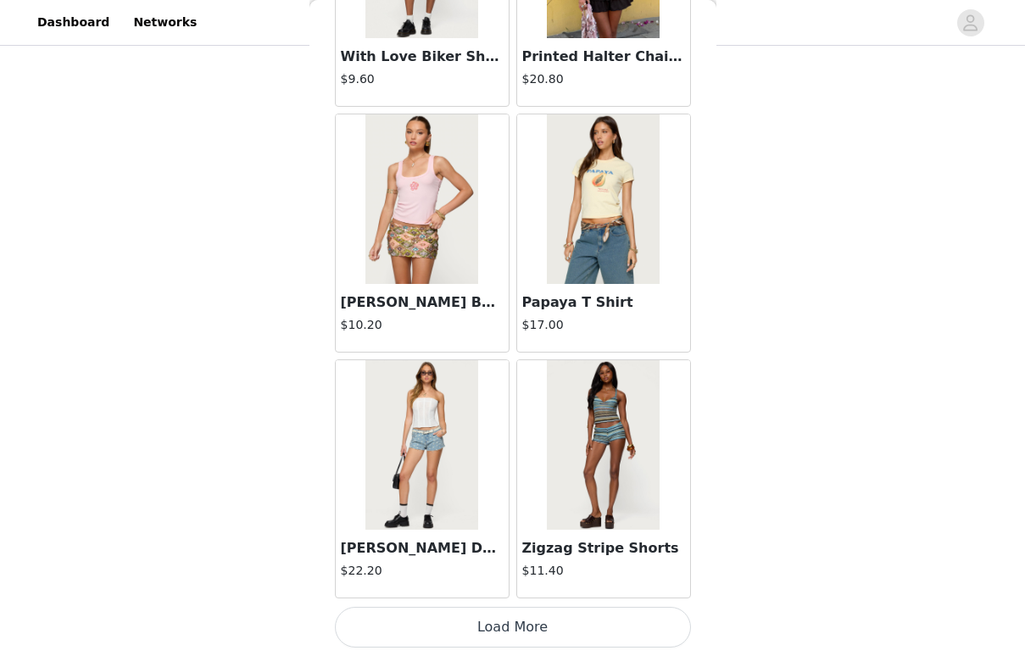
click at [482, 624] on button "Load More" at bounding box center [513, 627] width 356 height 41
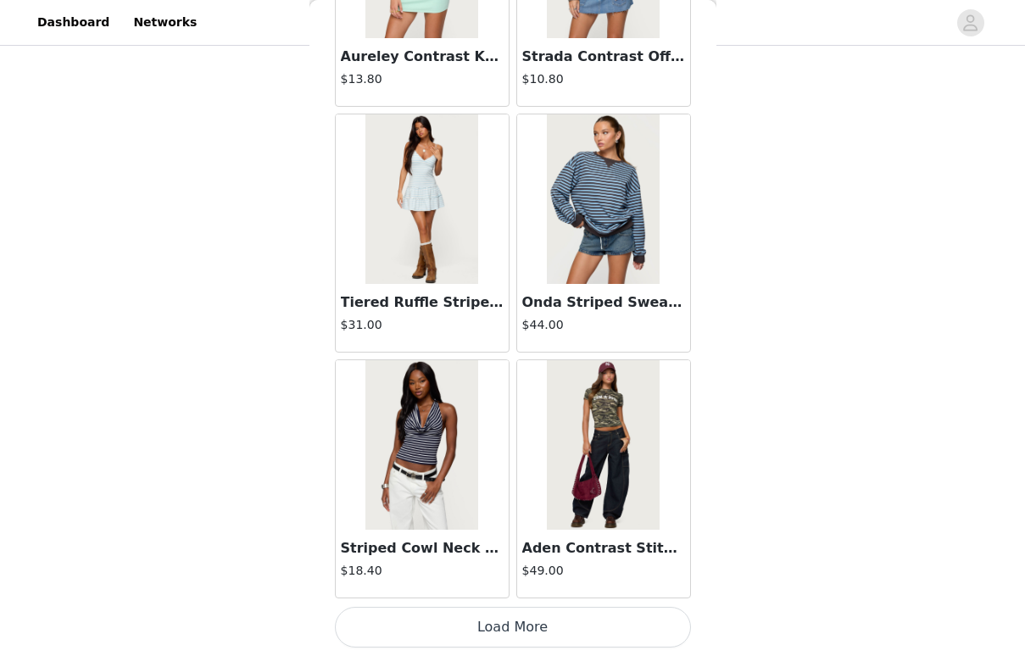
click at [482, 624] on button "Load More" at bounding box center [513, 627] width 356 height 41
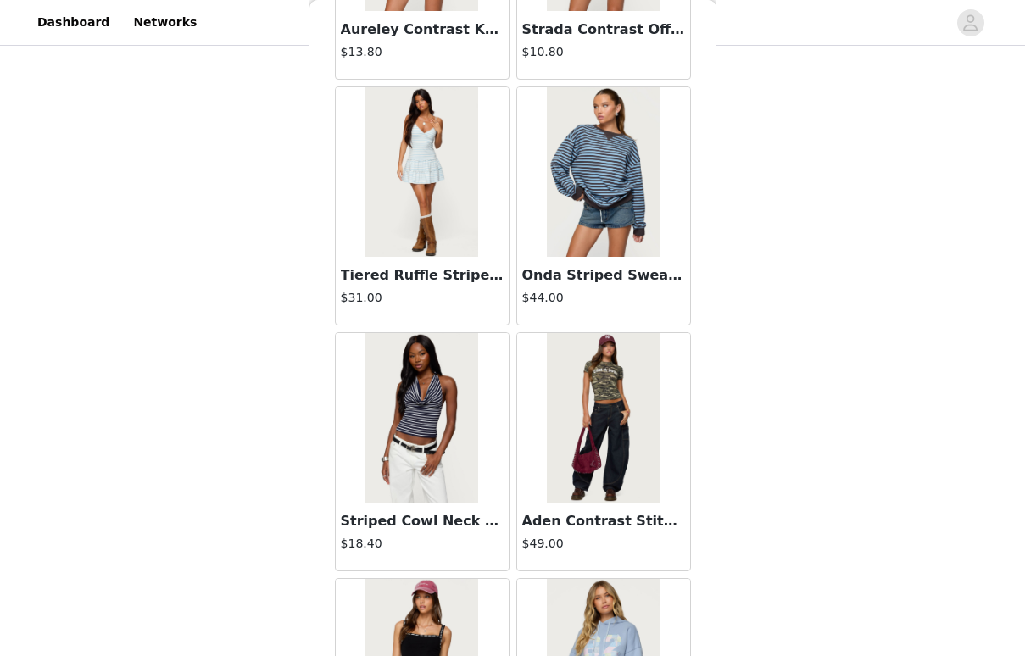
scroll to position [19176, 0]
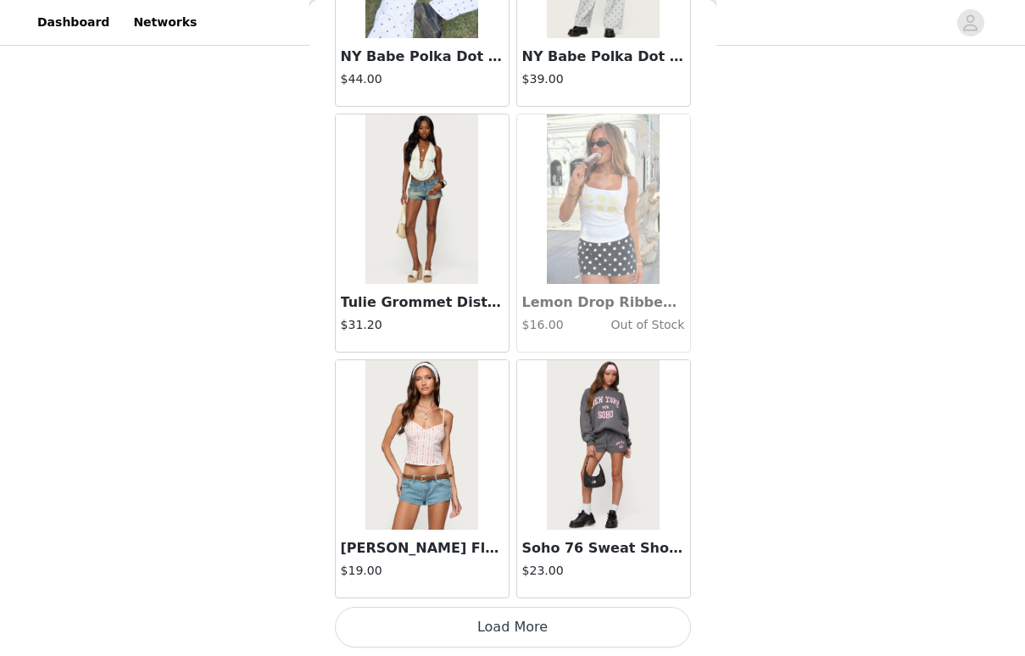
click at [482, 624] on button "Load More" at bounding box center [513, 627] width 356 height 41
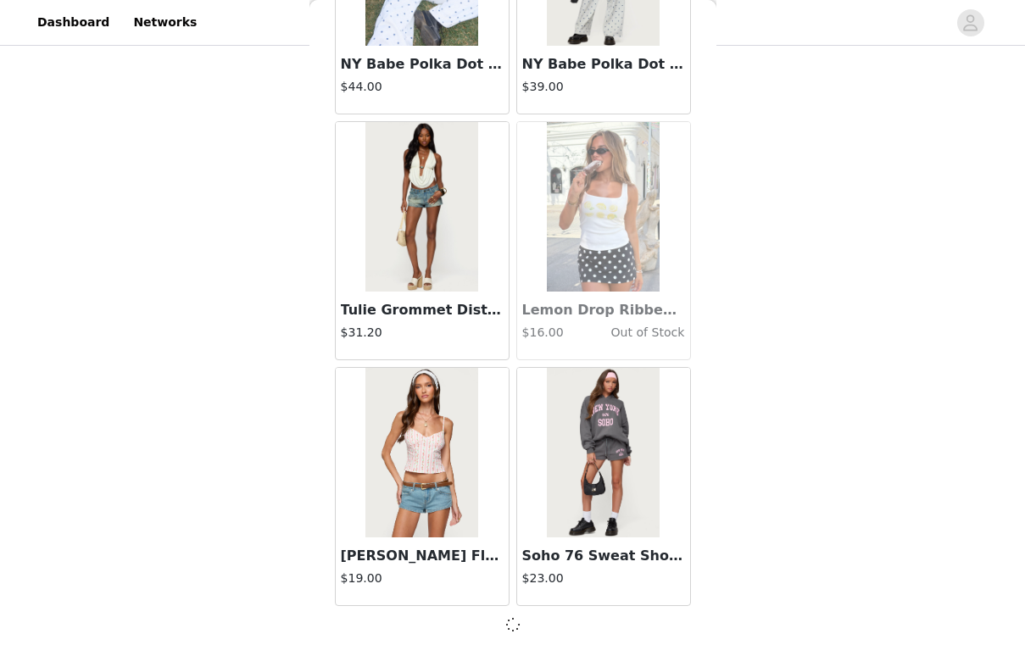
scroll to position [21595, 0]
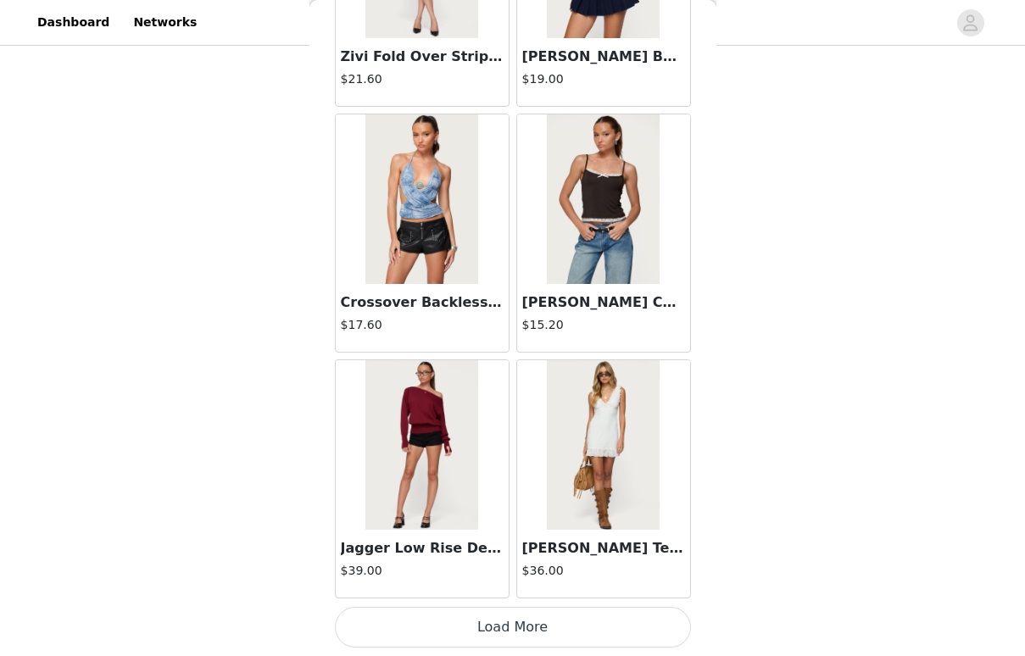
click at [482, 624] on button "Load More" at bounding box center [513, 627] width 356 height 41
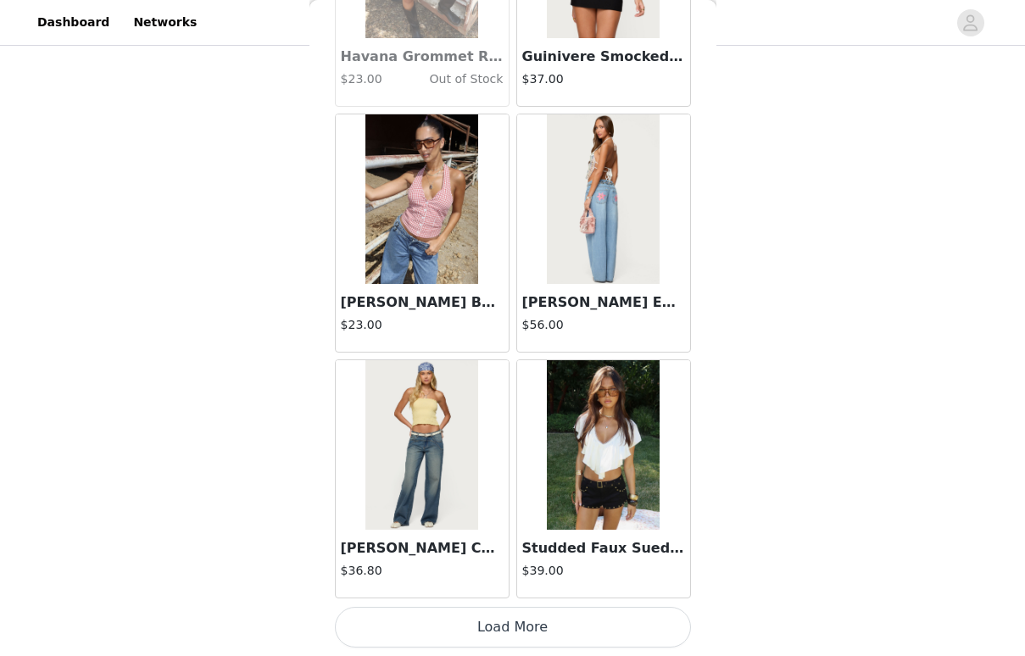
scroll to position [1015, 0]
click at [471, 630] on button "Load More" at bounding box center [513, 627] width 356 height 41
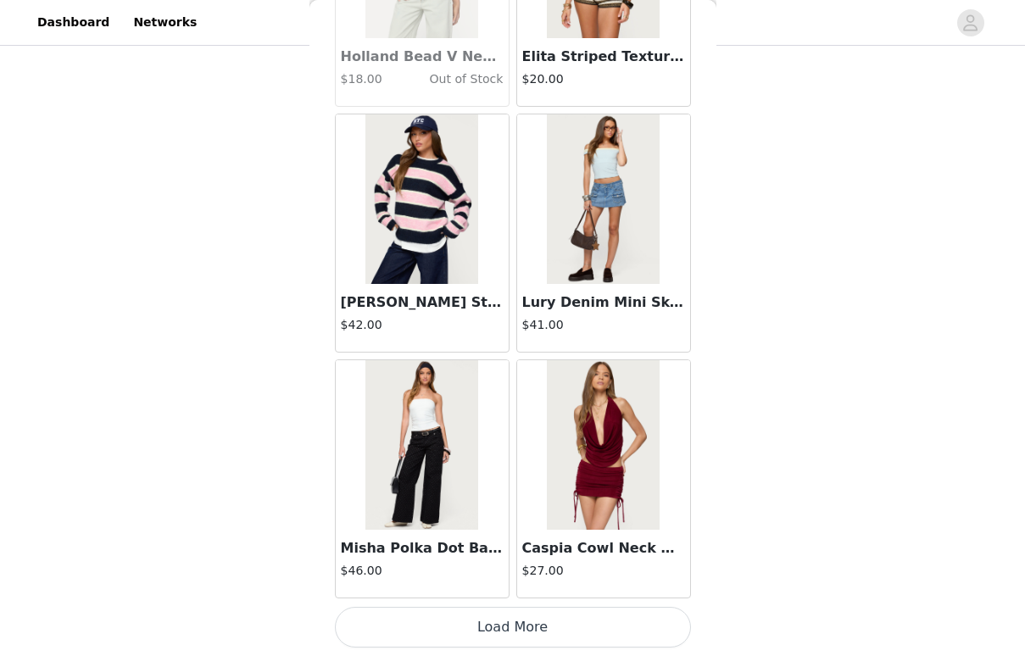
click at [457, 639] on button "Load More" at bounding box center [513, 627] width 356 height 41
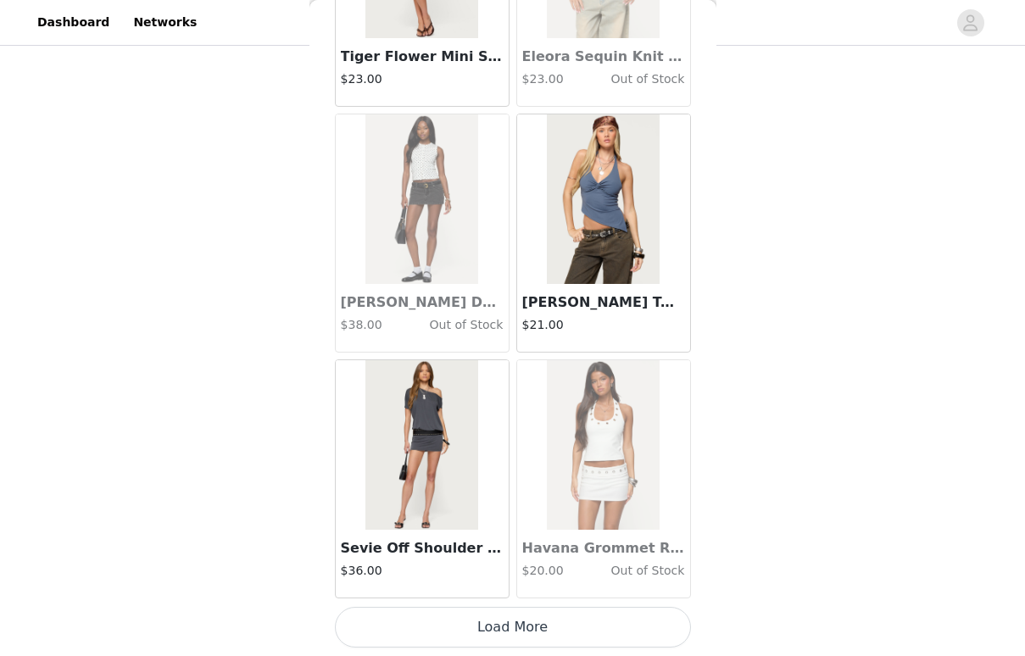
click at [463, 619] on button "Load More" at bounding box center [513, 627] width 356 height 41
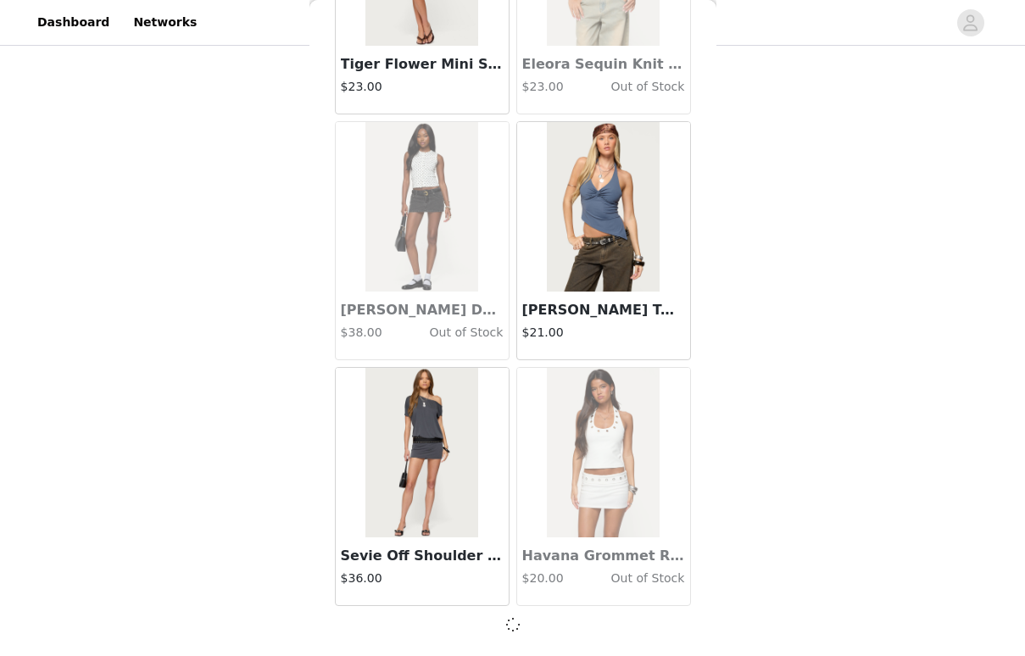
scroll to position [31428, 0]
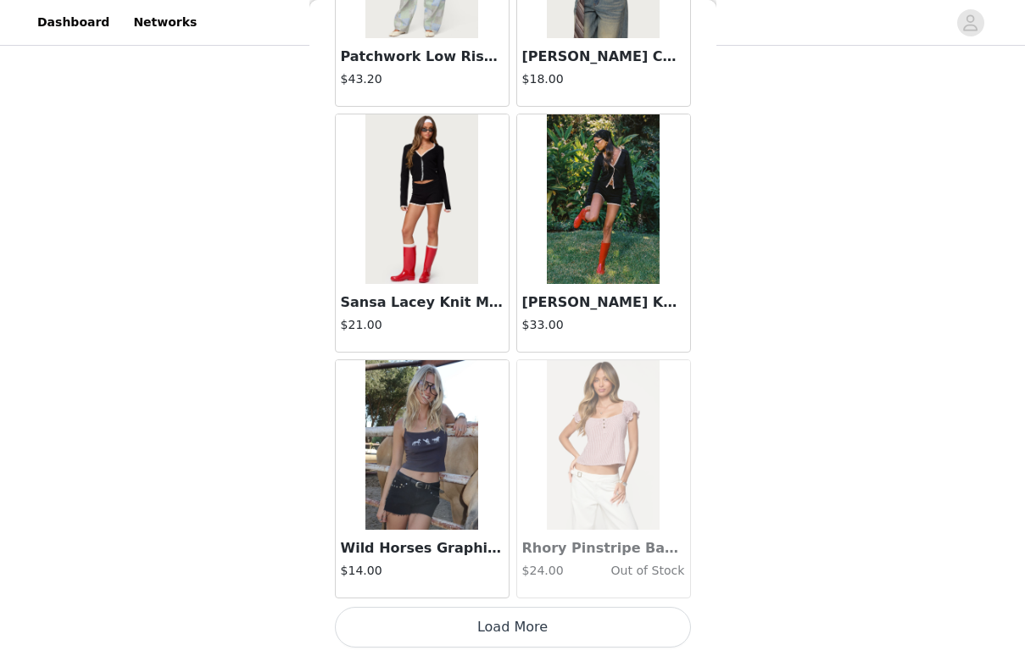
click at [448, 626] on button "Load More" at bounding box center [513, 627] width 356 height 41
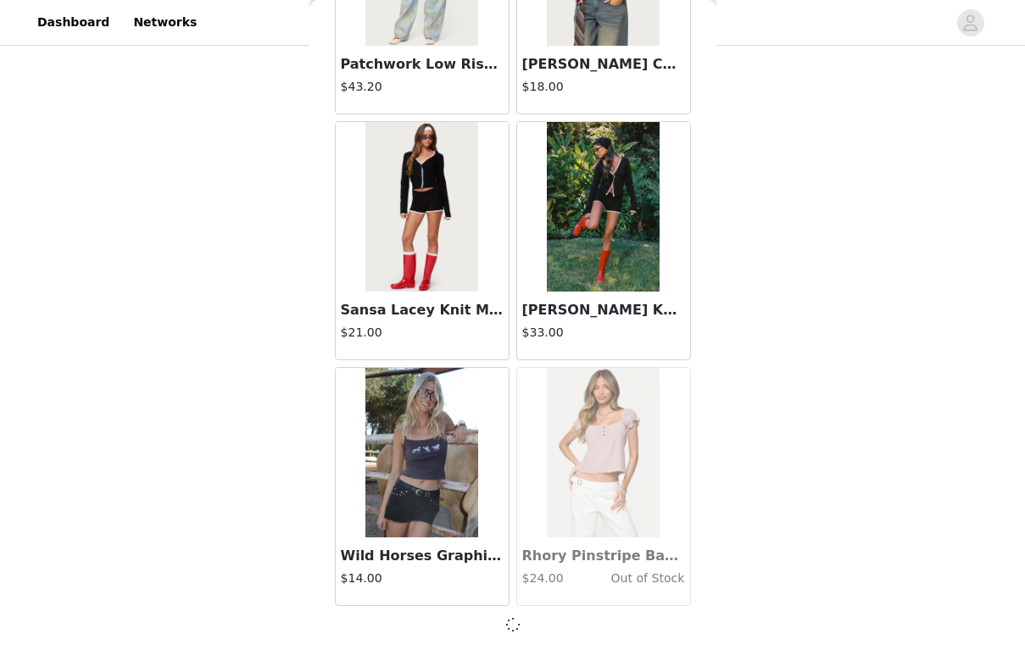
scroll to position [33886, 0]
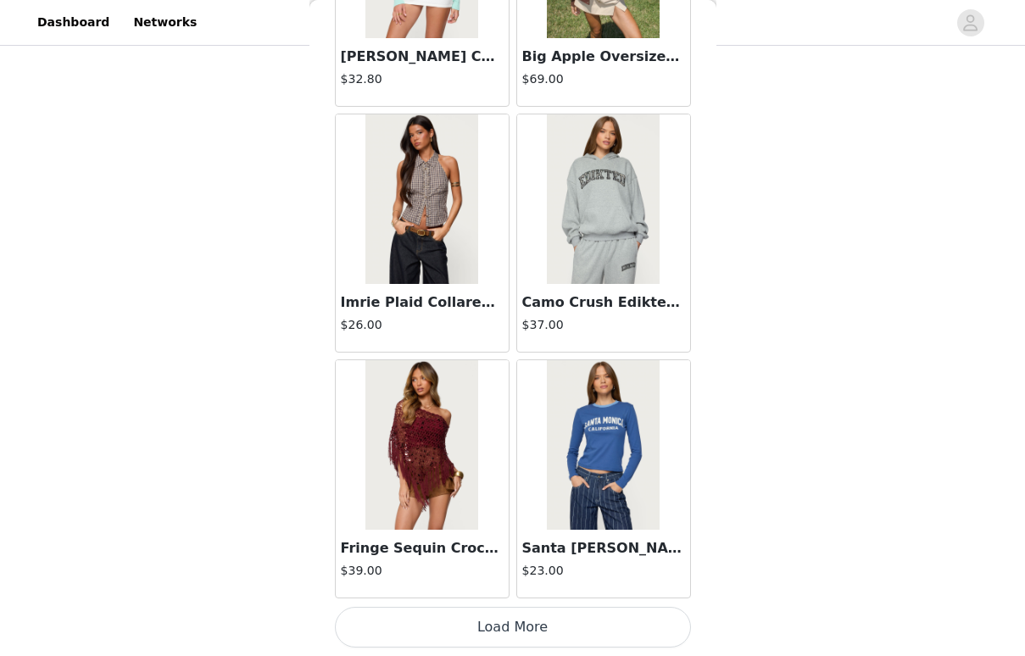
click at [441, 632] on button "Load More" at bounding box center [513, 627] width 356 height 41
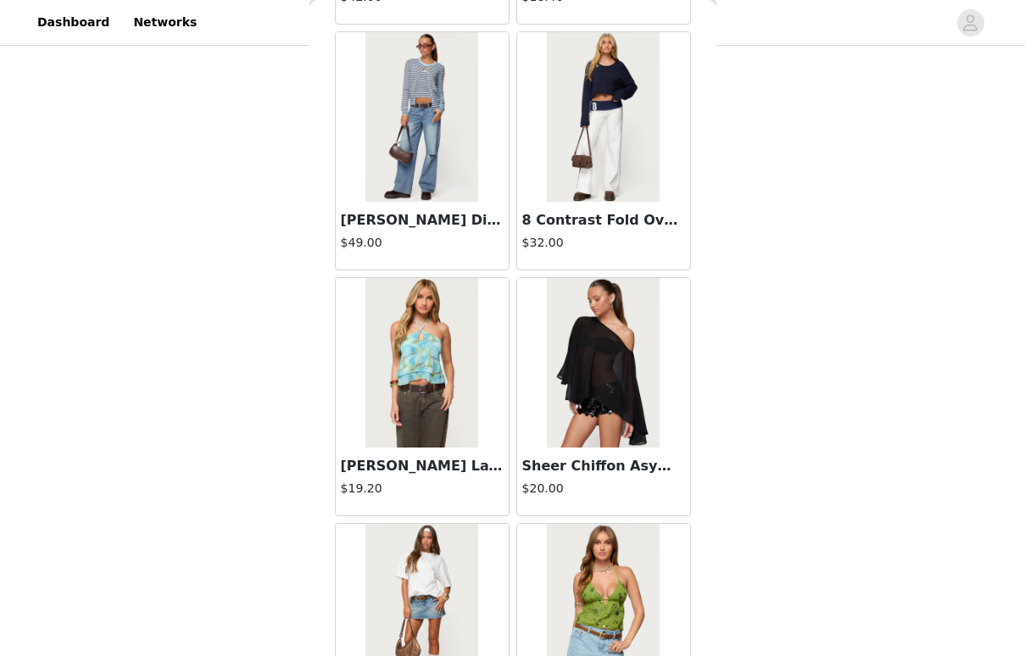
scroll to position [37915, 0]
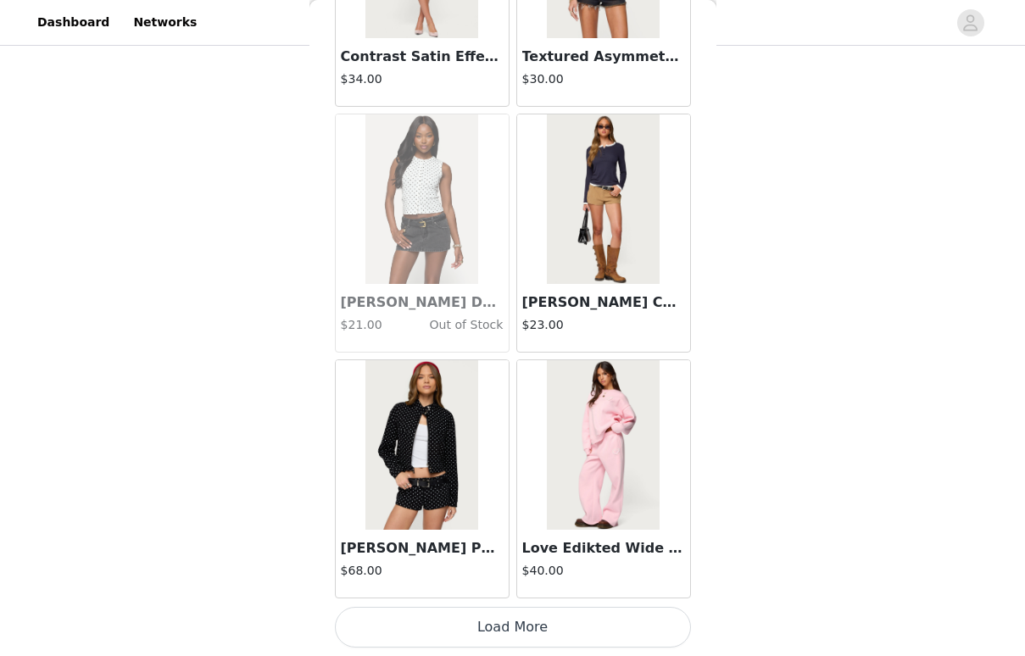
click at [441, 632] on button "Load More" at bounding box center [513, 627] width 356 height 41
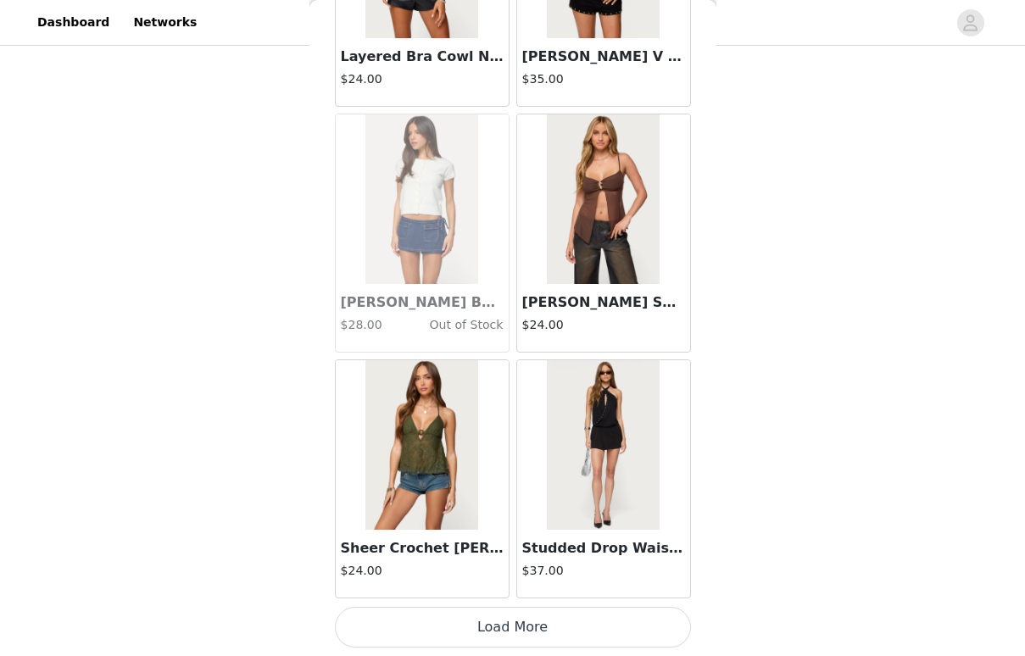
scroll to position [1015, 0]
click at [451, 631] on button "Load More" at bounding box center [513, 627] width 356 height 41
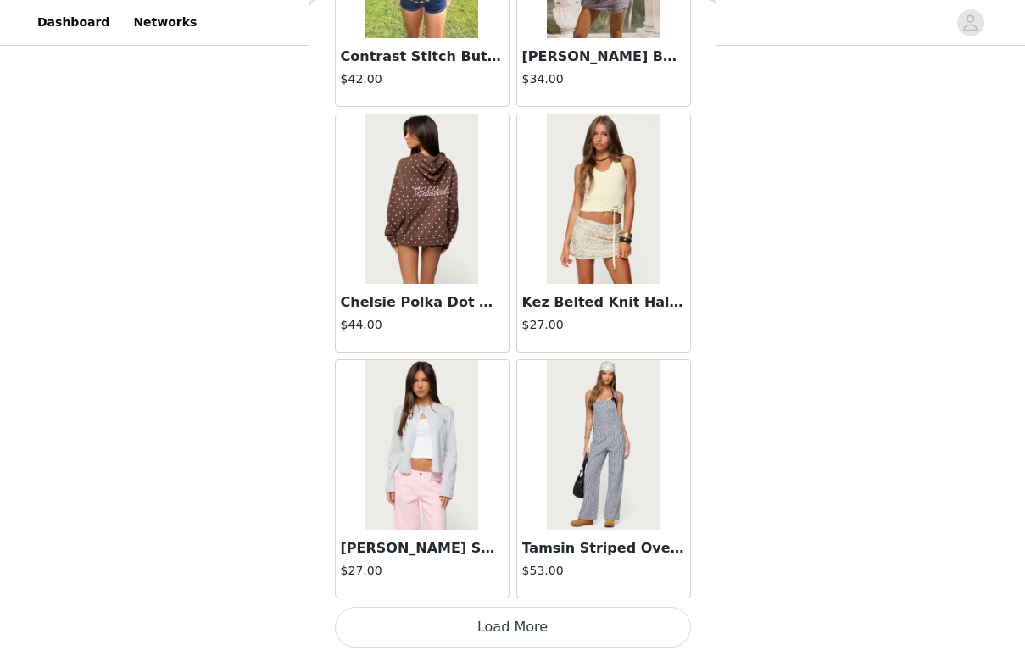
click at [436, 640] on button "Load More" at bounding box center [513, 627] width 356 height 41
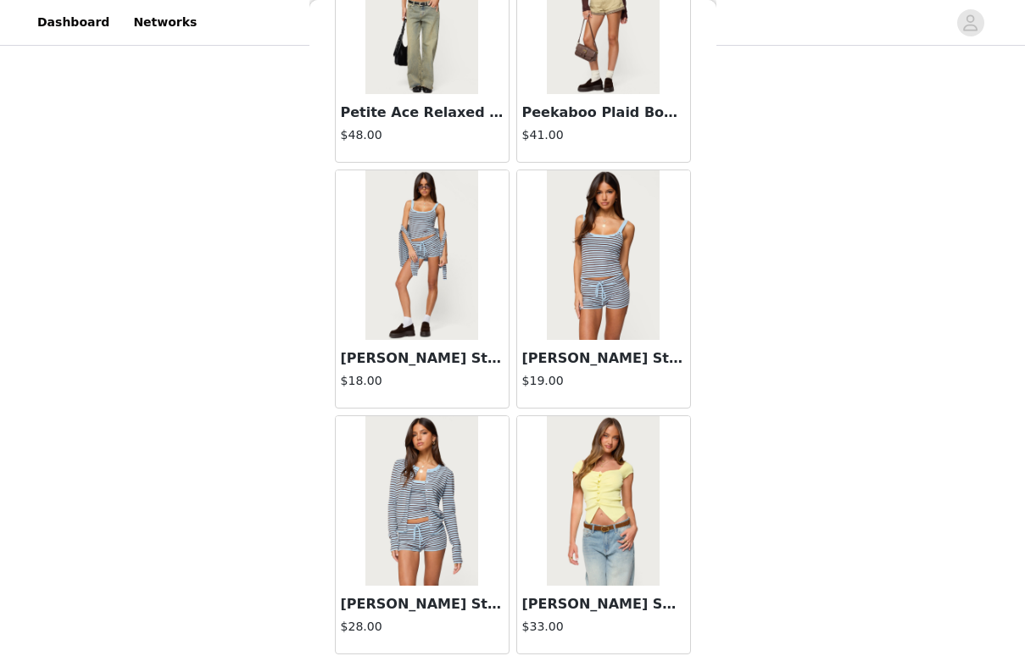
scroll to position [44657, 0]
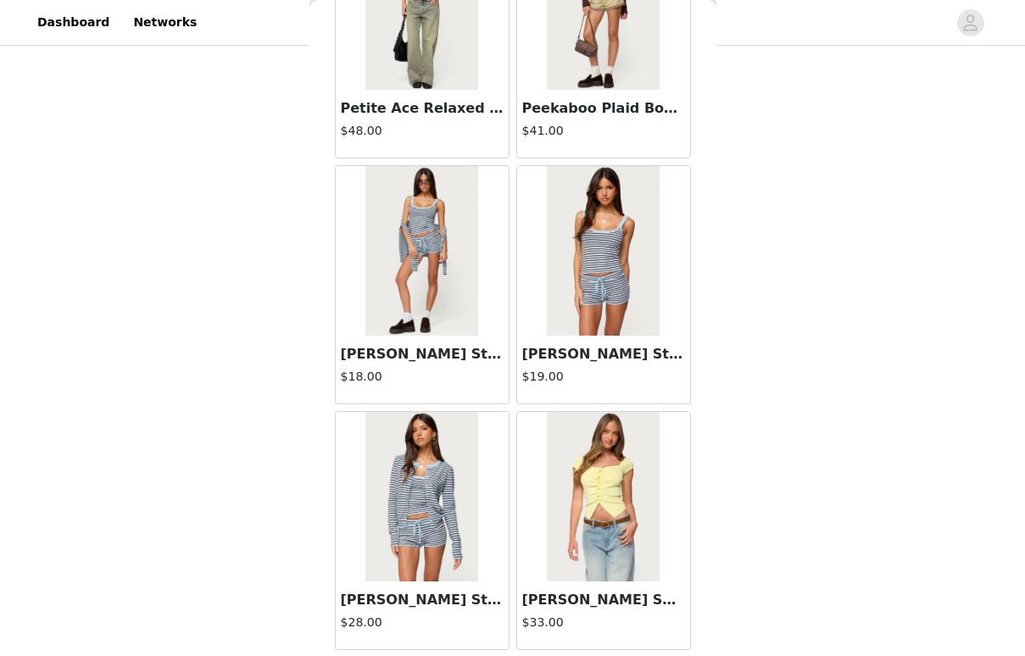
click at [429, 610] on div "[PERSON_NAME] Striped Button Up Knit Cardigan $28.00" at bounding box center [422, 615] width 173 height 68
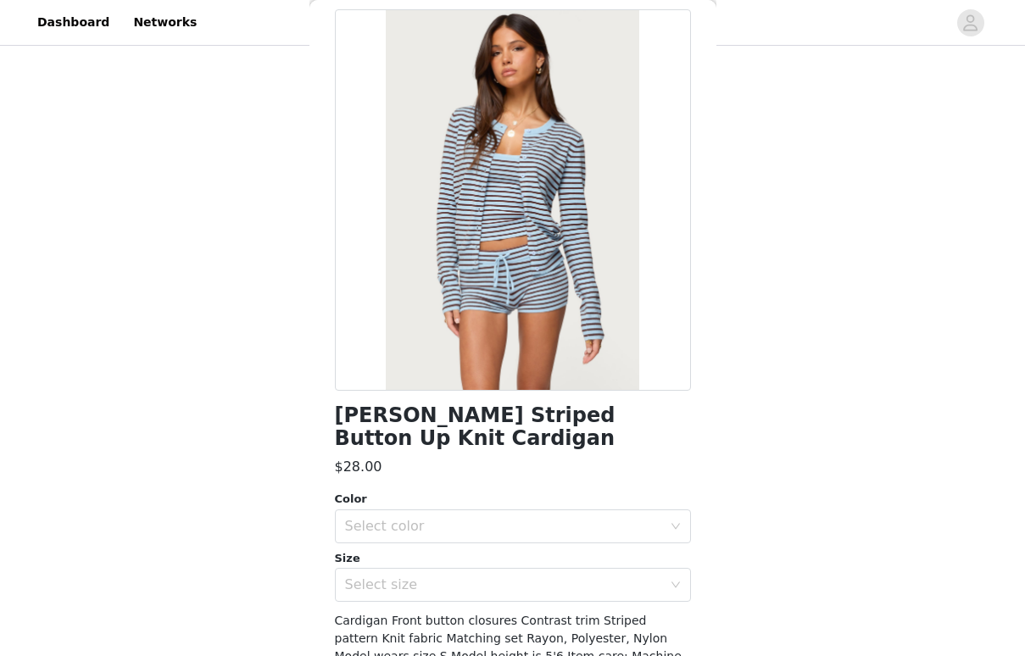
scroll to position [79, 0]
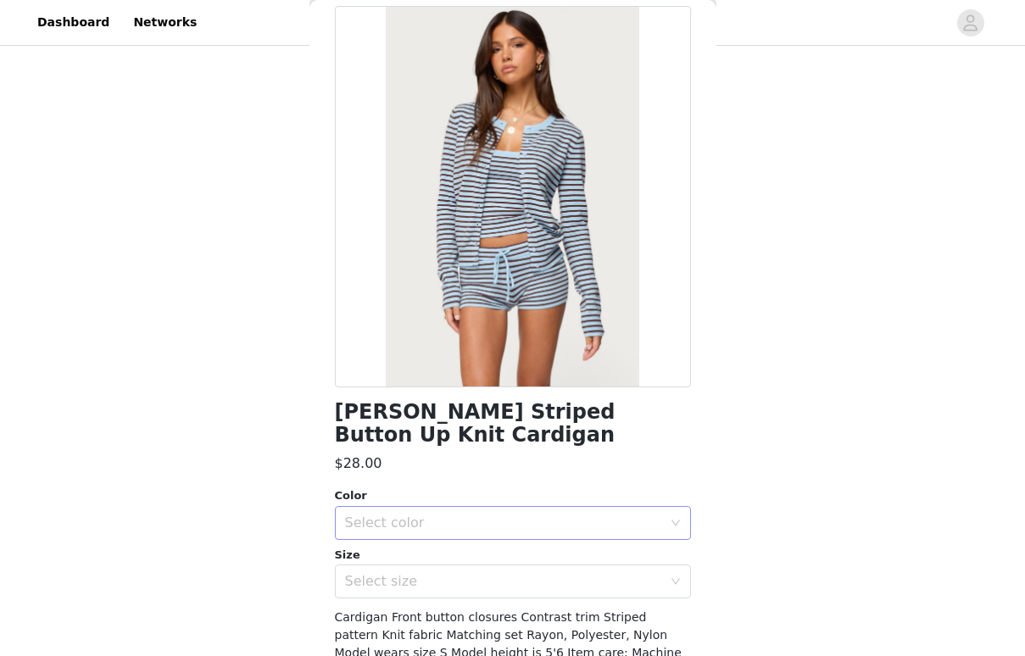
click at [440, 515] on div "Select color" at bounding box center [503, 523] width 317 height 17
click at [436, 532] on li "LIGHT BLUE" at bounding box center [513, 536] width 356 height 27
click at [437, 565] on div "Select size" at bounding box center [507, 581] width 325 height 32
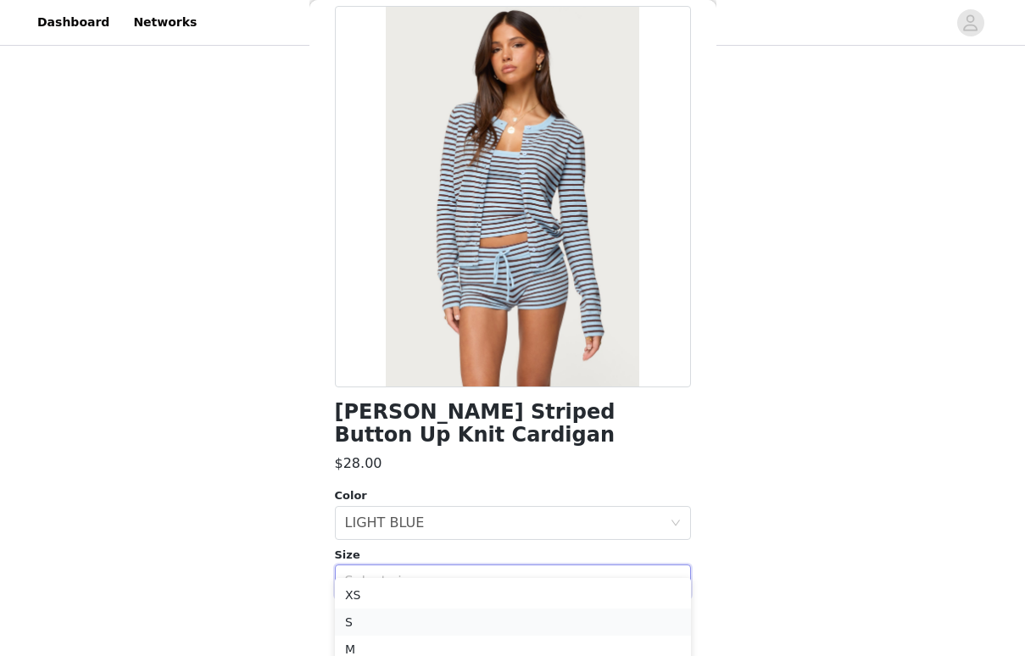
click at [428, 624] on li "S" at bounding box center [513, 622] width 356 height 27
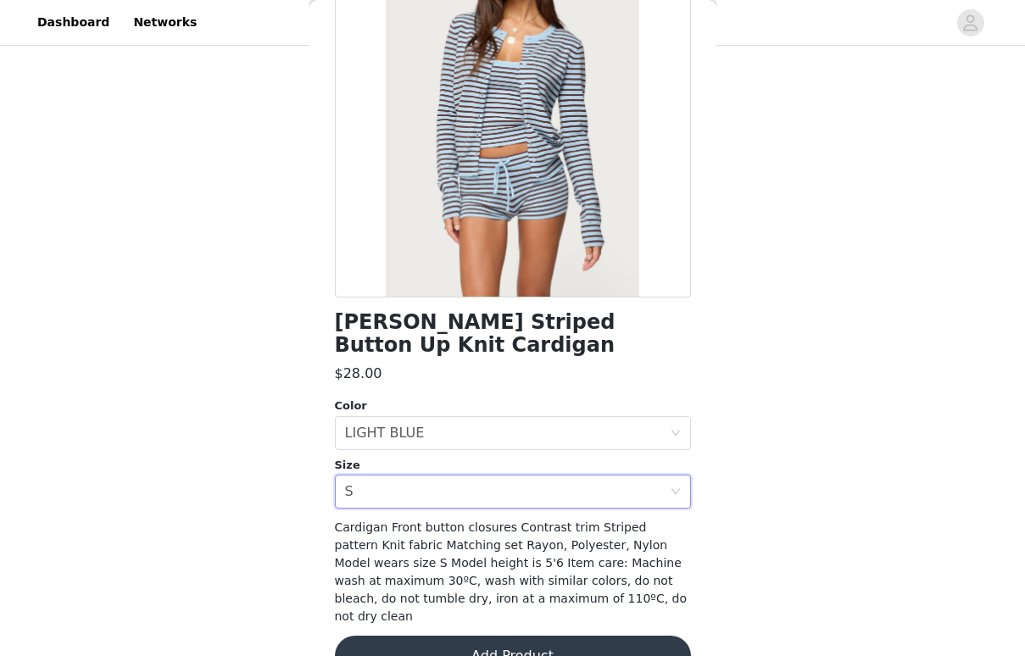
scroll to position [168, 0]
click at [440, 637] on button "Add Product" at bounding box center [513, 657] width 356 height 41
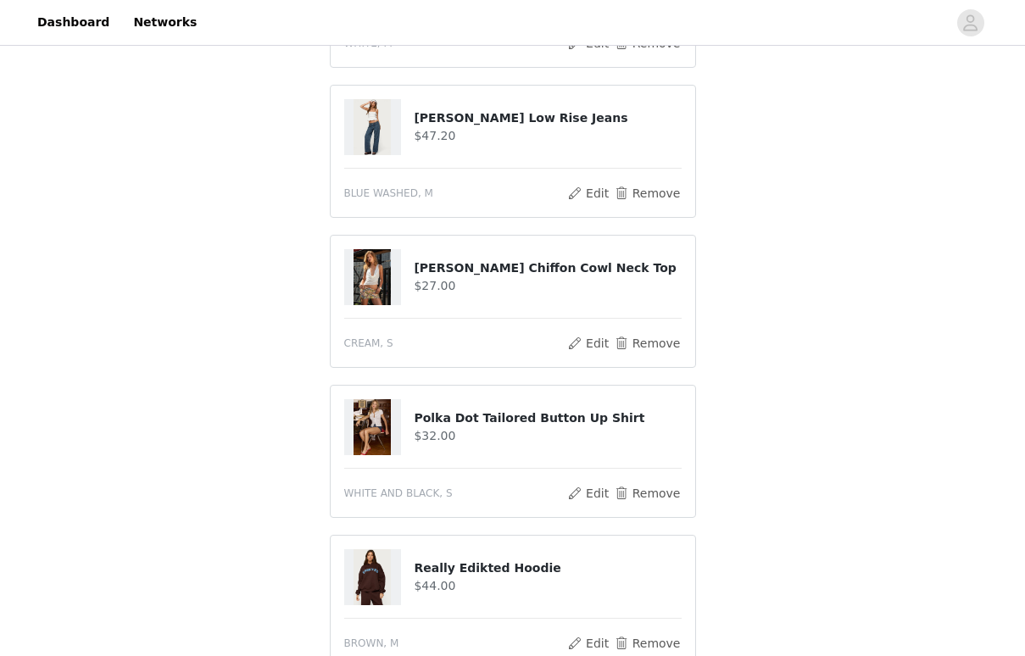
scroll to position [448, 0]
click at [648, 345] on button "Remove" at bounding box center [647, 344] width 68 height 20
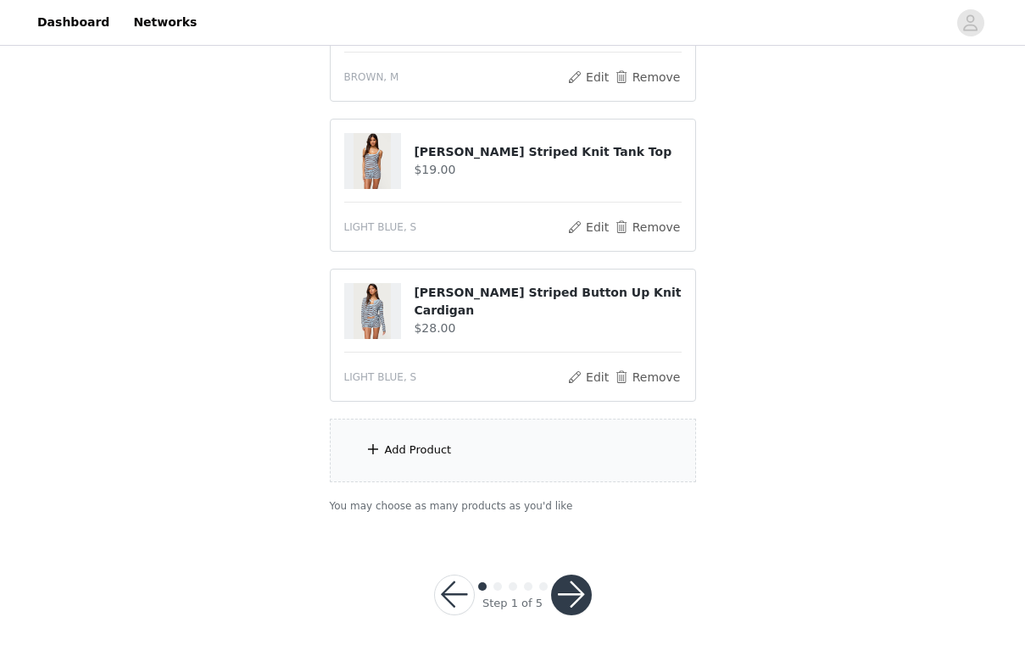
scroll to position [1015, 0]
click at [404, 450] on div "Add Product" at bounding box center [418, 450] width 67 height 17
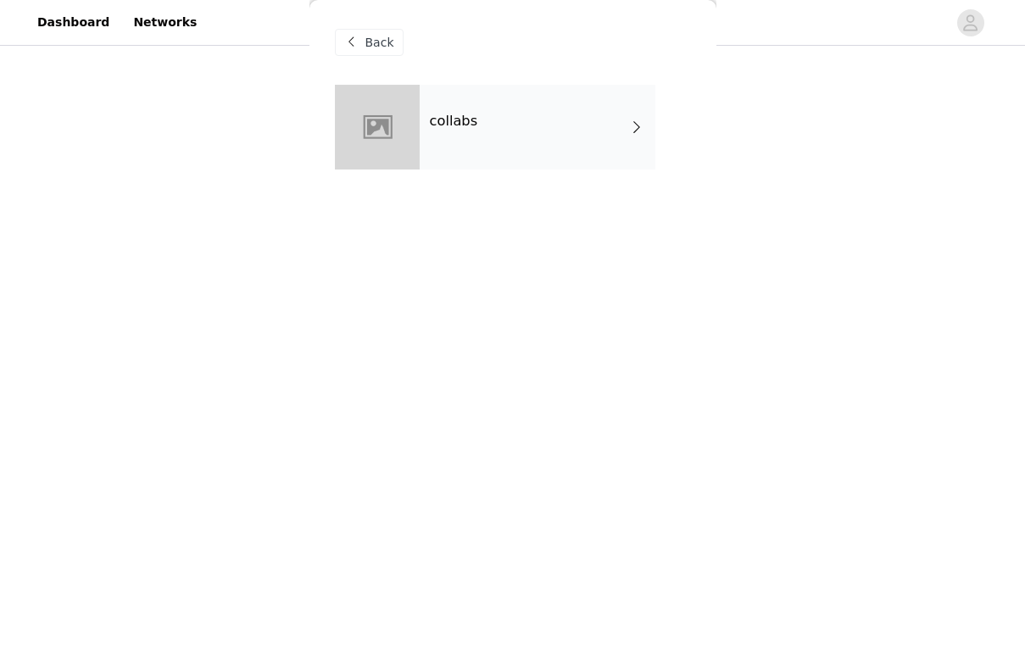
click at [537, 131] on div "collabs" at bounding box center [538, 127] width 236 height 85
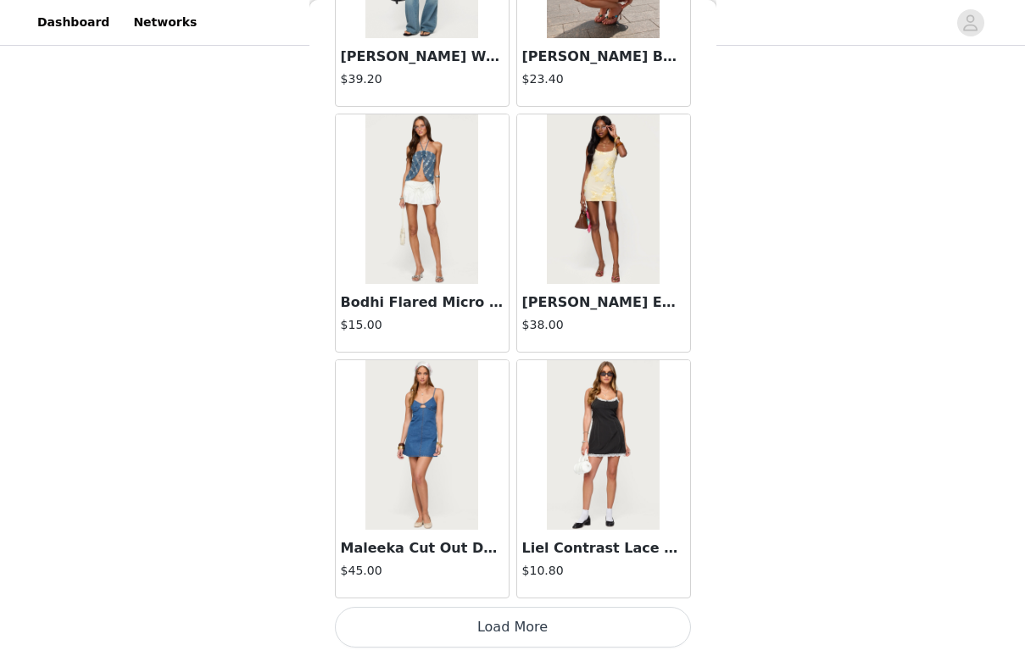
click at [490, 628] on button "Load More" at bounding box center [513, 627] width 356 height 41
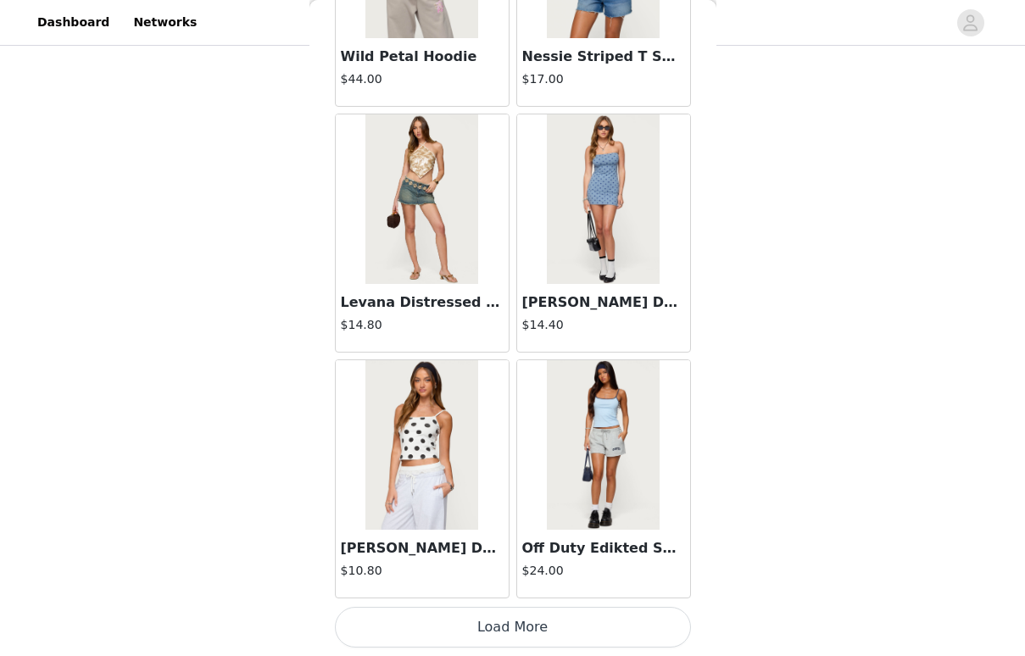
click at [491, 624] on button "Load More" at bounding box center [513, 627] width 356 height 41
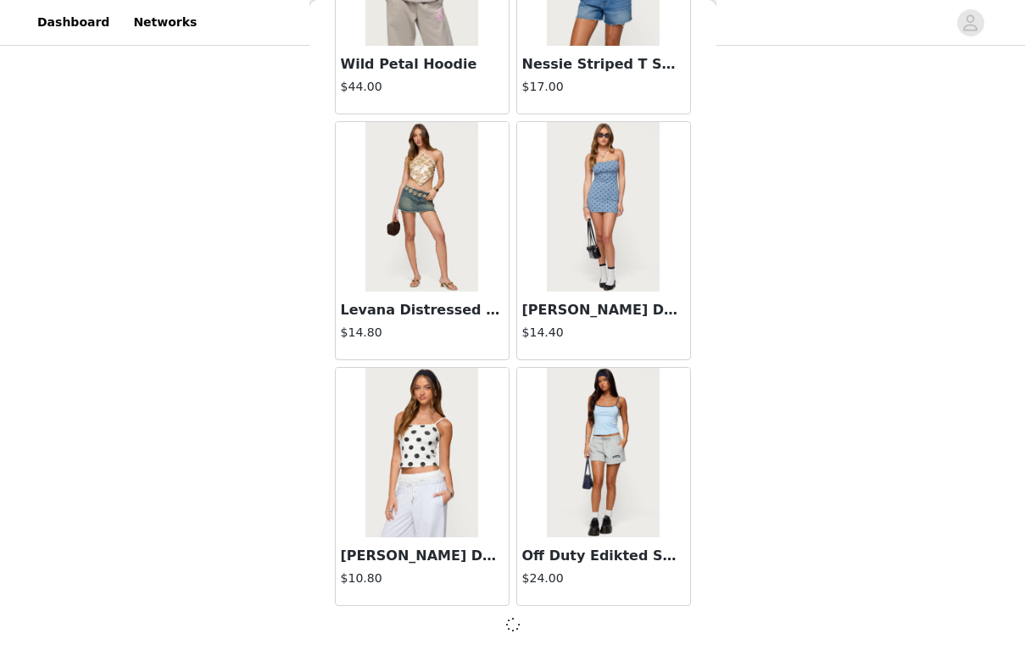
scroll to position [4388, 0]
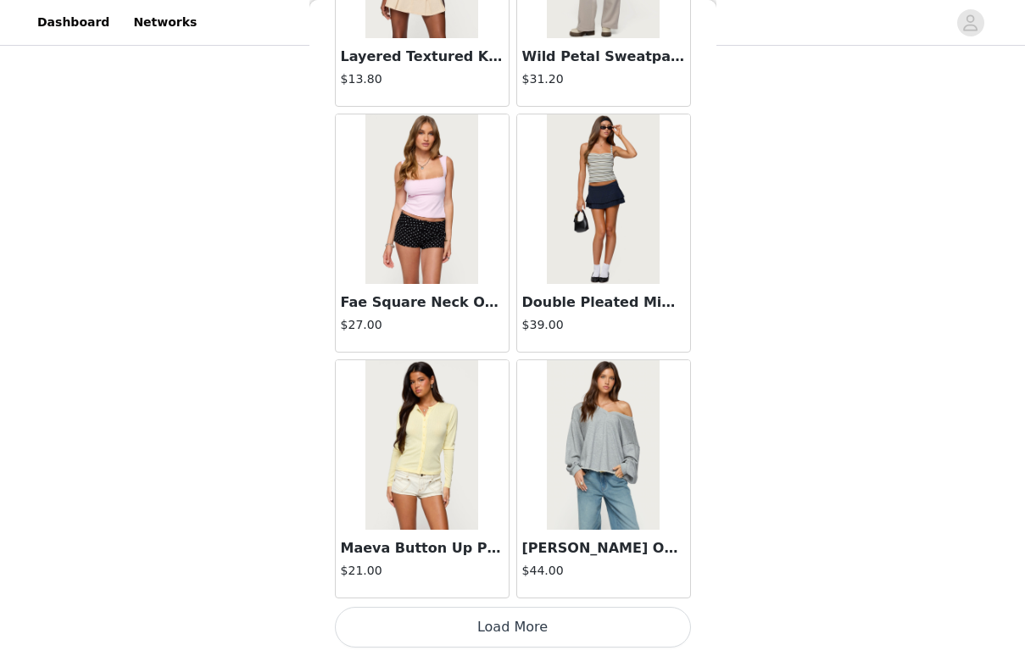
click at [491, 624] on button "Load More" at bounding box center [513, 627] width 356 height 41
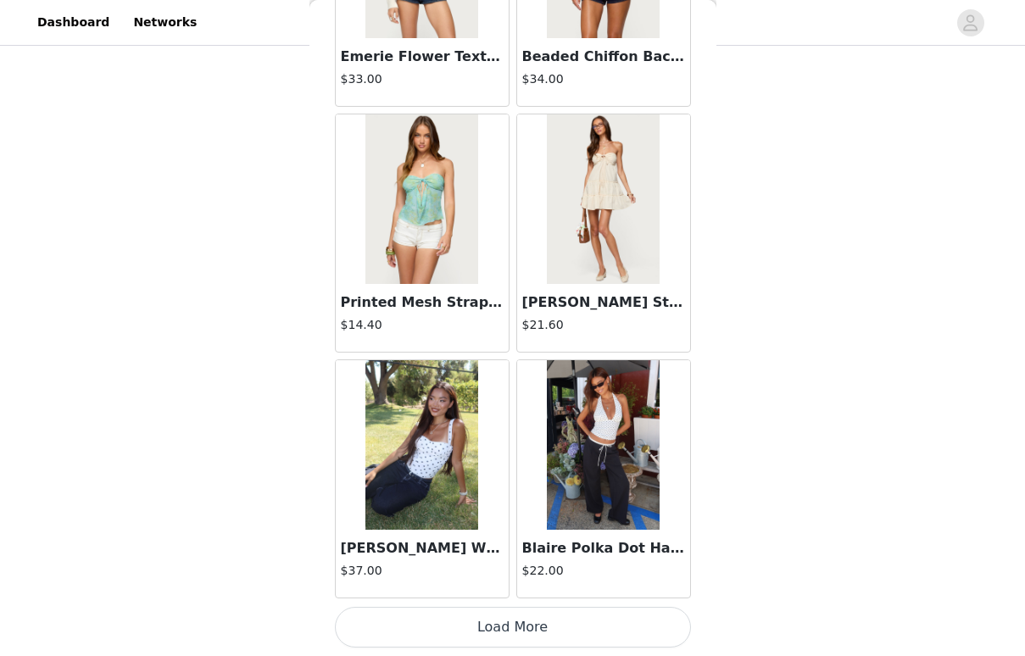
click at [491, 624] on button "Load More" at bounding box center [513, 627] width 356 height 41
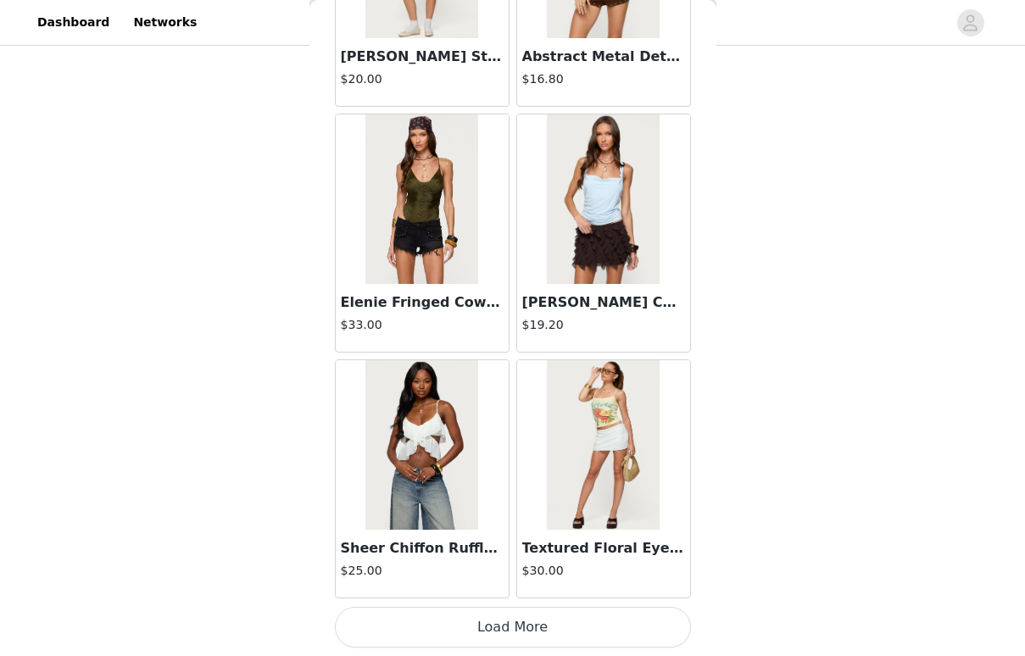
click at [491, 624] on button "Load More" at bounding box center [513, 627] width 356 height 41
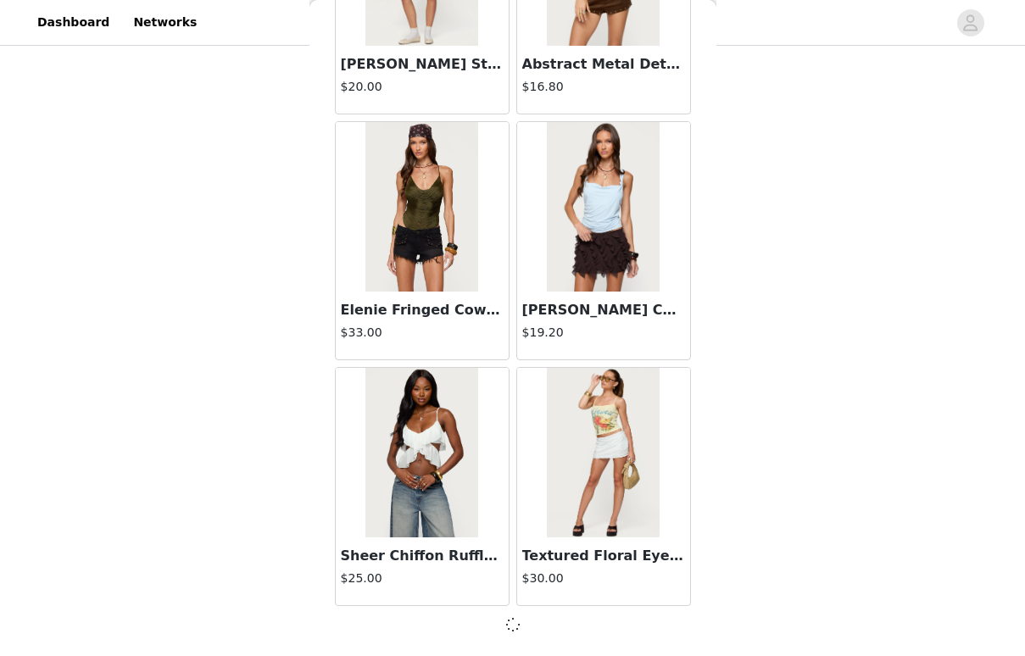
scroll to position [11763, 0]
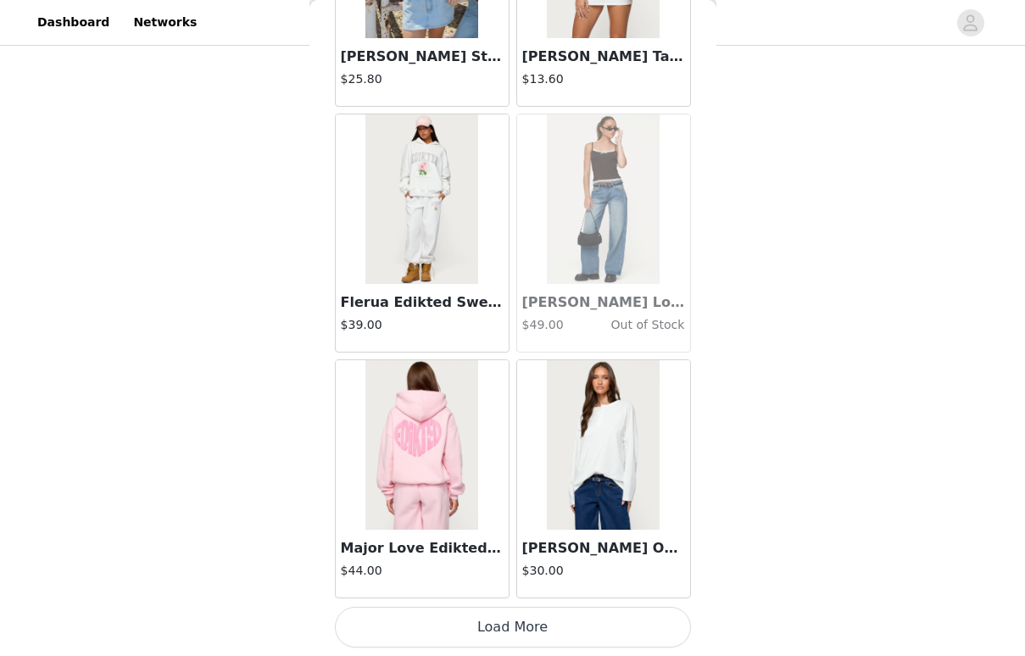
click at [491, 624] on button "Load More" at bounding box center [513, 627] width 356 height 41
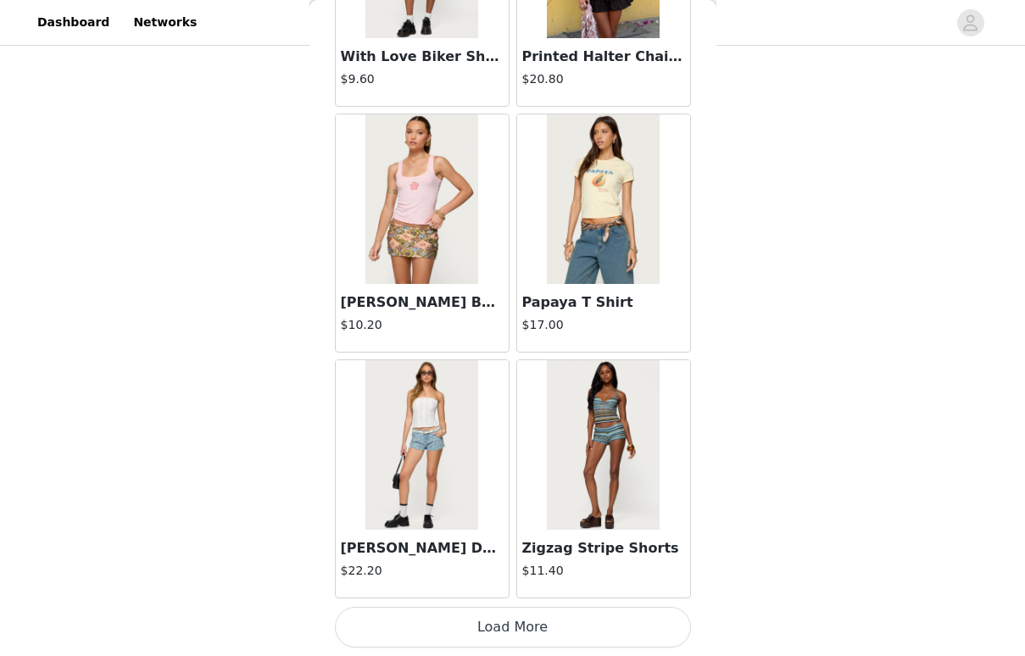
click at [491, 624] on button "Load More" at bounding box center [513, 627] width 356 height 41
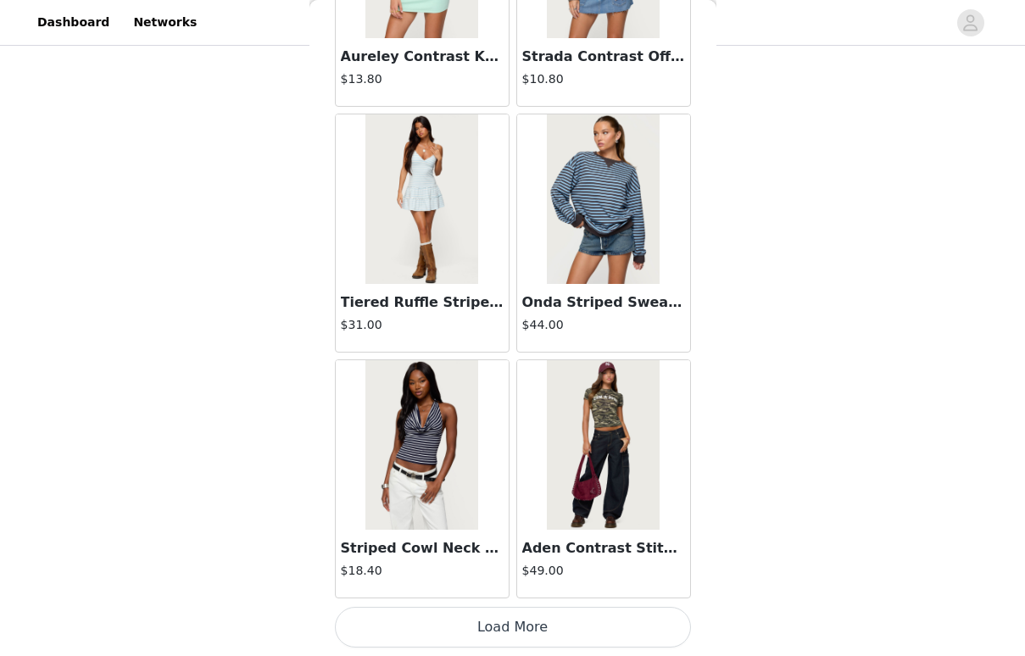
click at [489, 632] on button "Load More" at bounding box center [513, 627] width 356 height 41
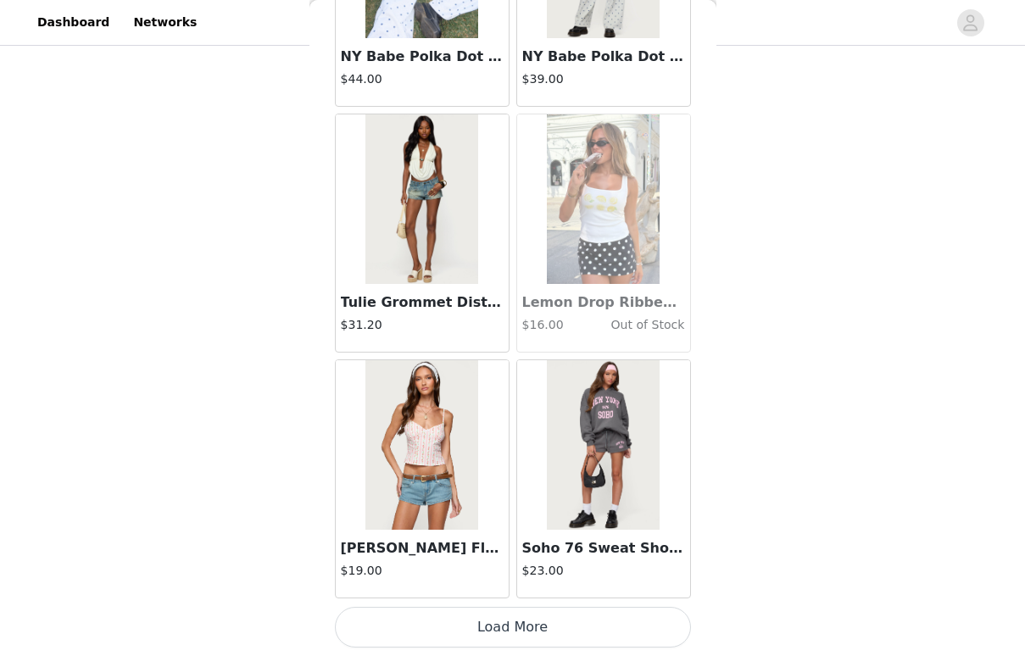
click at [489, 632] on button "Load More" at bounding box center [513, 627] width 356 height 41
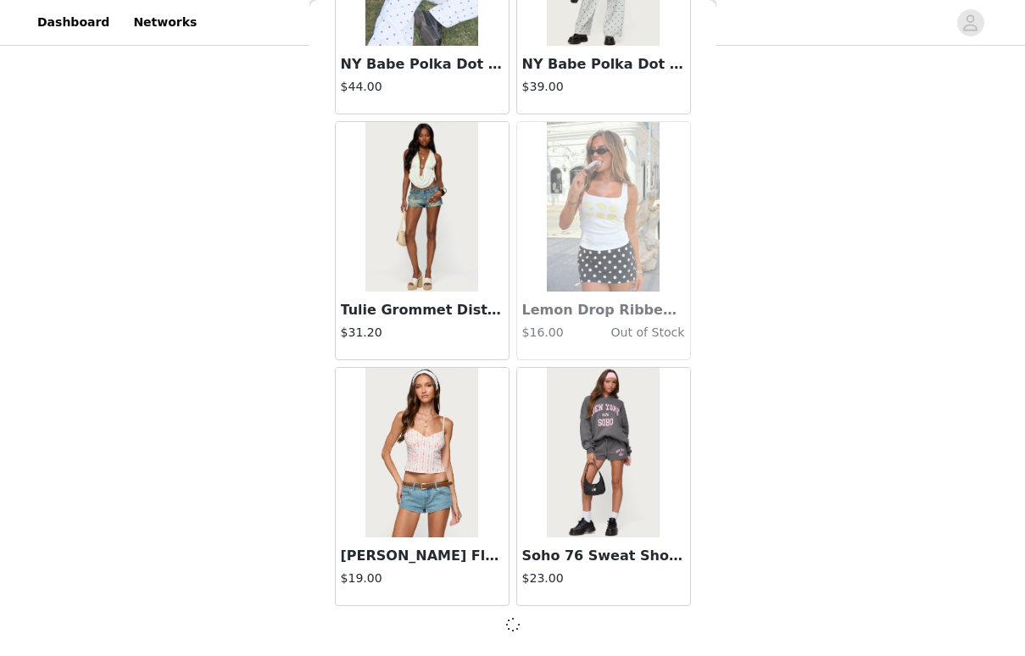
scroll to position [21595, 0]
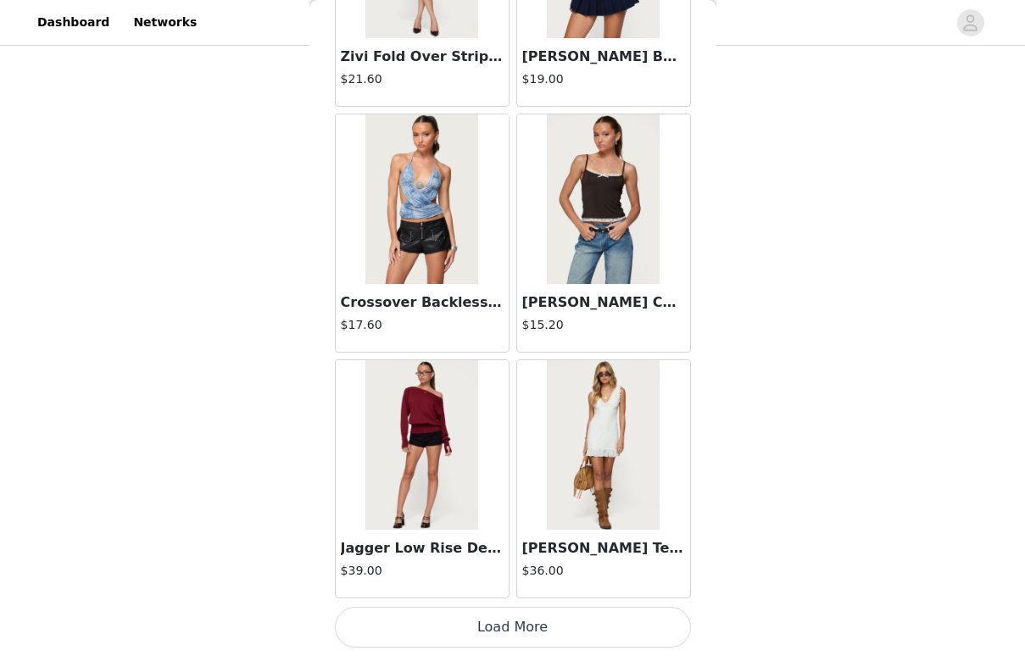
click at [491, 628] on button "Load More" at bounding box center [513, 627] width 356 height 41
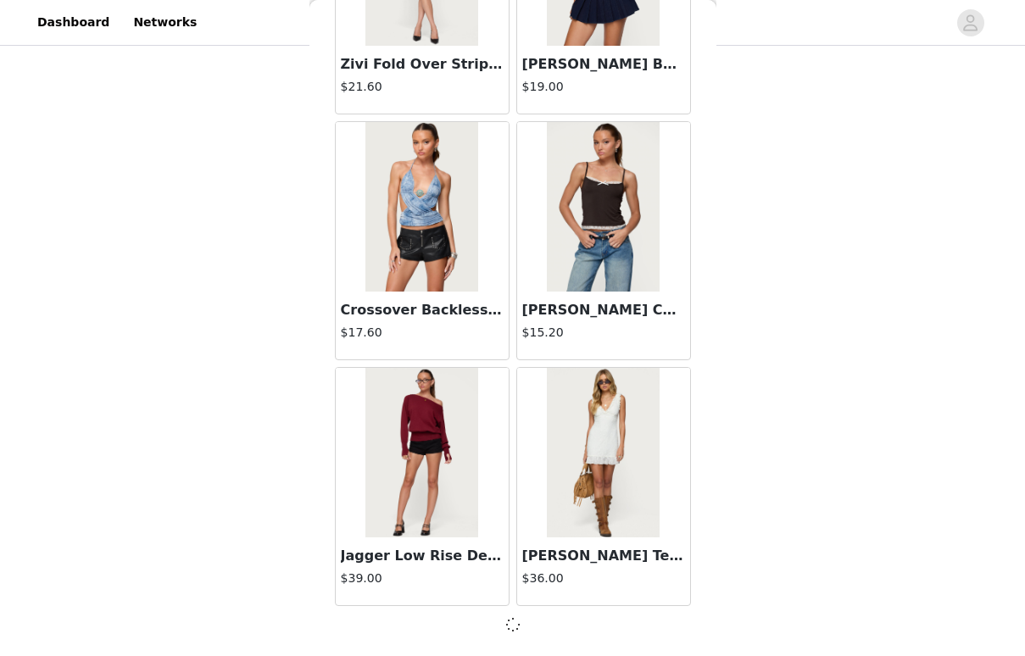
scroll to position [24053, 0]
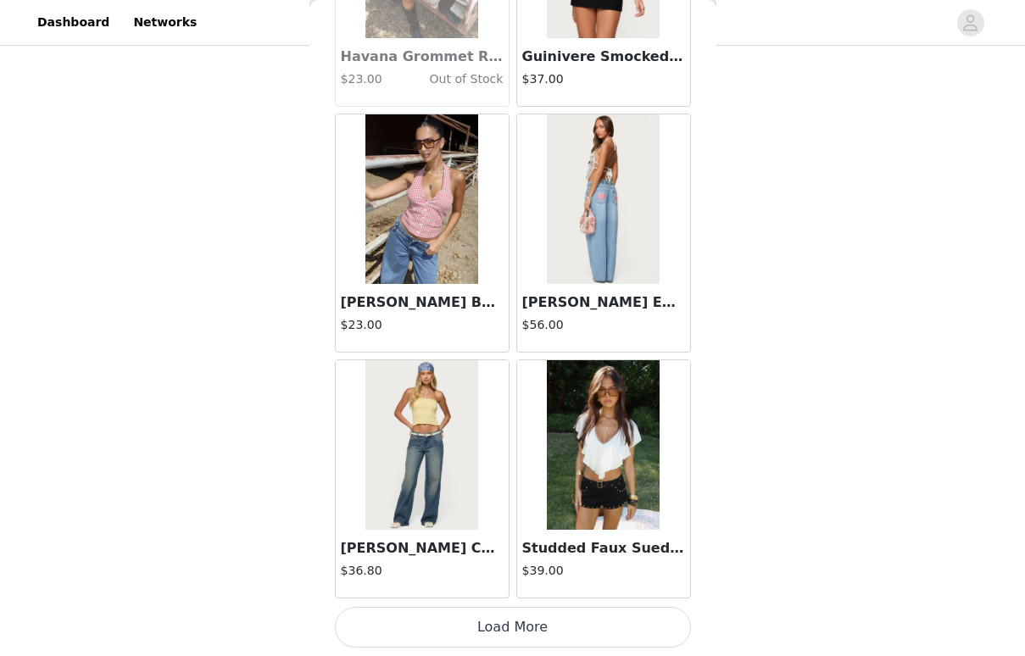
click at [491, 628] on button "Load More" at bounding box center [513, 627] width 356 height 41
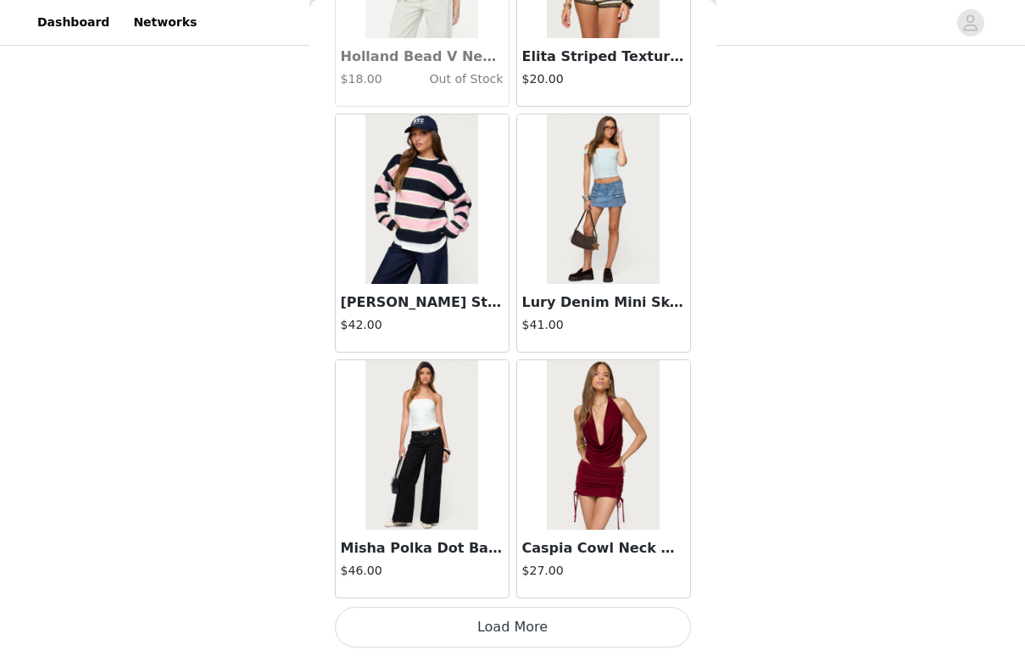
scroll to position [28977, 0]
click at [490, 628] on button "Load More" at bounding box center [513, 627] width 356 height 41
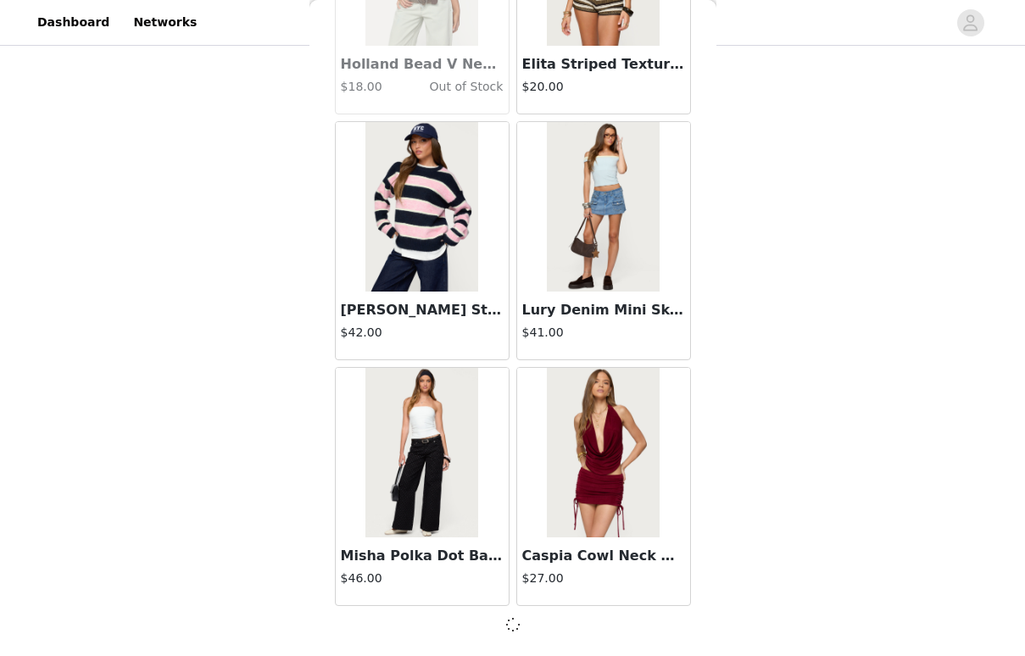
scroll to position [28970, 0]
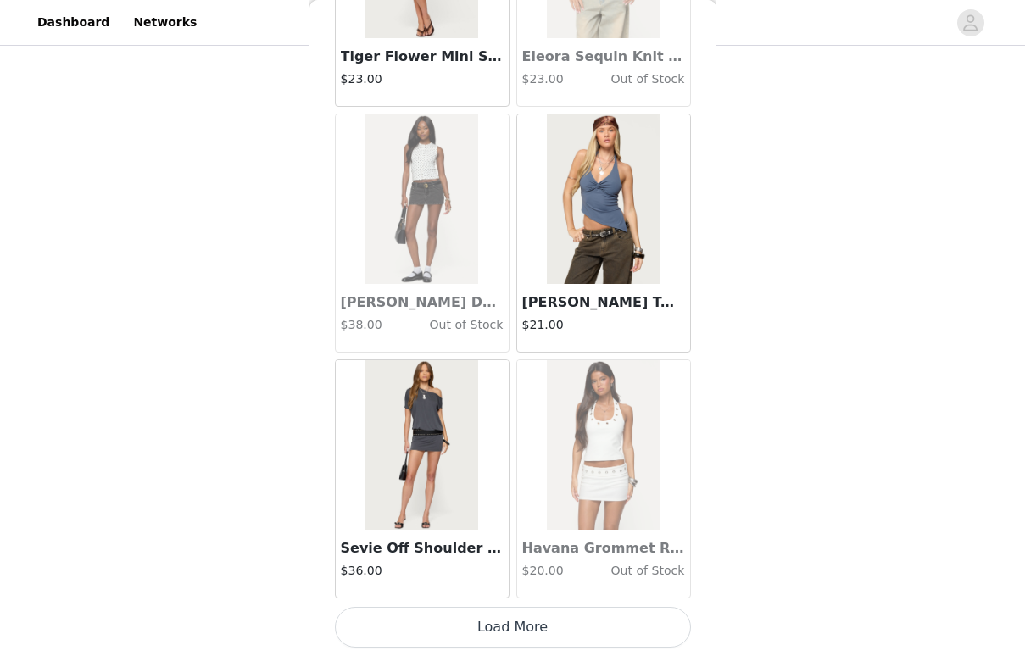
click at [490, 628] on button "Load More" at bounding box center [513, 627] width 356 height 41
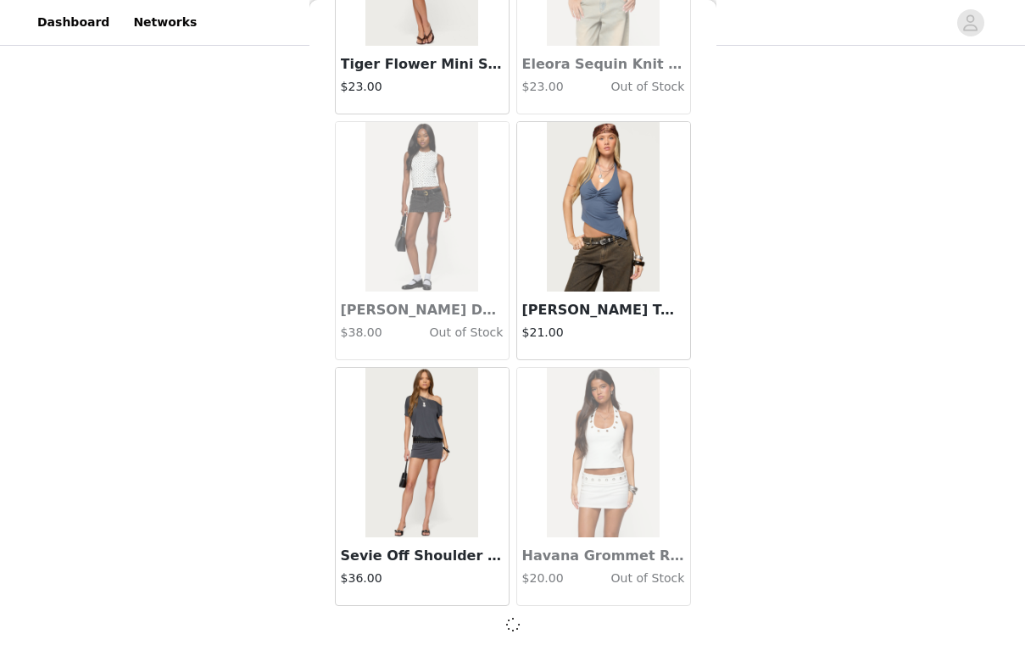
scroll to position [31428, 0]
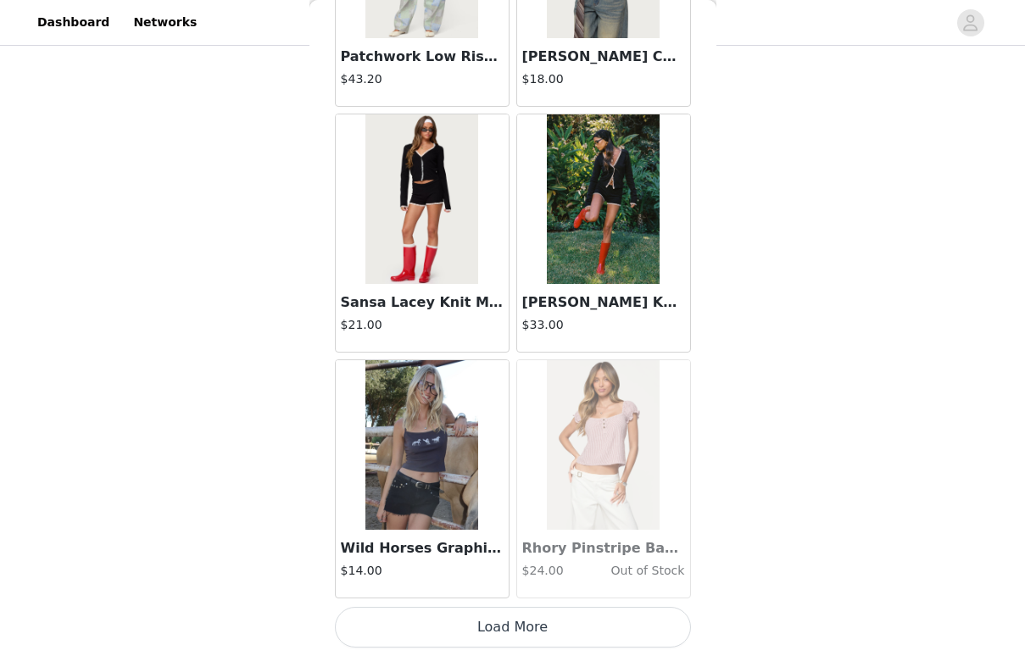
click at [491, 628] on button "Load More" at bounding box center [513, 627] width 356 height 41
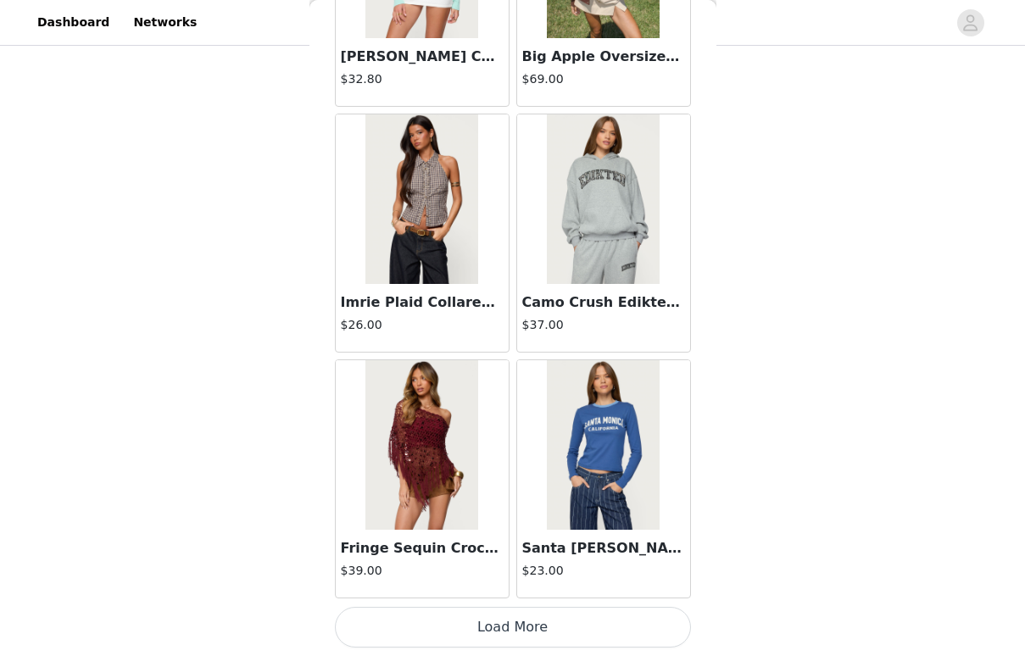
scroll to position [1015, 0]
click at [492, 633] on button "Load More" at bounding box center [513, 627] width 356 height 41
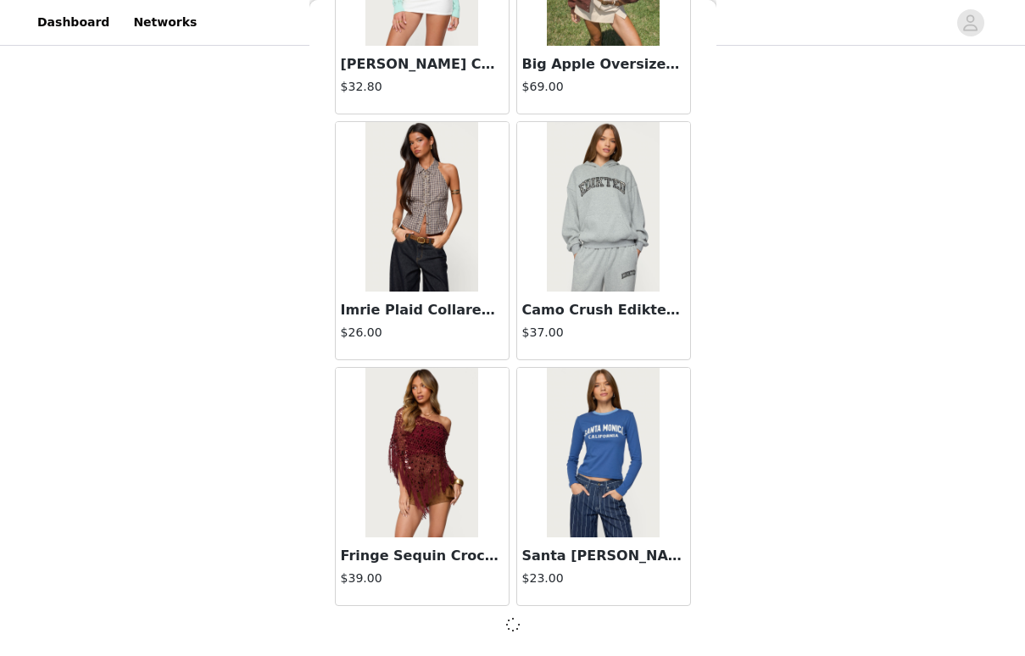
scroll to position [36344, 0]
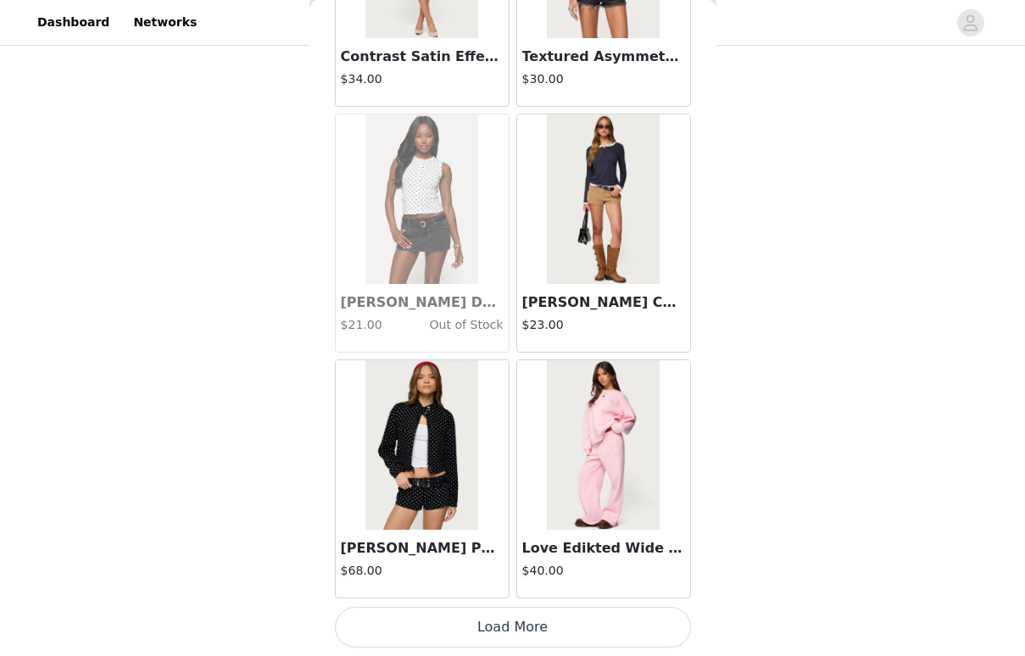
click at [498, 620] on button "Load More" at bounding box center [513, 627] width 356 height 41
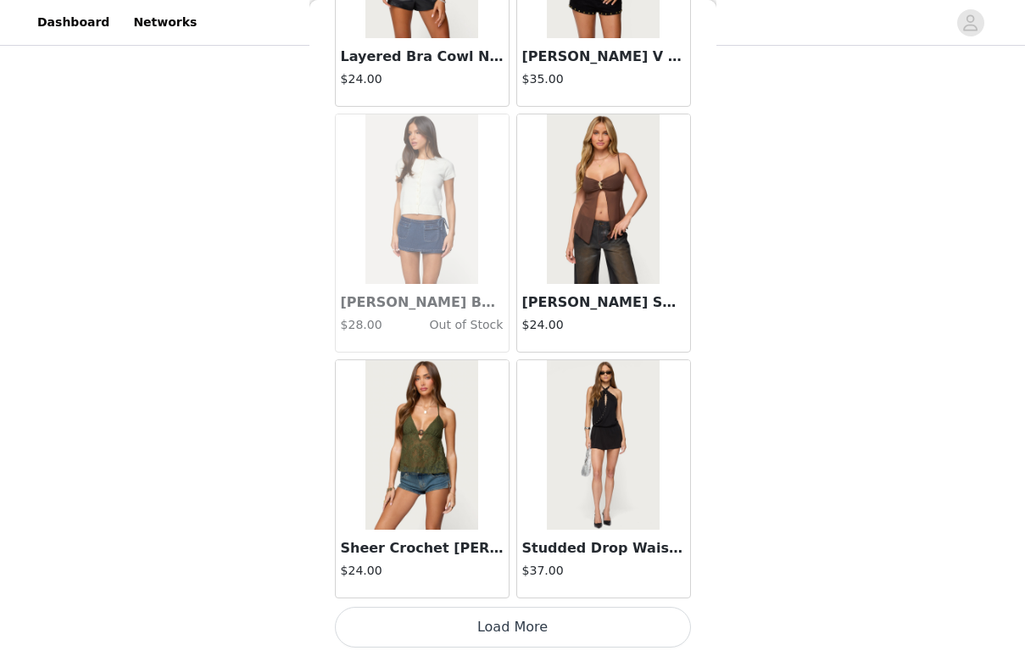
click at [498, 618] on button "Load More" at bounding box center [513, 627] width 356 height 41
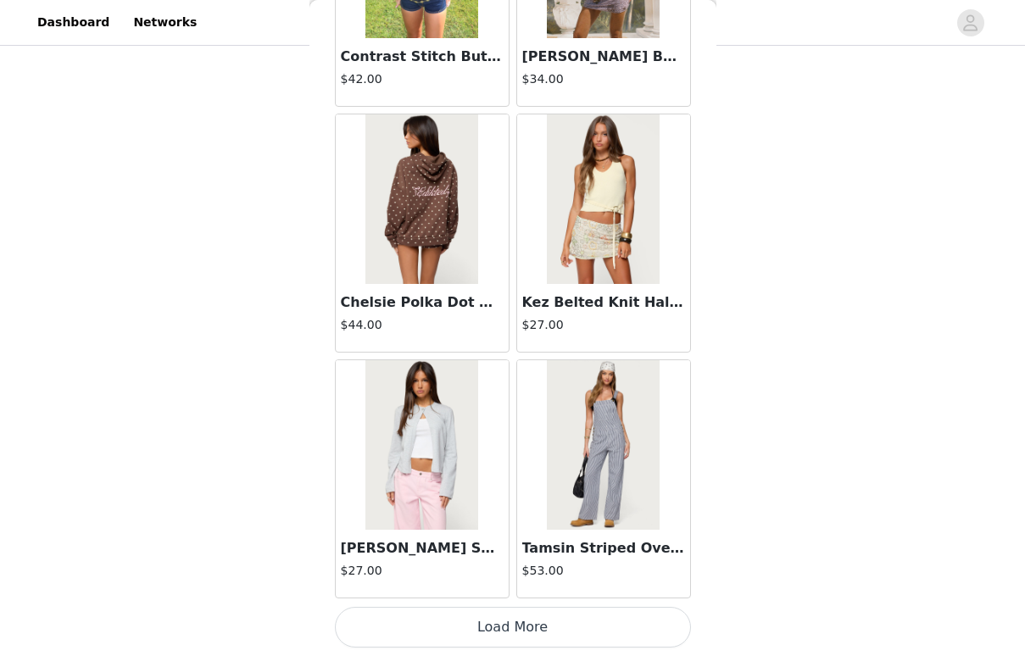
click at [498, 618] on button "Load More" at bounding box center [513, 627] width 356 height 41
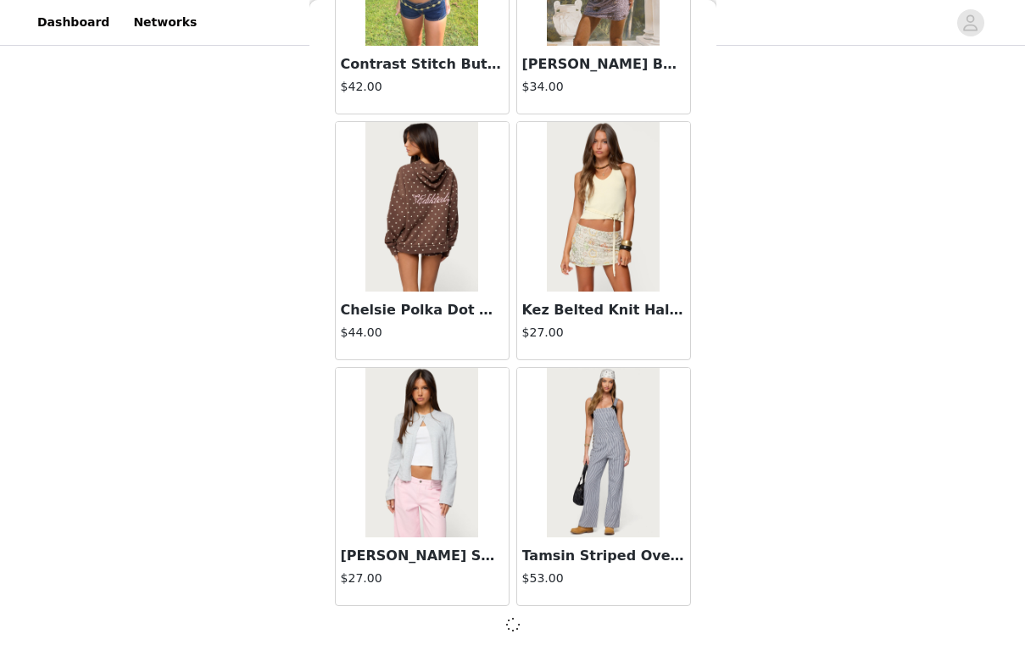
scroll to position [43718, 0]
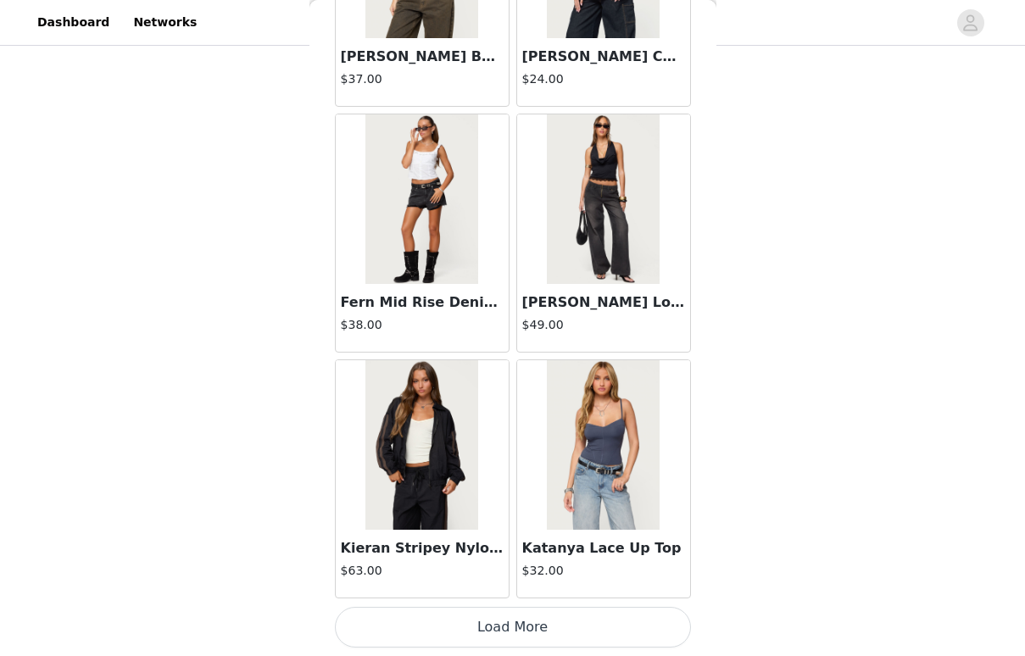
click at [498, 618] on button "Load More" at bounding box center [513, 627] width 356 height 41
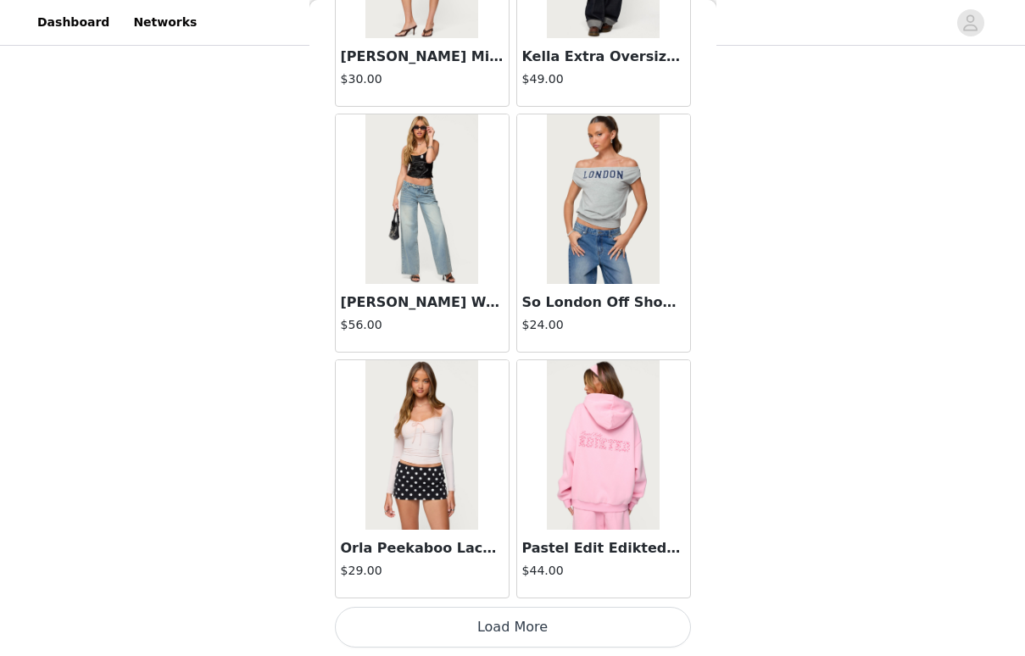
scroll to position [48642, 0]
click at [497, 624] on button "Load More" at bounding box center [513, 627] width 356 height 41
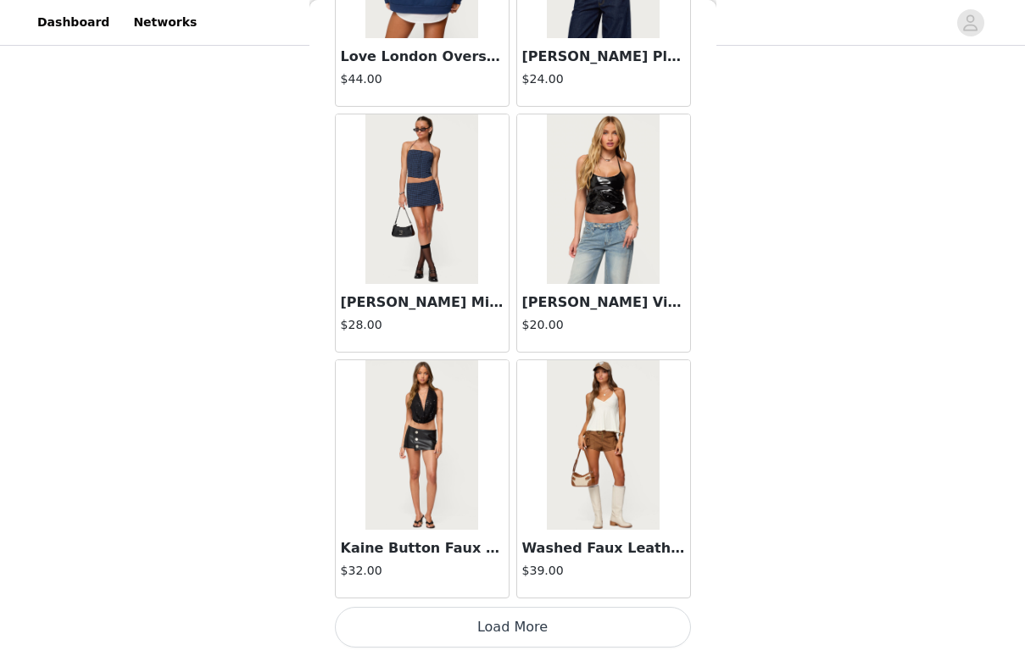
click at [492, 630] on button "Load More" at bounding box center [513, 627] width 356 height 41
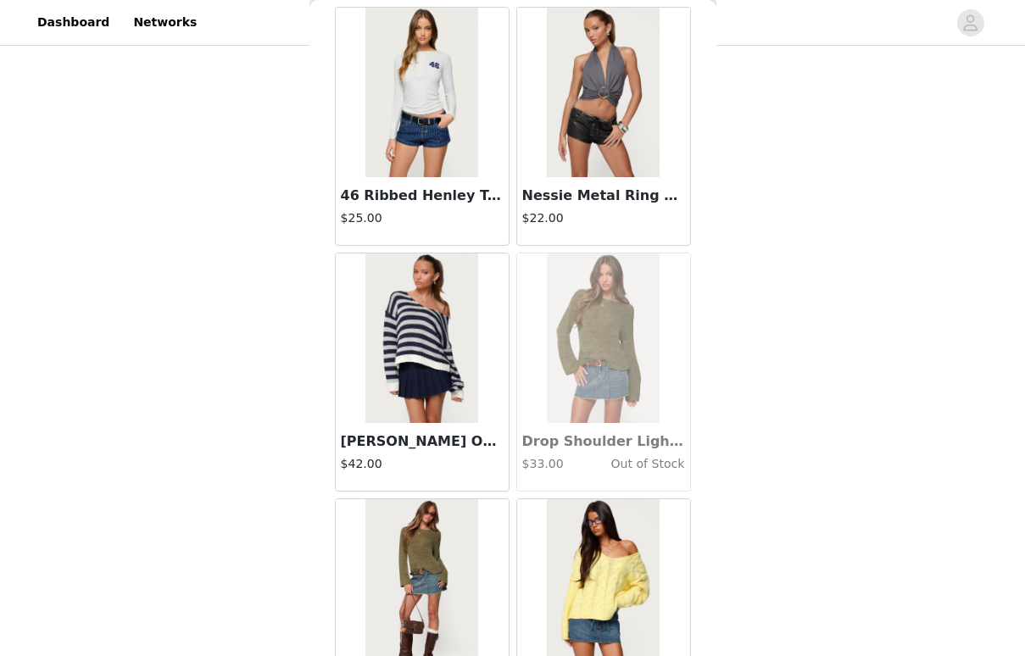
scroll to position [25364, 0]
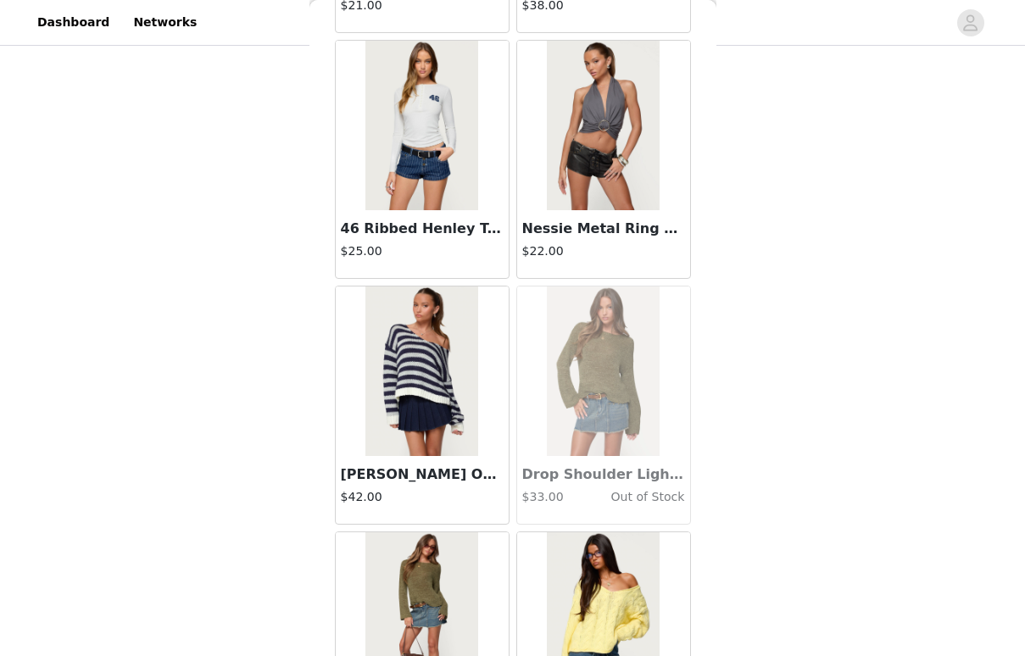
click at [397, 251] on h4 "$25.00" at bounding box center [422, 251] width 163 height 18
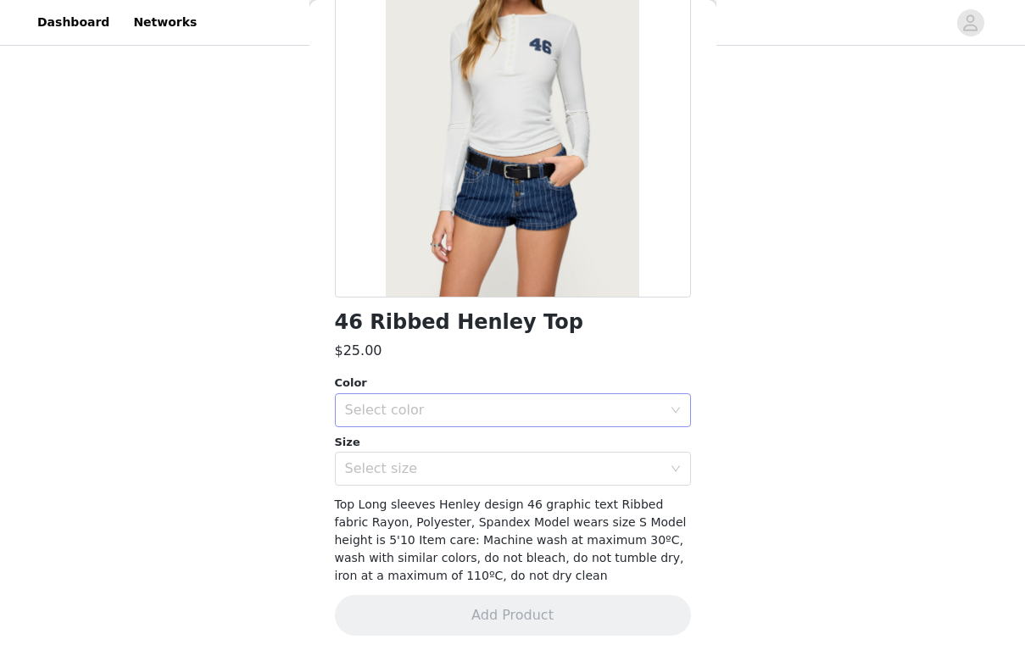
scroll to position [168, 0]
click at [508, 417] on div "Select color" at bounding box center [503, 411] width 317 height 17
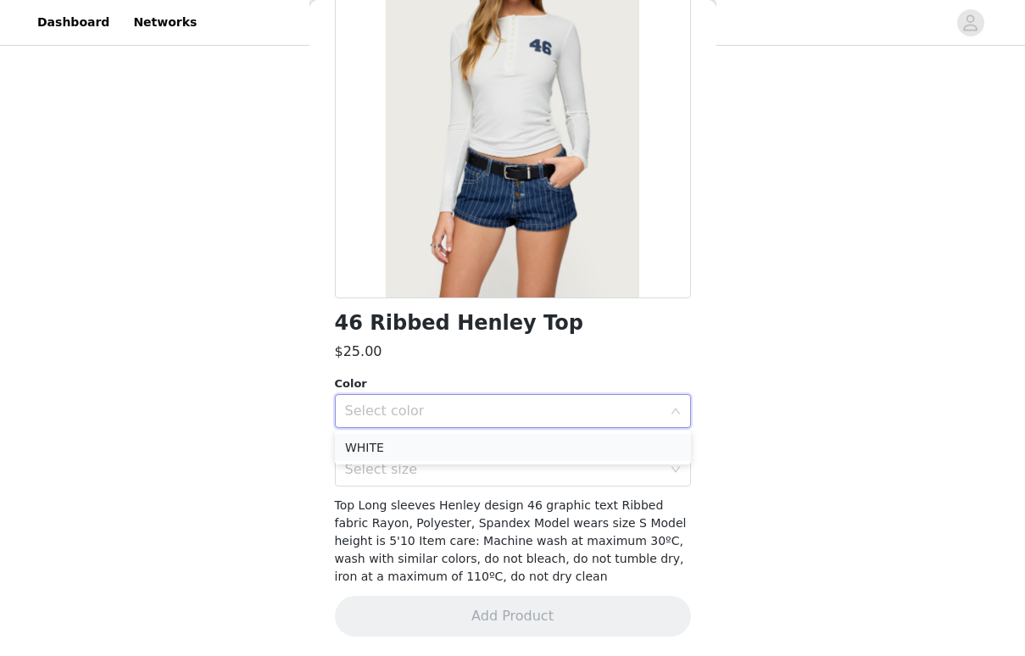
click at [504, 448] on li "WHITE" at bounding box center [513, 447] width 356 height 27
click at [504, 474] on div "Select size" at bounding box center [503, 469] width 317 height 17
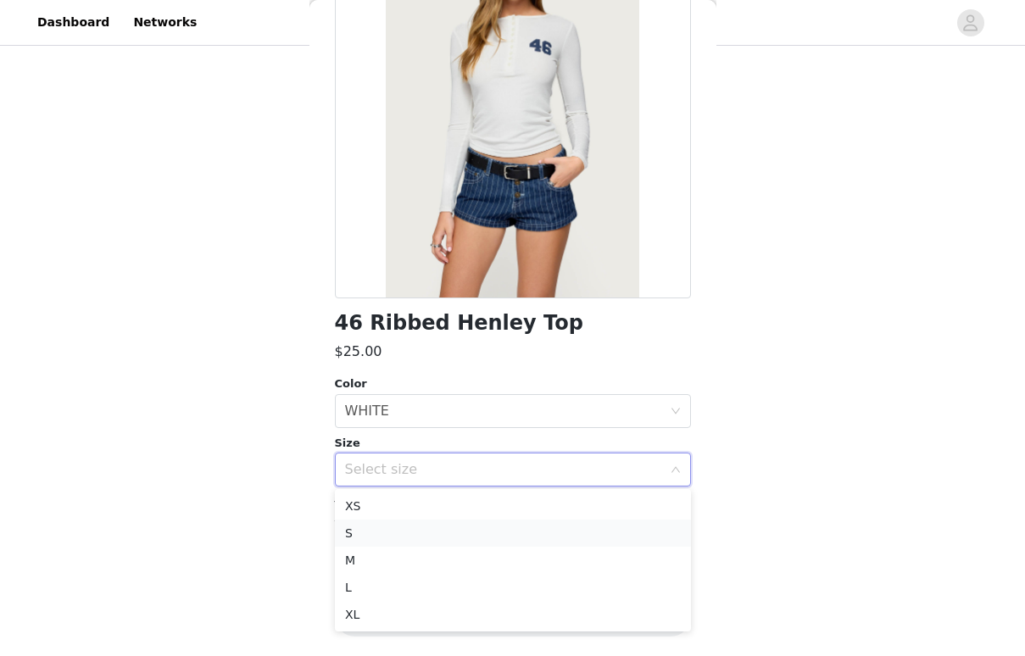
click at [503, 529] on li "S" at bounding box center [513, 533] width 356 height 27
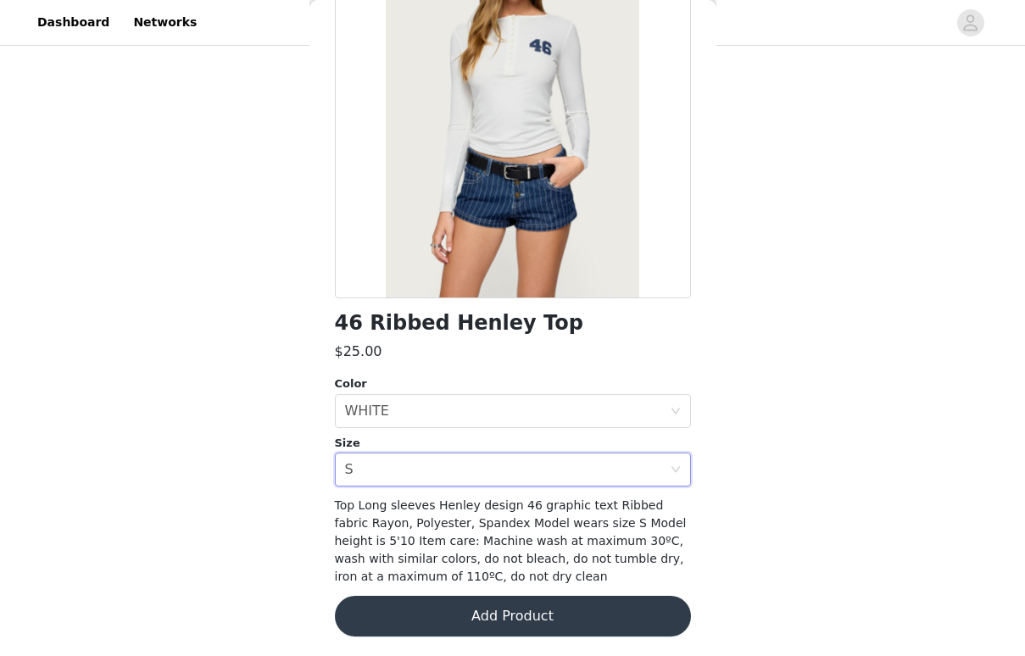
scroll to position [1015, 0]
click at [516, 619] on button "Add Product" at bounding box center [513, 616] width 356 height 41
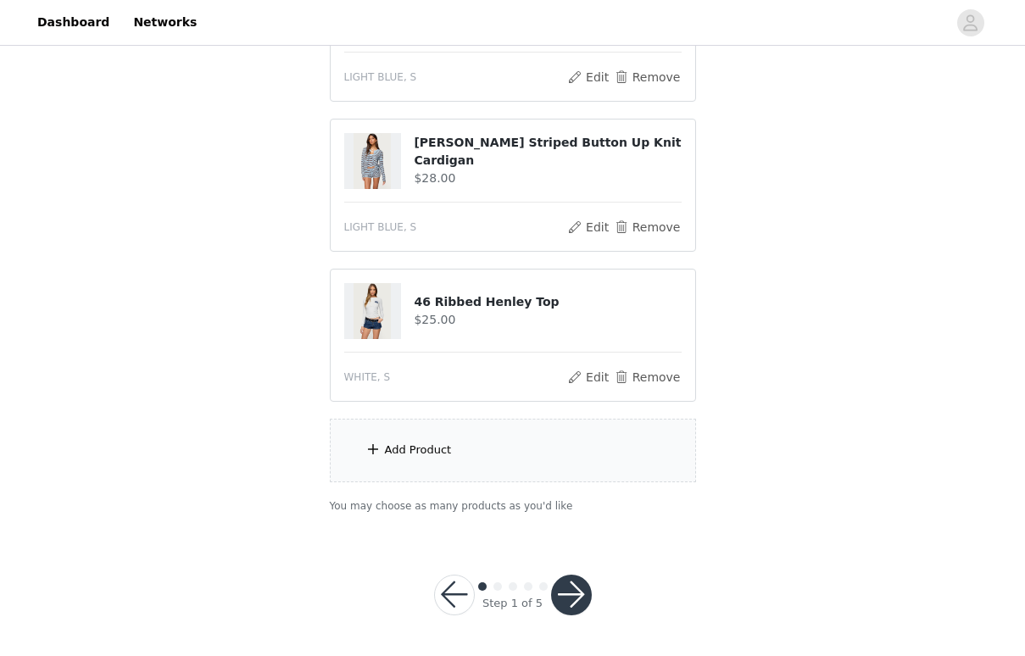
scroll to position [1165, 0]
click at [562, 589] on button "button" at bounding box center [571, 596] width 41 height 41
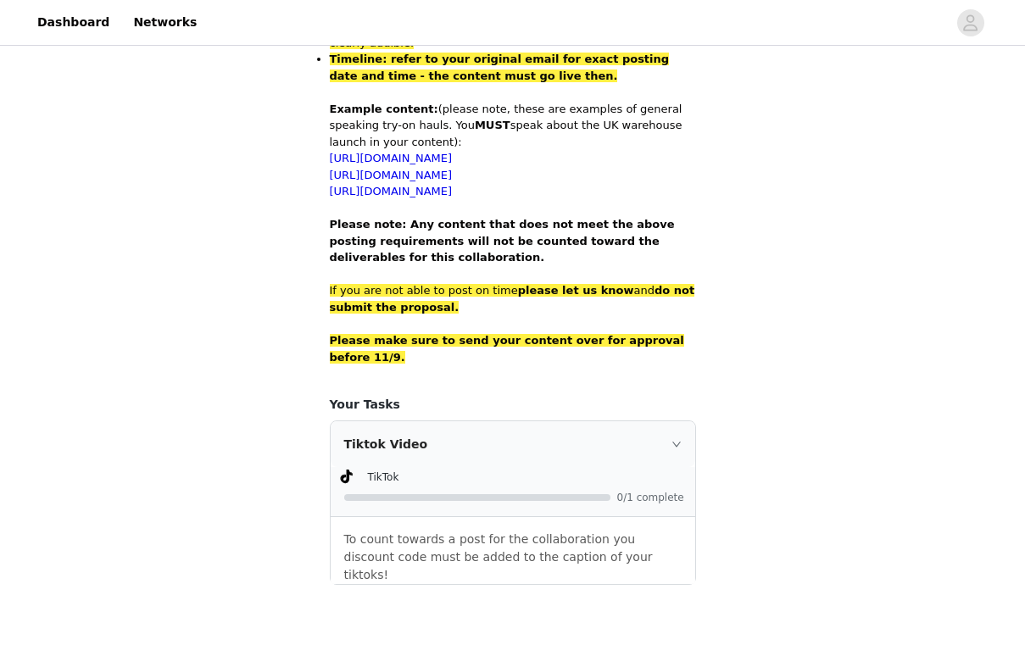
scroll to position [1153, 0]
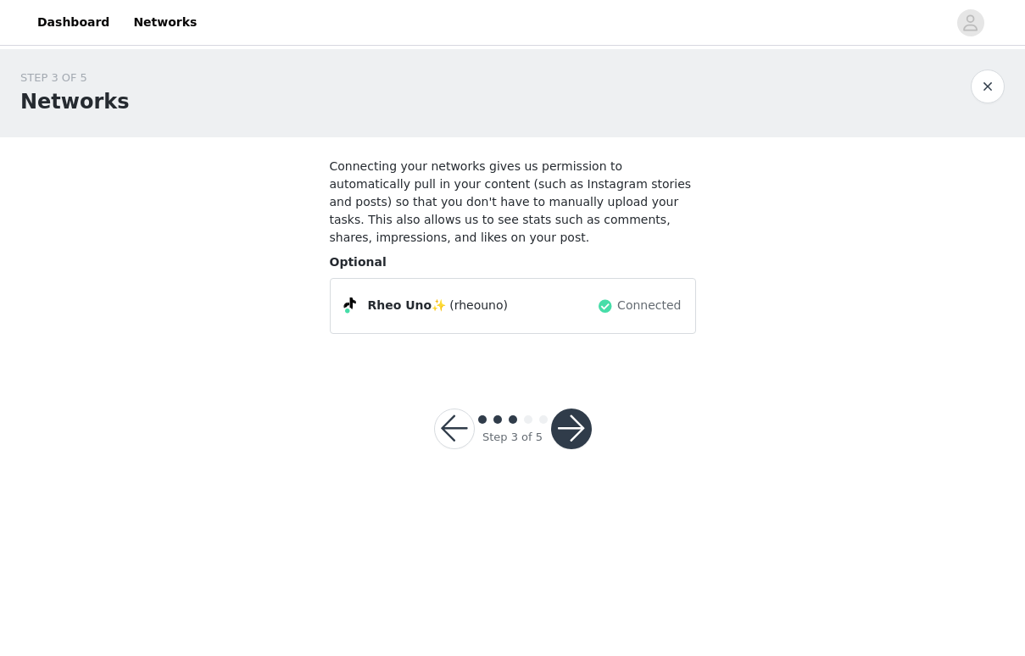
click at [567, 432] on button "button" at bounding box center [571, 429] width 41 height 41
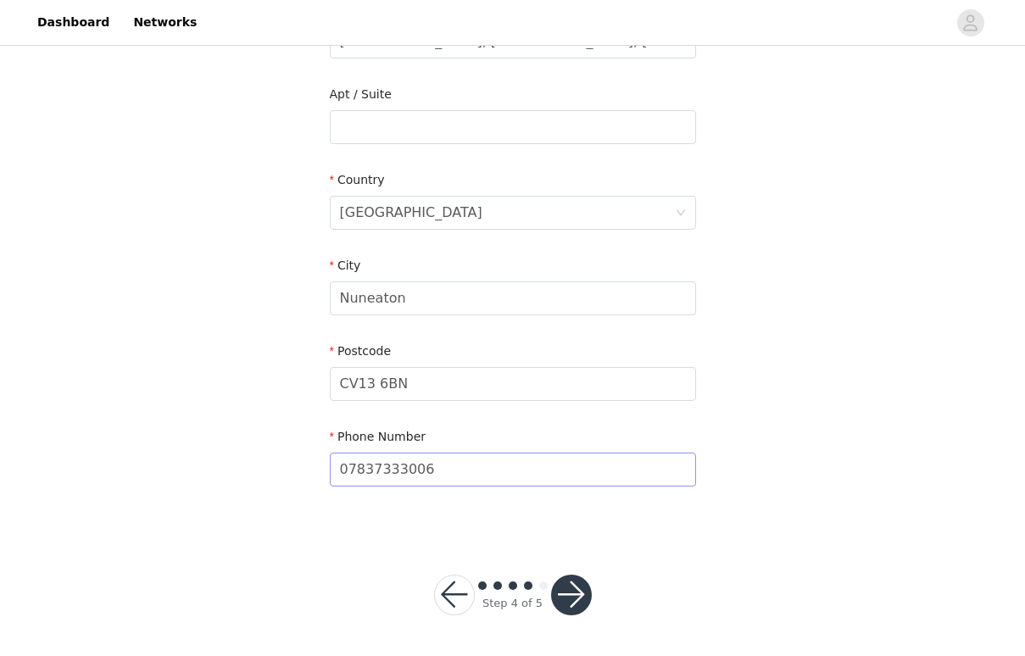
scroll to position [414, 0]
click at [578, 615] on div "Step 4 of 5" at bounding box center [513, 595] width 198 height 81
click at [570, 595] on button "button" at bounding box center [571, 596] width 41 height 41
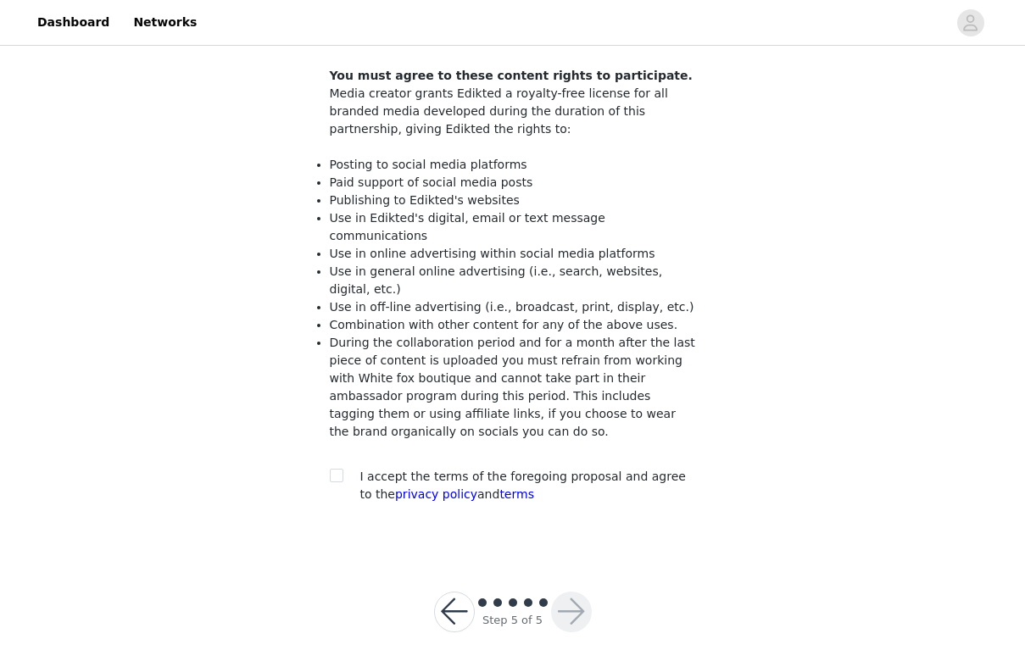
scroll to position [127, 0]
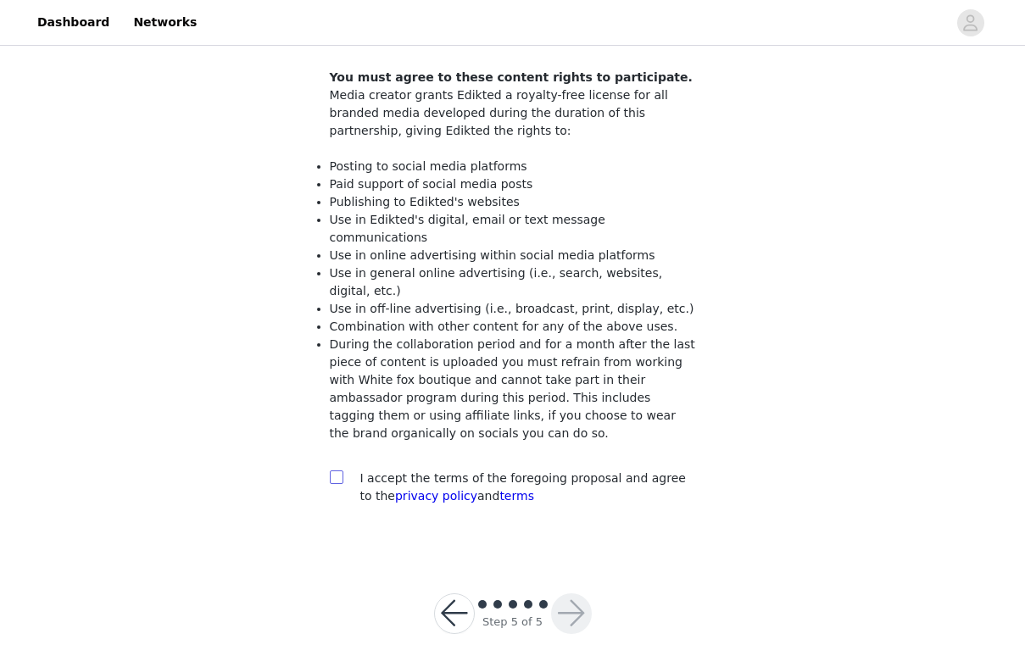
click at [331, 470] on input "checkbox" at bounding box center [336, 476] width 12 height 12
checkbox input "true"
click at [561, 595] on button "button" at bounding box center [571, 613] width 41 height 41
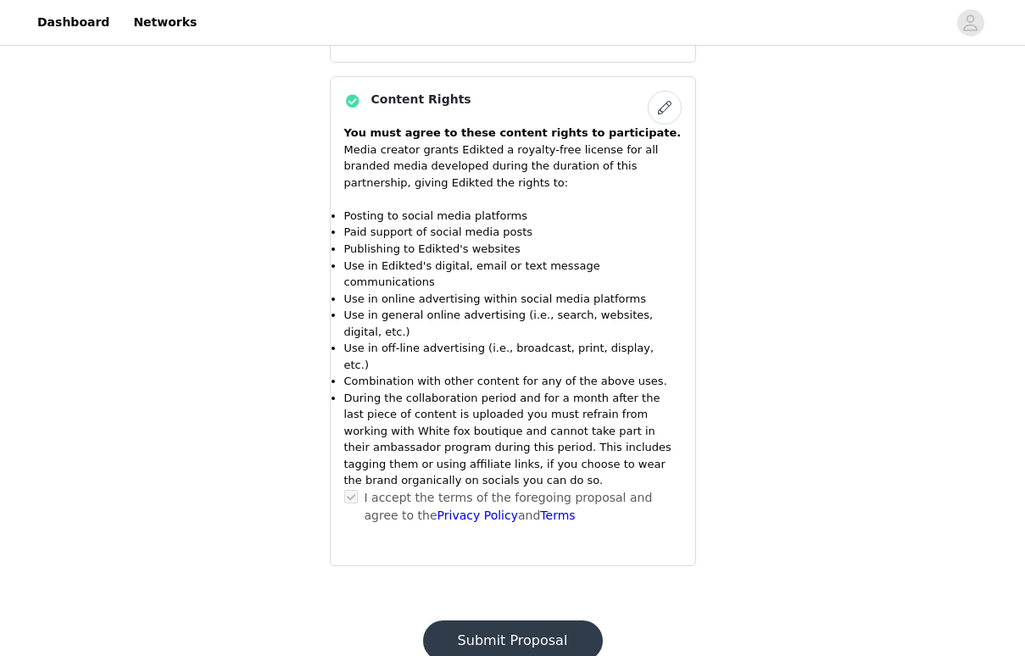
click at [537, 620] on button "Submit Proposal" at bounding box center [513, 640] width 180 height 41
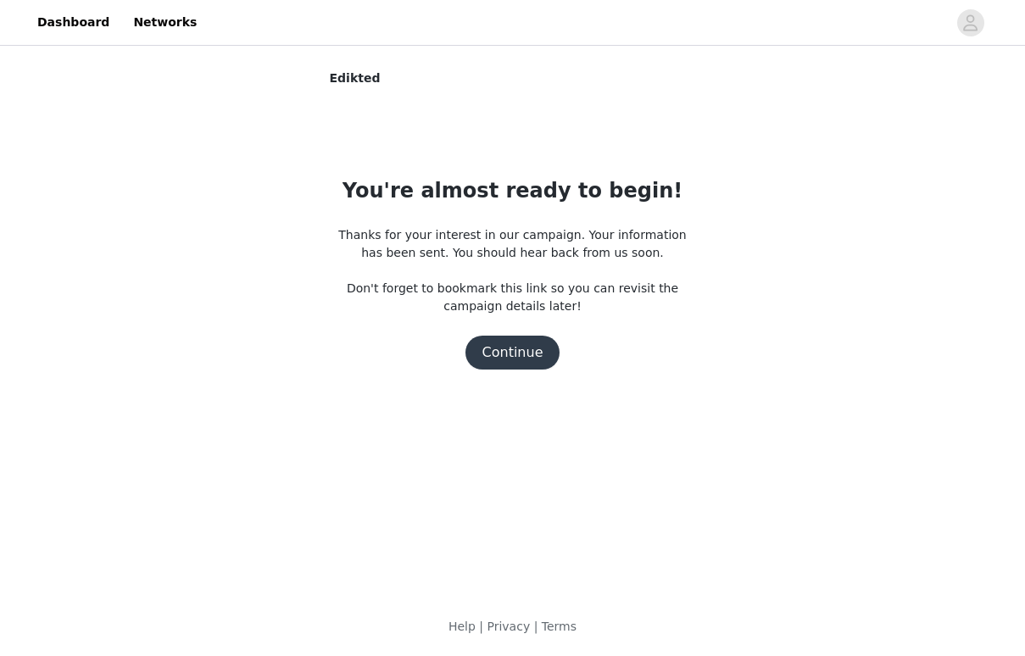
click at [511, 356] on button "Continue" at bounding box center [512, 353] width 95 height 34
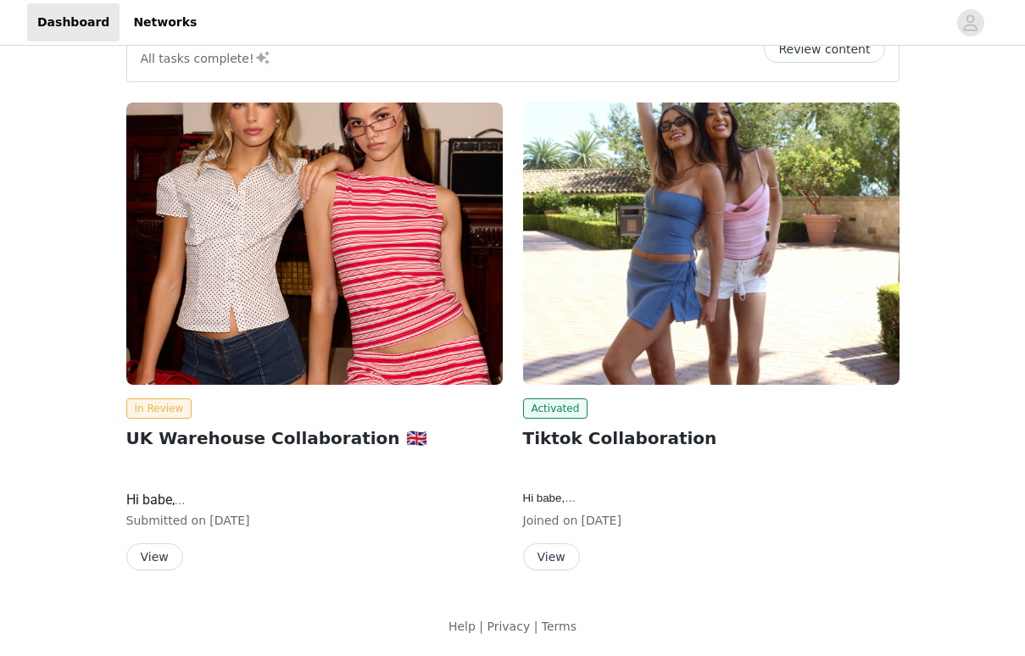
scroll to position [47, 0]
click at [552, 546] on button "View" at bounding box center [551, 556] width 57 height 27
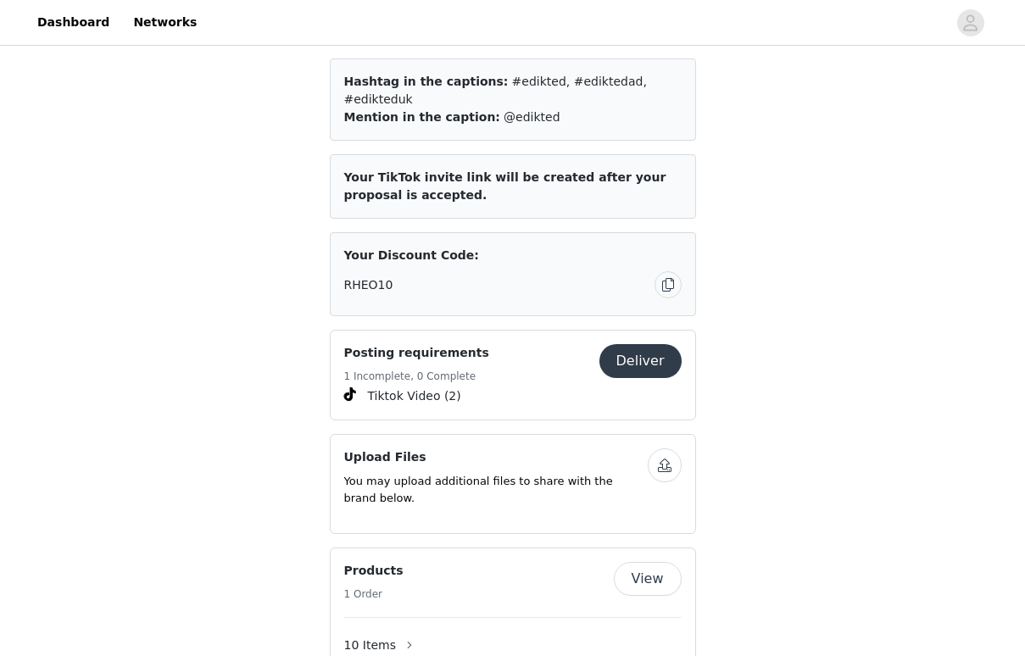
scroll to position [924, 0]
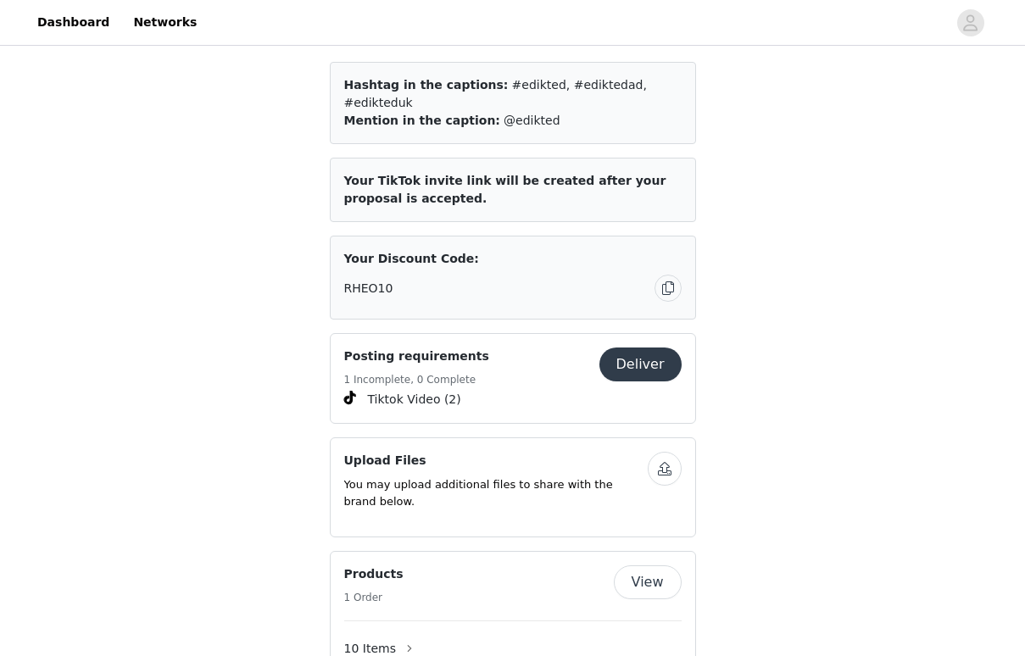
click at [627, 348] on button "Deliver" at bounding box center [640, 365] width 82 height 34
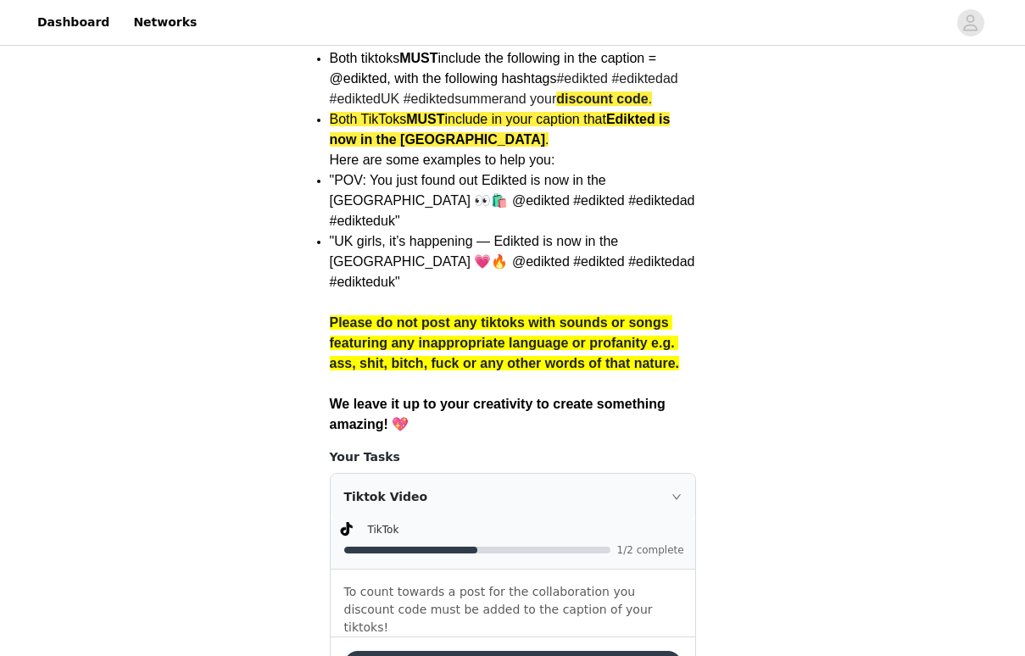
scroll to position [1282, 0]
